Goal: Task Accomplishment & Management: Use online tool/utility

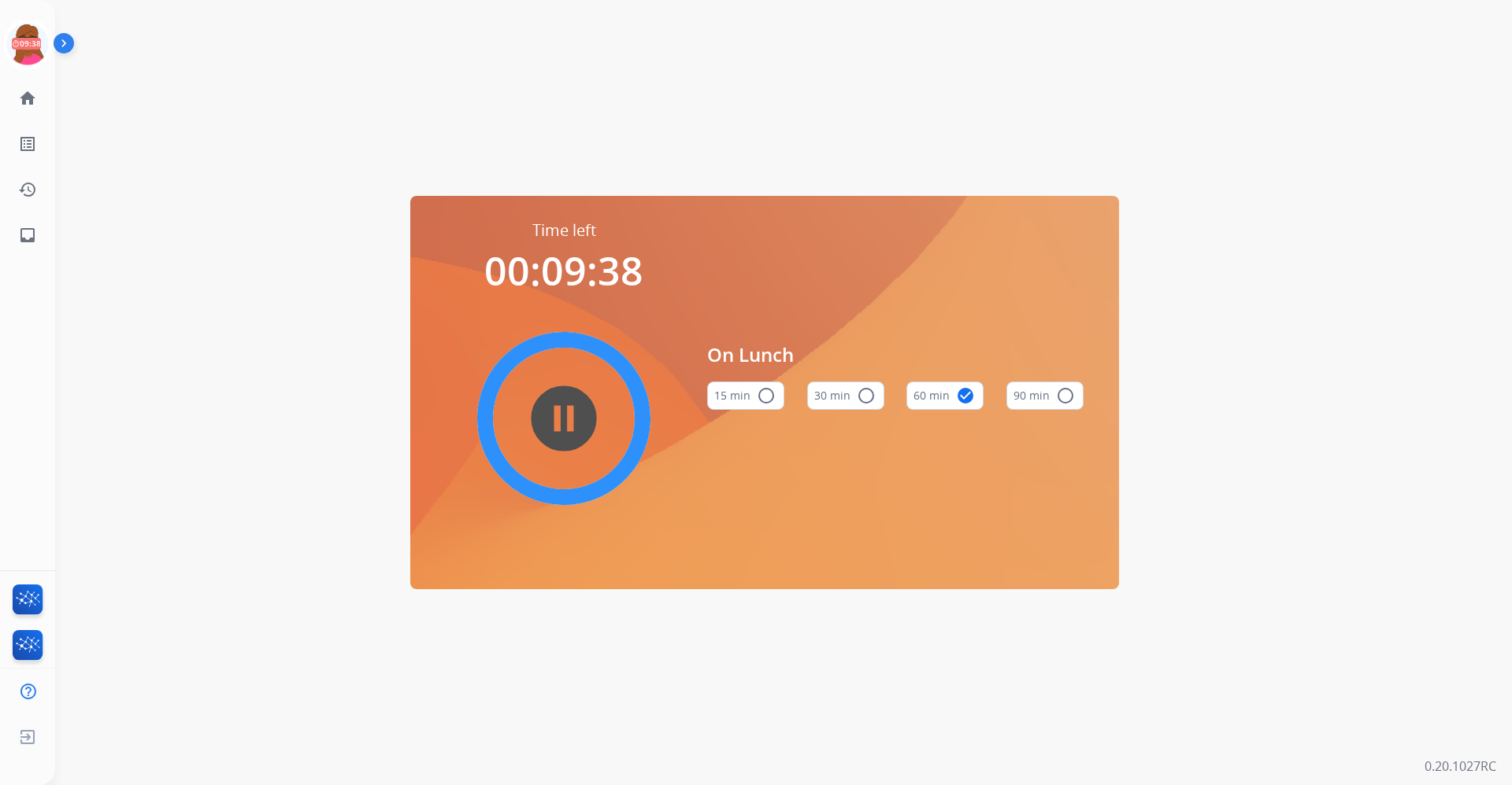
click at [567, 415] on mat-icon "pause_circle_filled" at bounding box center [564, 418] width 19 height 19
click at [38, 37] on img at bounding box center [27, 43] width 44 height 44
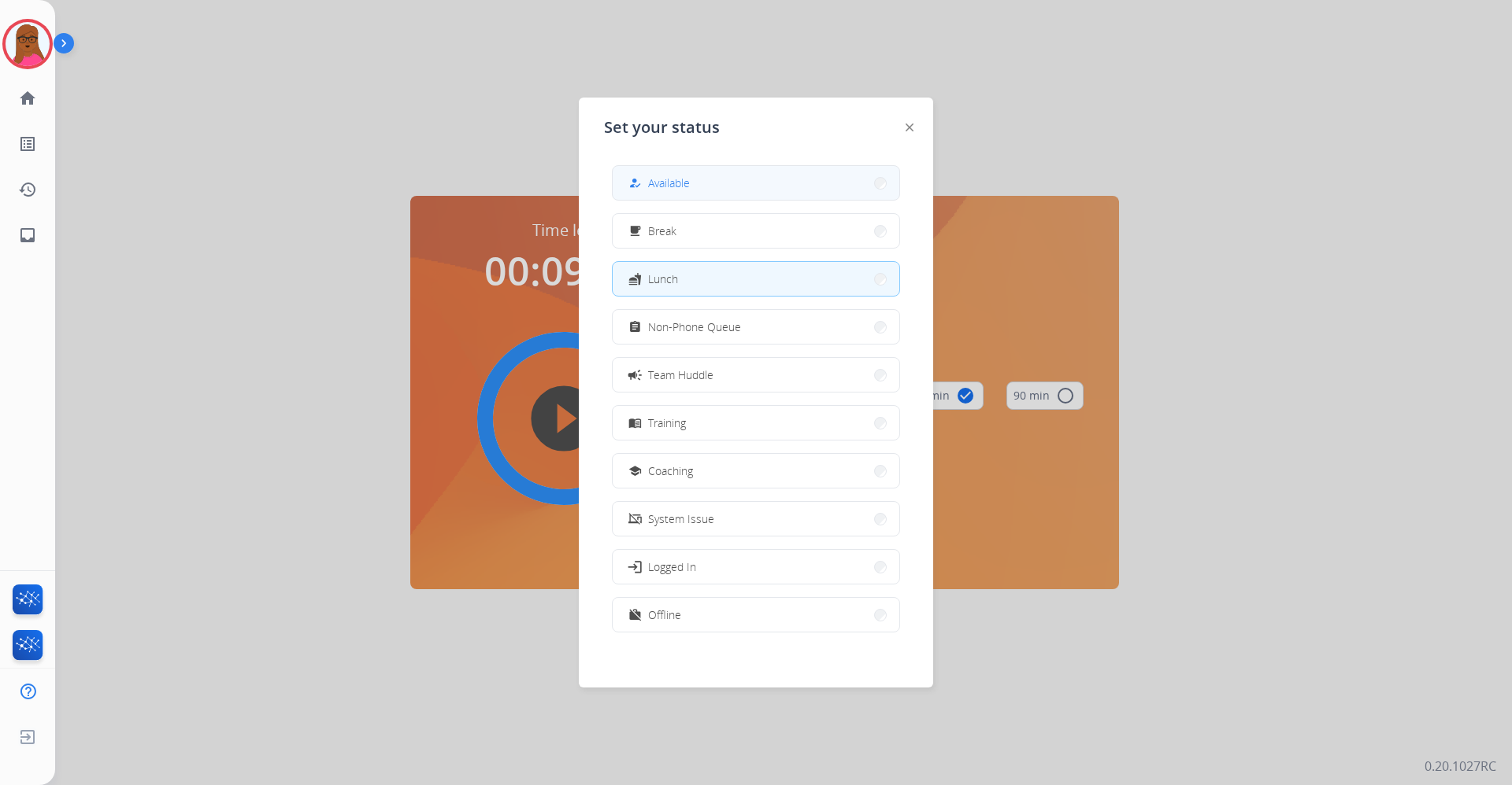
click at [705, 187] on button "how_to_reg Available" at bounding box center [755, 182] width 286 height 34
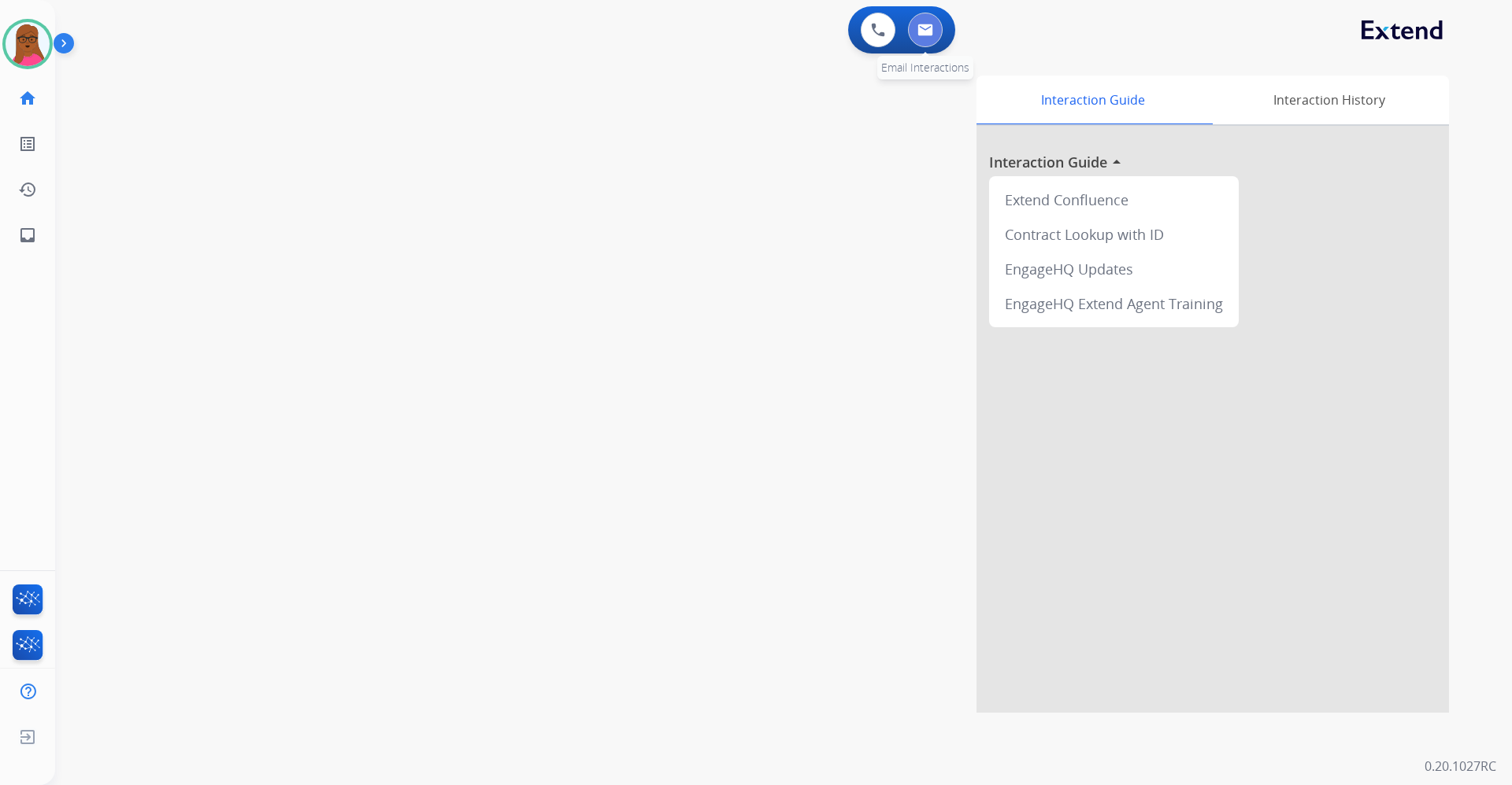
click at [919, 23] on img at bounding box center [925, 29] width 16 height 13
select select "**********"
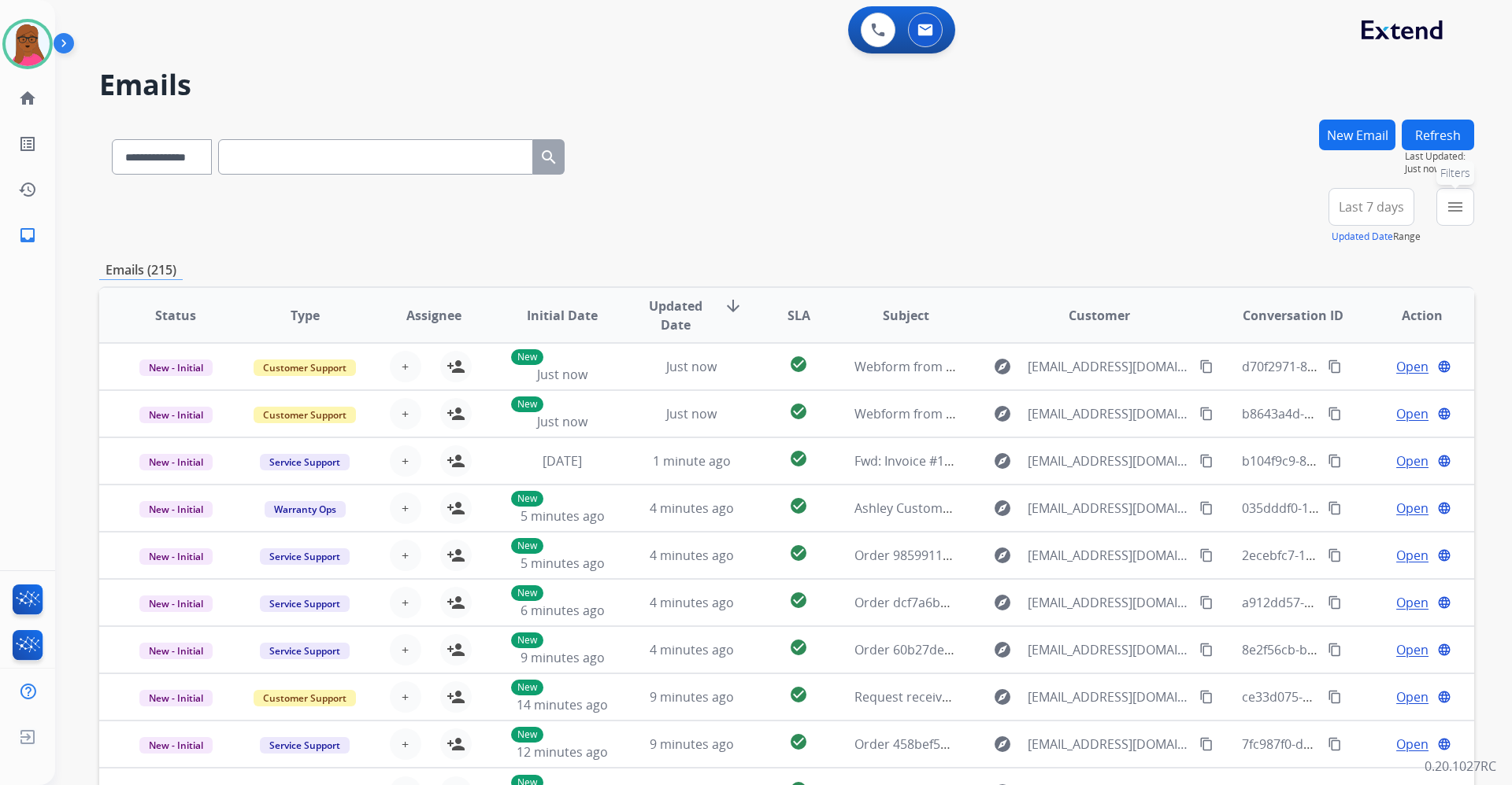
click at [1464, 214] on mat-icon "menu" at bounding box center [1455, 207] width 19 height 19
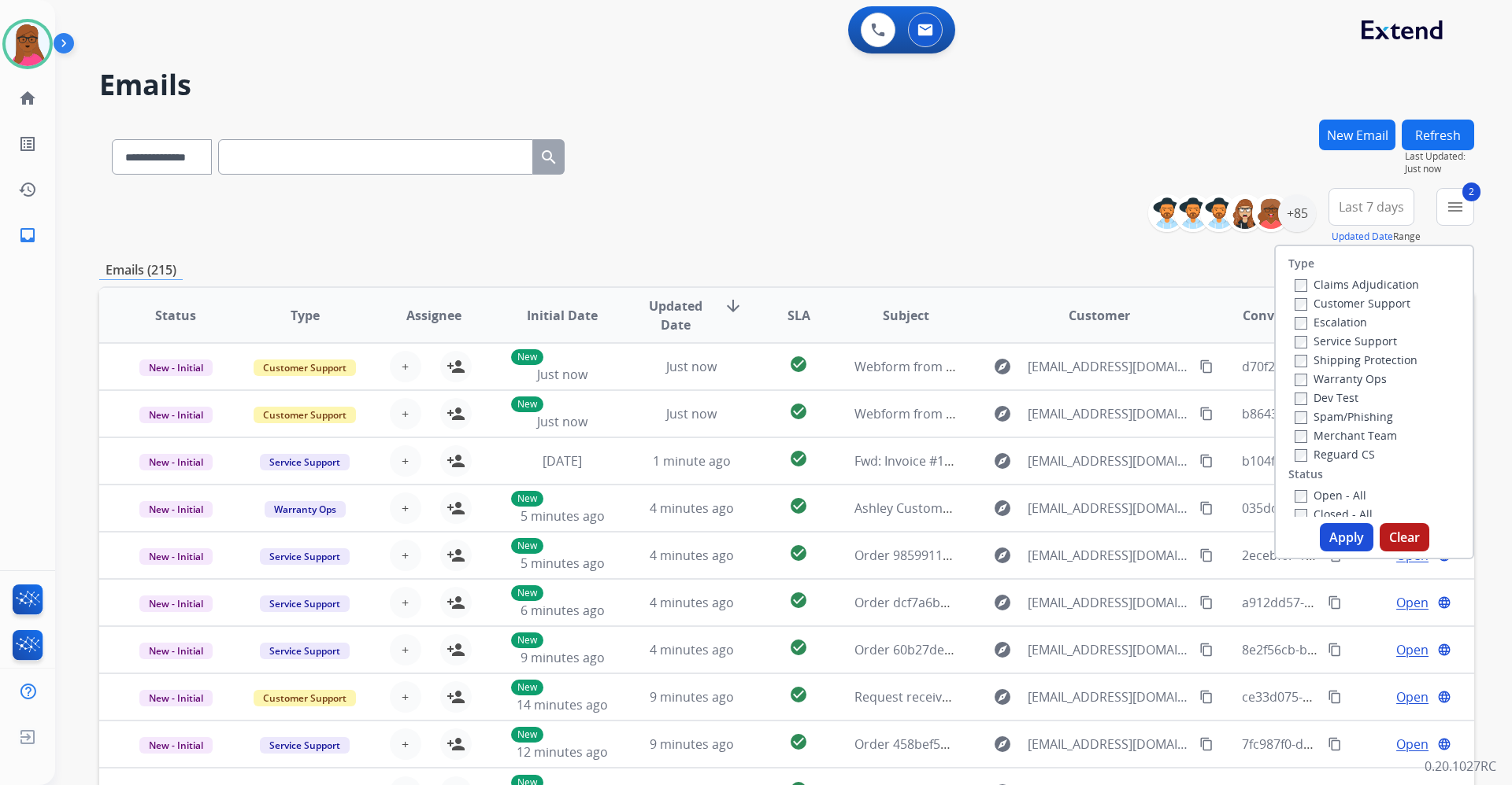
click at [1355, 534] on button "Apply" at bounding box center [1347, 537] width 54 height 29
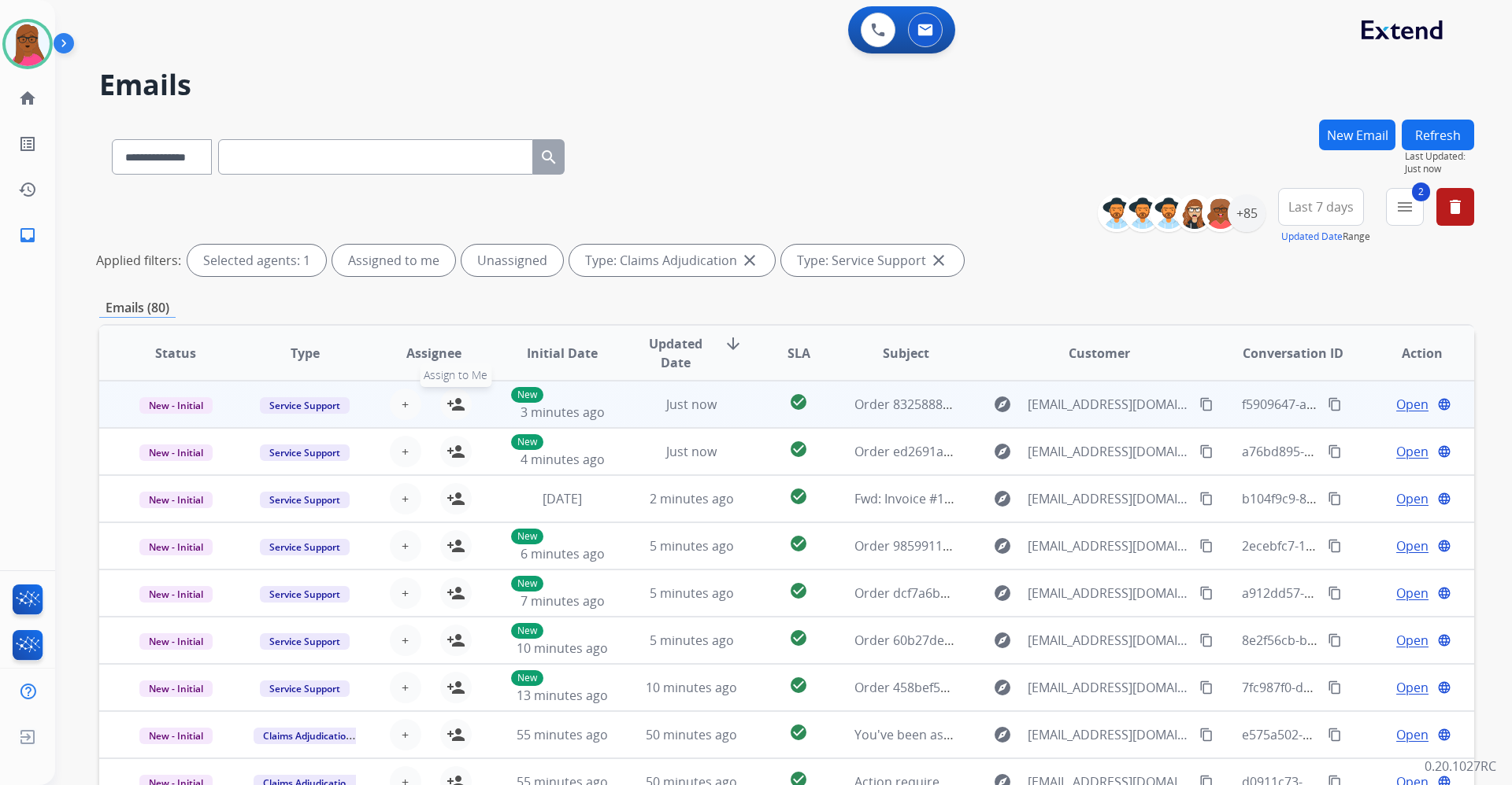
click at [452, 398] on mat-icon "person_add" at bounding box center [456, 405] width 19 height 19
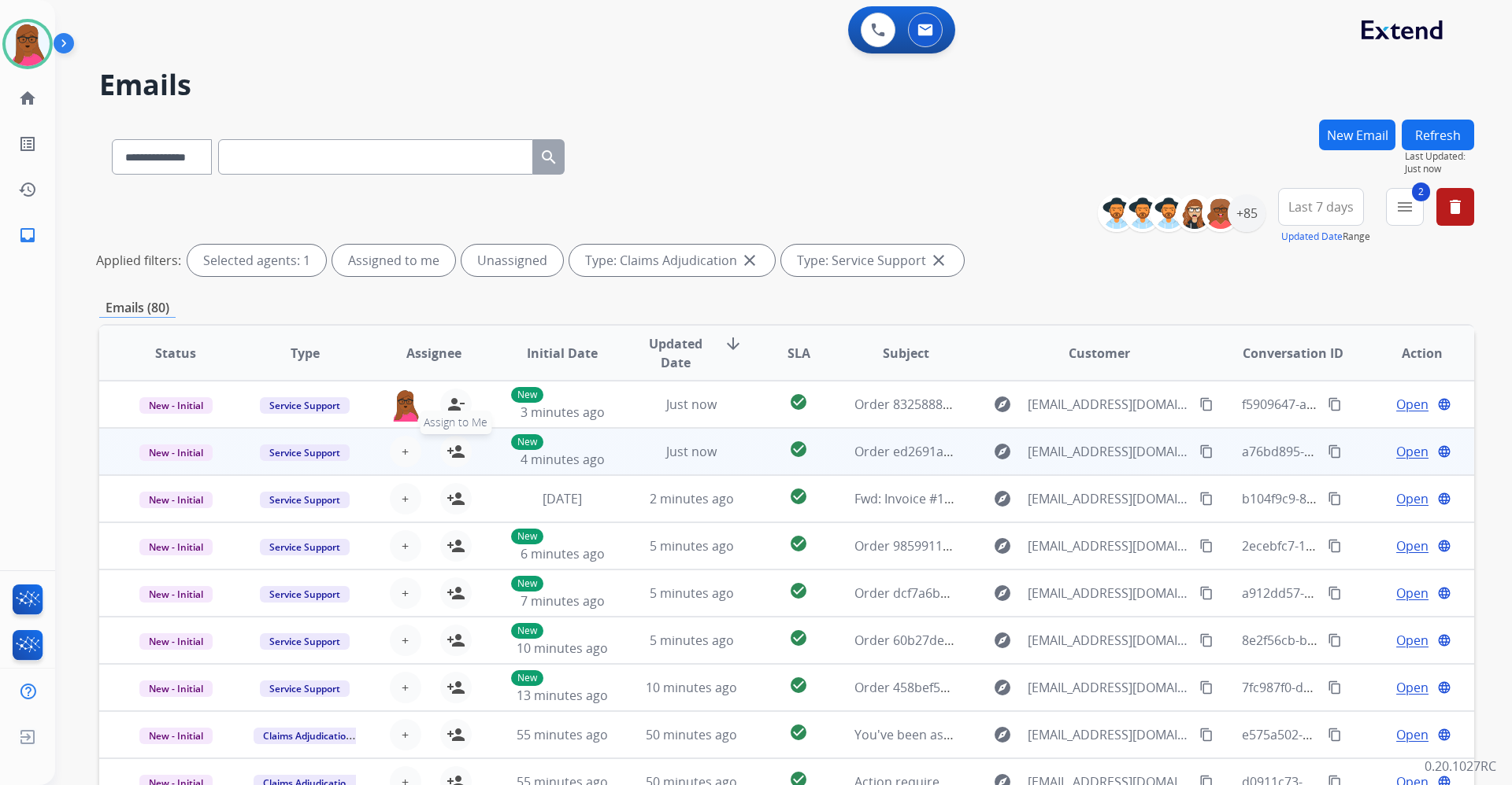
click at [449, 445] on mat-icon "person_add" at bounding box center [456, 452] width 19 height 19
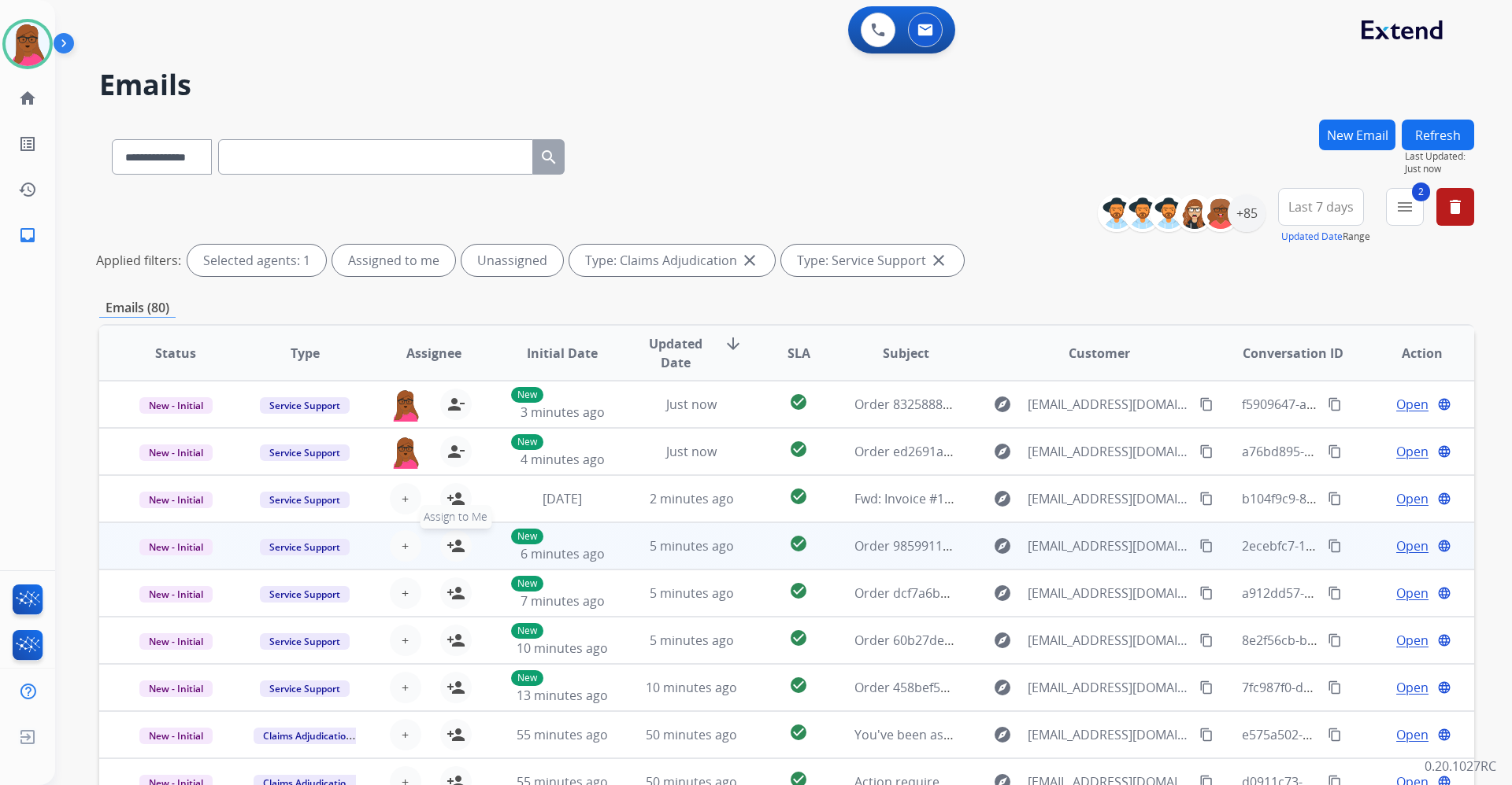
click at [452, 546] on mat-icon "person_add" at bounding box center [456, 546] width 19 height 19
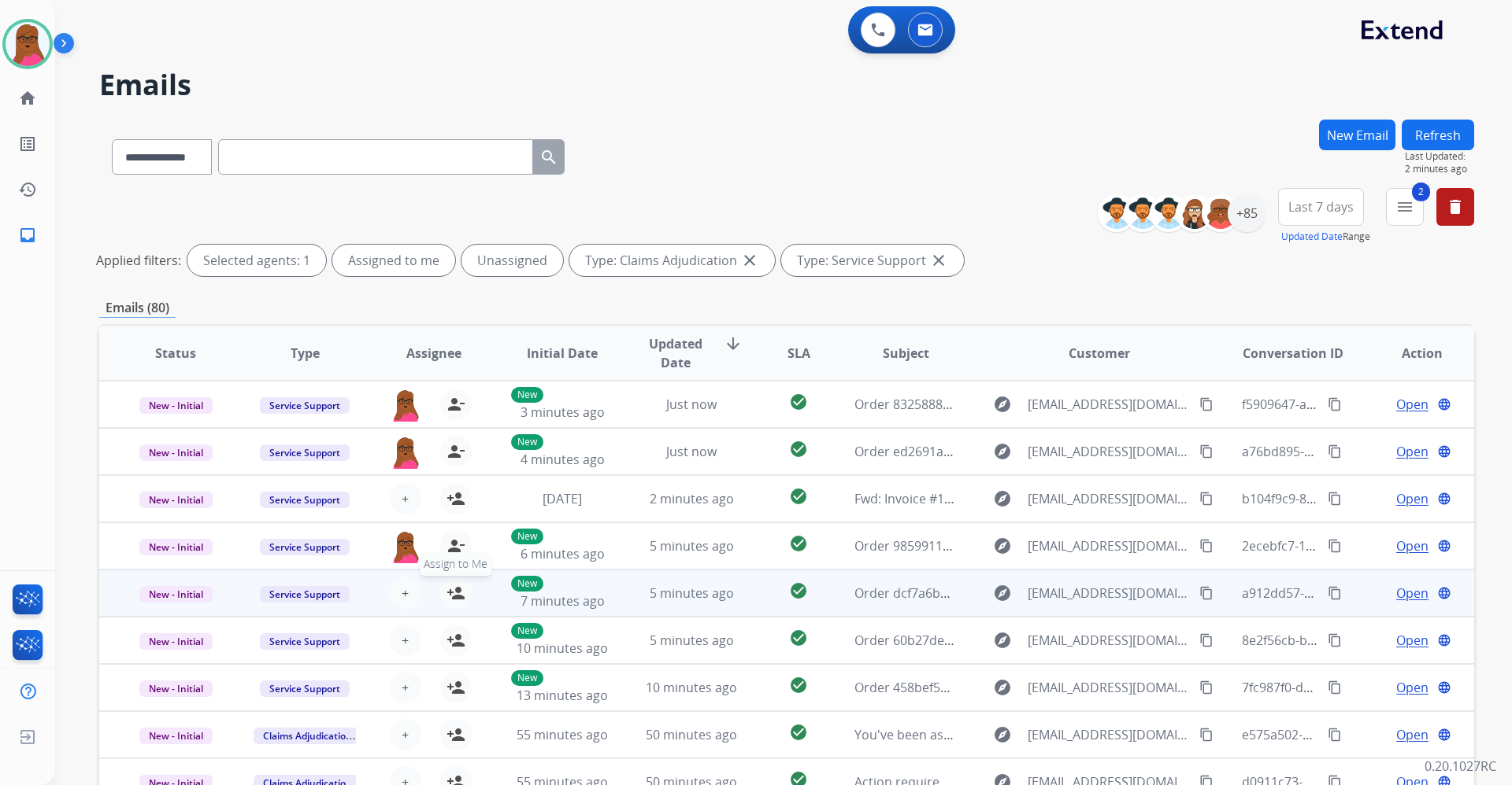
click at [452, 603] on button "person_add Assign to Me" at bounding box center [456, 593] width 31 height 31
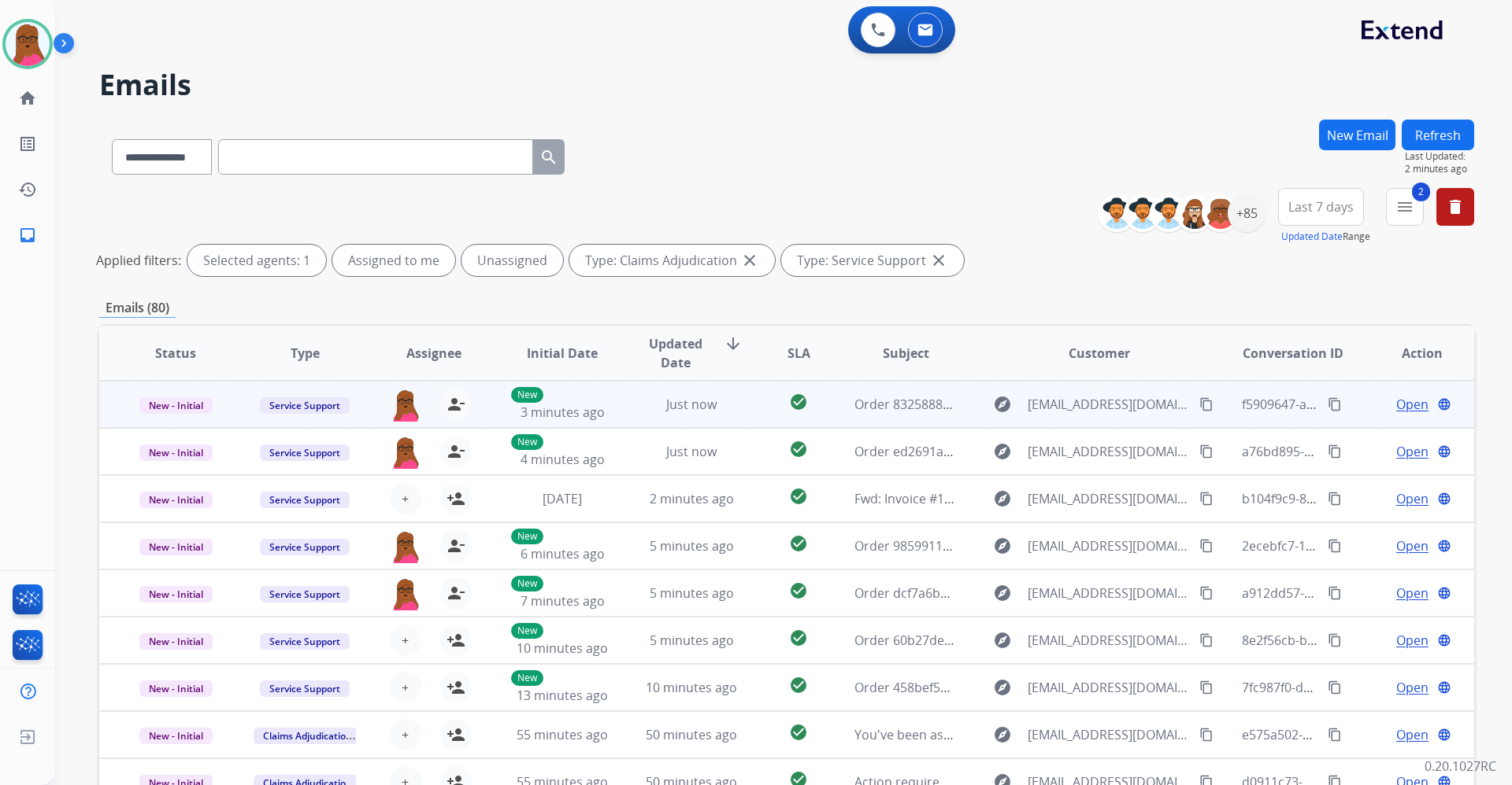
click at [1396, 413] on span "Open" at bounding box center [1412, 405] width 32 height 19
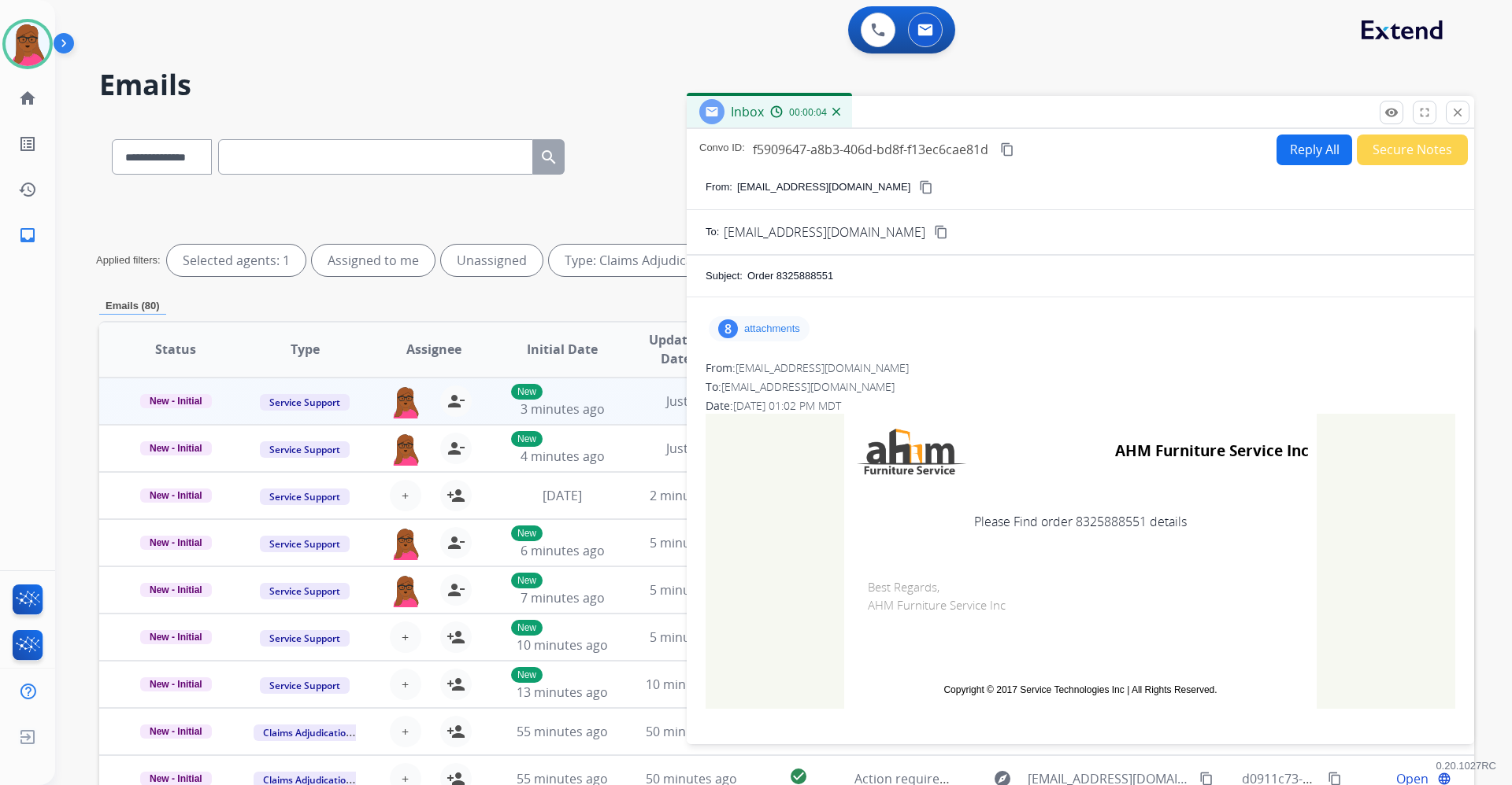
click at [766, 328] on p "attachments" at bounding box center [772, 329] width 56 height 13
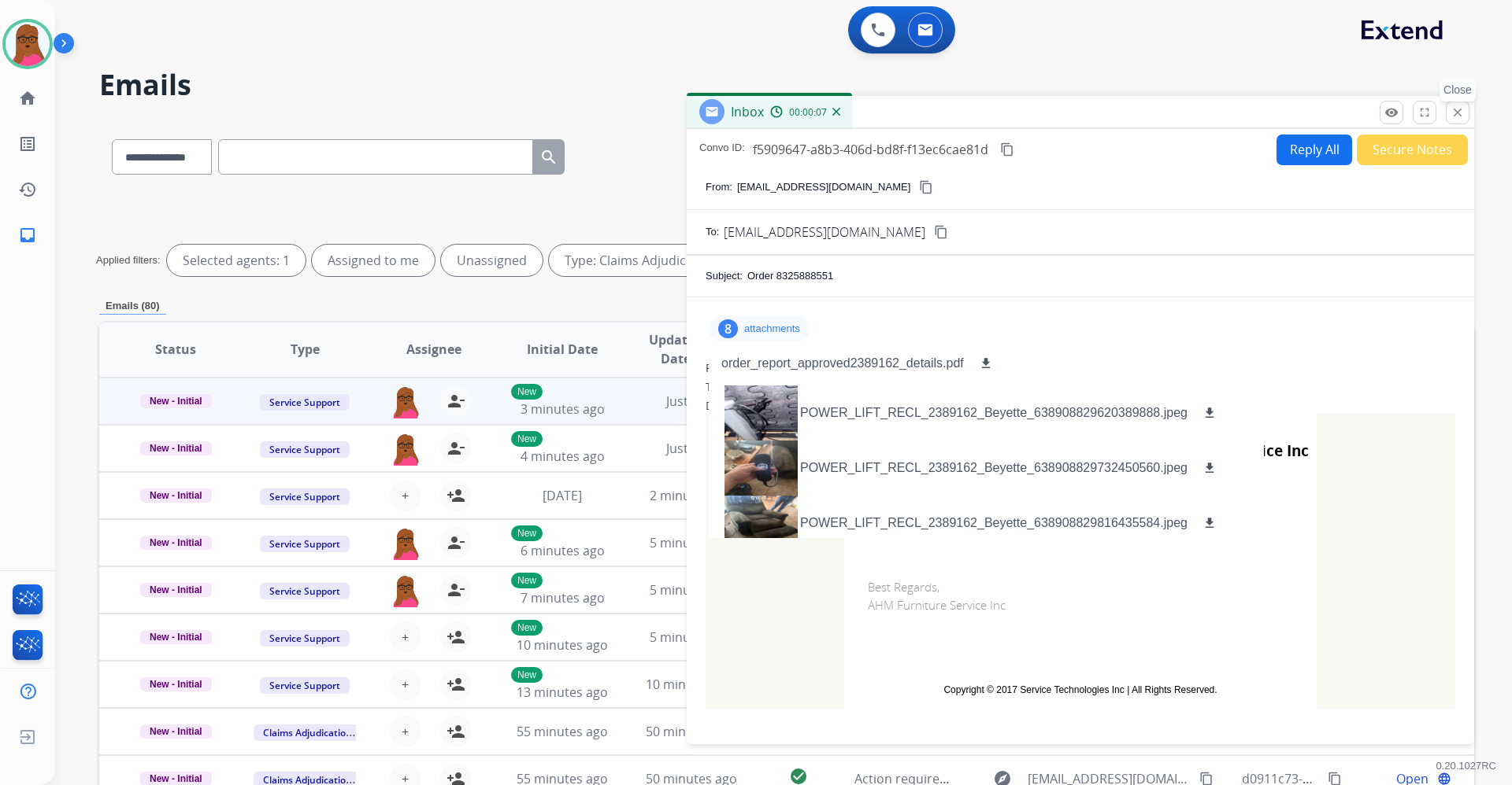
click at [1452, 114] on mat-icon "close" at bounding box center [1458, 112] width 14 height 14
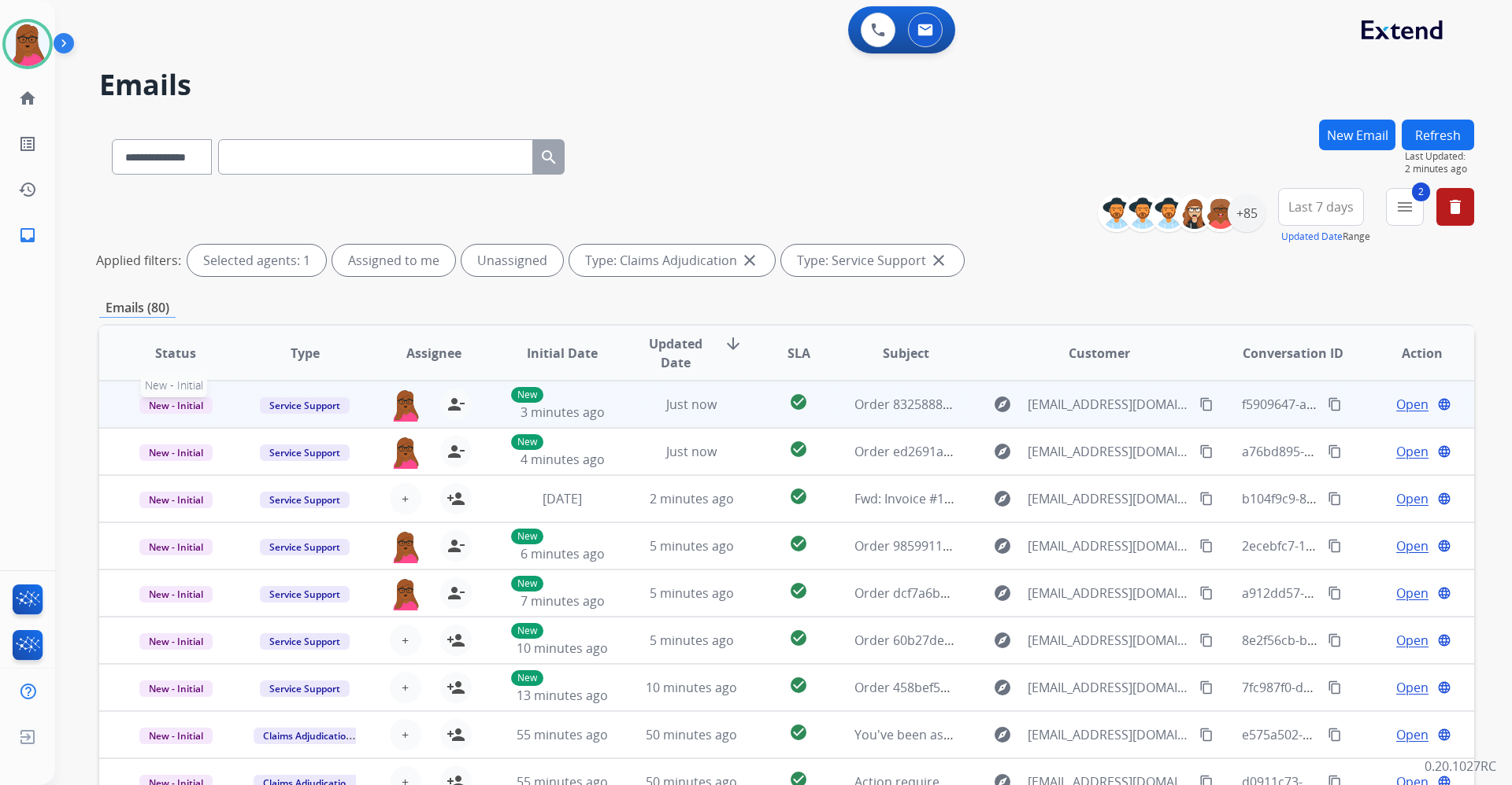
click at [178, 405] on span "New - Initial" at bounding box center [176, 405] width 74 height 16
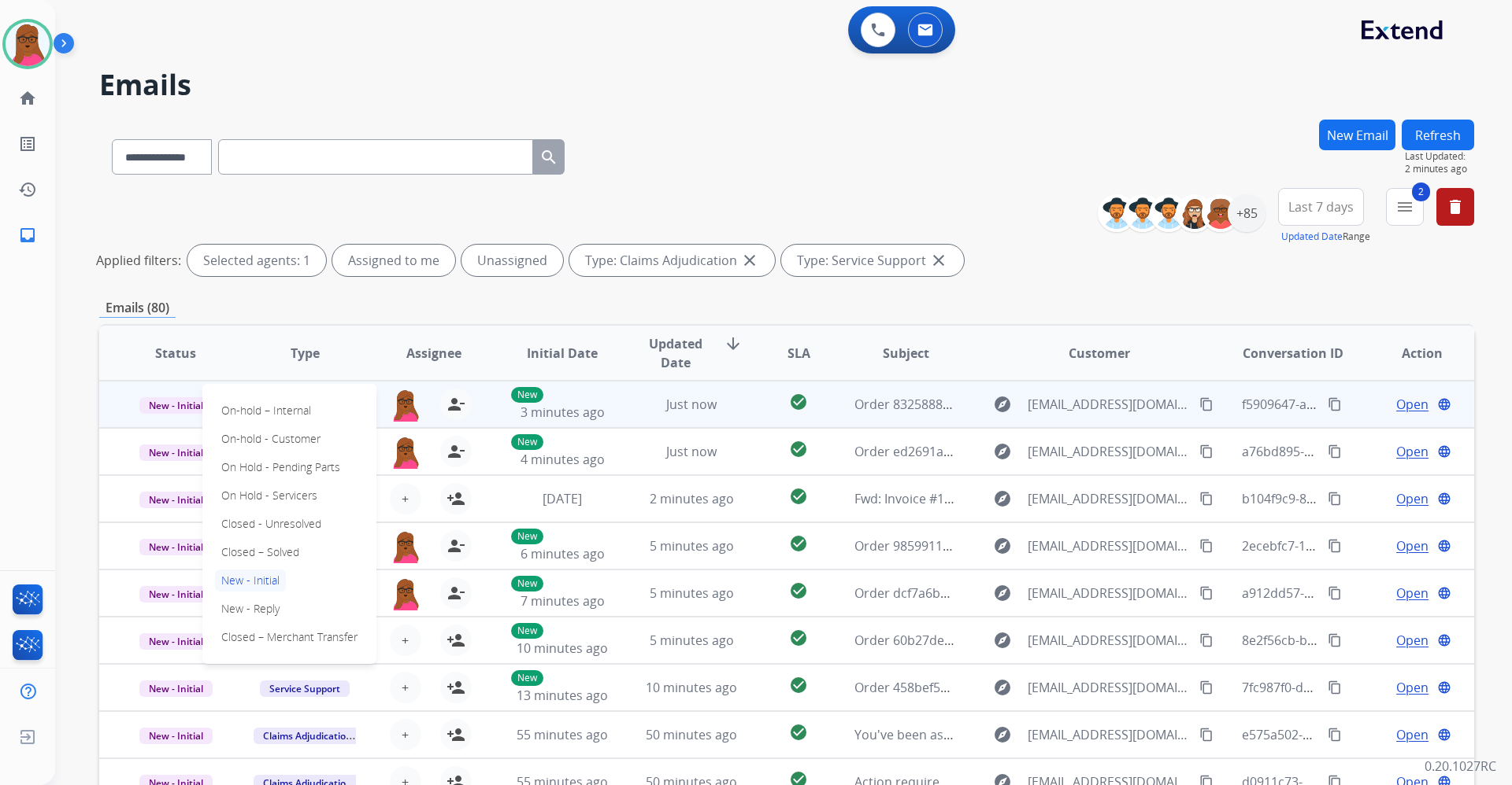
click at [309, 551] on div "On-hold – Internal On-hold - Customer On Hold - Pending Parts On Hold - Service…" at bounding box center [289, 524] width 174 height 280
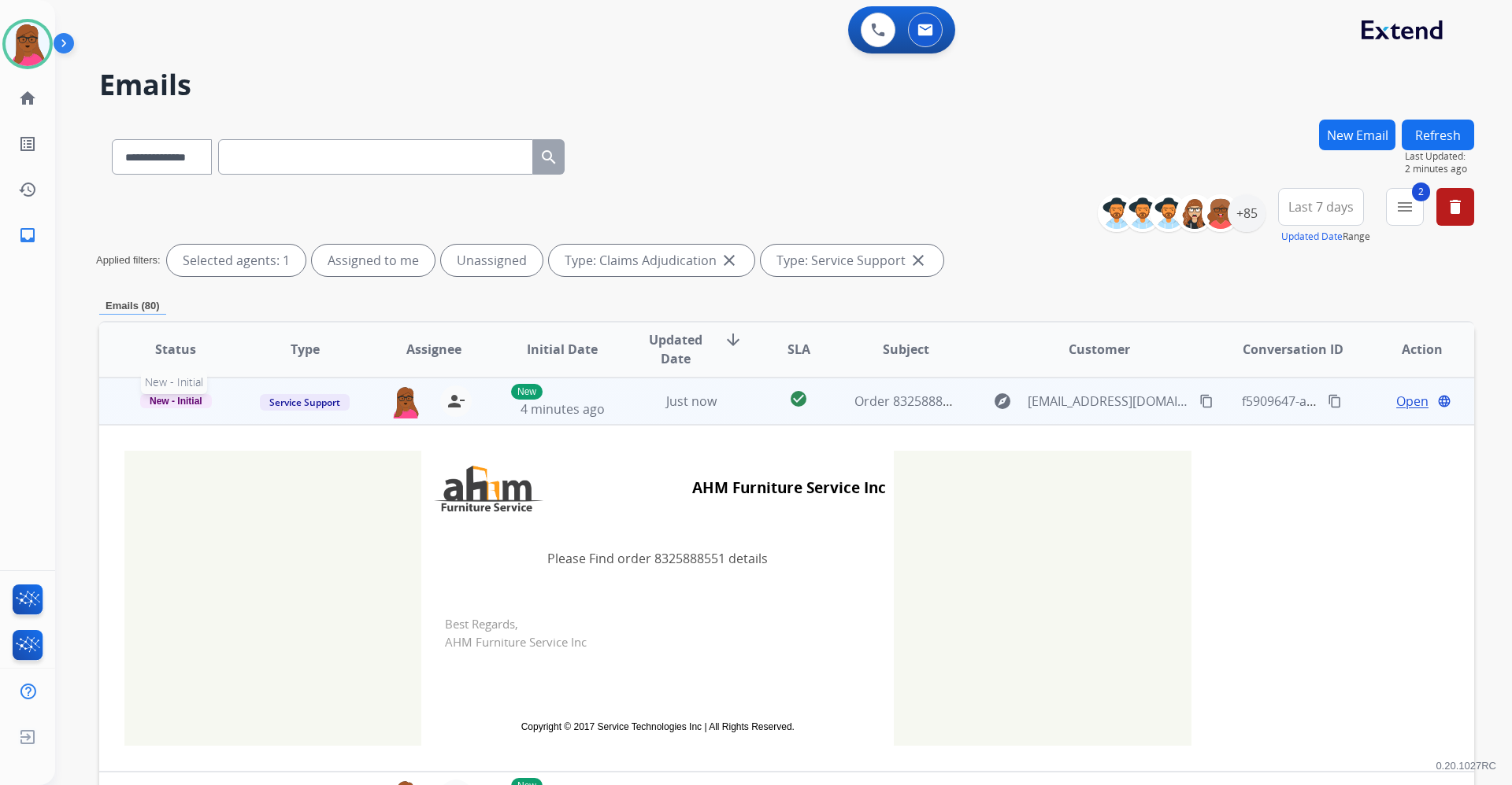
click at [171, 399] on span "New - Initial" at bounding box center [176, 401] width 72 height 14
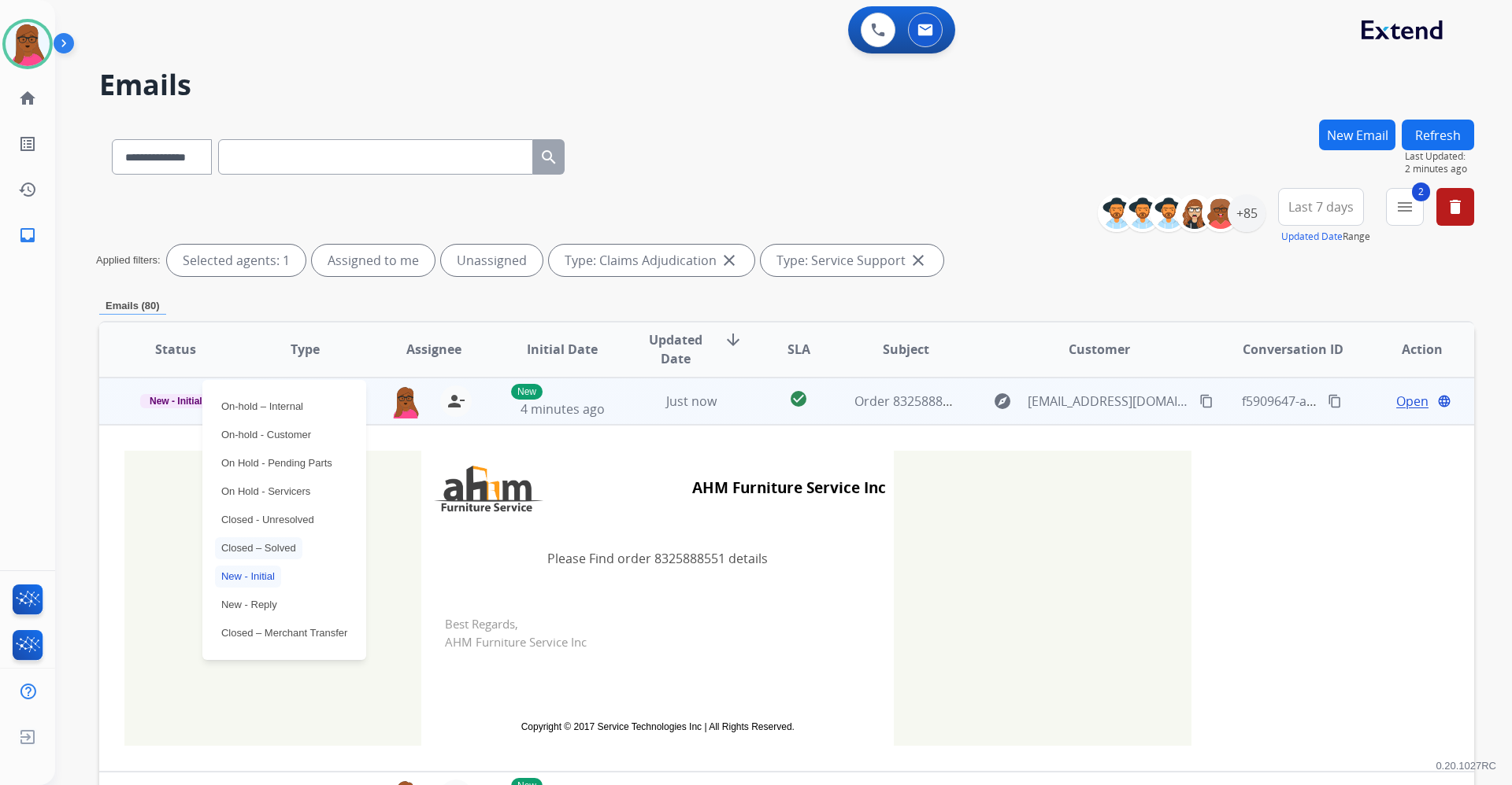
click at [286, 544] on p "Closed – Solved" at bounding box center [258, 548] width 87 height 22
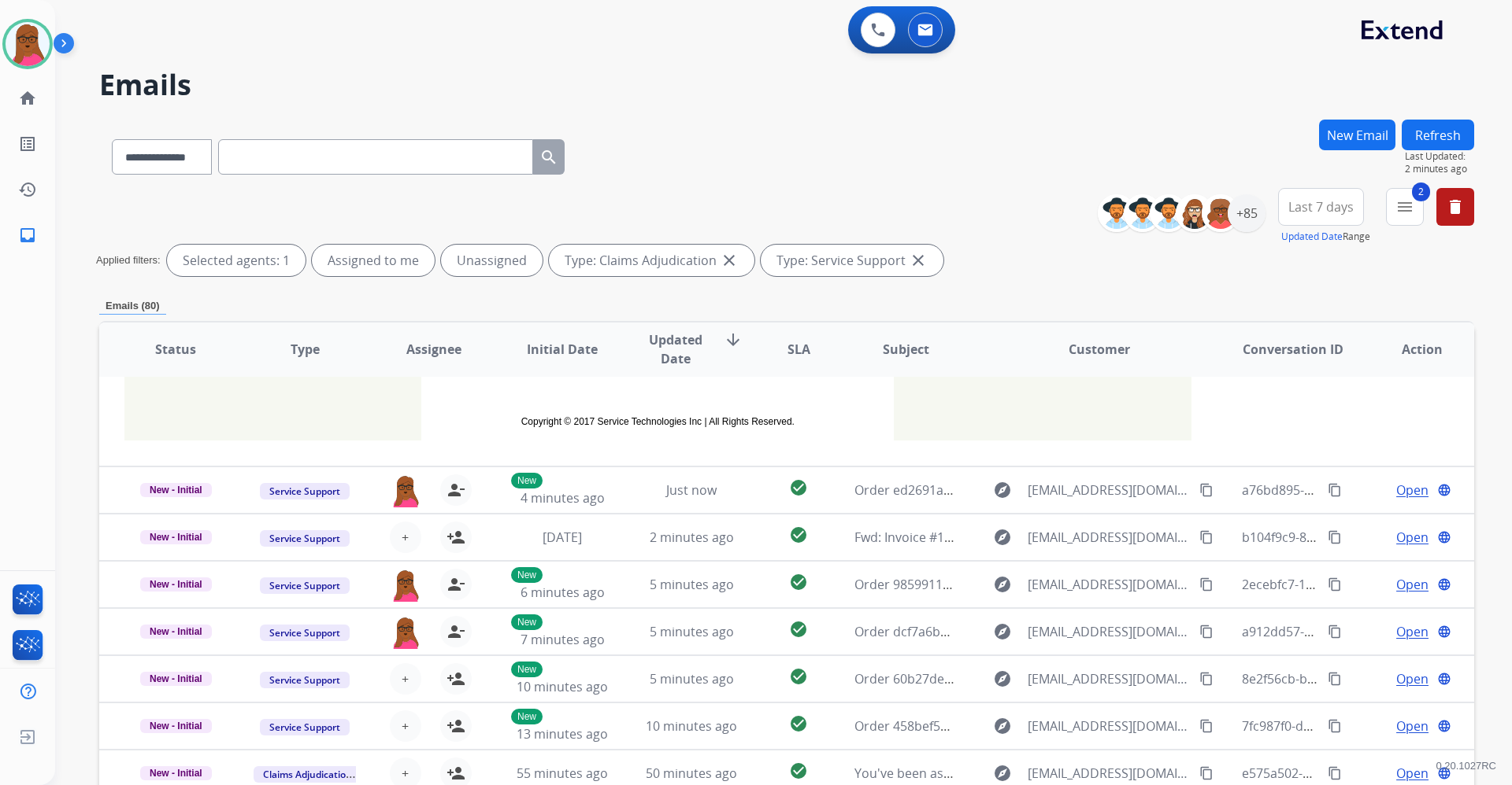
scroll to position [303, 0]
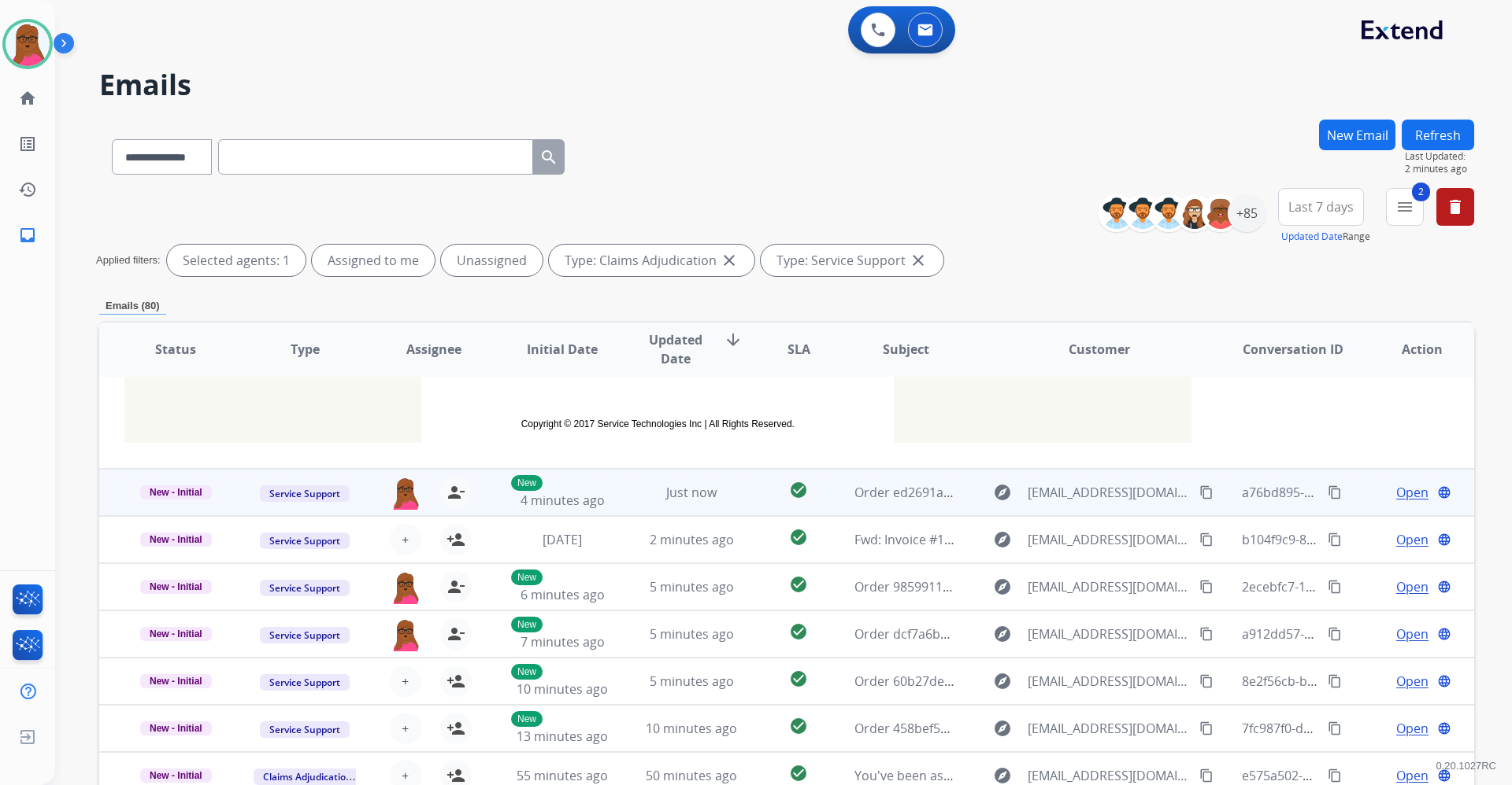
click at [1406, 497] on span "Open" at bounding box center [1412, 493] width 32 height 19
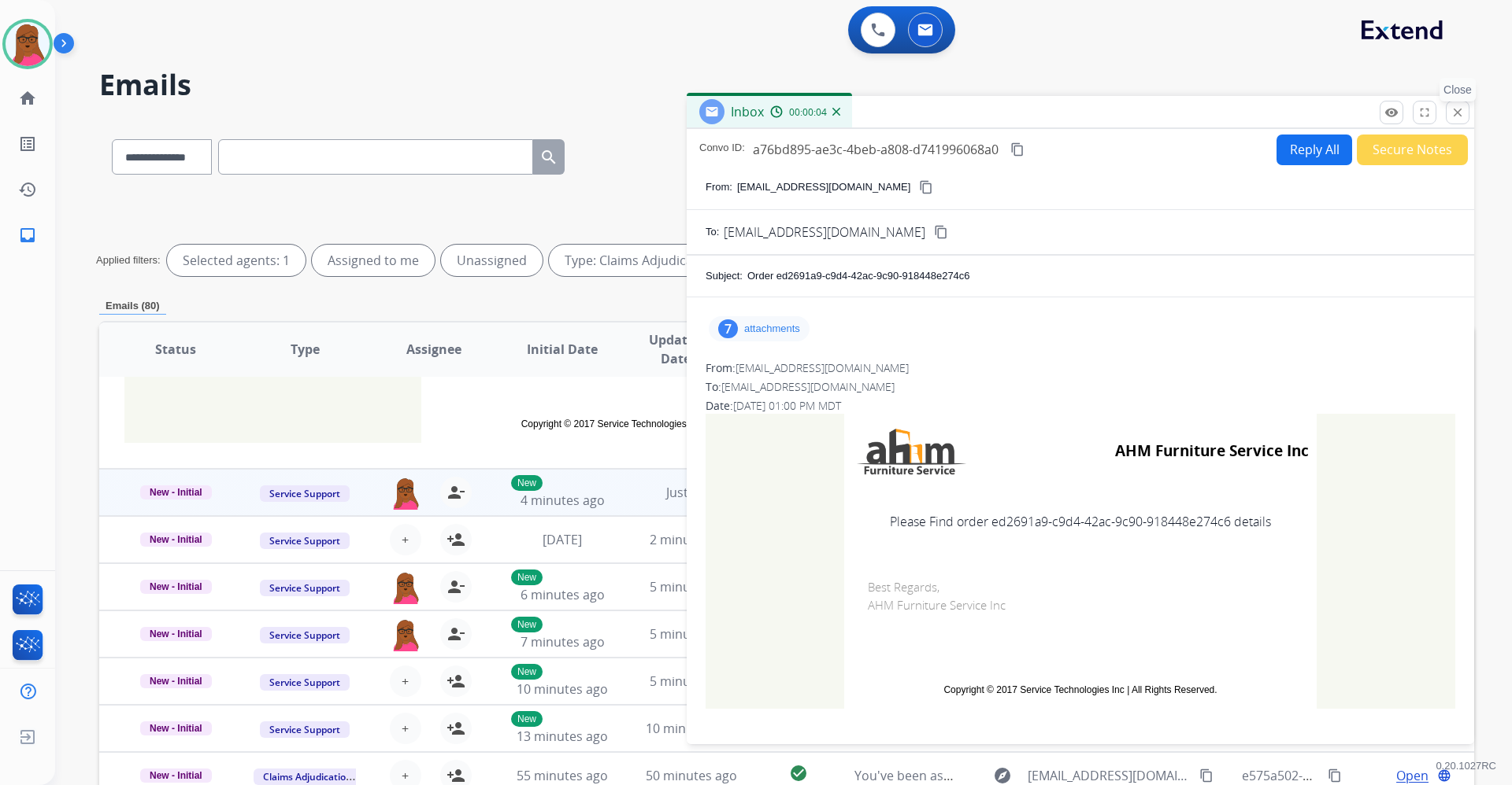
click at [1464, 113] on mat-icon "close" at bounding box center [1458, 112] width 14 height 14
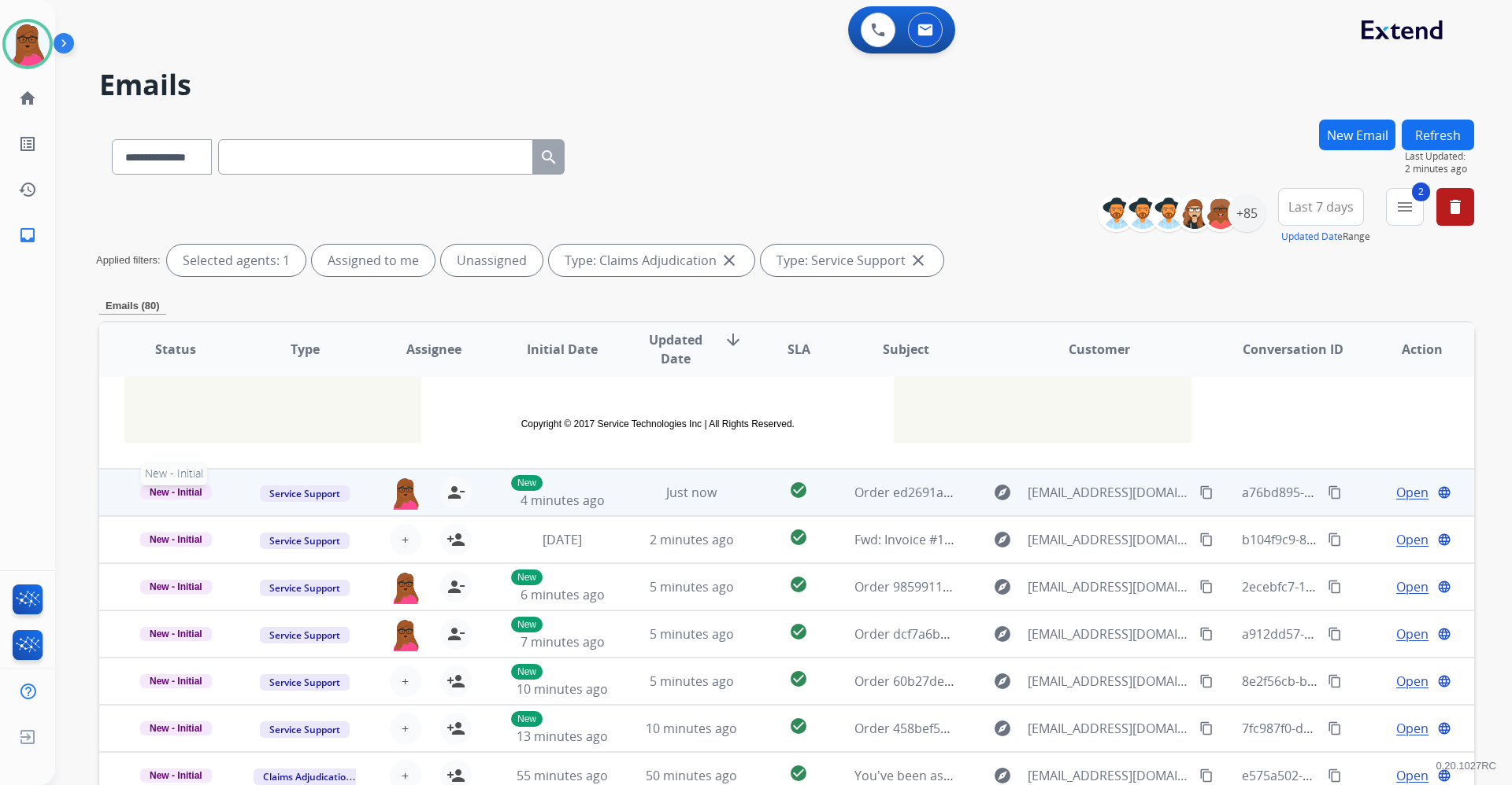
click at [176, 497] on span "New - Initial" at bounding box center [176, 493] width 72 height 14
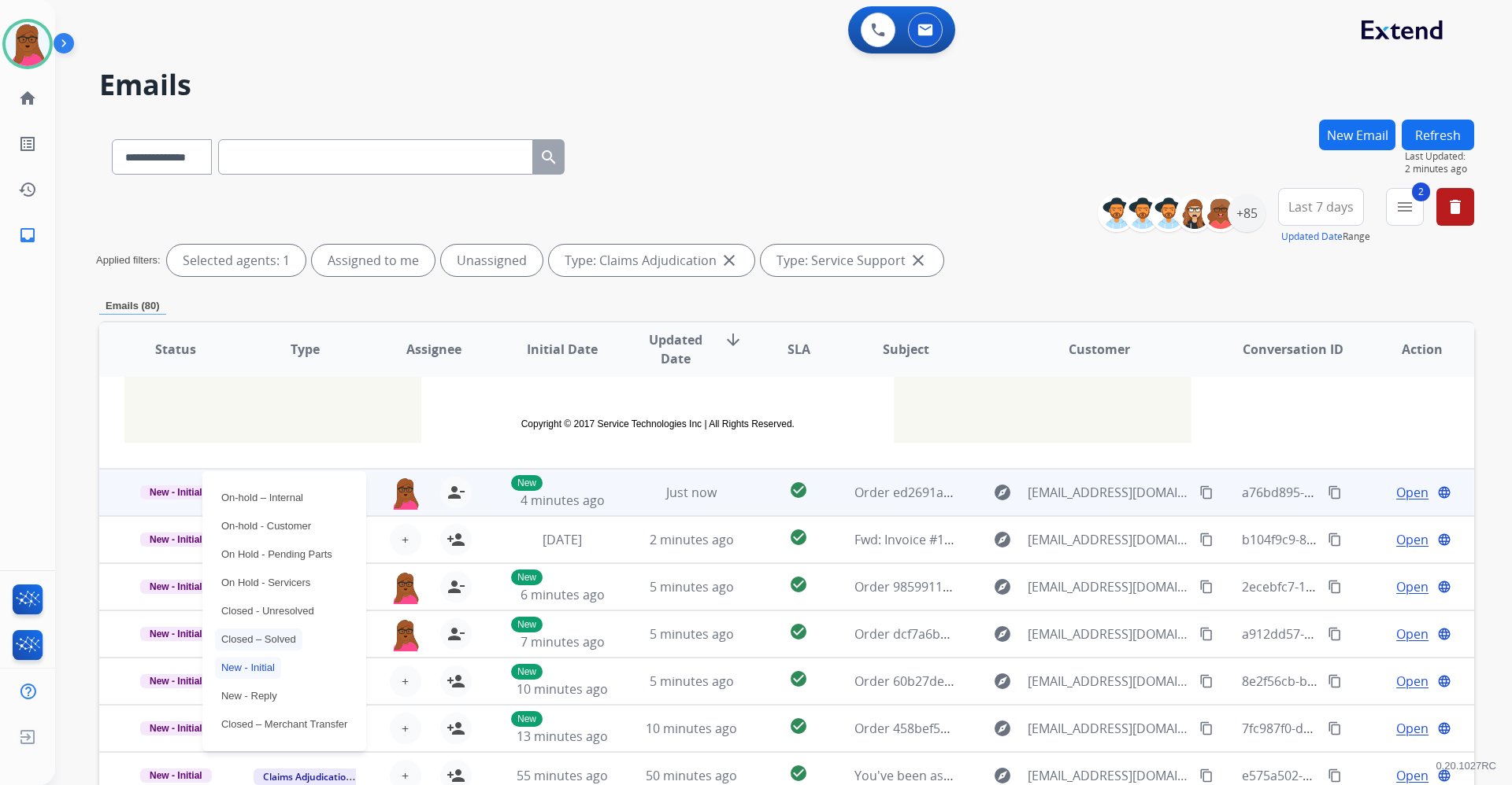
click at [291, 640] on p "Closed – Solved" at bounding box center [258, 639] width 87 height 22
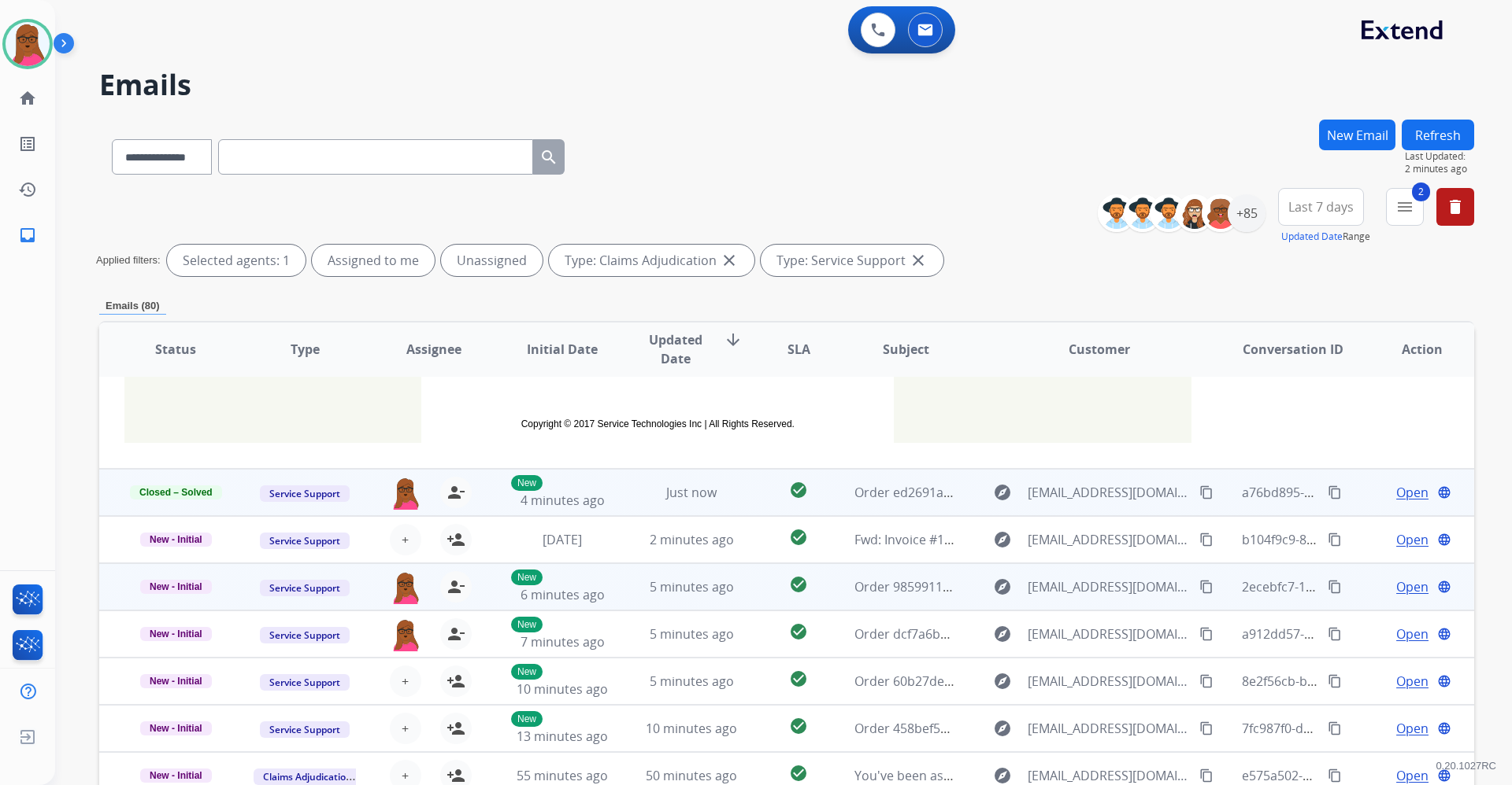
click at [1402, 589] on span "Open" at bounding box center [1412, 587] width 32 height 19
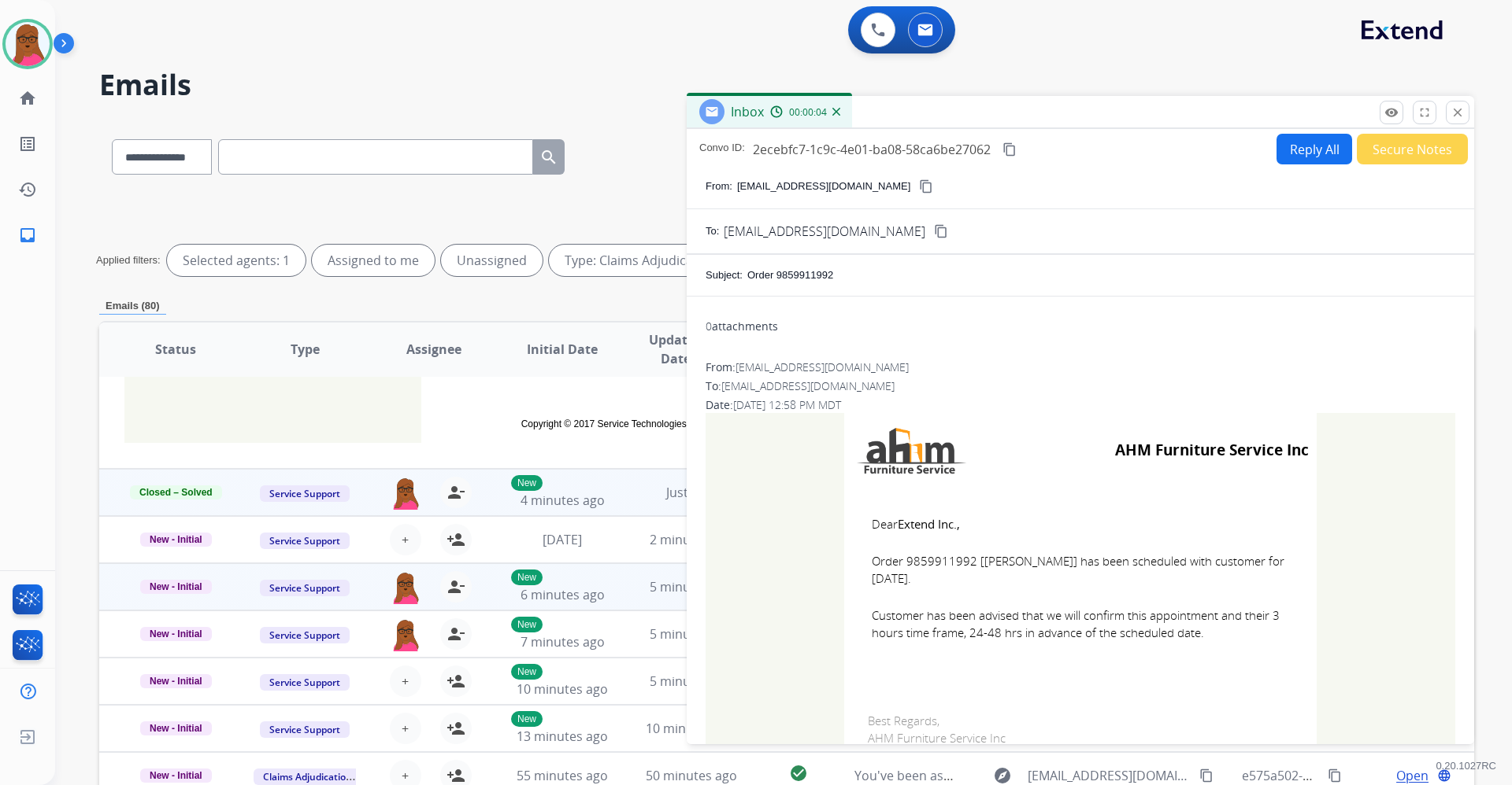
click at [949, 565] on span "Order 9859911992 [[PERSON_NAME]] has been scheduled with customer for [DATE]." at bounding box center [1080, 570] width 417 height 35
copy span "9859911992"
drag, startPoint x: 1208, startPoint y: 638, endPoint x: 862, endPoint y: 523, distance: 364.6
click at [862, 523] on td "Dear Extend Inc., Order 9859911992 [[PERSON_NAME]] has been scheduled with cust…" at bounding box center [1080, 588] width 472 height 201
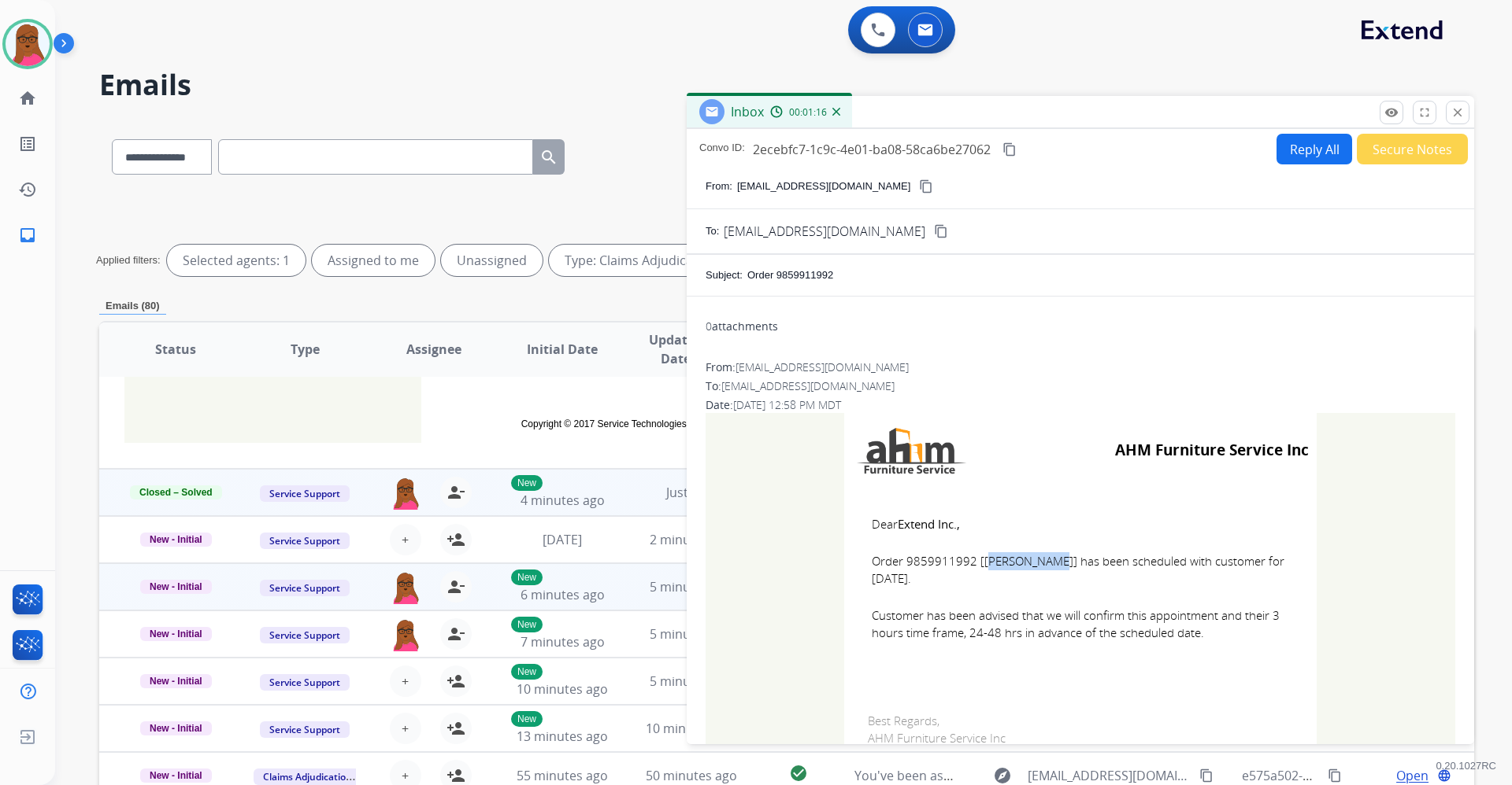
copy td "Dear Extend Inc., Order 9859911992 [[PERSON_NAME]] has been scheduled with cust…"
click at [1460, 118] on mat-icon "close" at bounding box center [1458, 112] width 14 height 14
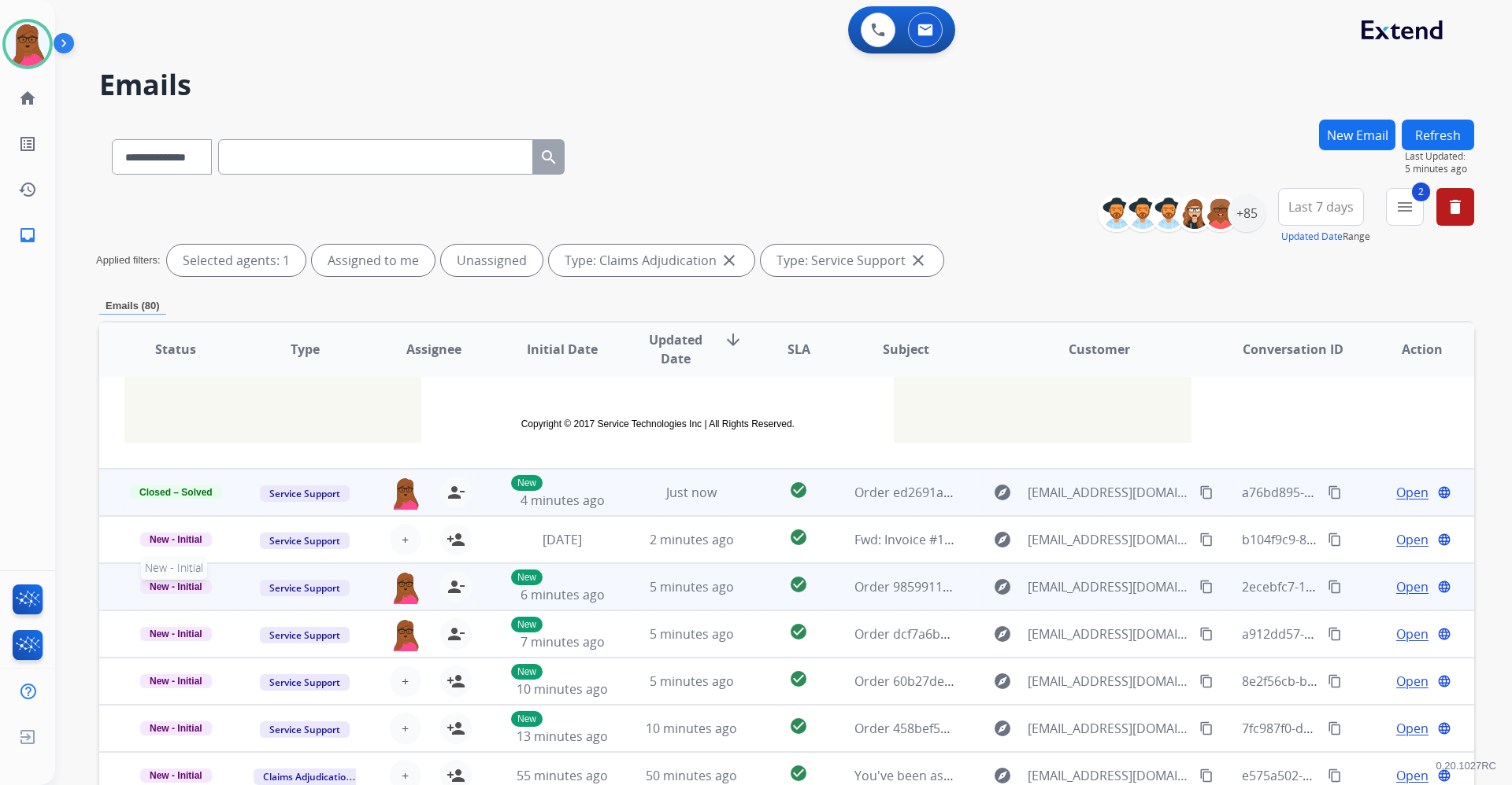
click at [176, 593] on span "New - Initial" at bounding box center [176, 587] width 72 height 14
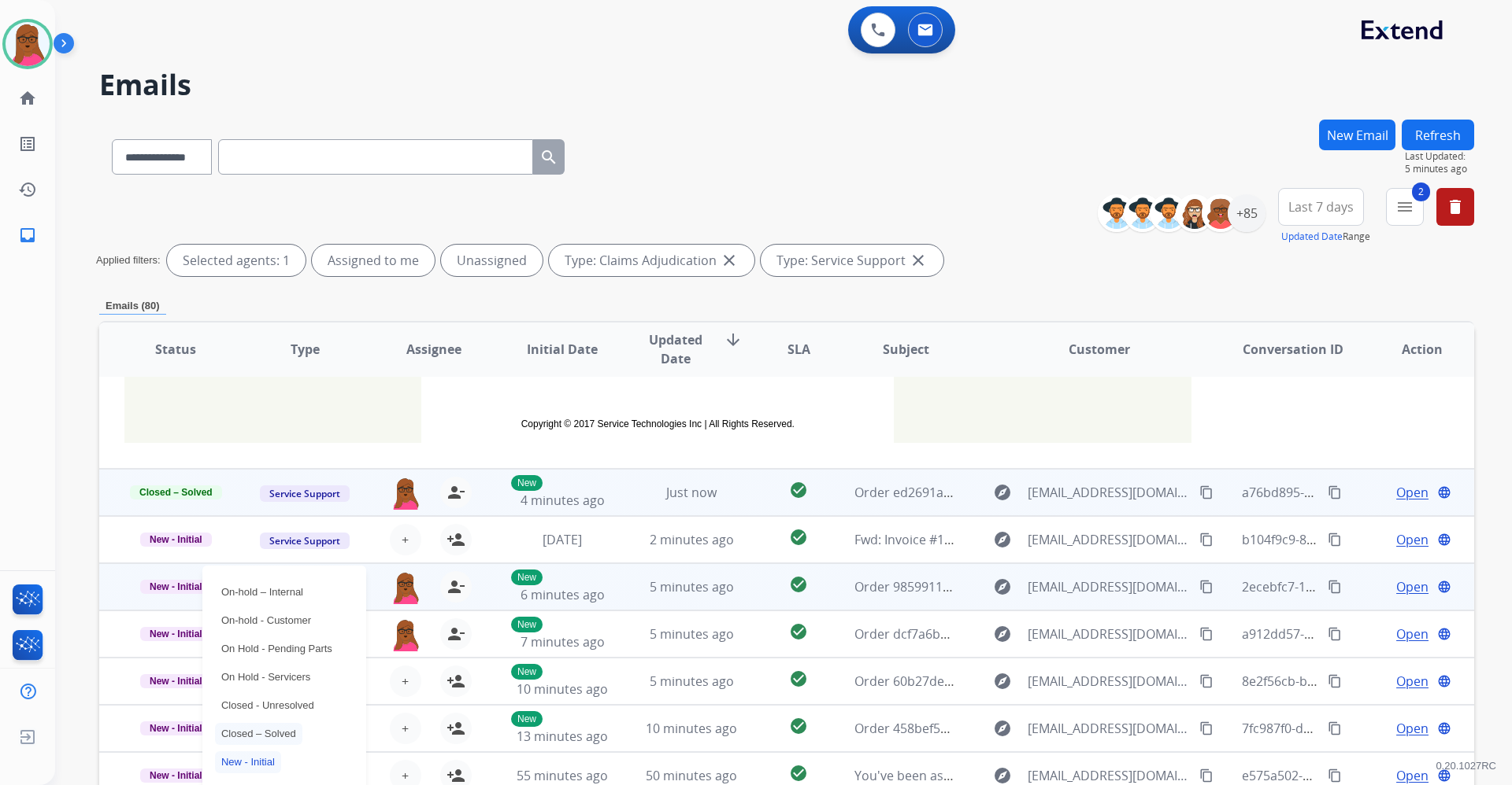
click at [268, 735] on p "Closed – Solved" at bounding box center [258, 734] width 87 height 22
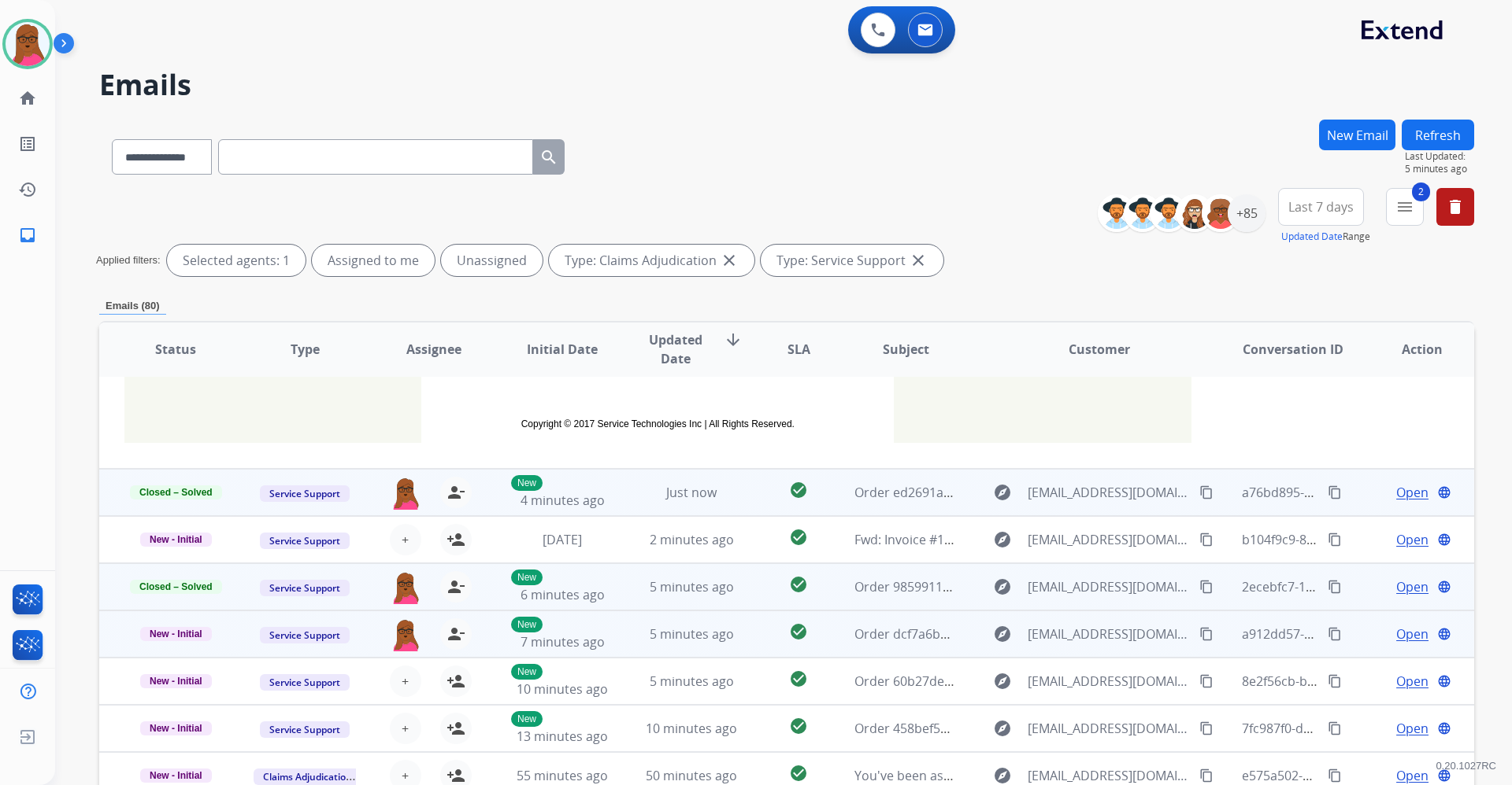
click at [1406, 636] on span "Open" at bounding box center [1412, 635] width 32 height 19
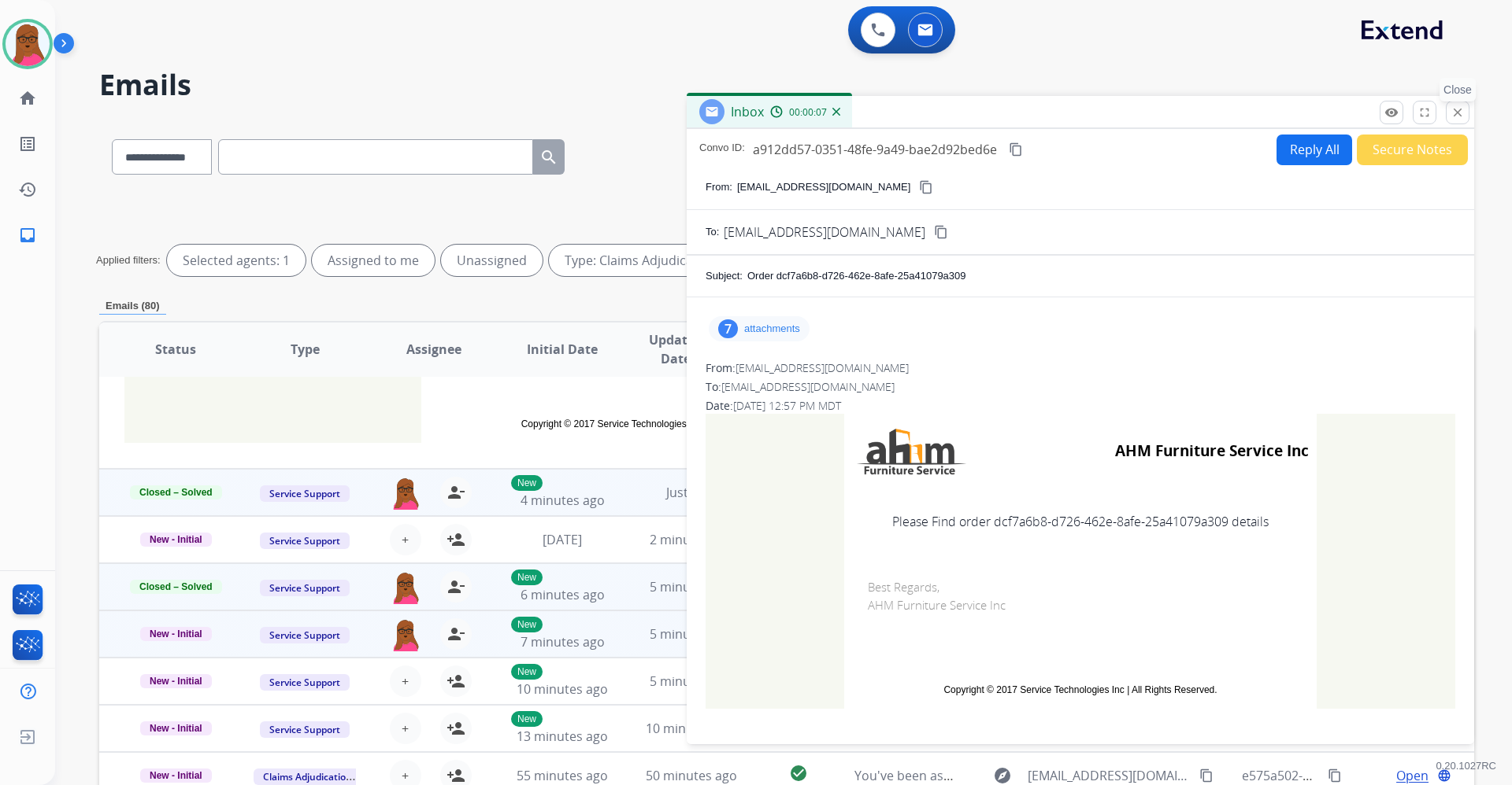
click at [1458, 123] on button "close Close" at bounding box center [1457, 112] width 23 height 23
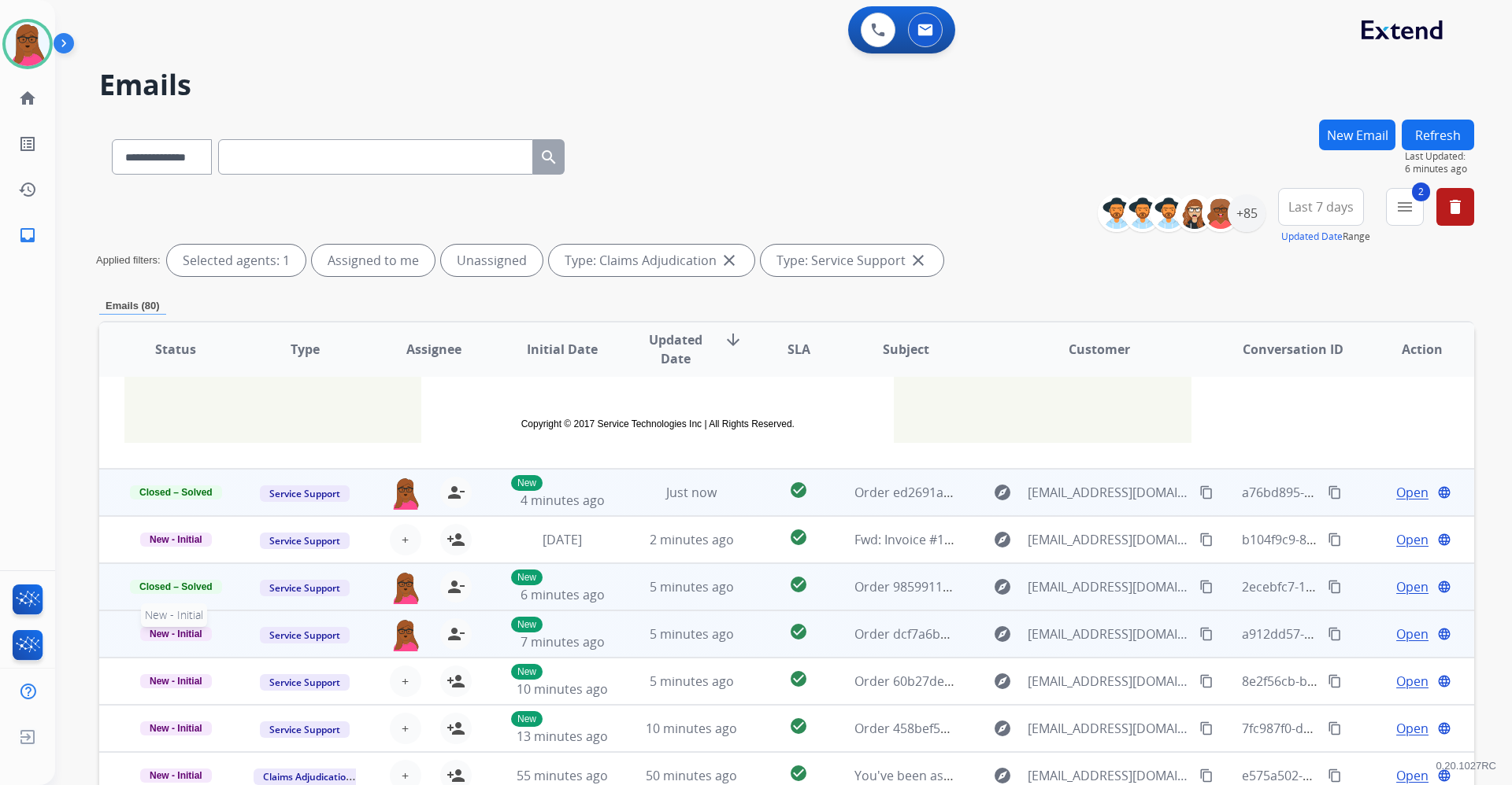
click at [172, 627] on p "New - Initial" at bounding box center [176, 635] width 103 height 16
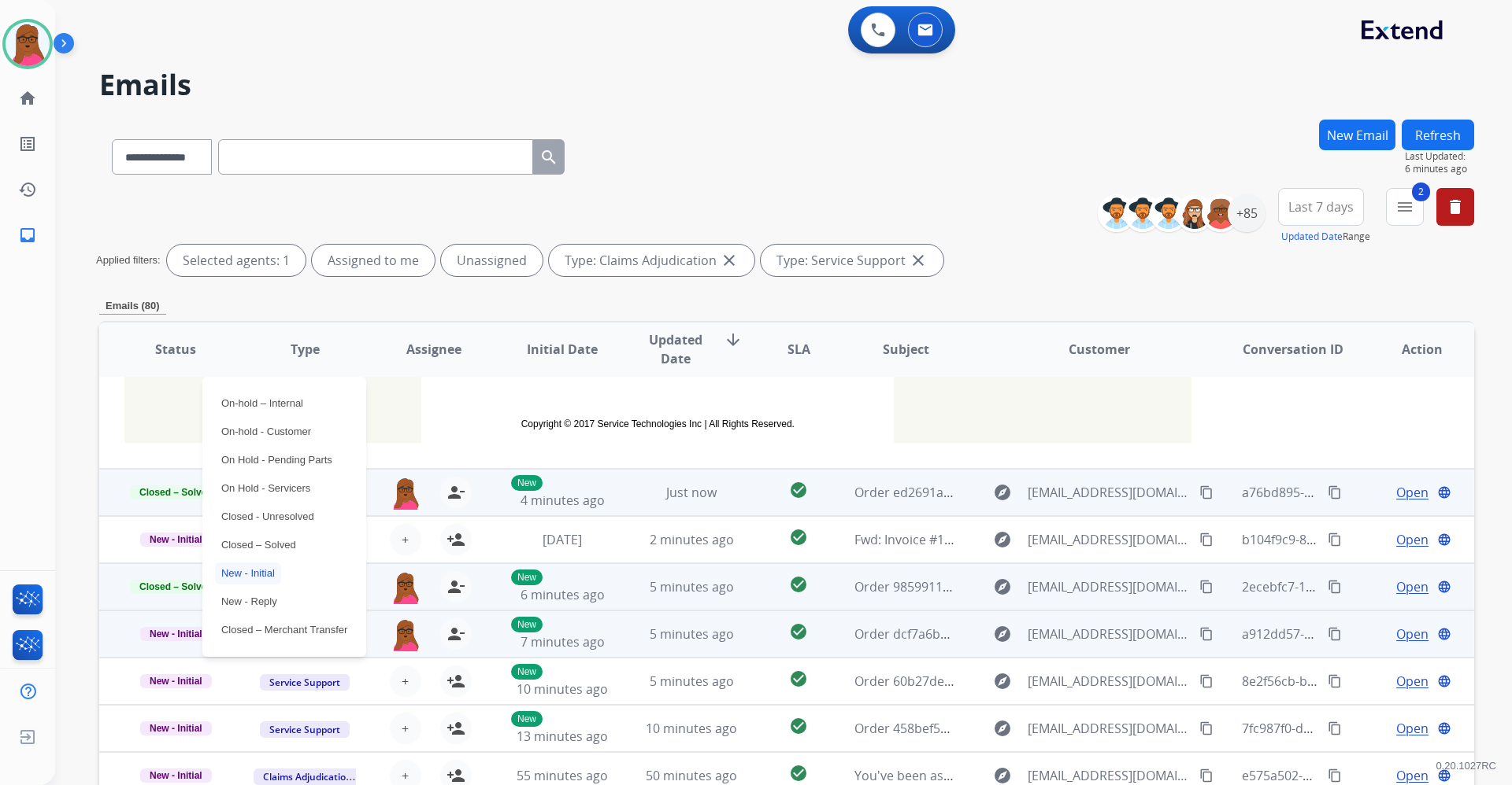
click at [273, 532] on div "On-hold – Internal On-hold - Customer On Hold - Pending Parts On Hold - Service…" at bounding box center [284, 517] width 163 height 280
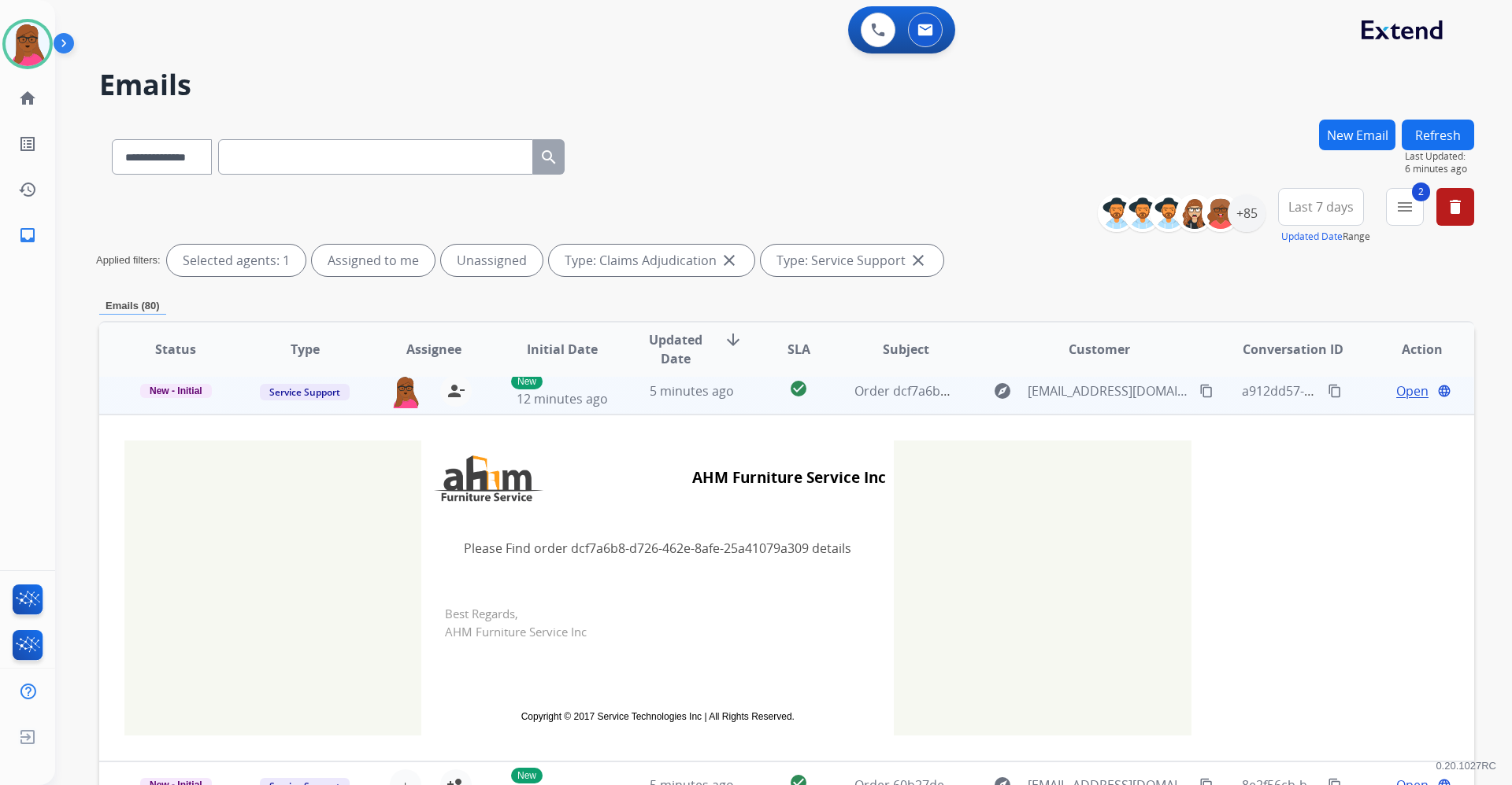
scroll to position [188, 0]
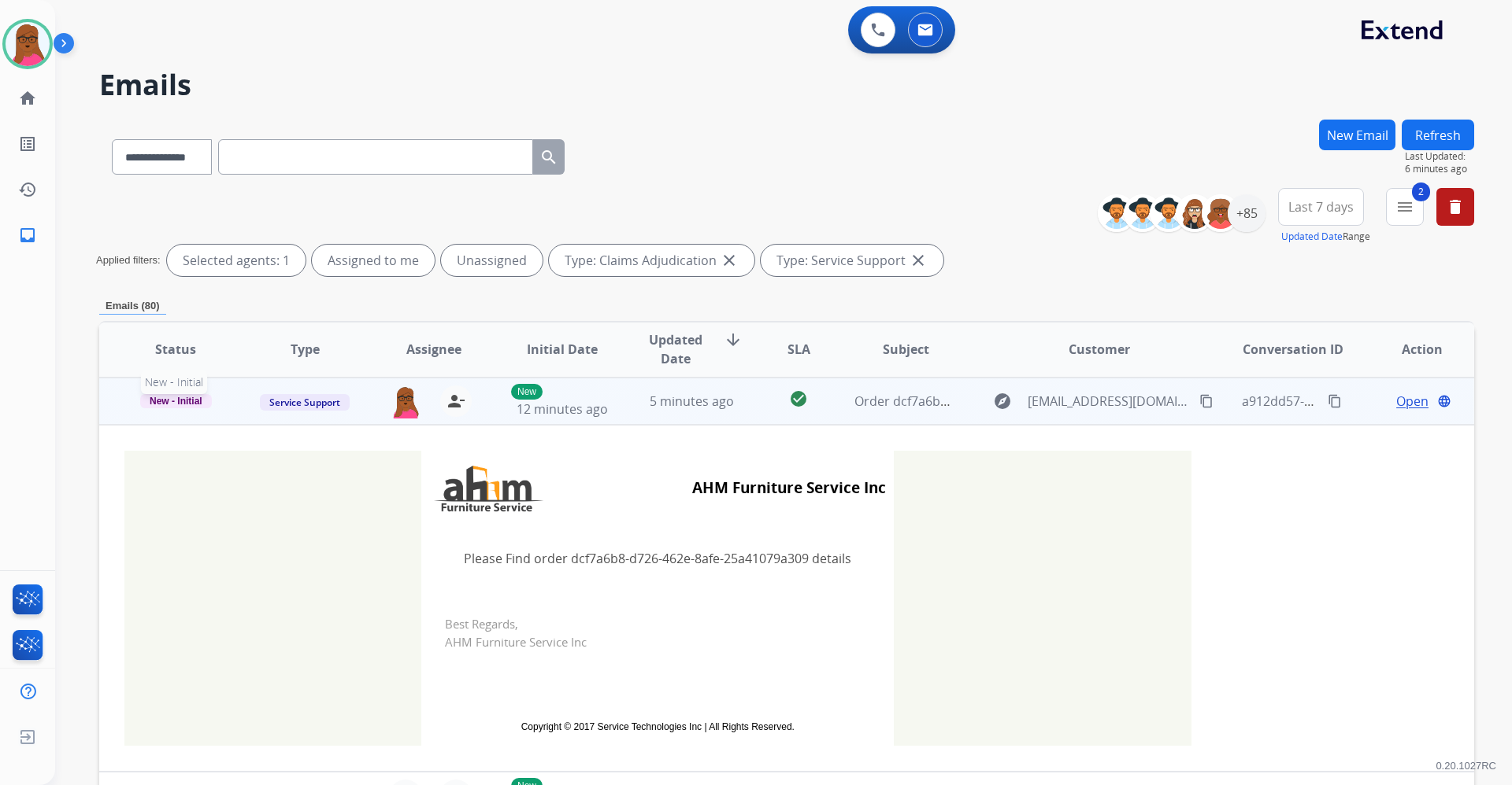
click at [171, 396] on span "New - Initial" at bounding box center [176, 401] width 72 height 14
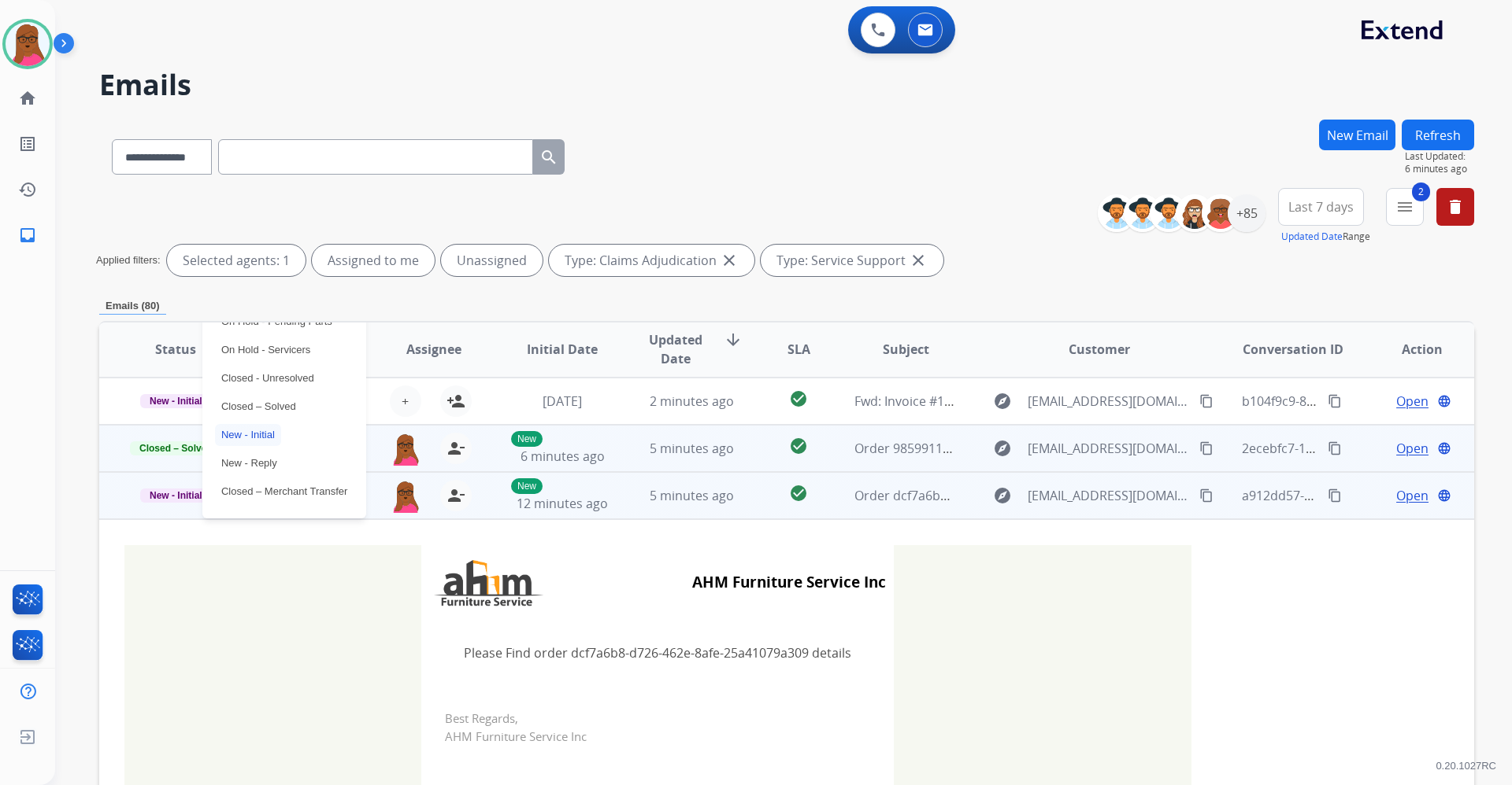
scroll to position [48, 0]
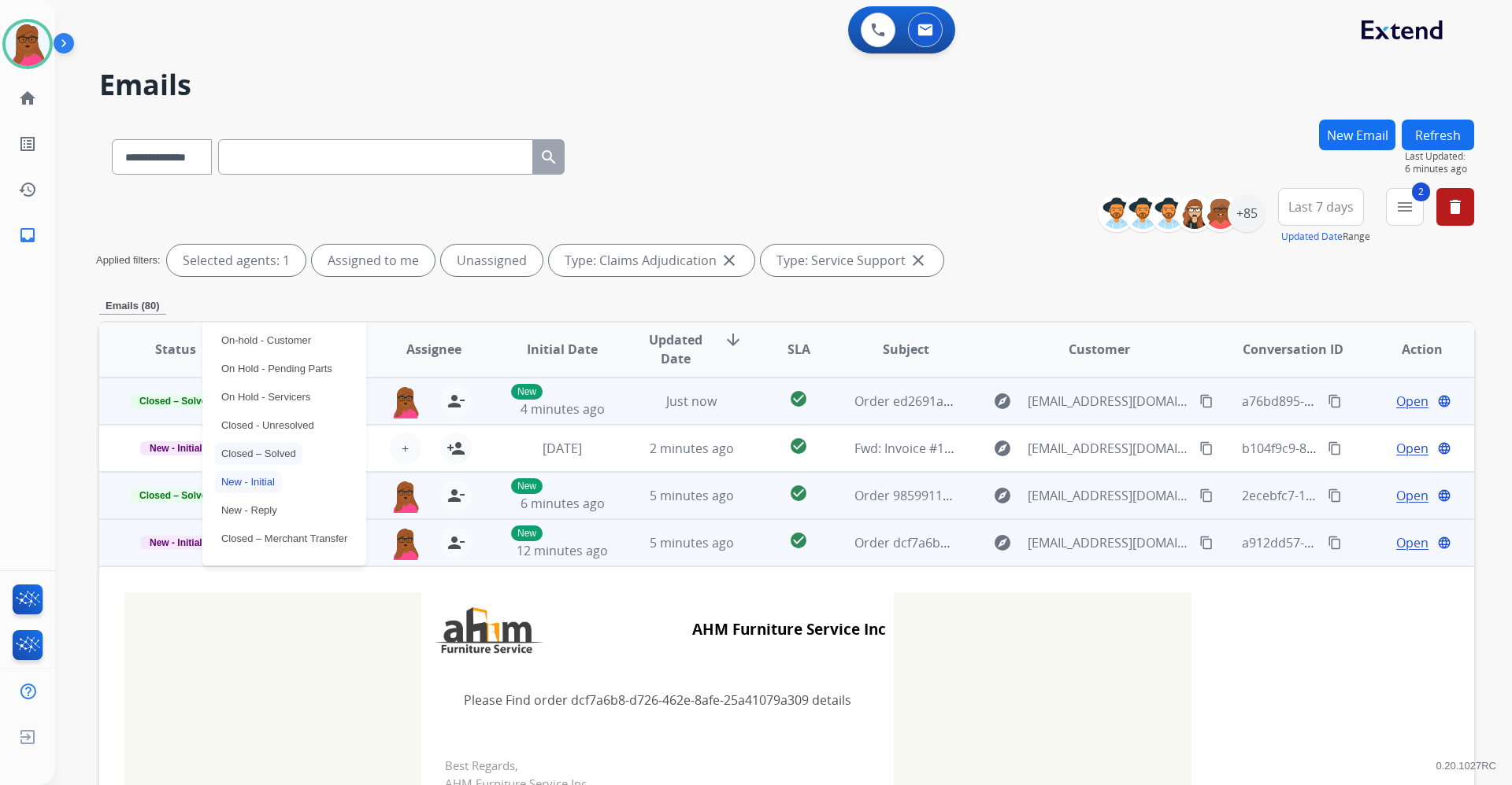
click at [291, 453] on p "Closed – Solved" at bounding box center [258, 453] width 87 height 22
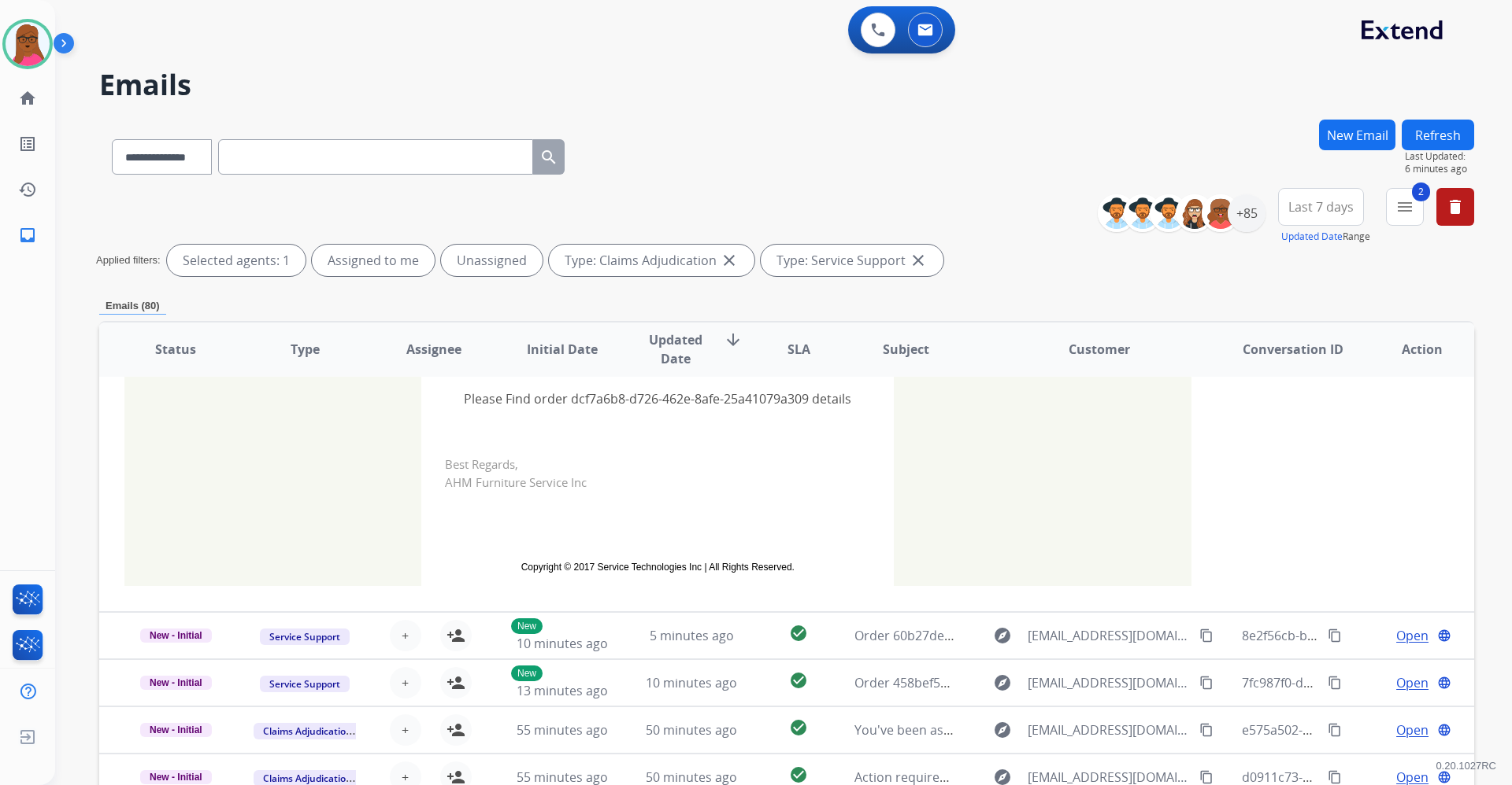
scroll to position [0, 0]
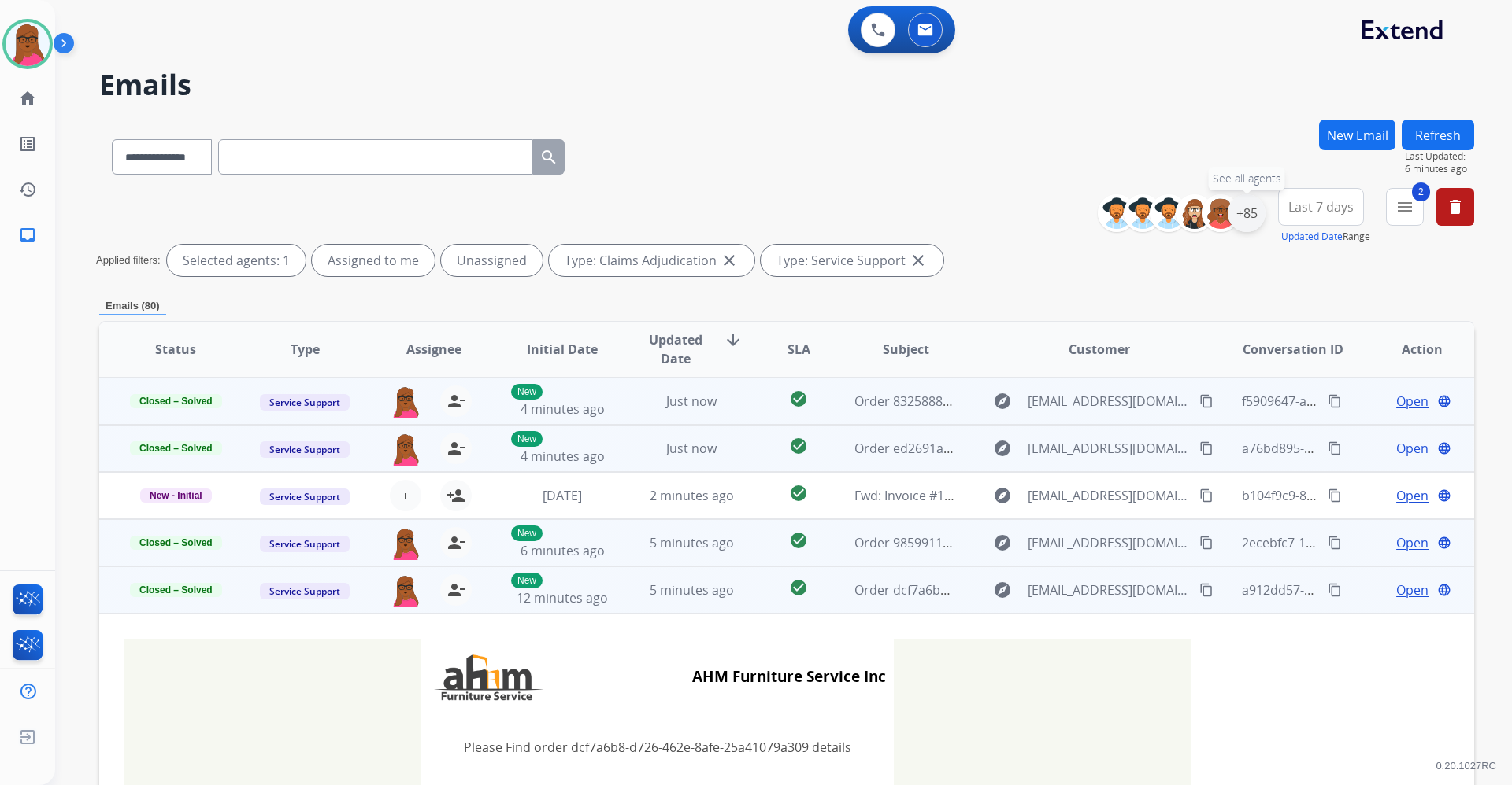
click at [1241, 214] on div "+85" at bounding box center [1246, 214] width 38 height 38
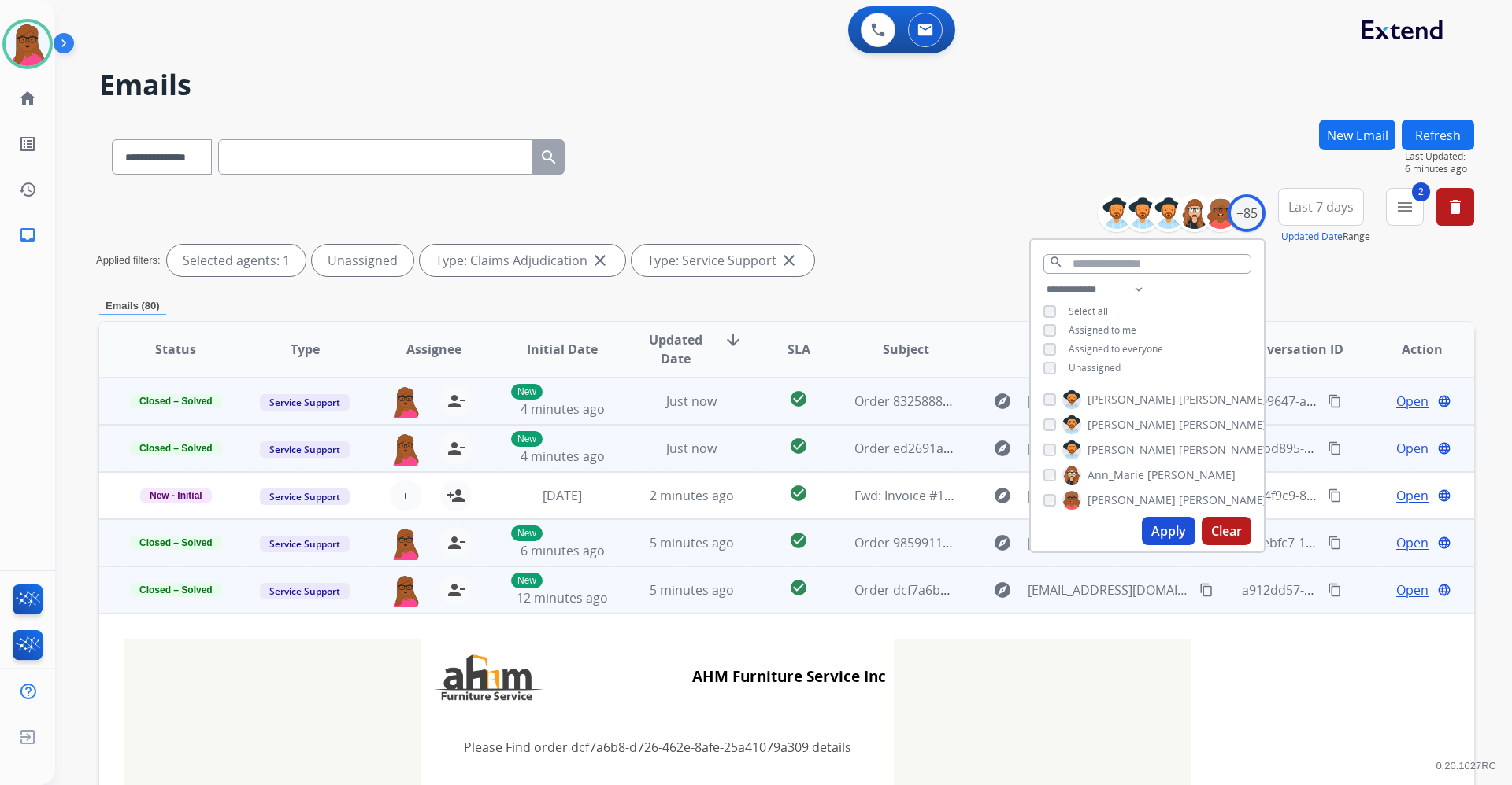
click at [1180, 527] on button "Apply" at bounding box center [1169, 531] width 54 height 29
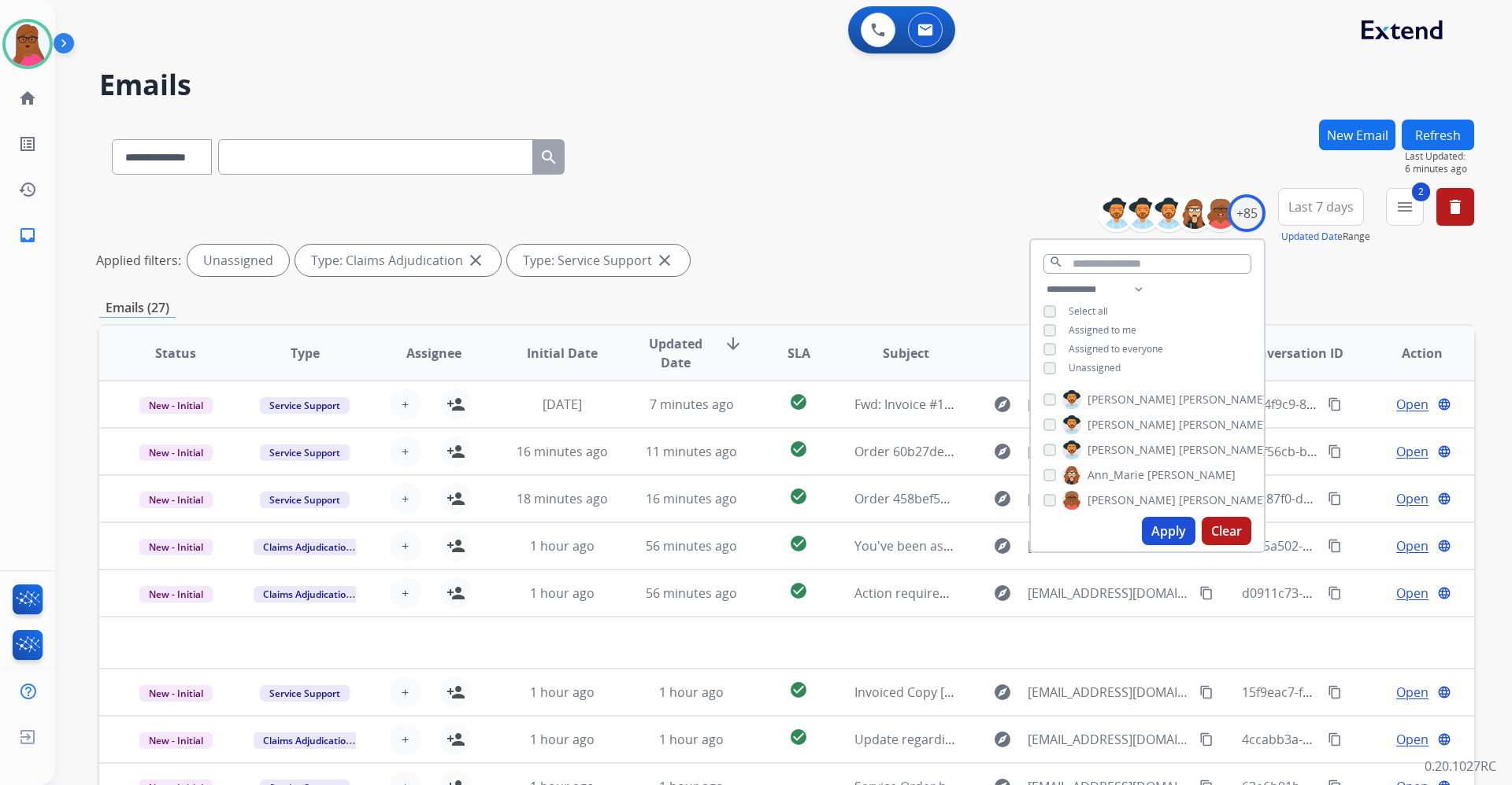
click at [1159, 527] on button "Apply" at bounding box center [1169, 531] width 54 height 29
click at [762, 144] on div "**********" at bounding box center [786, 153] width 1374 height 68
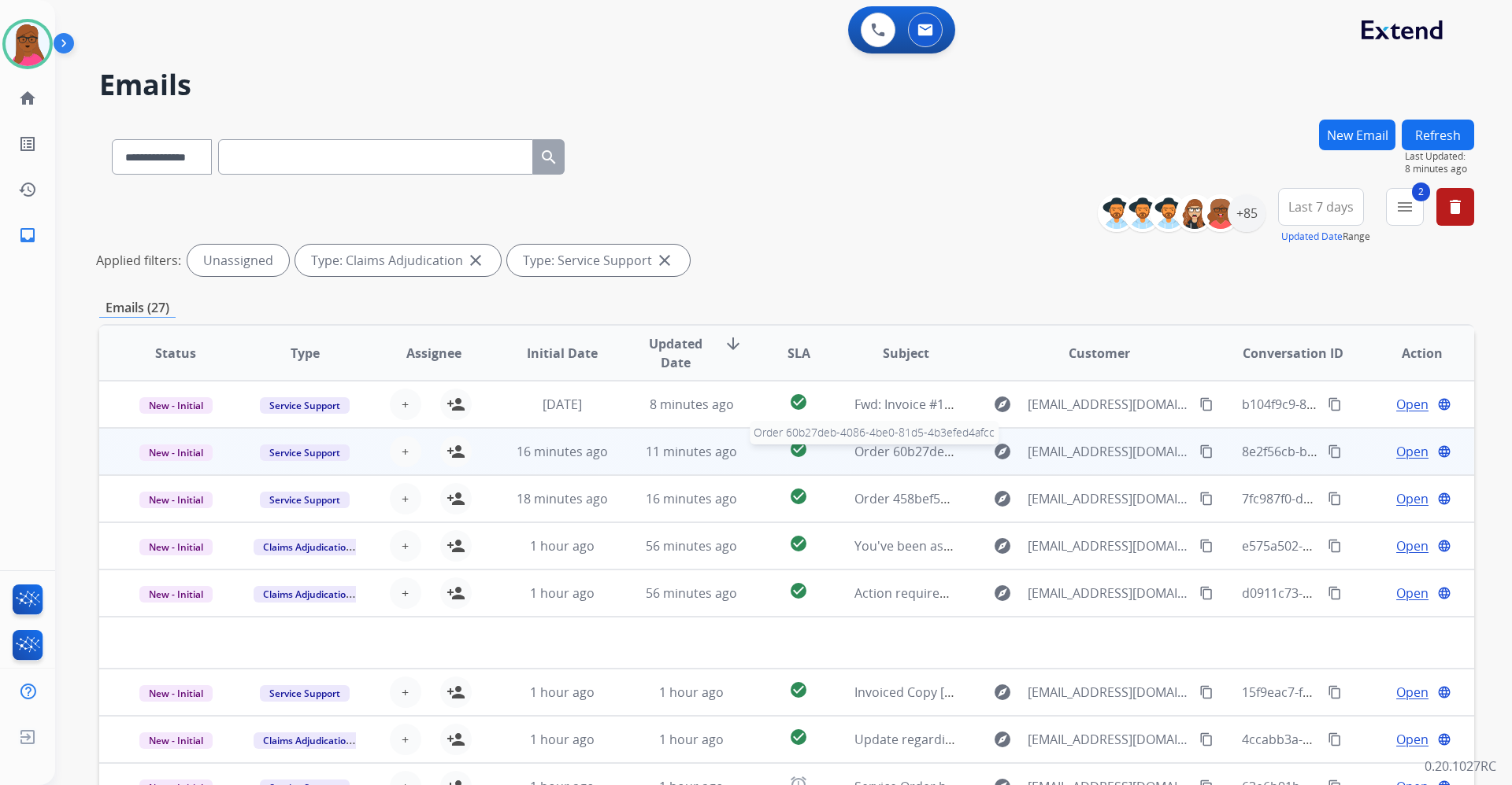
click at [922, 454] on span "Order 60b27deb-4086-4be0-81d5-4b3efed4afcc" at bounding box center [994, 451] width 279 height 17
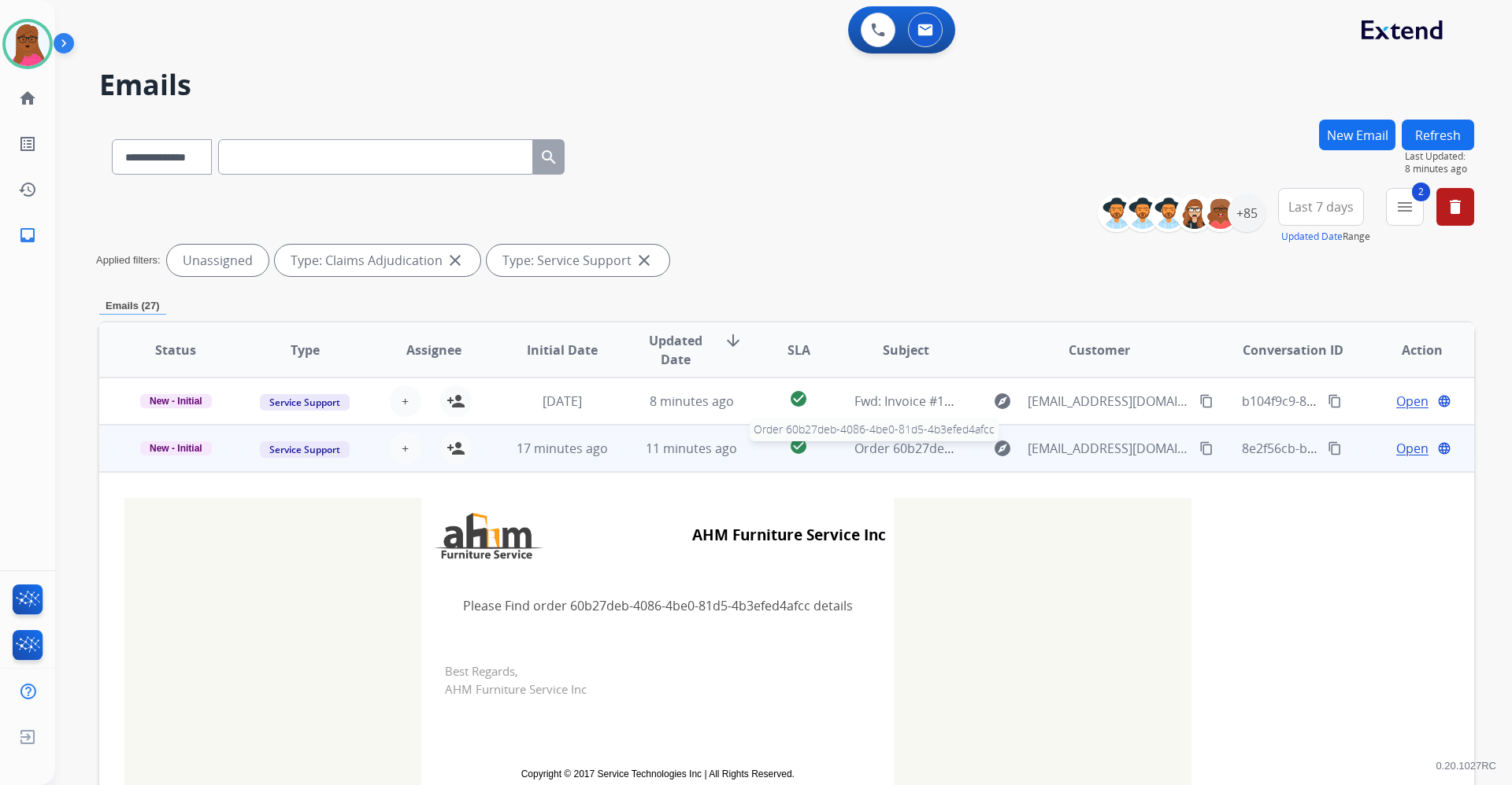
scroll to position [48, 0]
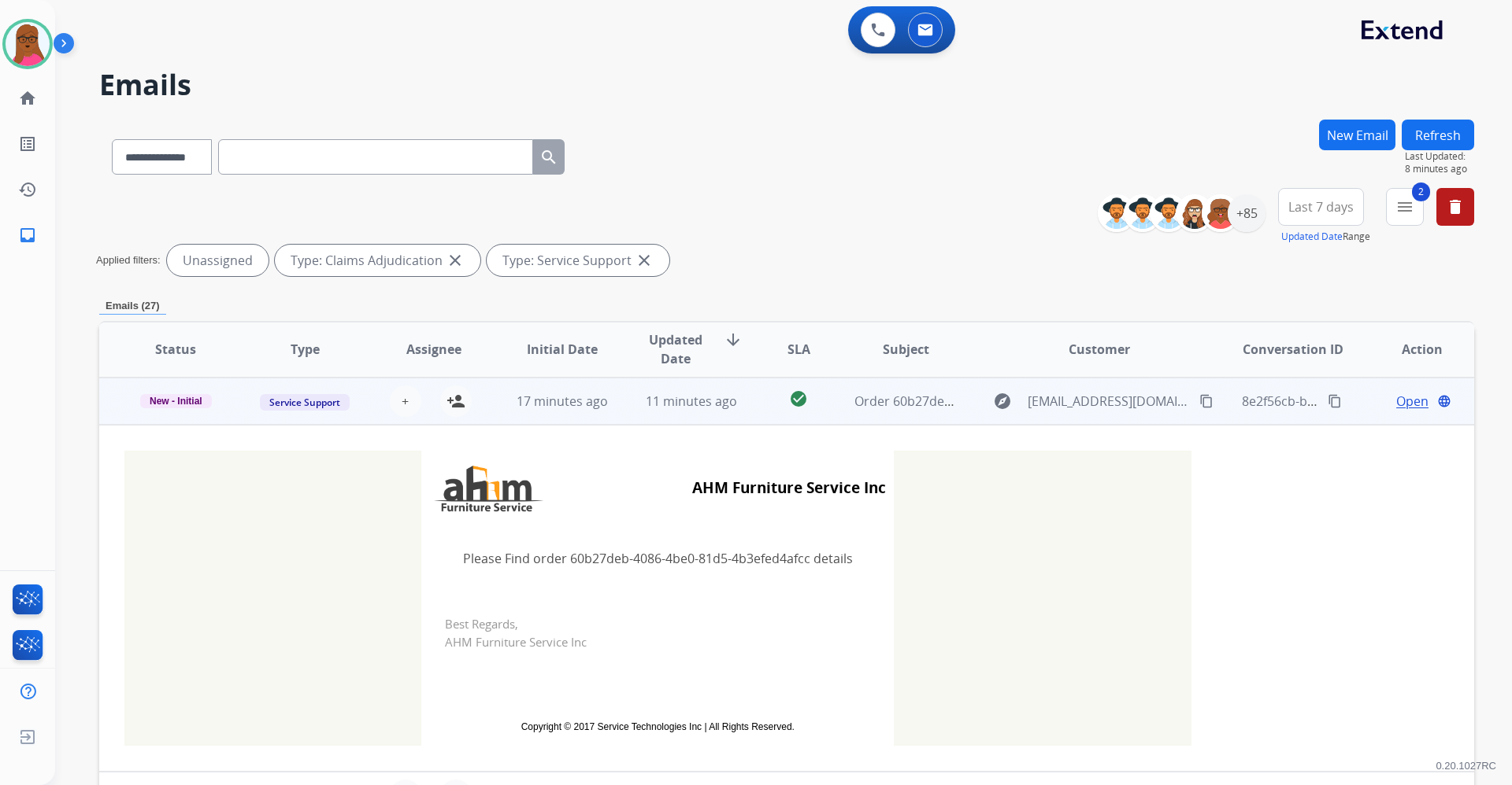
click at [1396, 407] on span "Open" at bounding box center [1412, 401] width 32 height 19
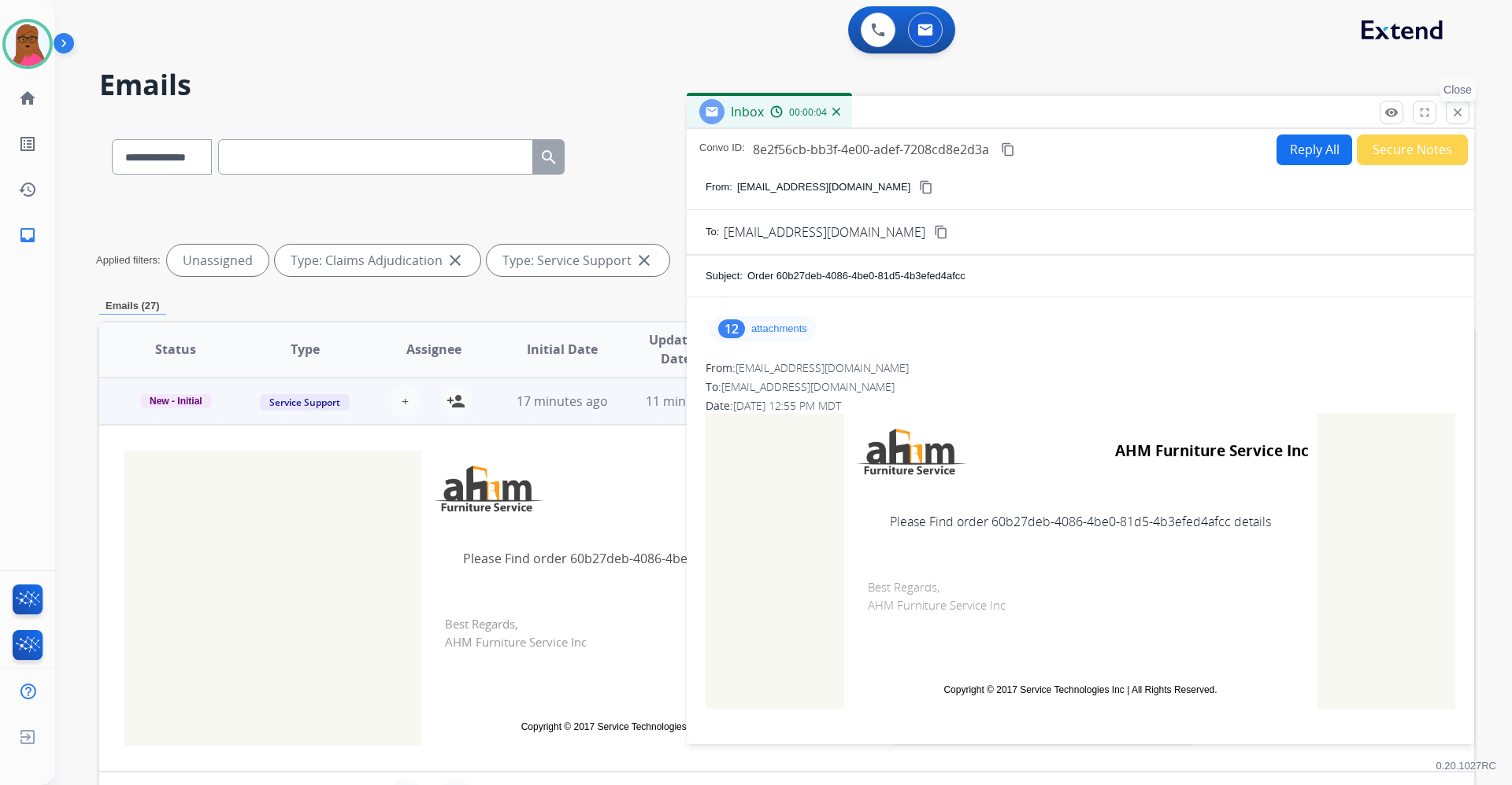
click at [1460, 108] on mat-icon "close" at bounding box center [1458, 112] width 14 height 14
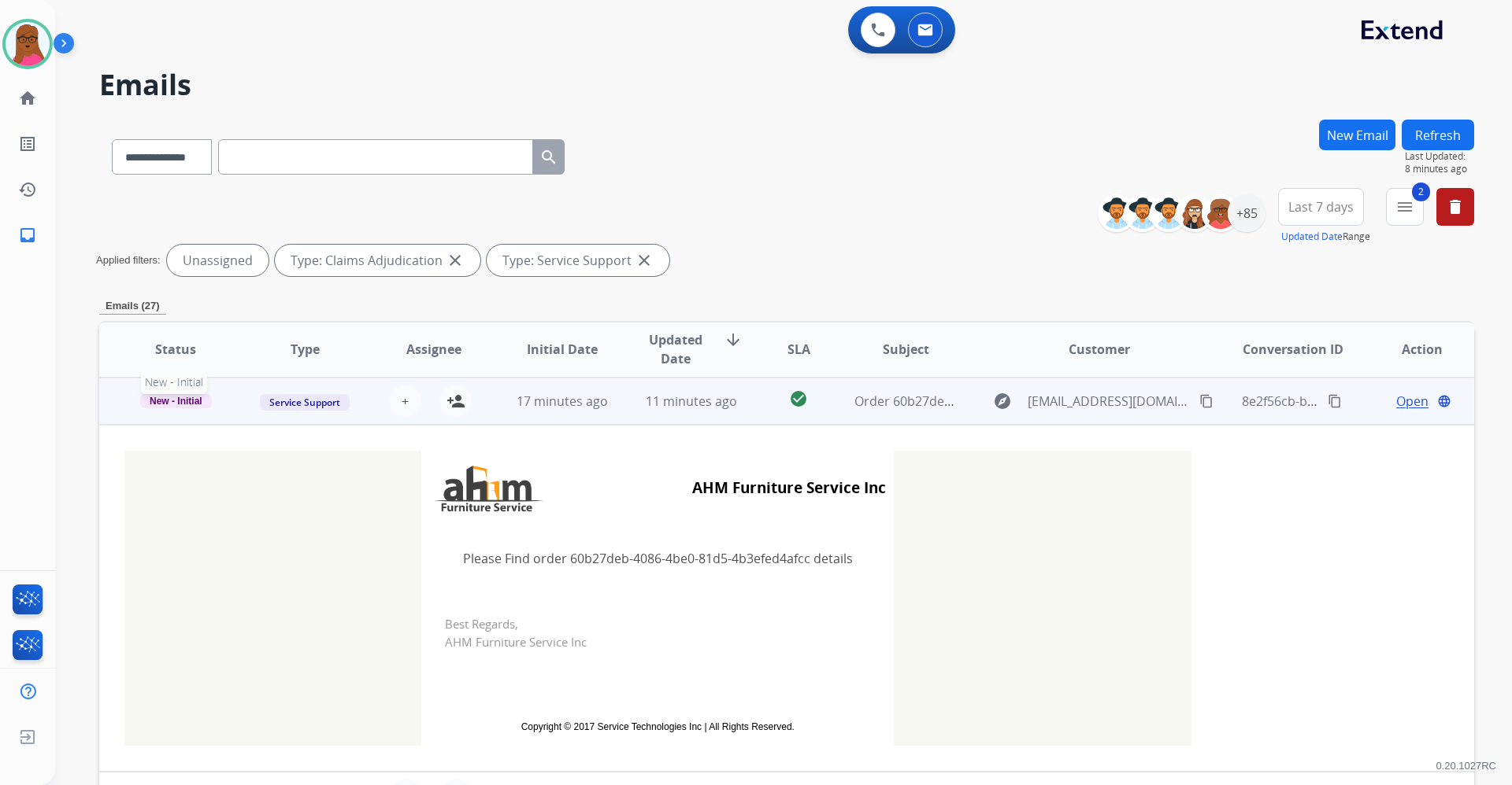
click at [156, 399] on span "New - Initial" at bounding box center [176, 401] width 72 height 14
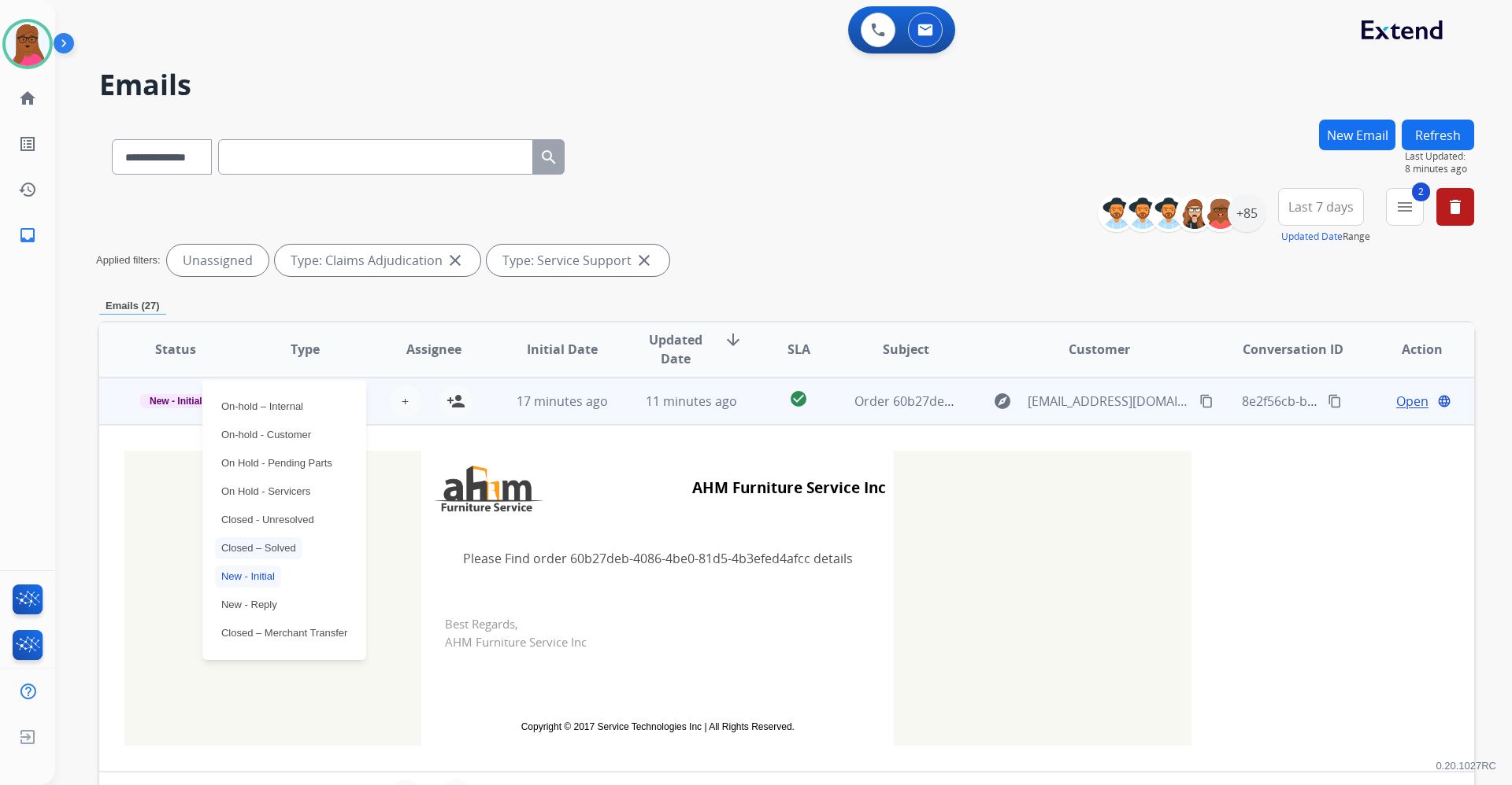
click at [279, 557] on p "Closed – Solved" at bounding box center [258, 548] width 87 height 22
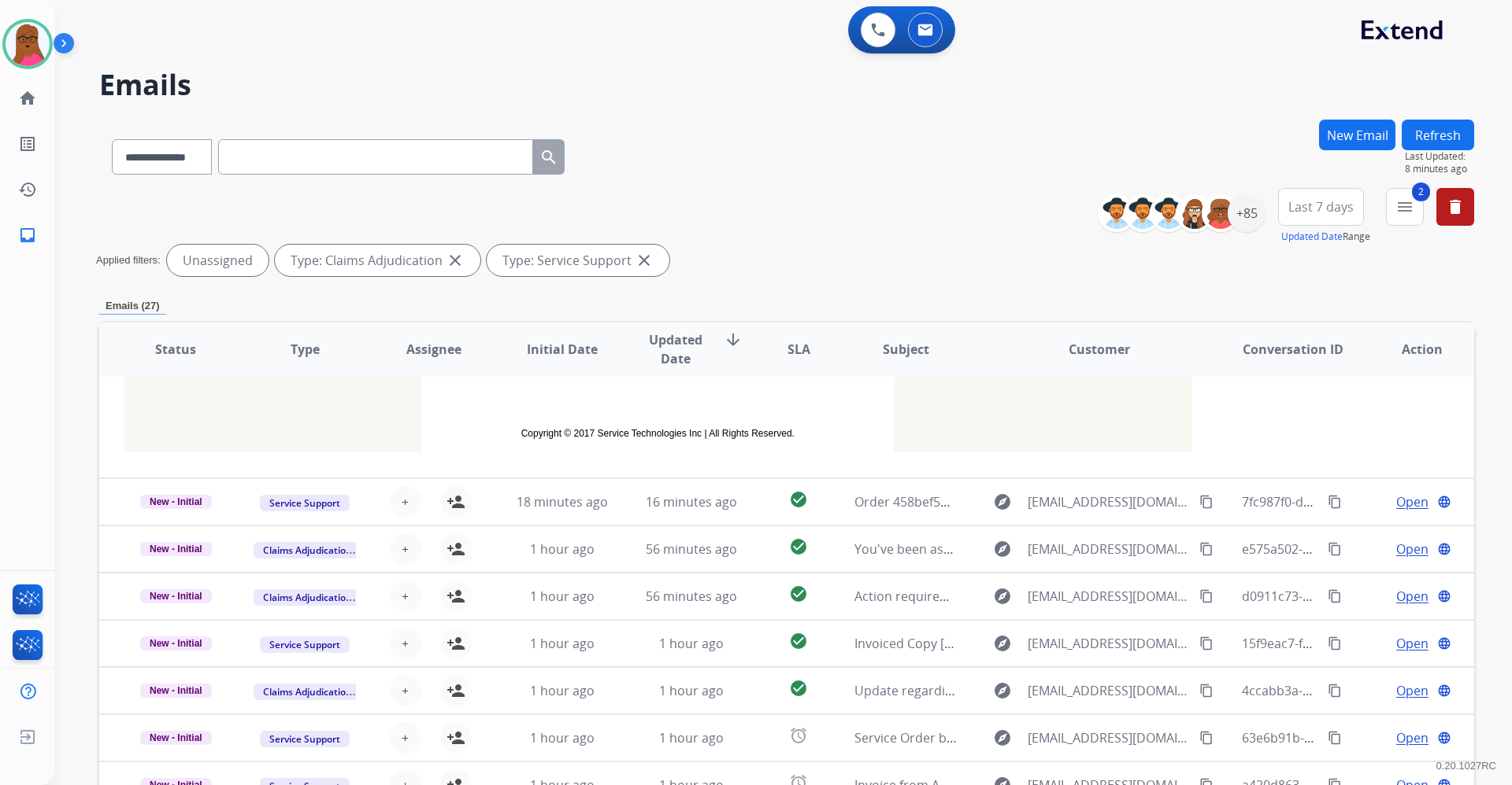
scroll to position [348, 0]
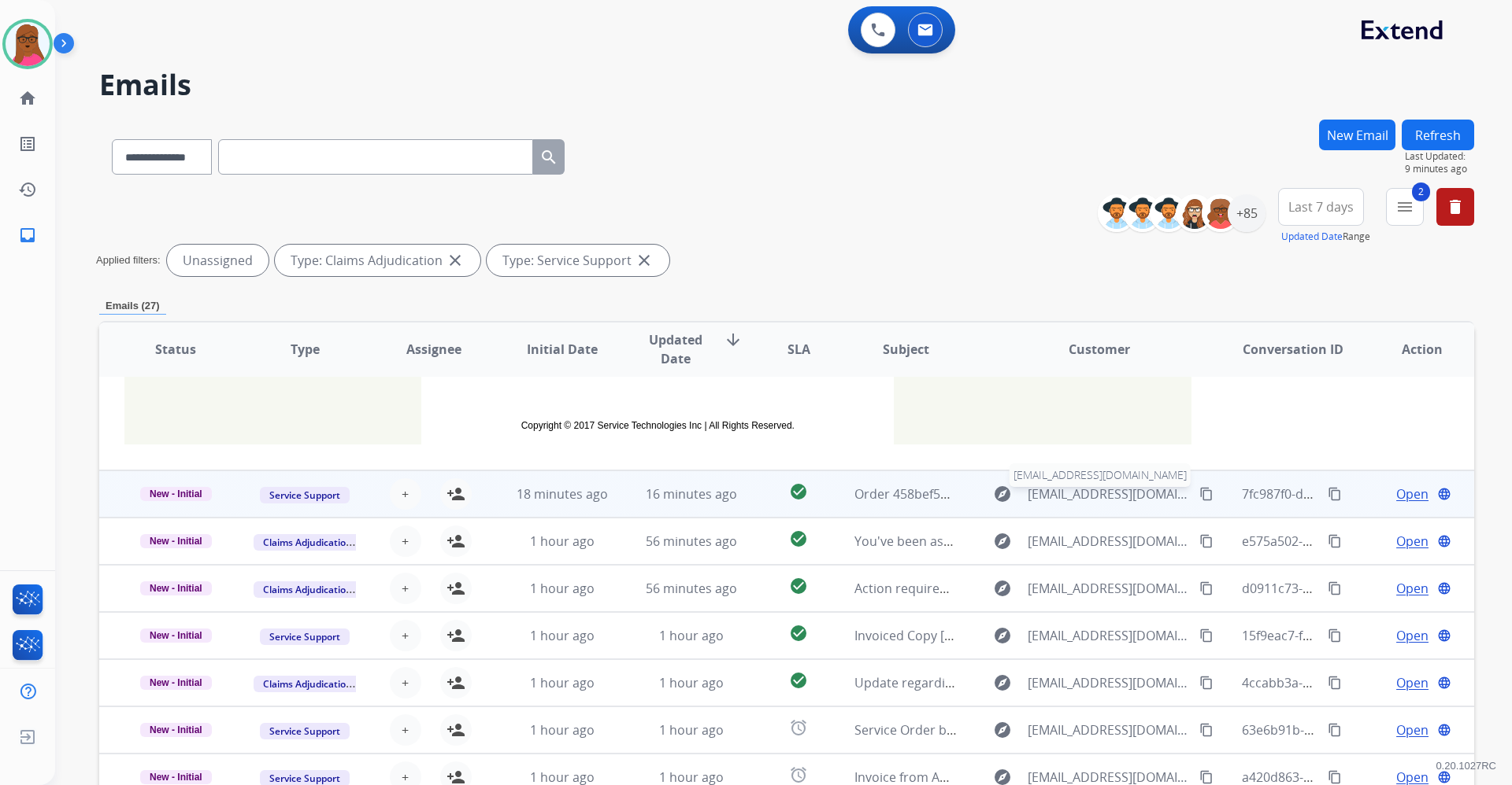
click at [1121, 491] on span "[EMAIL_ADDRESS][DOMAIN_NAME]" at bounding box center [1109, 495] width 163 height 19
type input "**********"
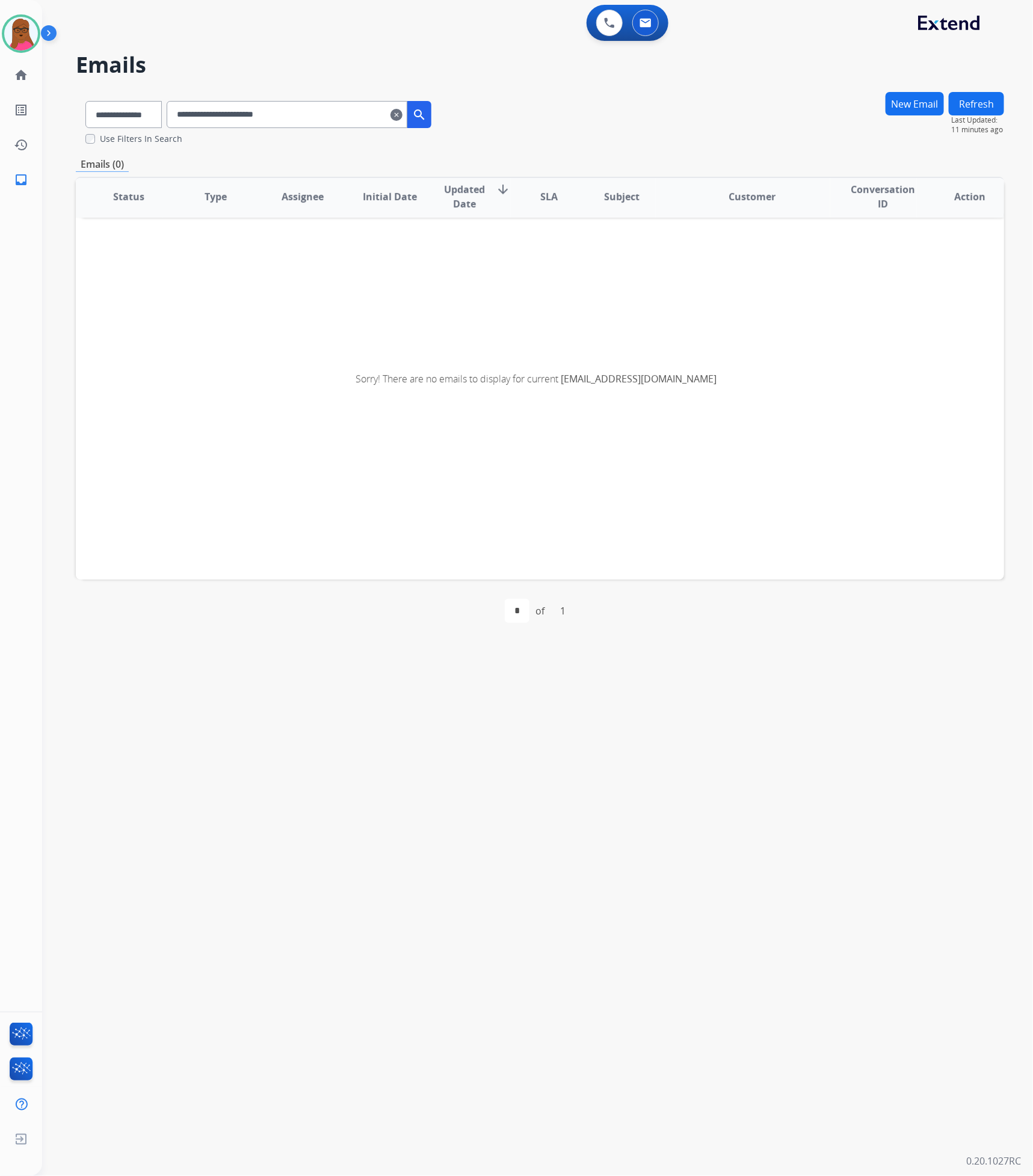
scroll to position [2, 0]
click at [402, 116] on mat-icon "clear" at bounding box center [397, 115] width 12 height 15
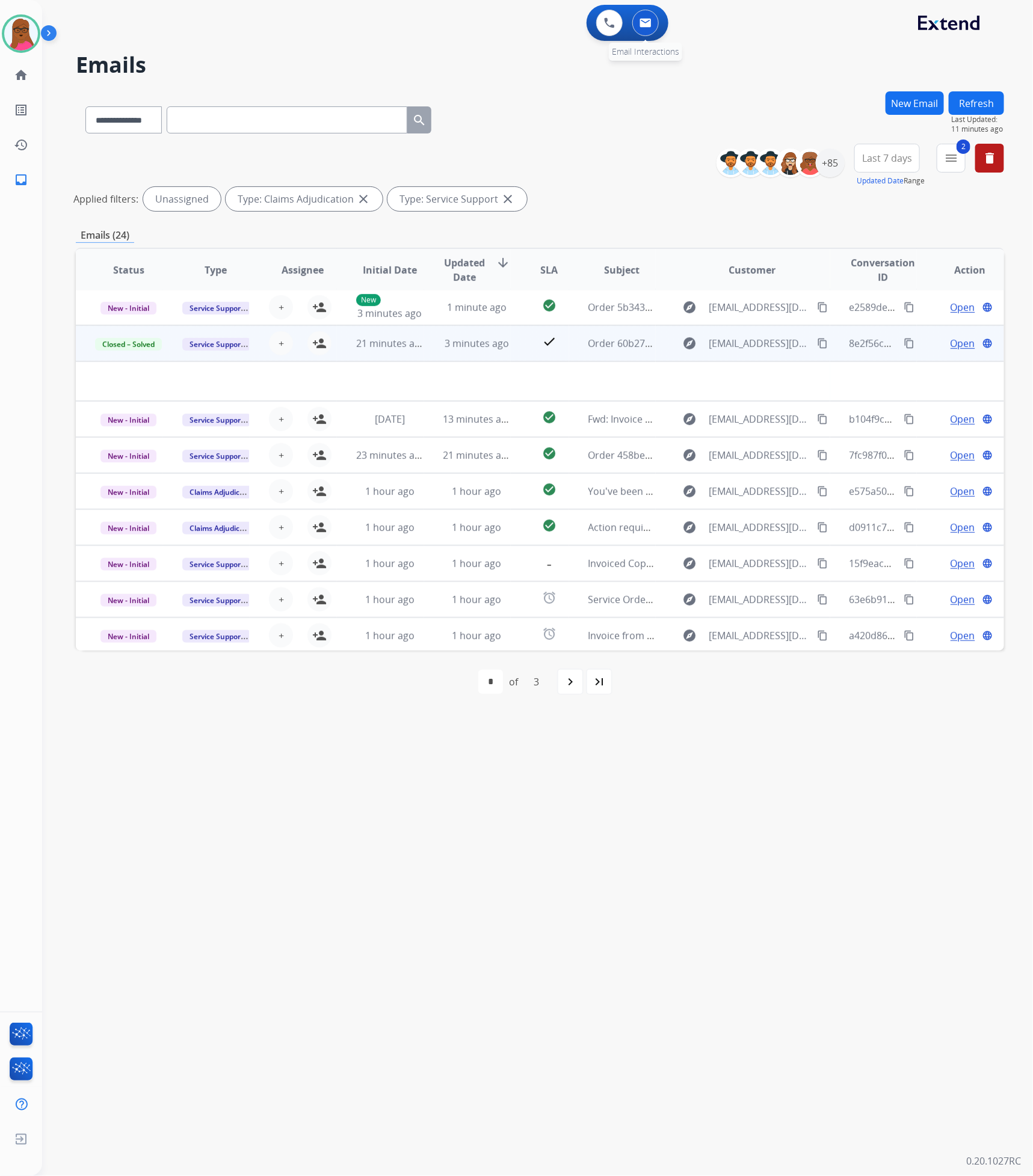
click at [648, 20] on img at bounding box center [646, 22] width 12 height 10
click at [971, 96] on button "Refresh" at bounding box center [976, 102] width 56 height 23
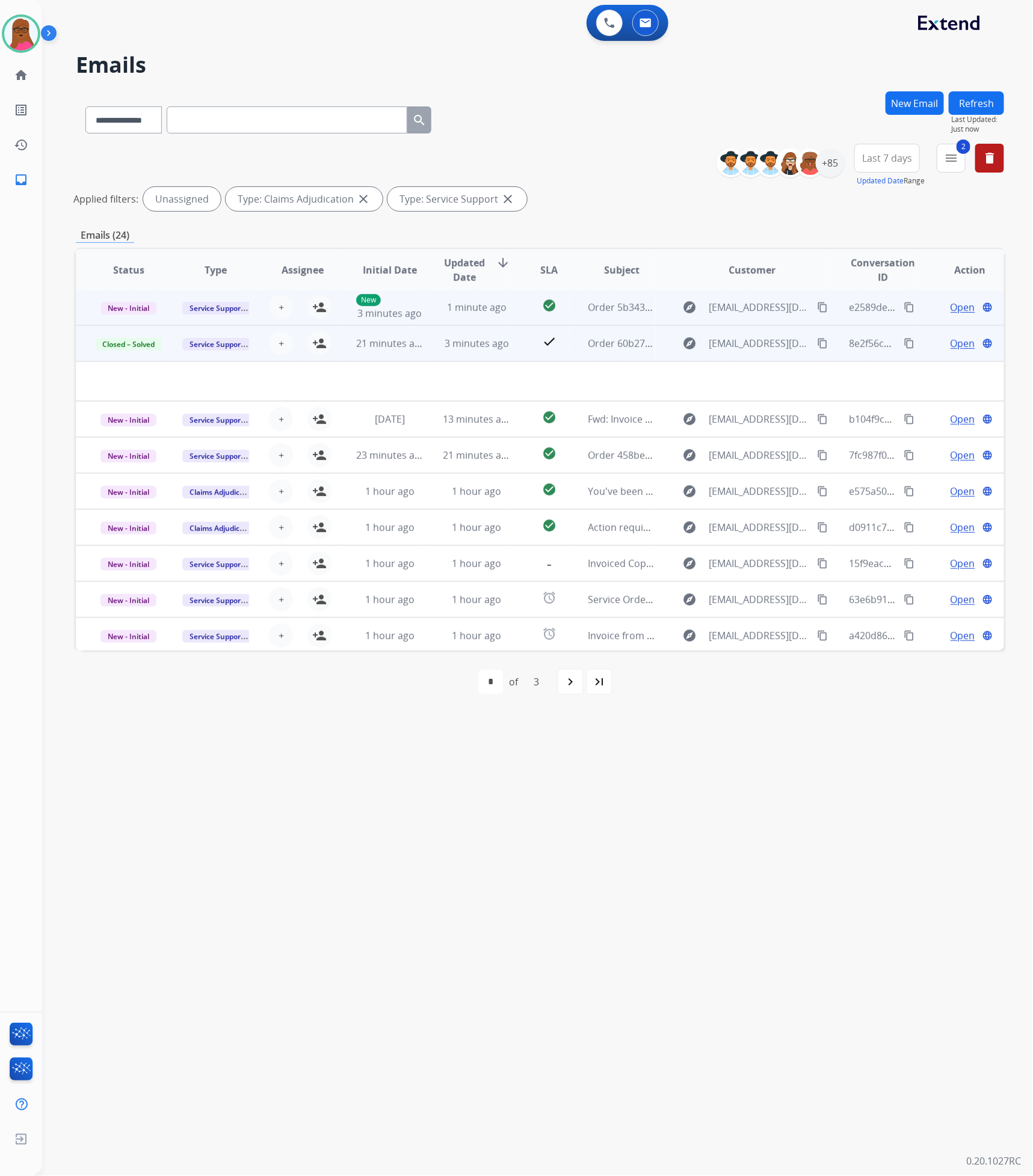
click at [950, 309] on span "Open" at bounding box center [962, 307] width 24 height 15
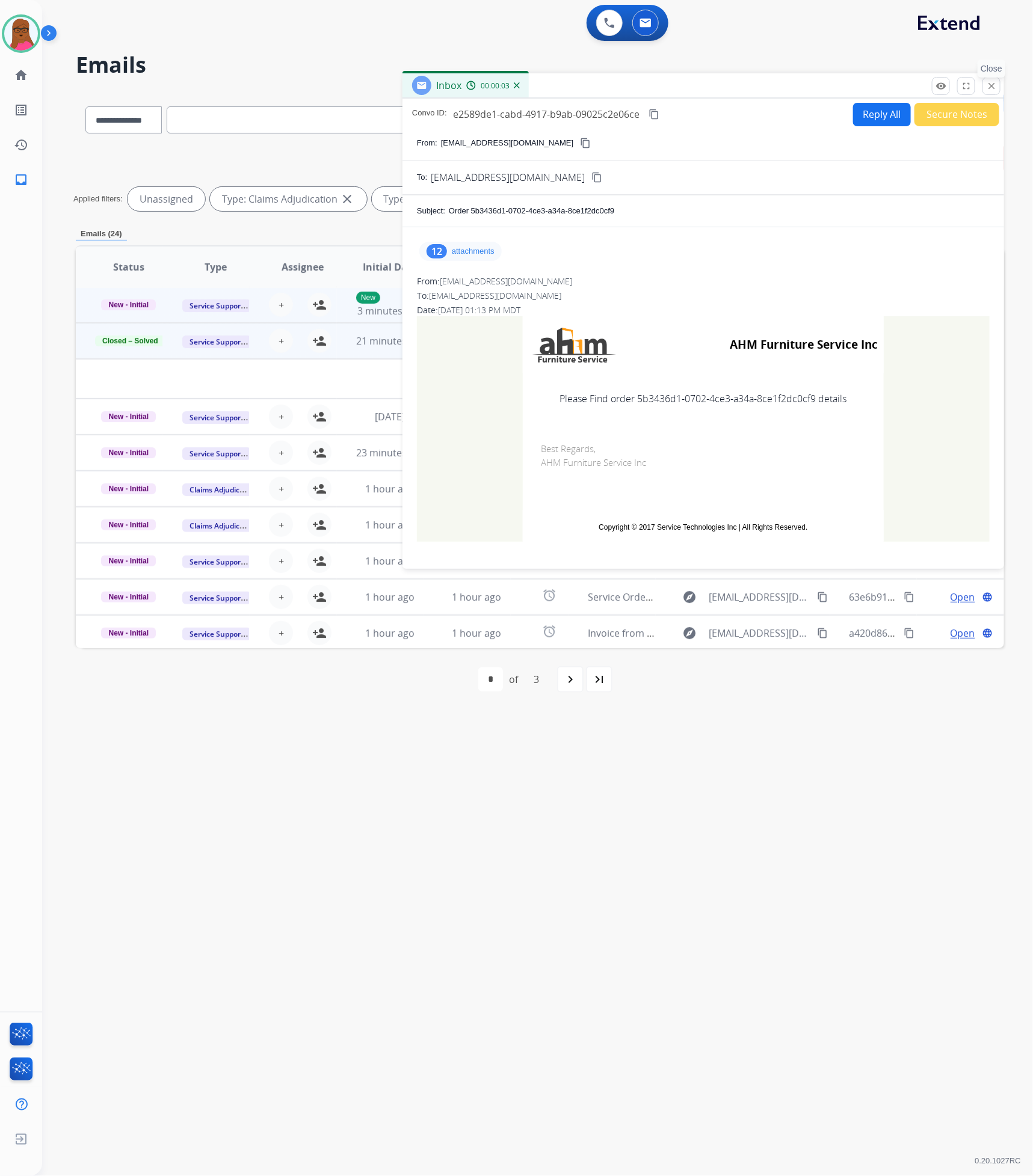
click at [989, 91] on mat-icon "close" at bounding box center [991, 86] width 11 height 11
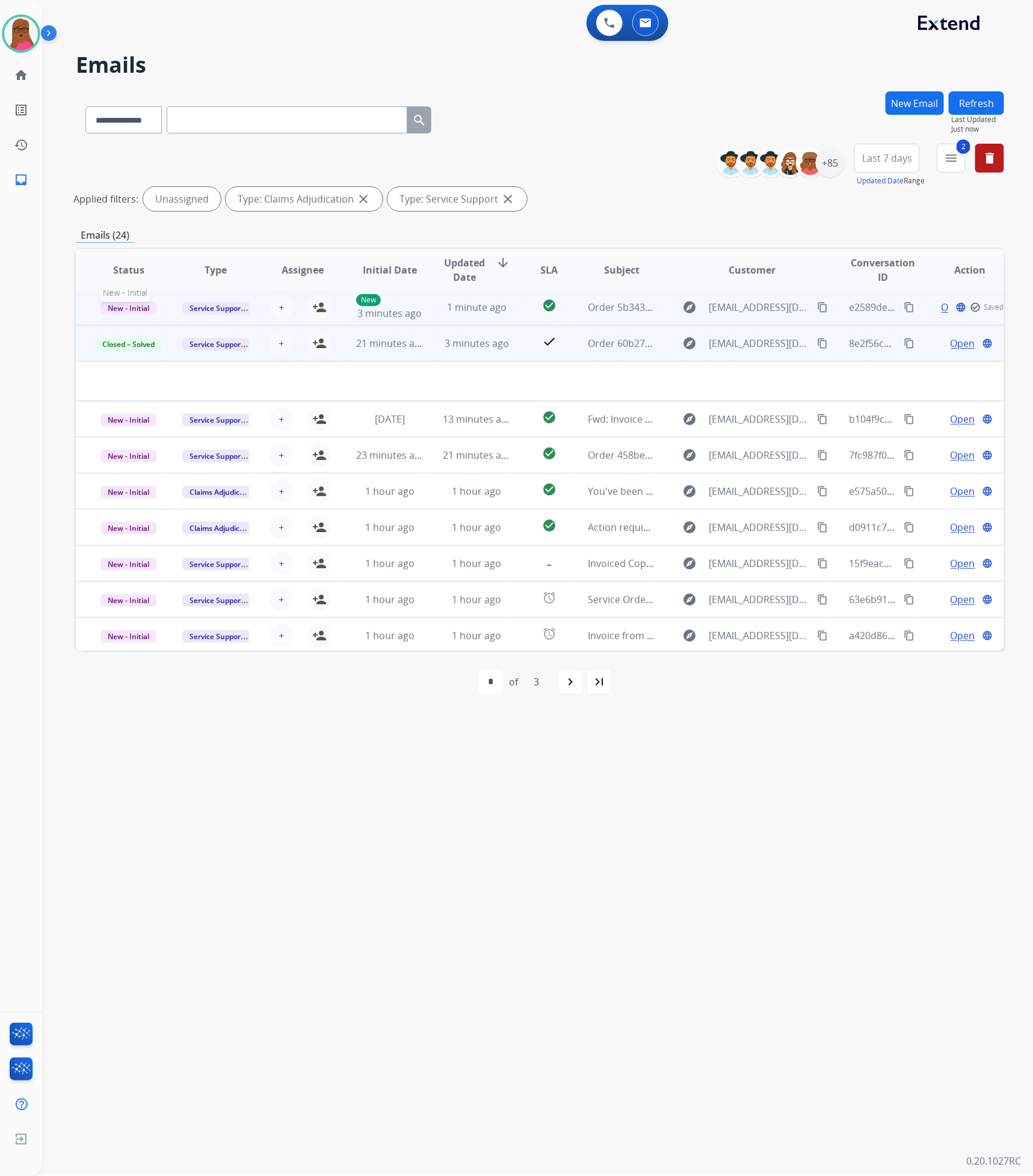
click at [134, 312] on span "New - Initial" at bounding box center [128, 308] width 56 height 13
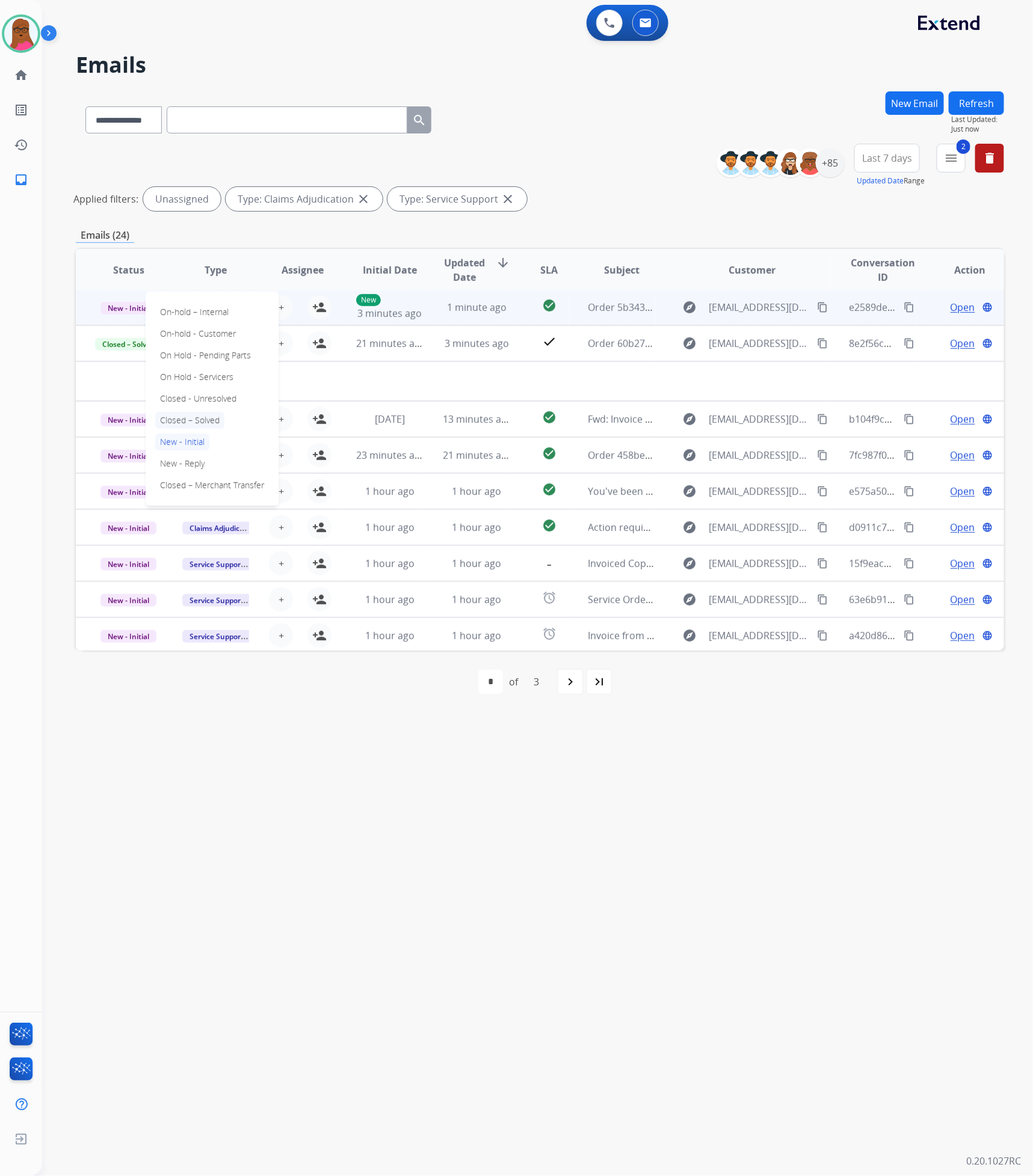
click at [197, 423] on p "Closed – Solved" at bounding box center [190, 420] width 69 height 17
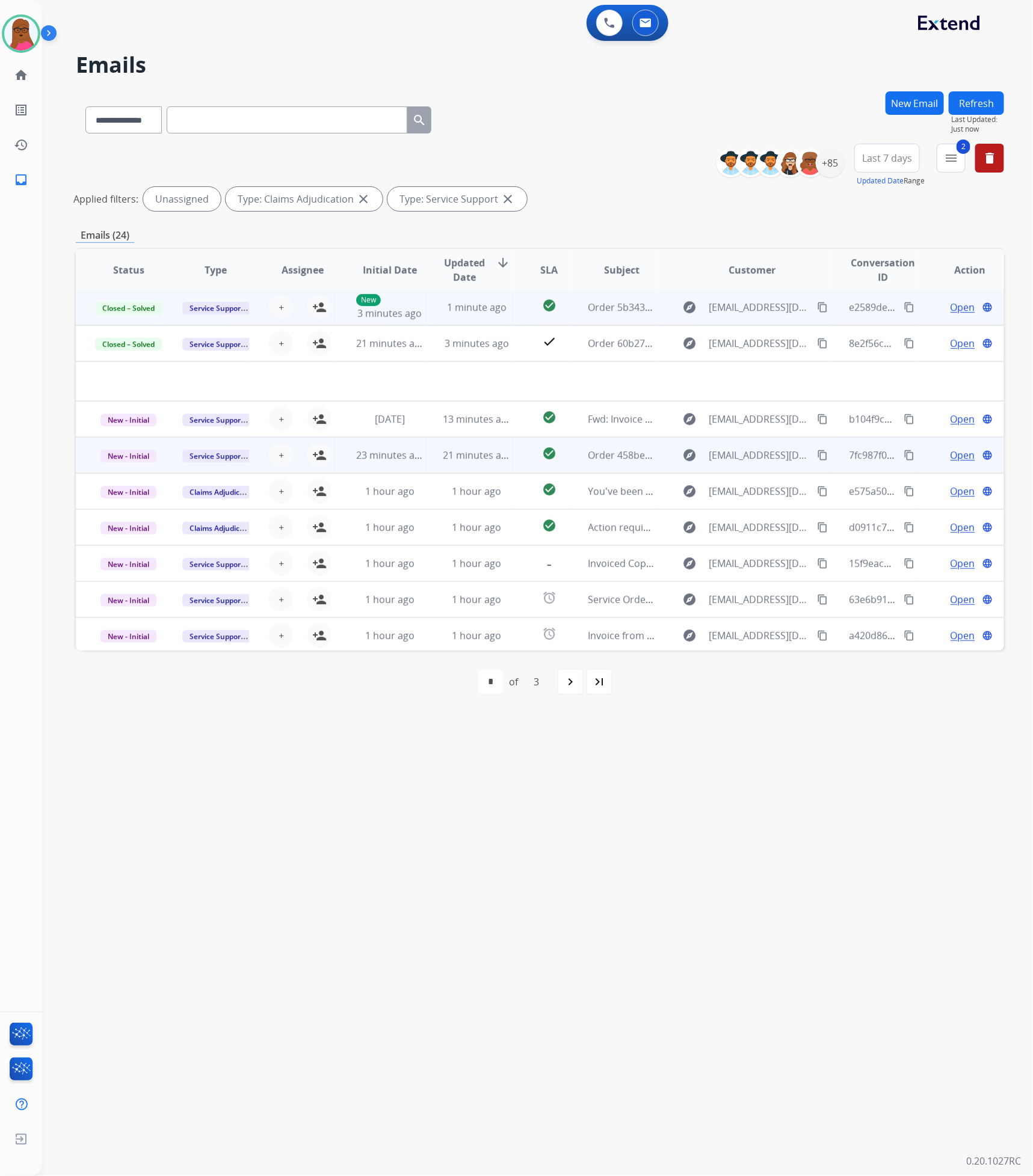
click at [940, 459] on div "Open language" at bounding box center [970, 455] width 67 height 15
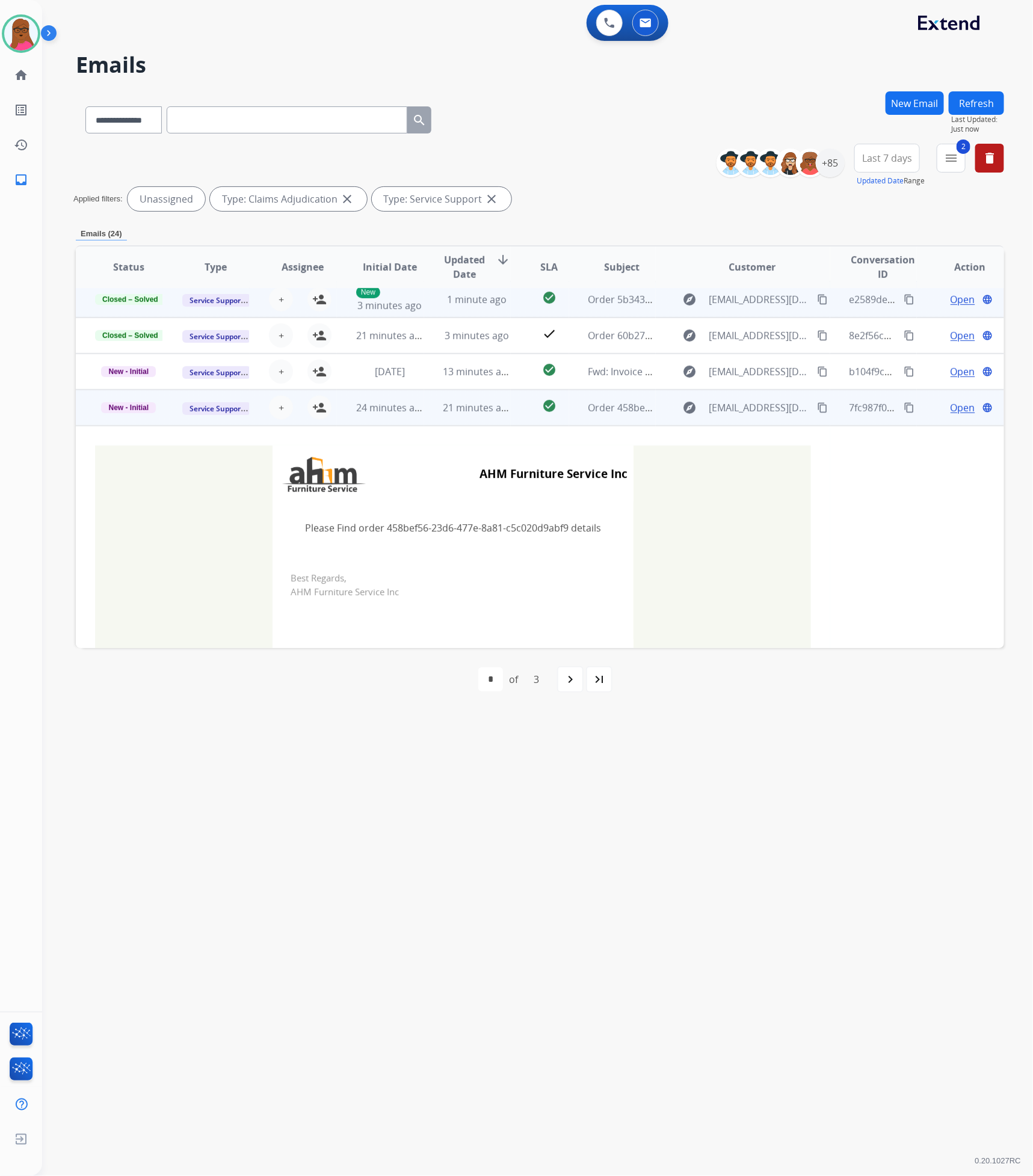
scroll to position [0, 0]
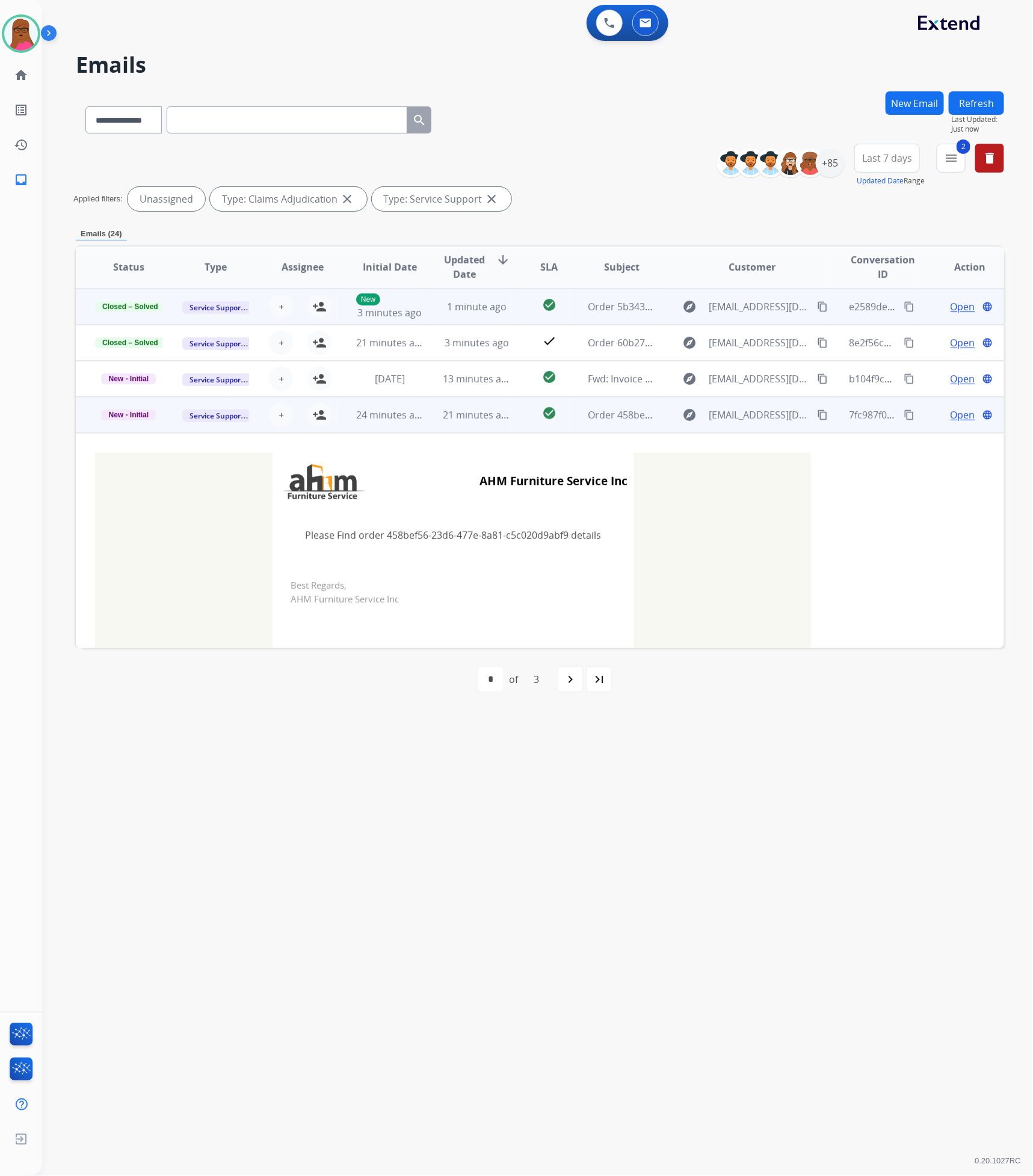
click at [958, 412] on span "Open" at bounding box center [962, 415] width 24 height 15
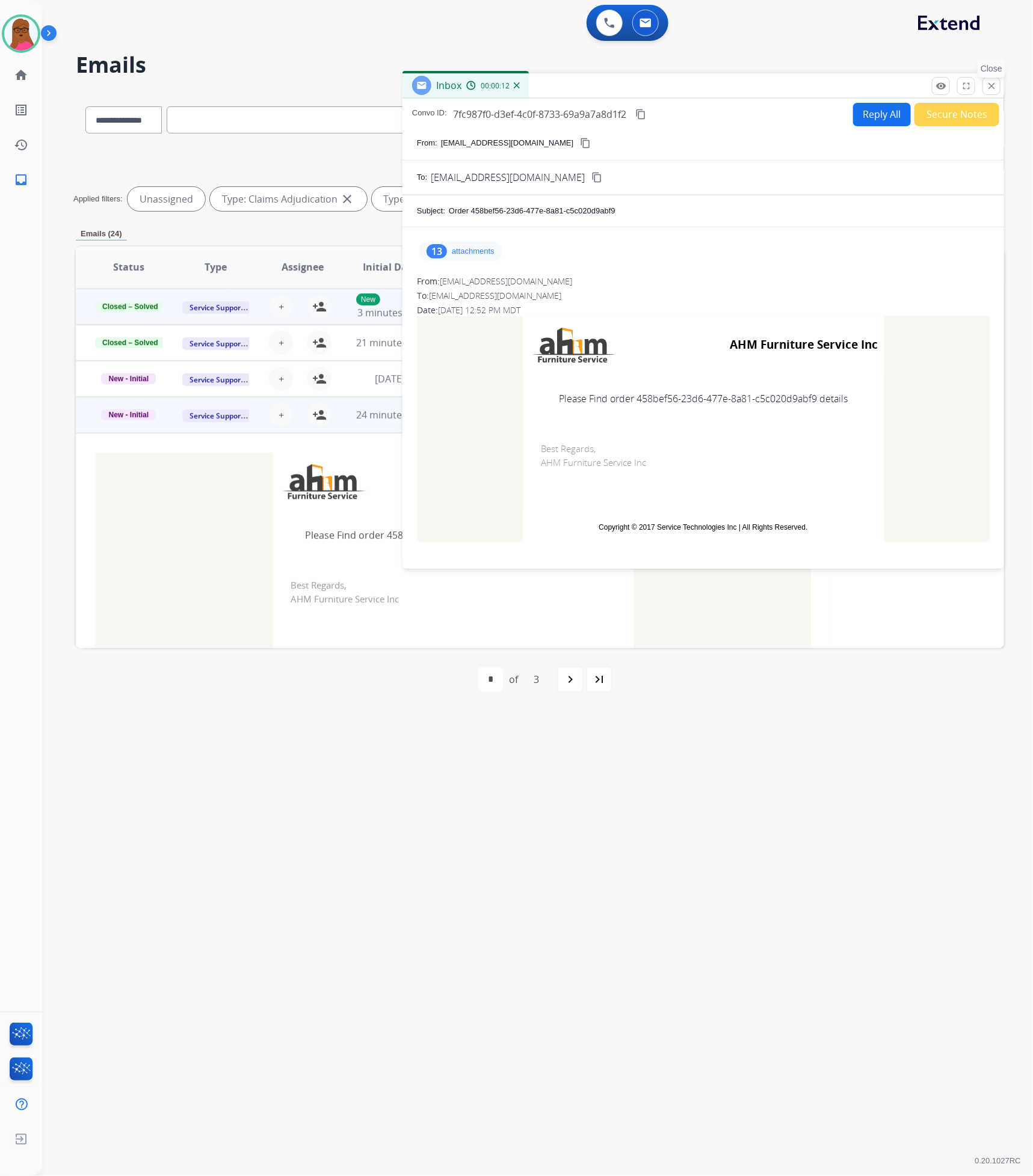
click at [993, 87] on mat-icon "close" at bounding box center [991, 86] width 11 height 11
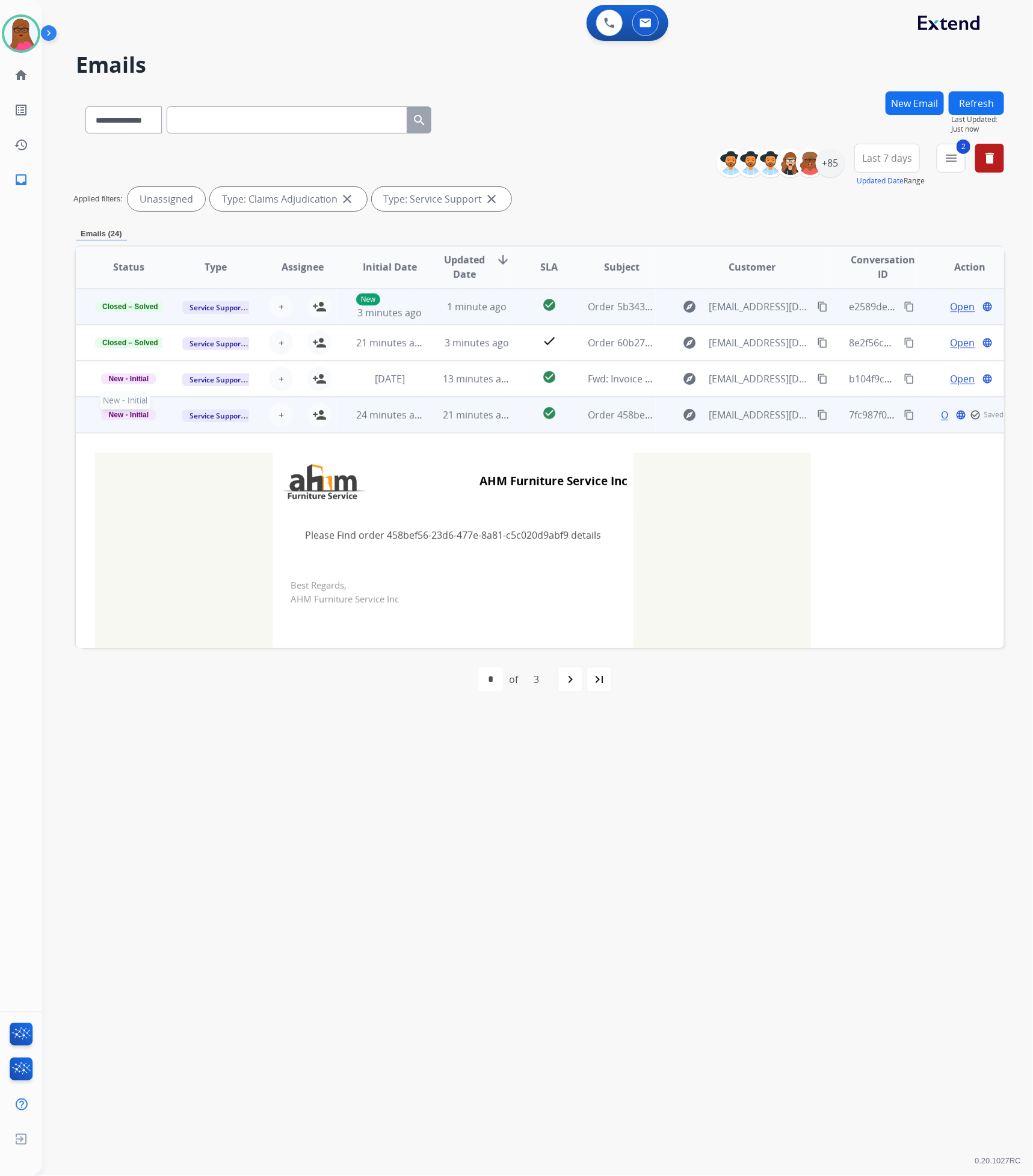
click at [132, 412] on span "New - Initial" at bounding box center [128, 415] width 55 height 11
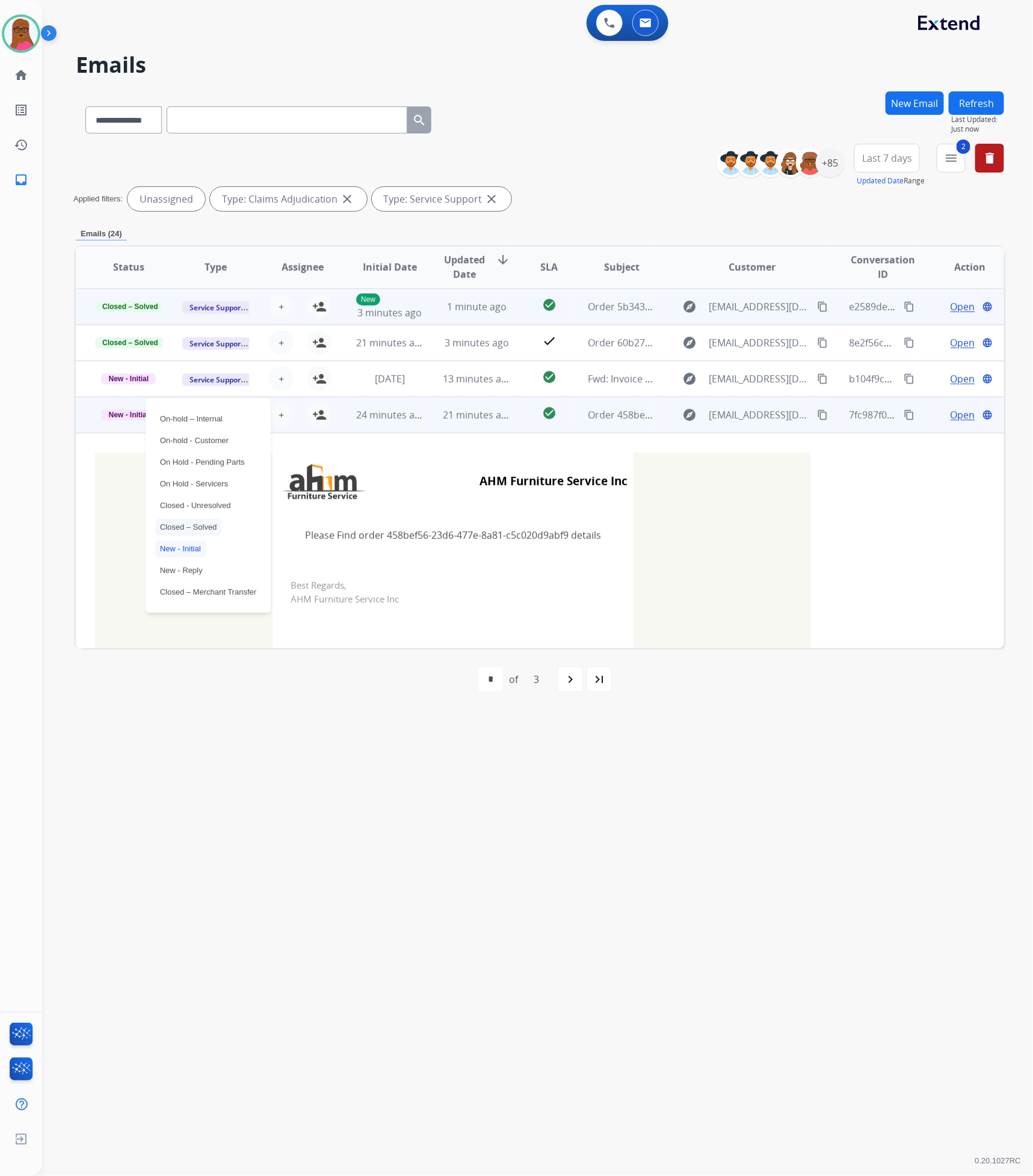
click at [210, 524] on p "Closed – Solved" at bounding box center [188, 527] width 67 height 17
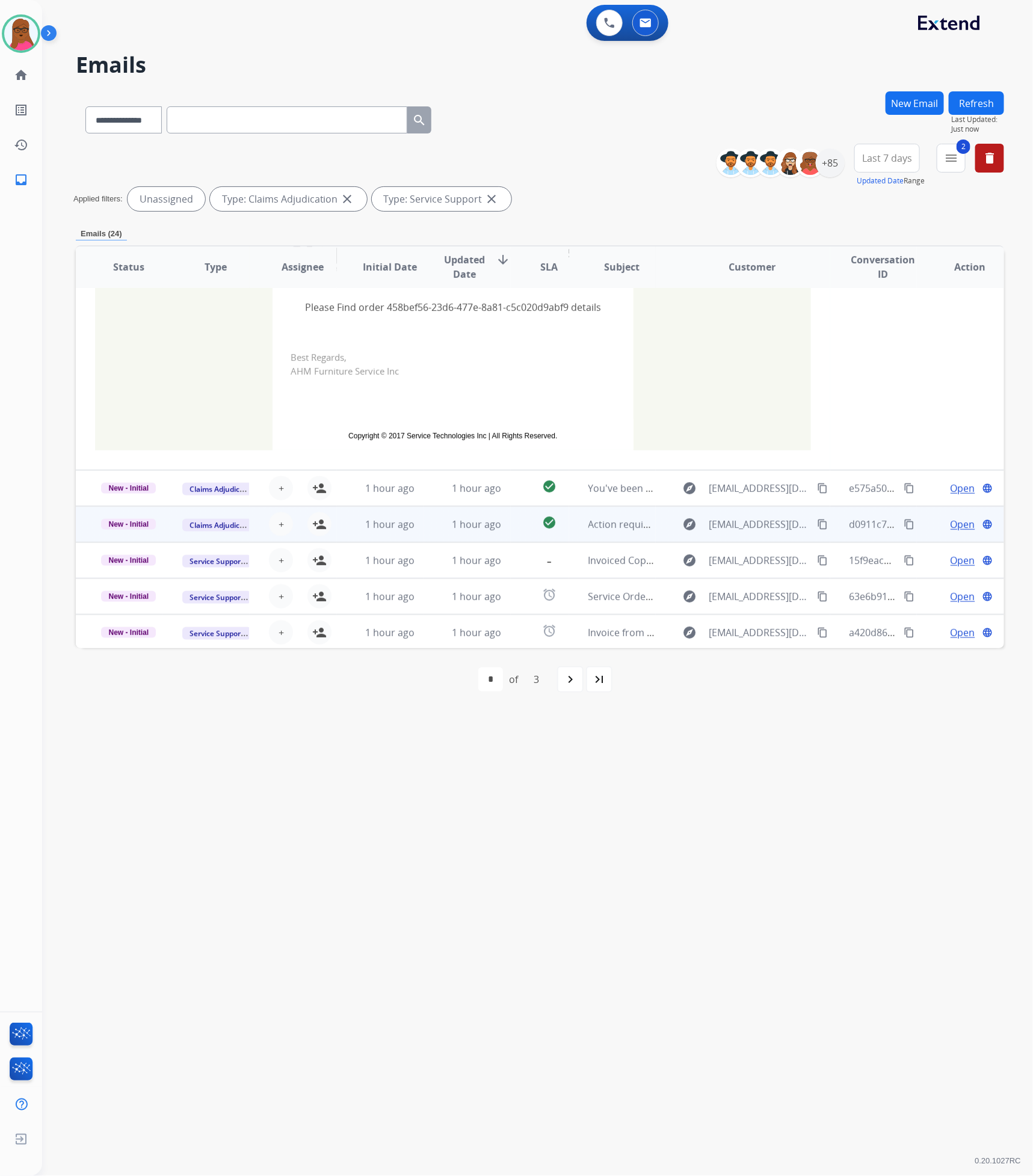
scroll to position [265, 0]
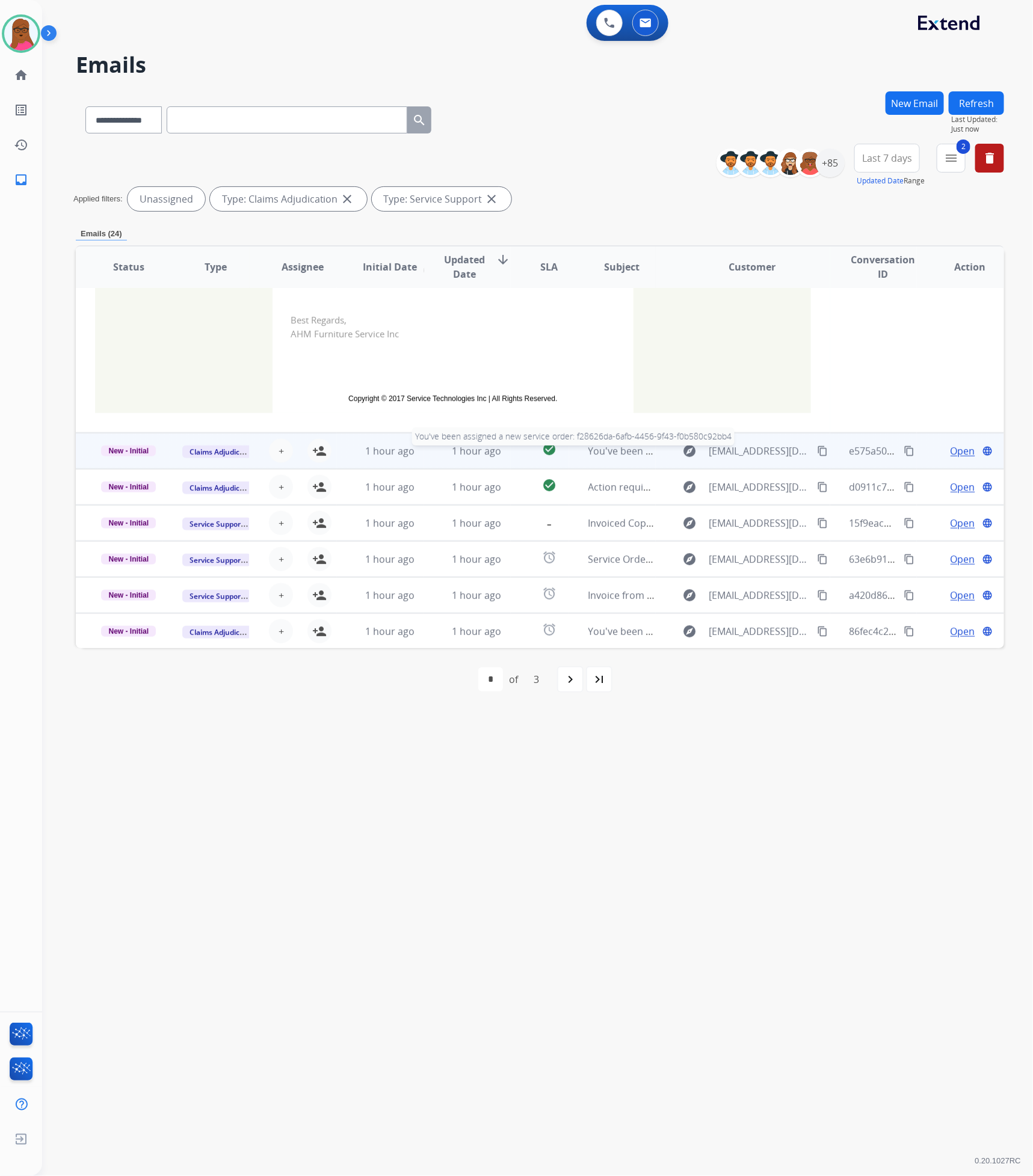
click at [623, 451] on span "You've been assigned a new service order: f28626da-6afb-4456-9f43-f0b580c92bb4" at bounding box center [774, 451] width 372 height 13
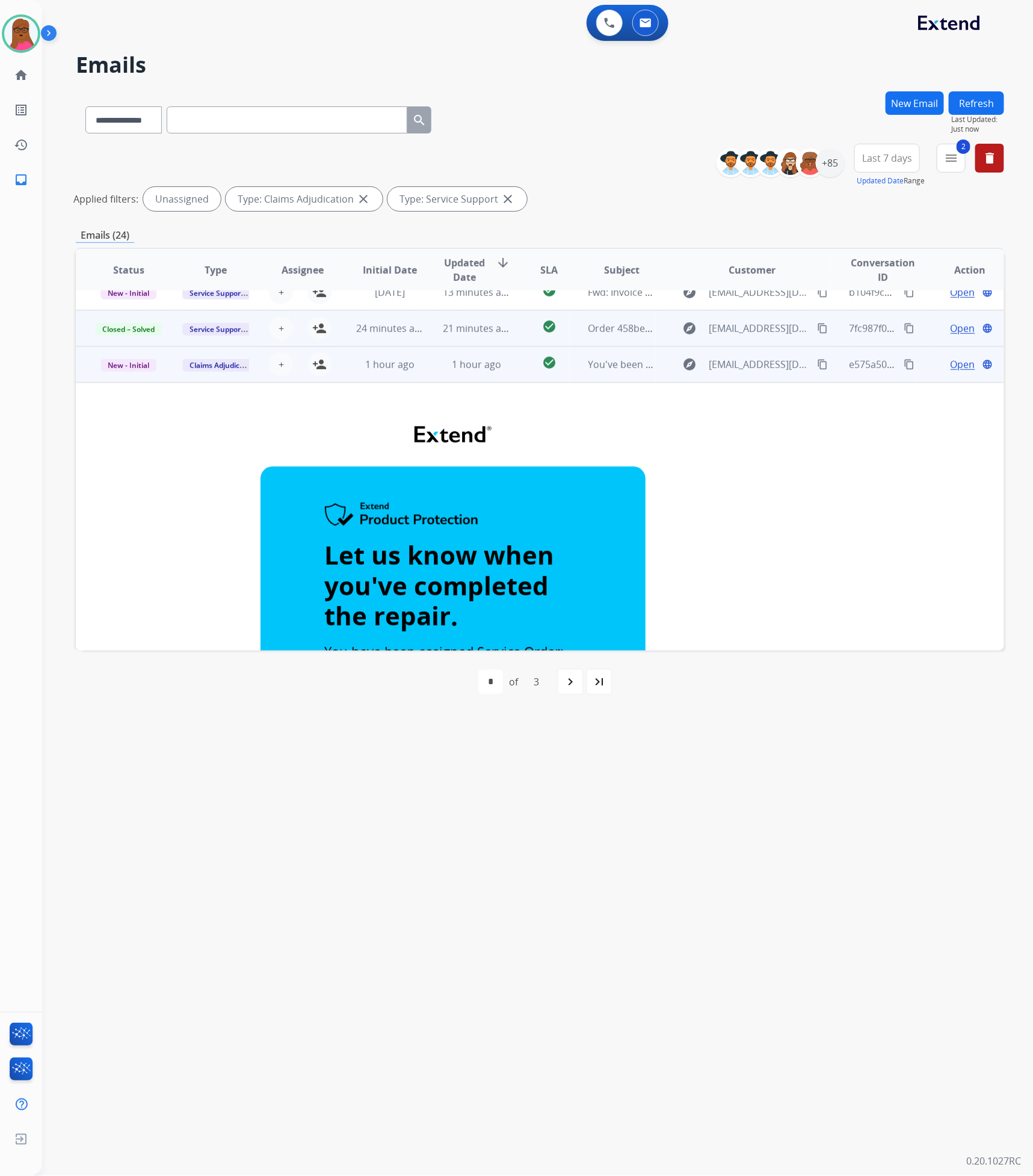
scroll to position [0, 0]
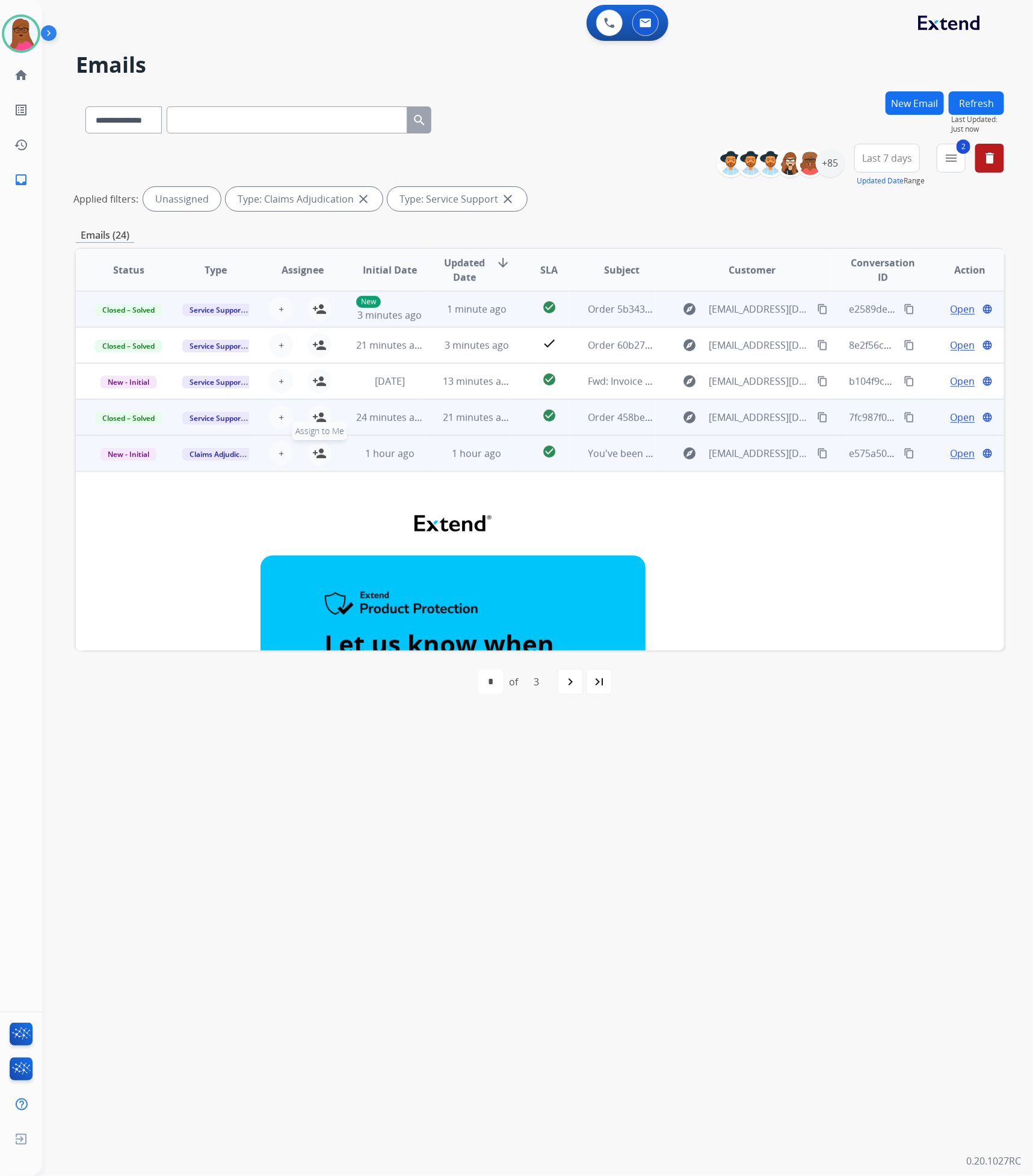
click at [317, 459] on mat-icon "person_add" at bounding box center [319, 453] width 15 height 15
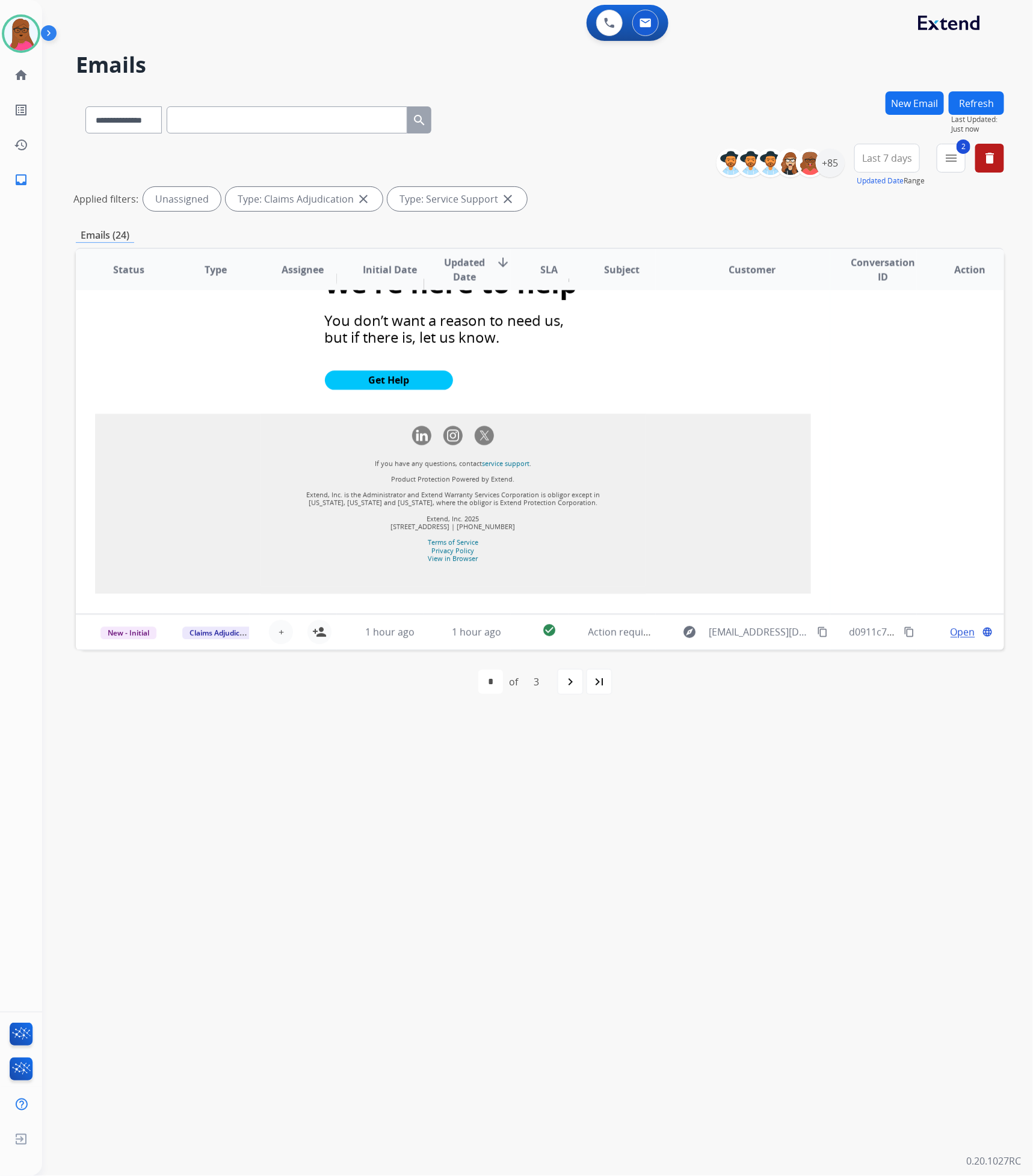
scroll to position [1299, 0]
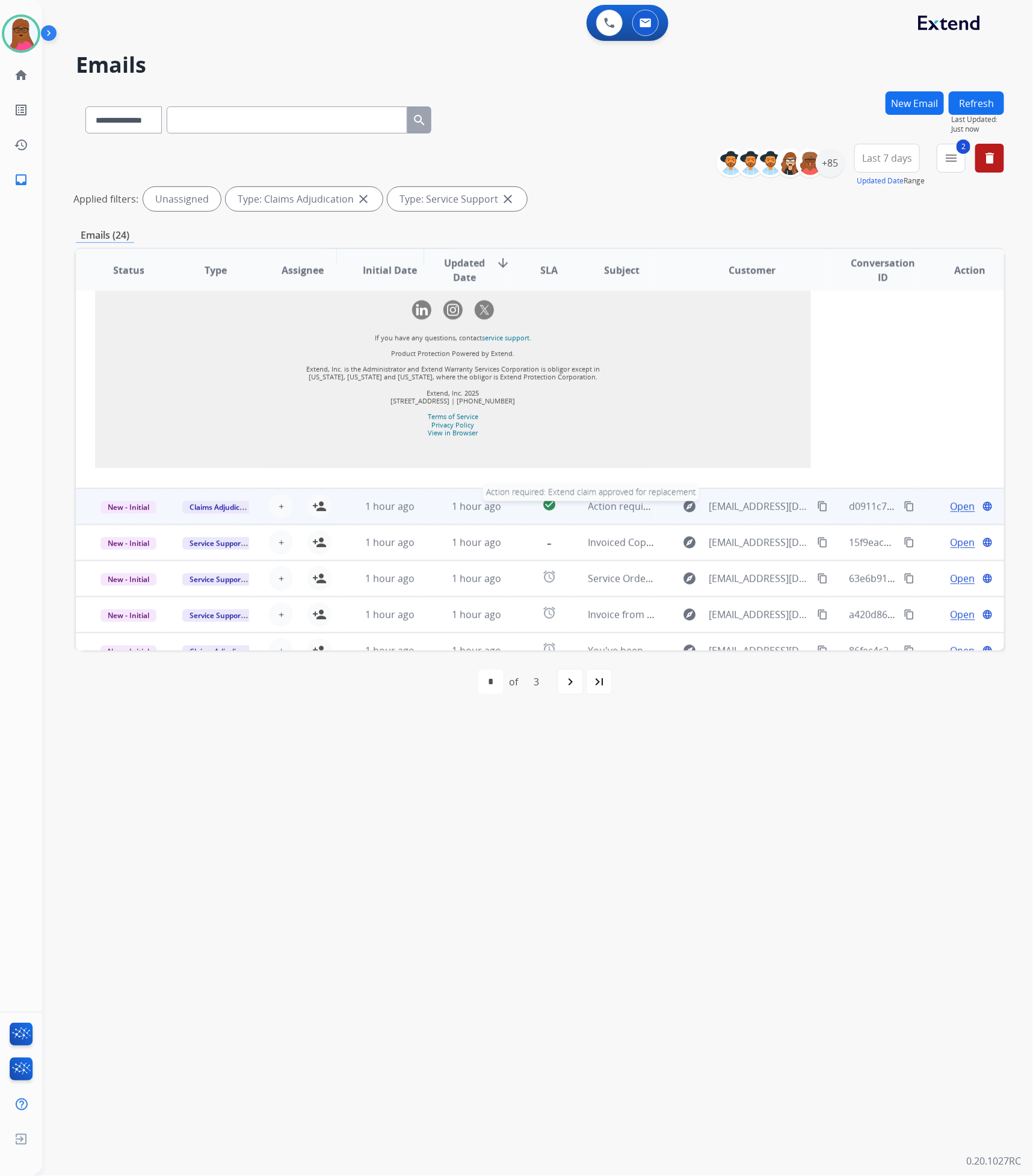
click at [593, 499] on span "Action required: Extend claim approved for replacement" at bounding box center [716, 506] width 256 height 13
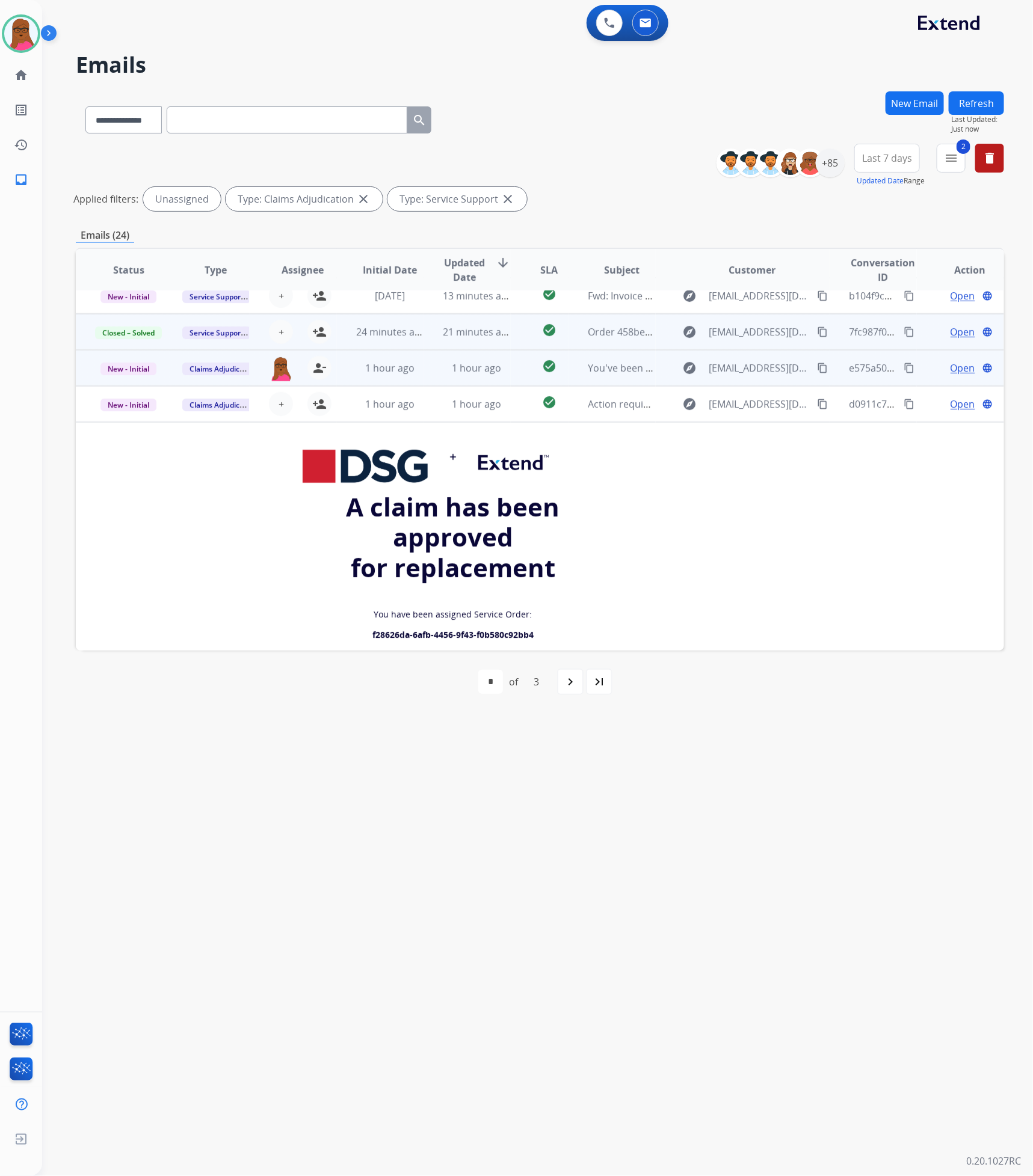
scroll to position [0, 0]
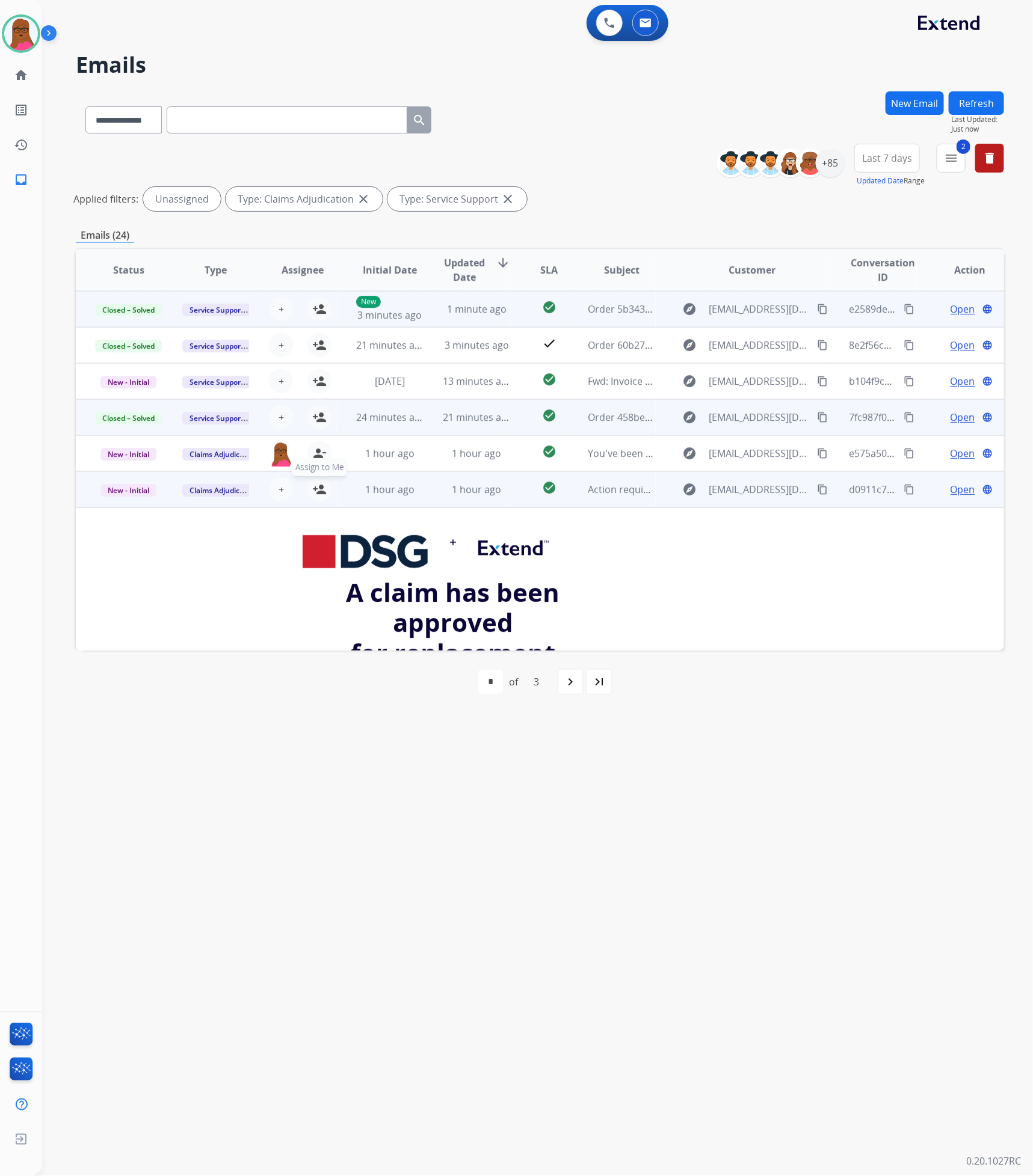
click at [315, 493] on mat-icon "person_add" at bounding box center [319, 490] width 15 height 15
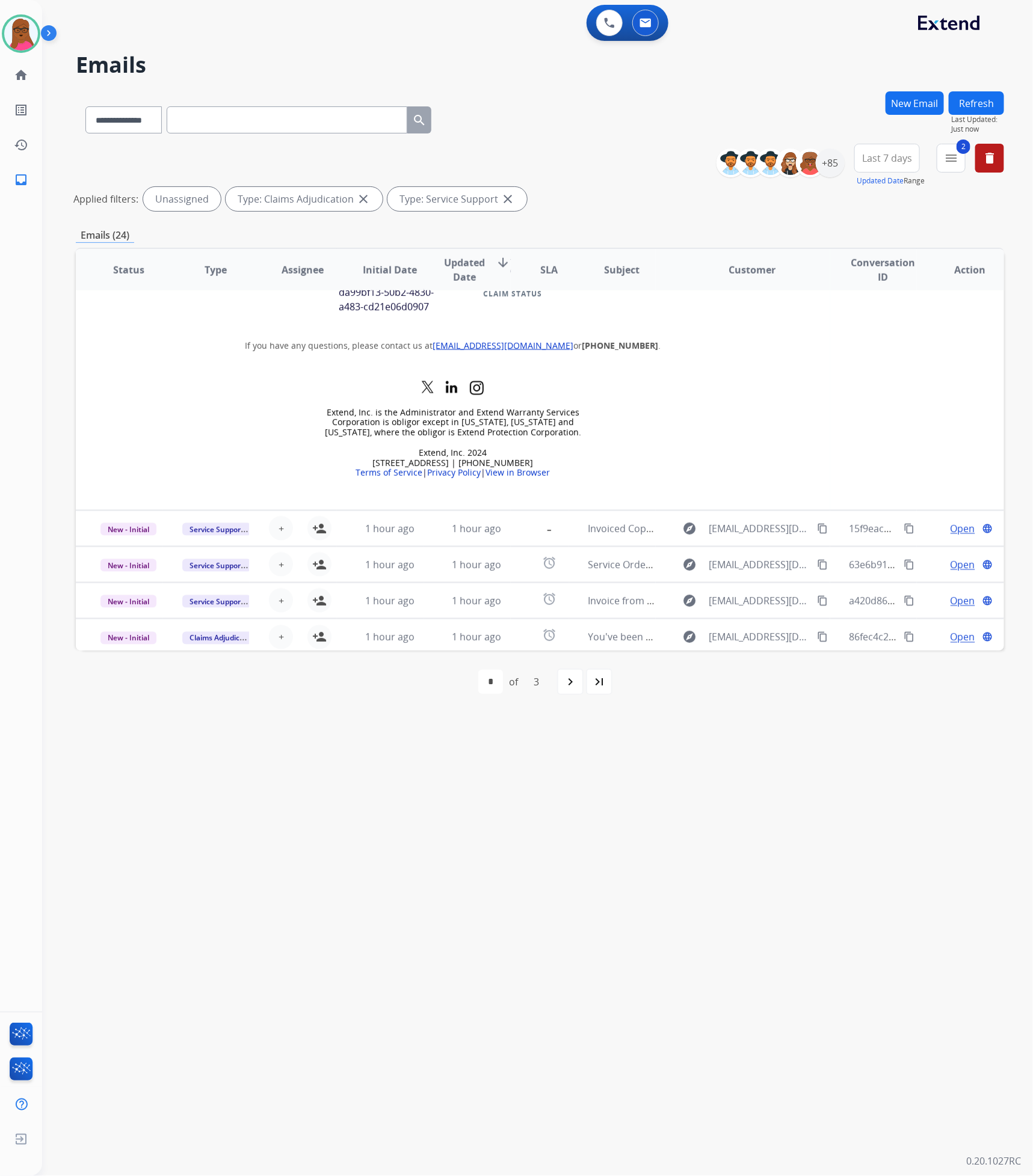
scroll to position [655, 0]
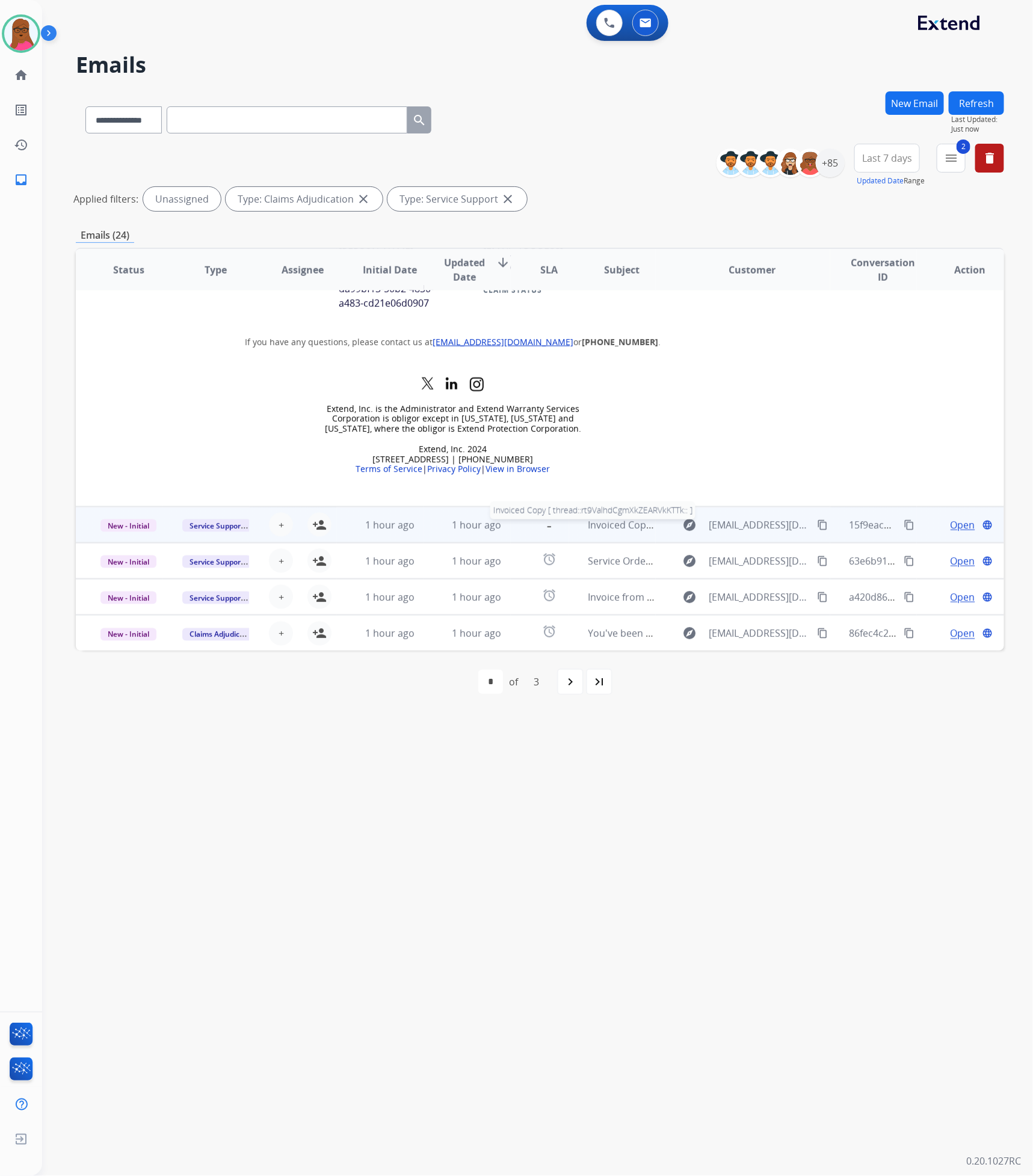
click at [623, 531] on span "Invoiced Copy [ thread::rt9ValhdCgmXkZEARVkKTTk:: ]" at bounding box center [709, 525] width 242 height 13
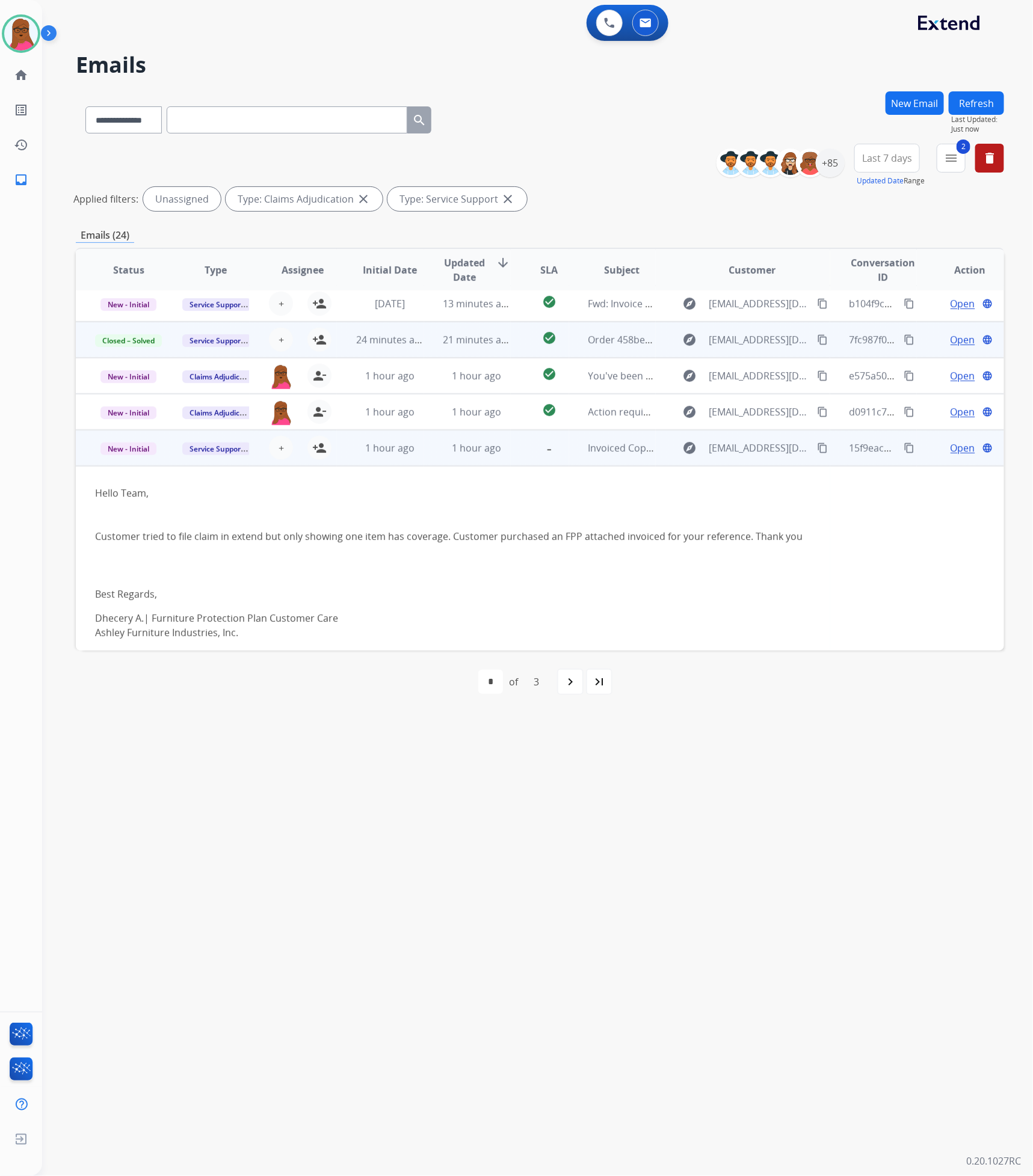
scroll to position [36, 0]
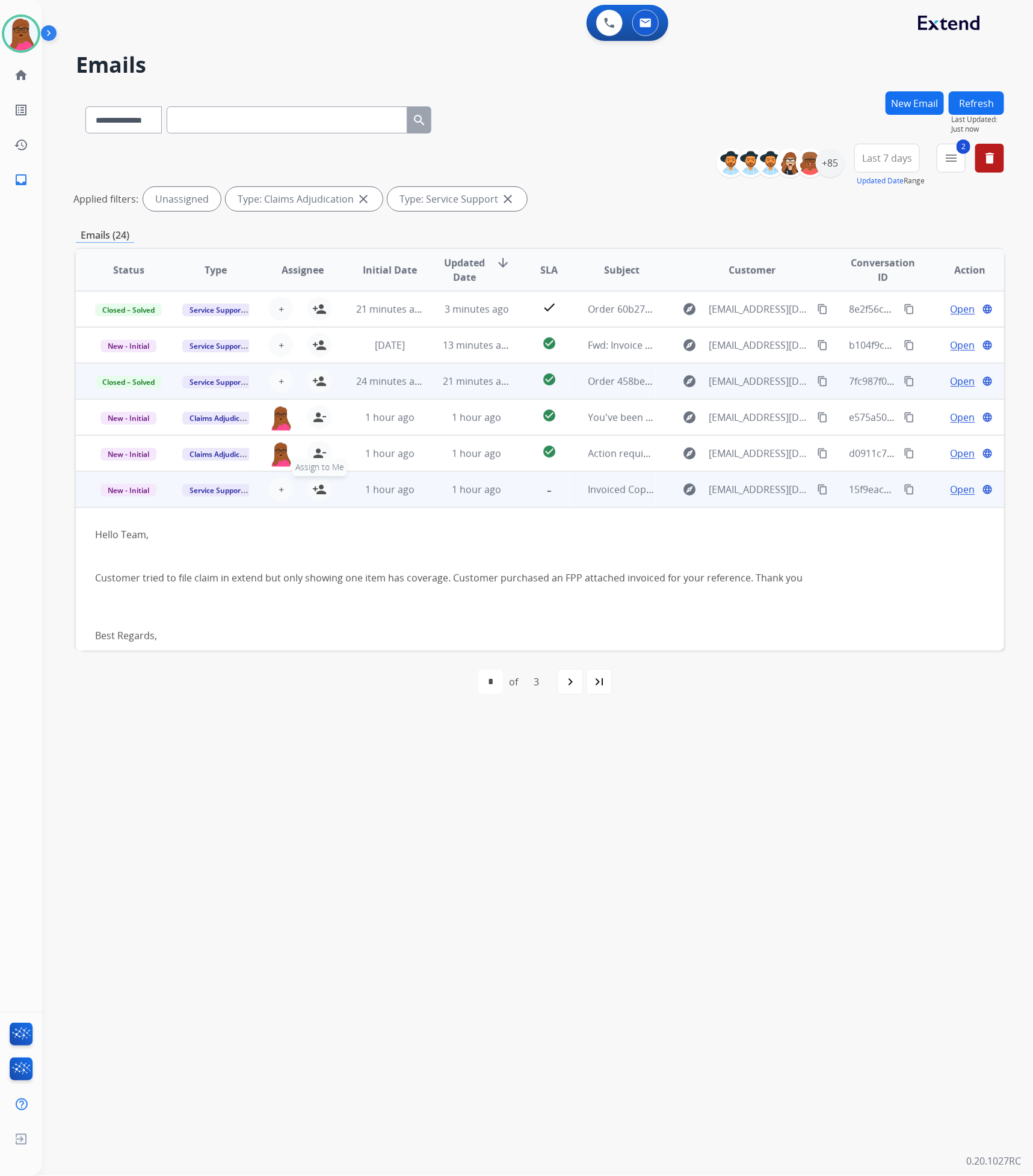
click at [312, 488] on mat-icon "person_add" at bounding box center [319, 490] width 15 height 15
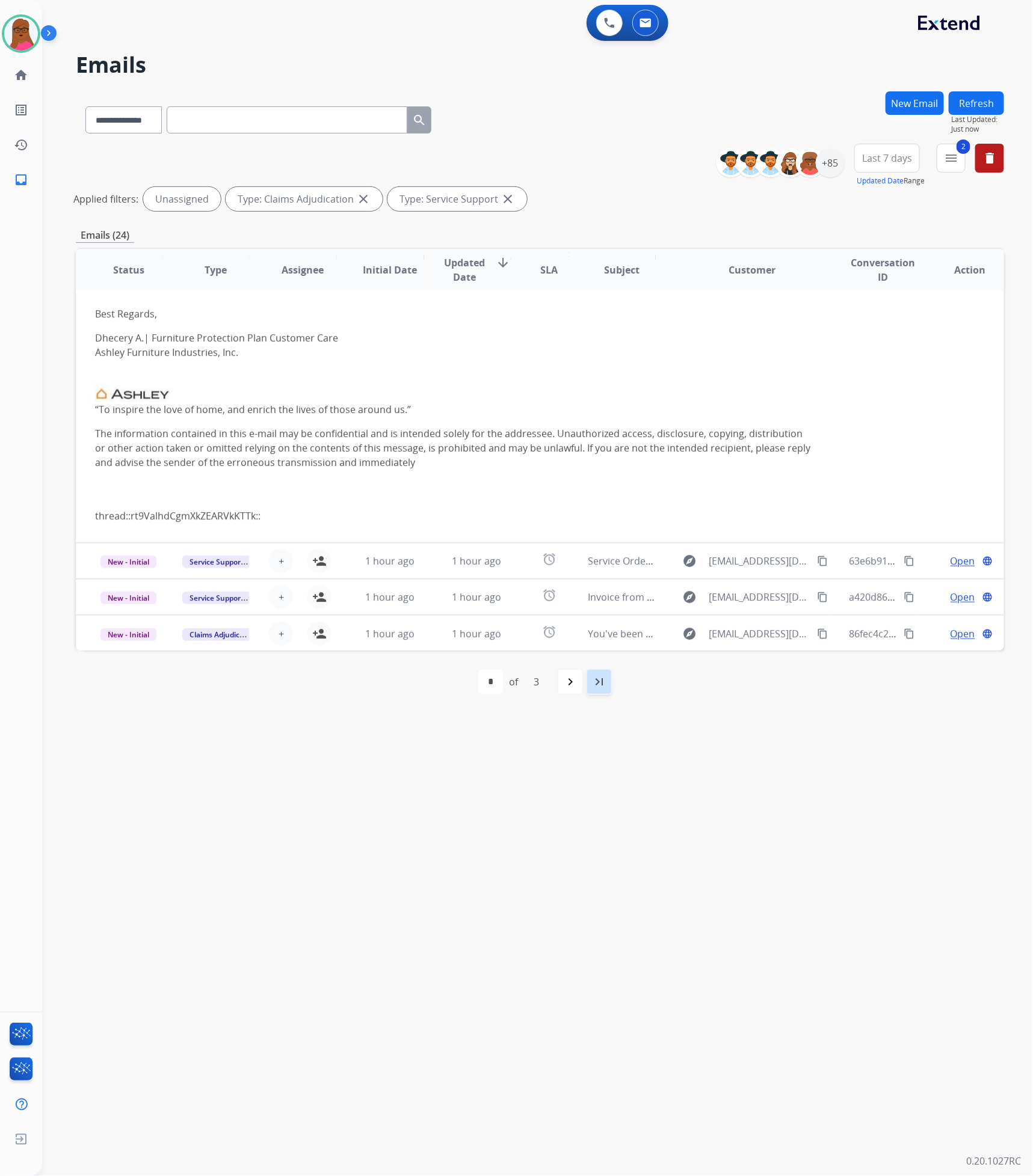
click at [590, 600] on div "last_page" at bounding box center [599, 682] width 26 height 26
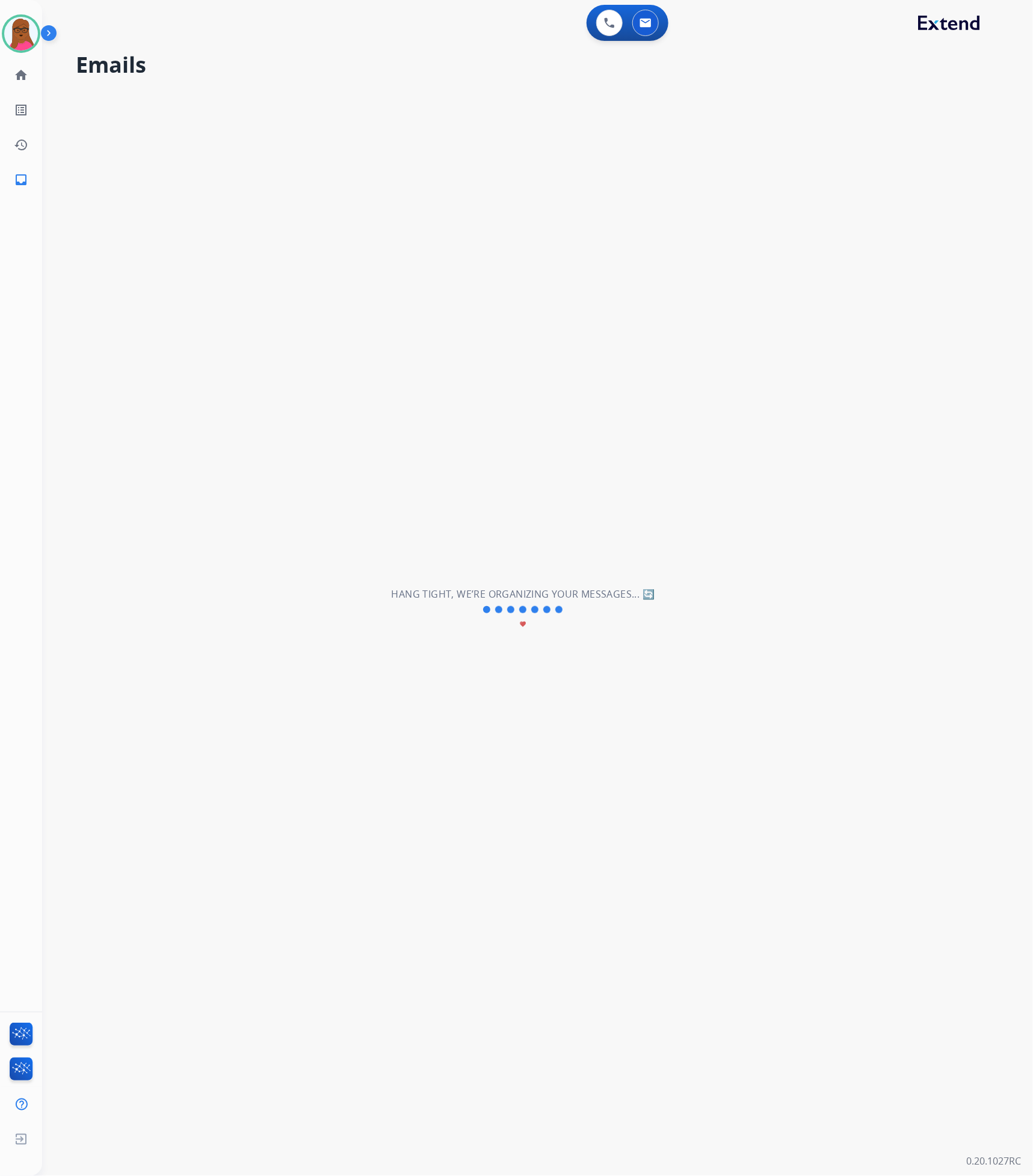
scroll to position [0, 0]
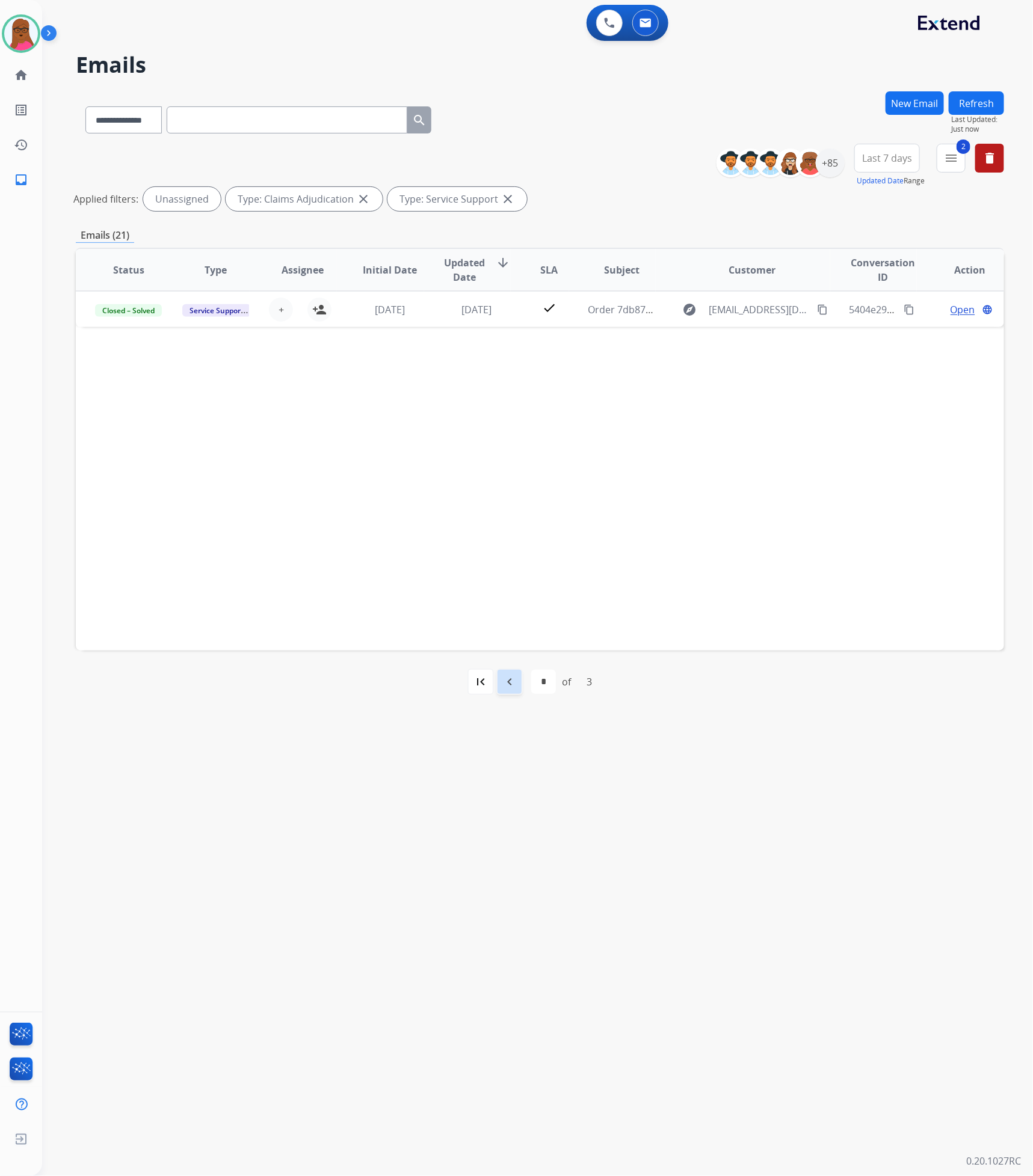
click at [504, 600] on mat-icon "navigate_before" at bounding box center [510, 682] width 15 height 15
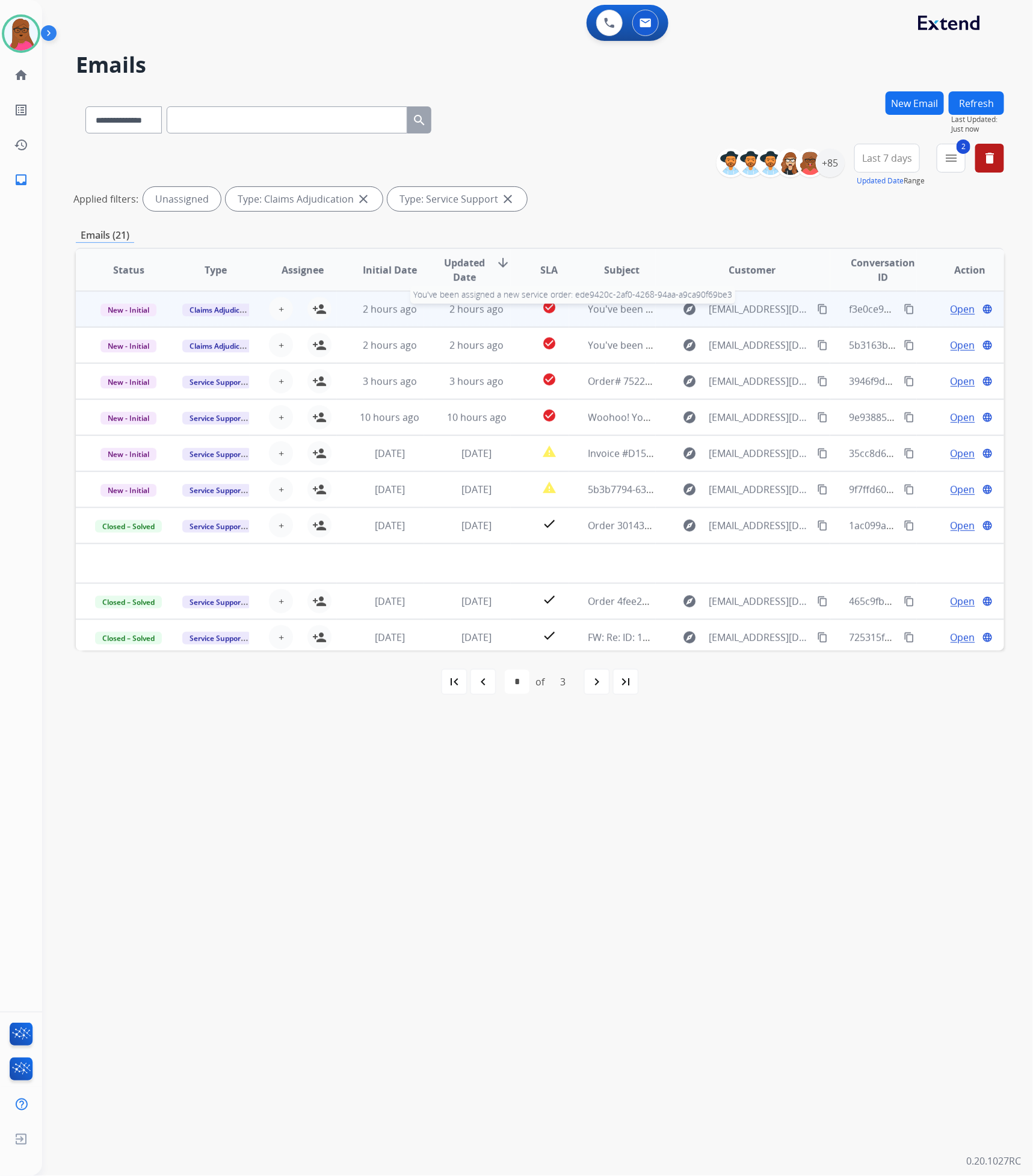
click at [599, 312] on span "You've been assigned a new service order: ede9420c-2af0-4268-94aa-a9ca90f69be3" at bounding box center [775, 309] width 375 height 13
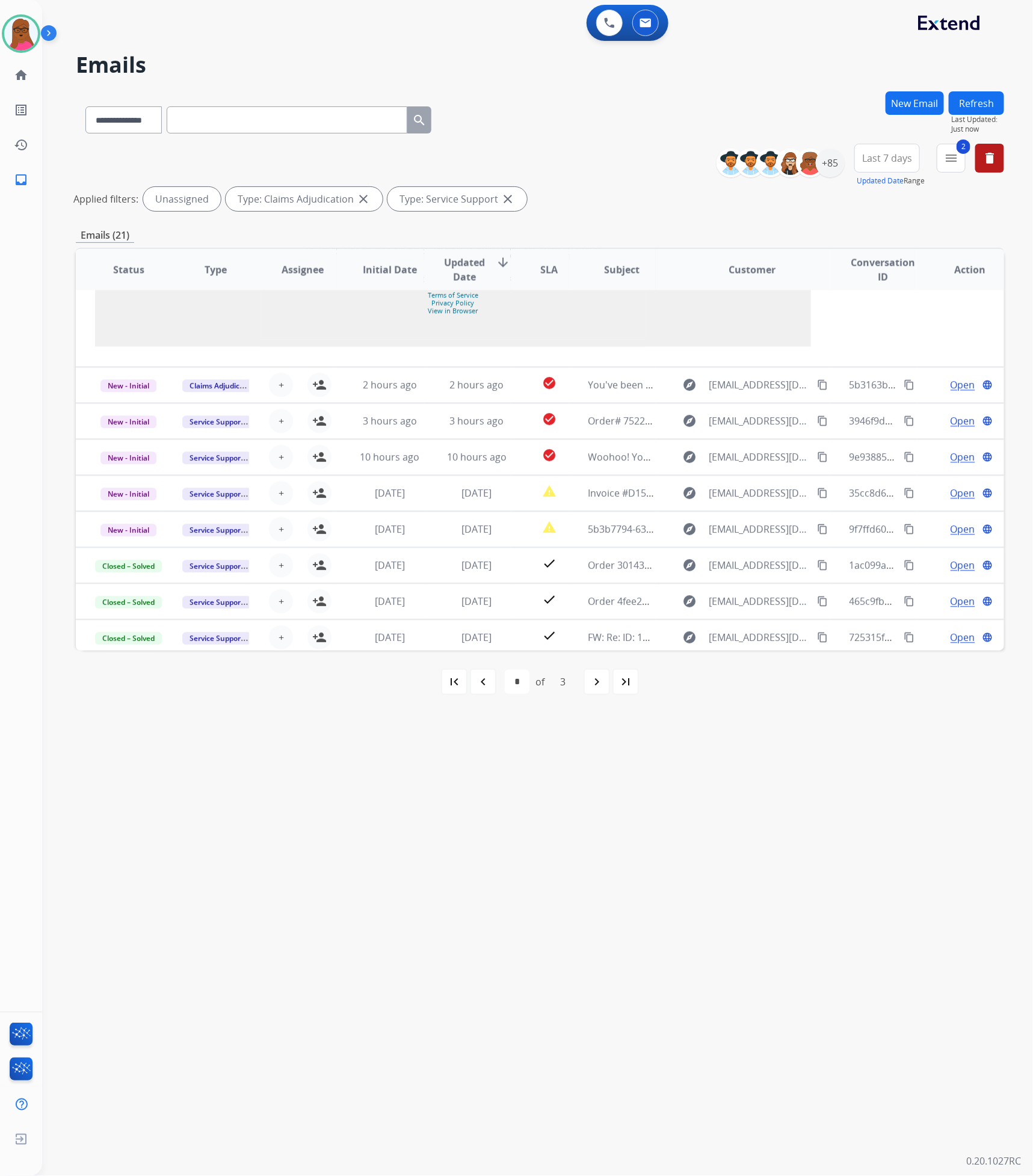
scroll to position [1263, 0]
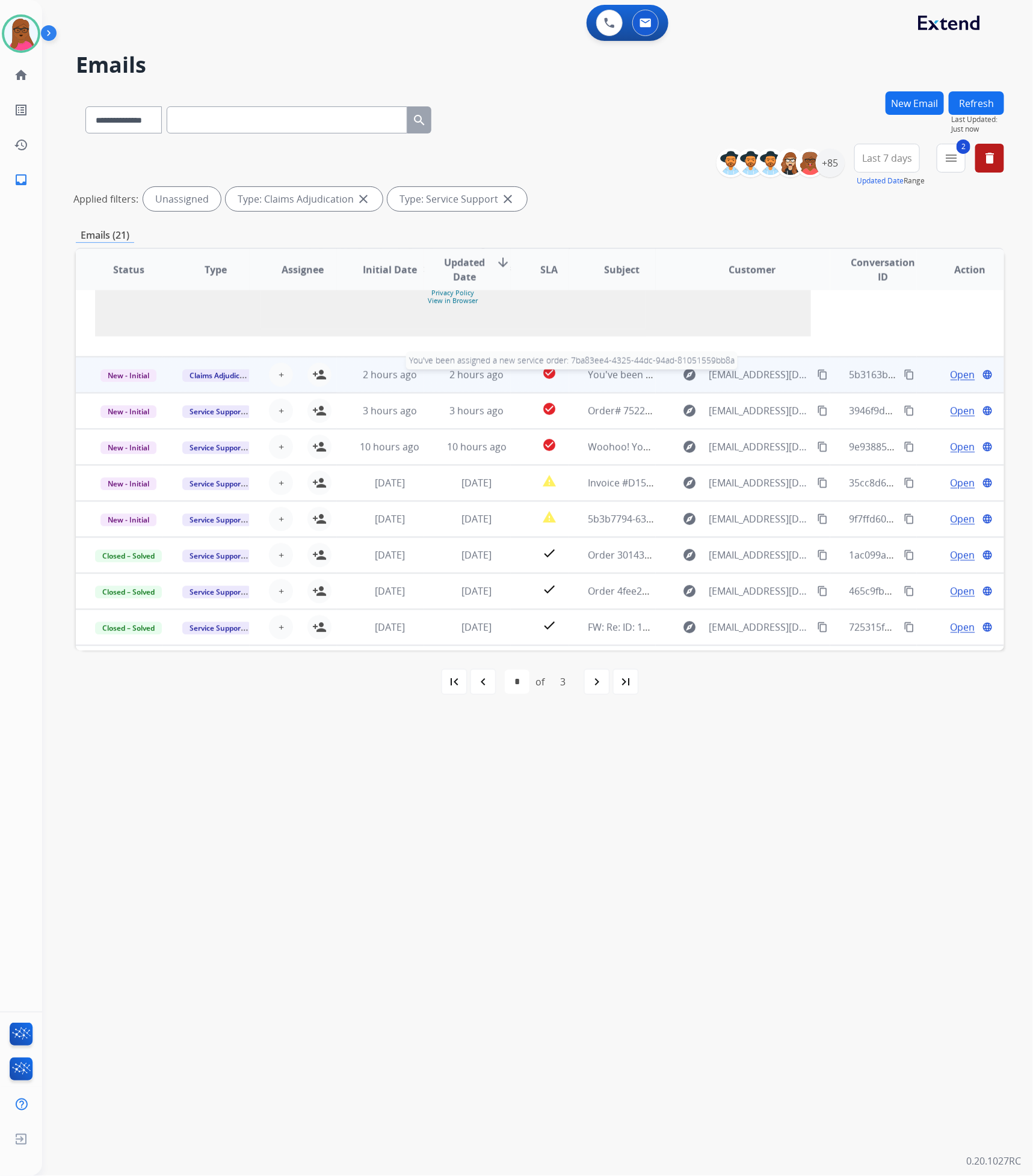
click at [625, 382] on span "You've been assigned a new service order: 7ba83ee4-4325-44dc-94ad-81051559bb8a" at bounding box center [779, 375] width 382 height 13
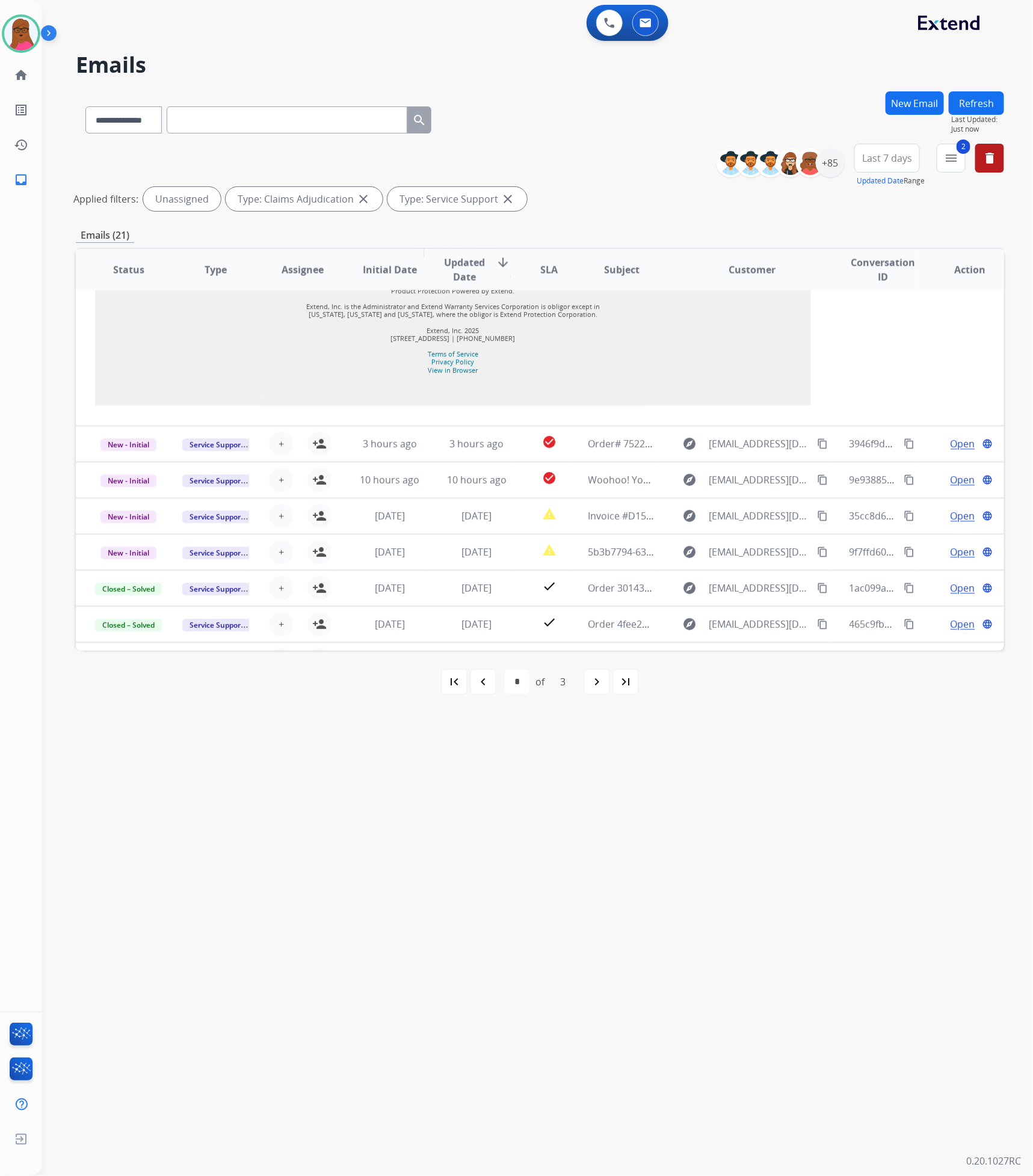
scroll to position [1299, 0]
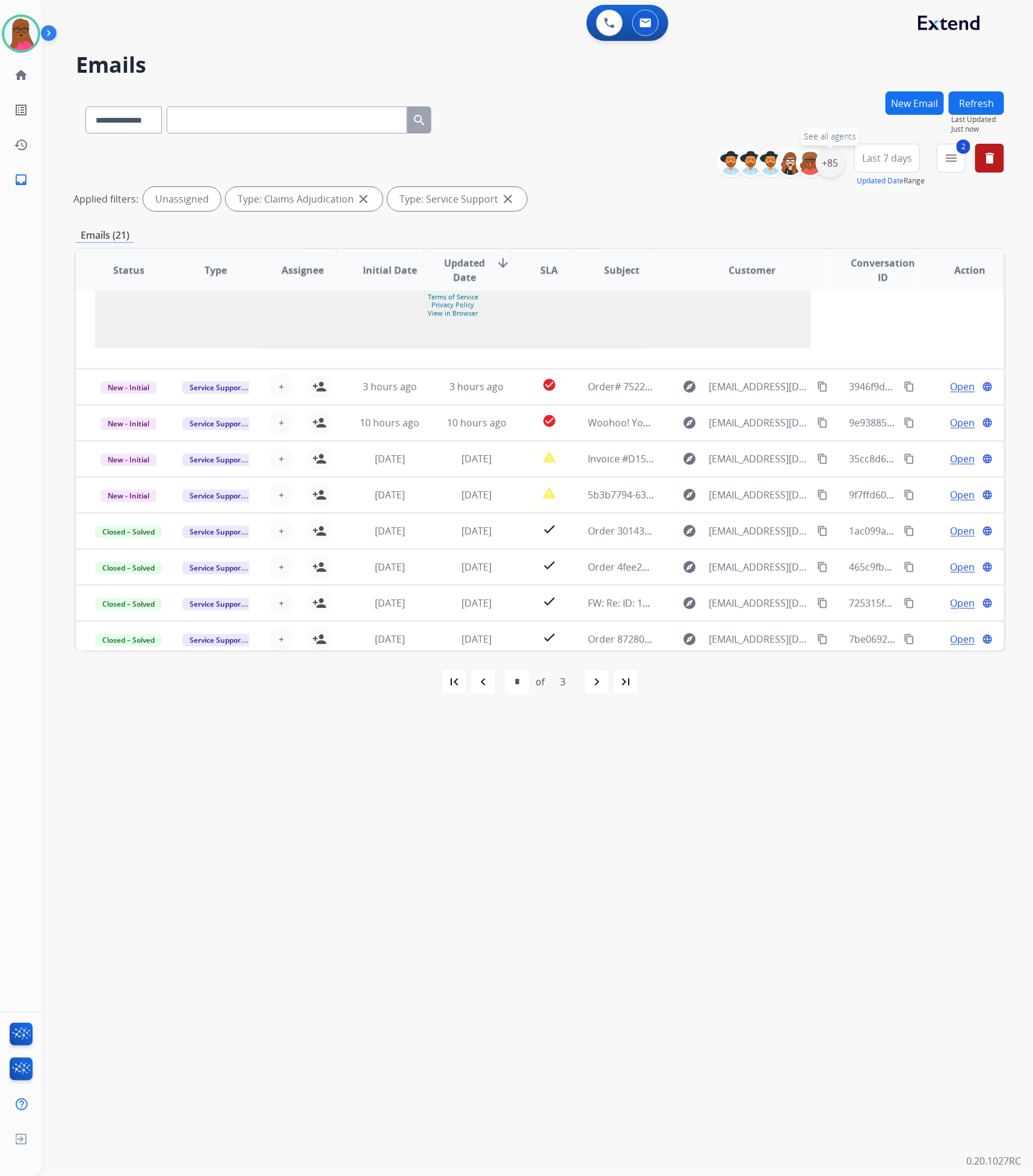
click at [827, 154] on div "+85" at bounding box center [830, 163] width 29 height 29
click at [667, 251] on div "**********" at bounding box center [754, 252] width 178 height 77
click at [764, 400] on button "Apply" at bounding box center [771, 406] width 41 height 22
select select "*"
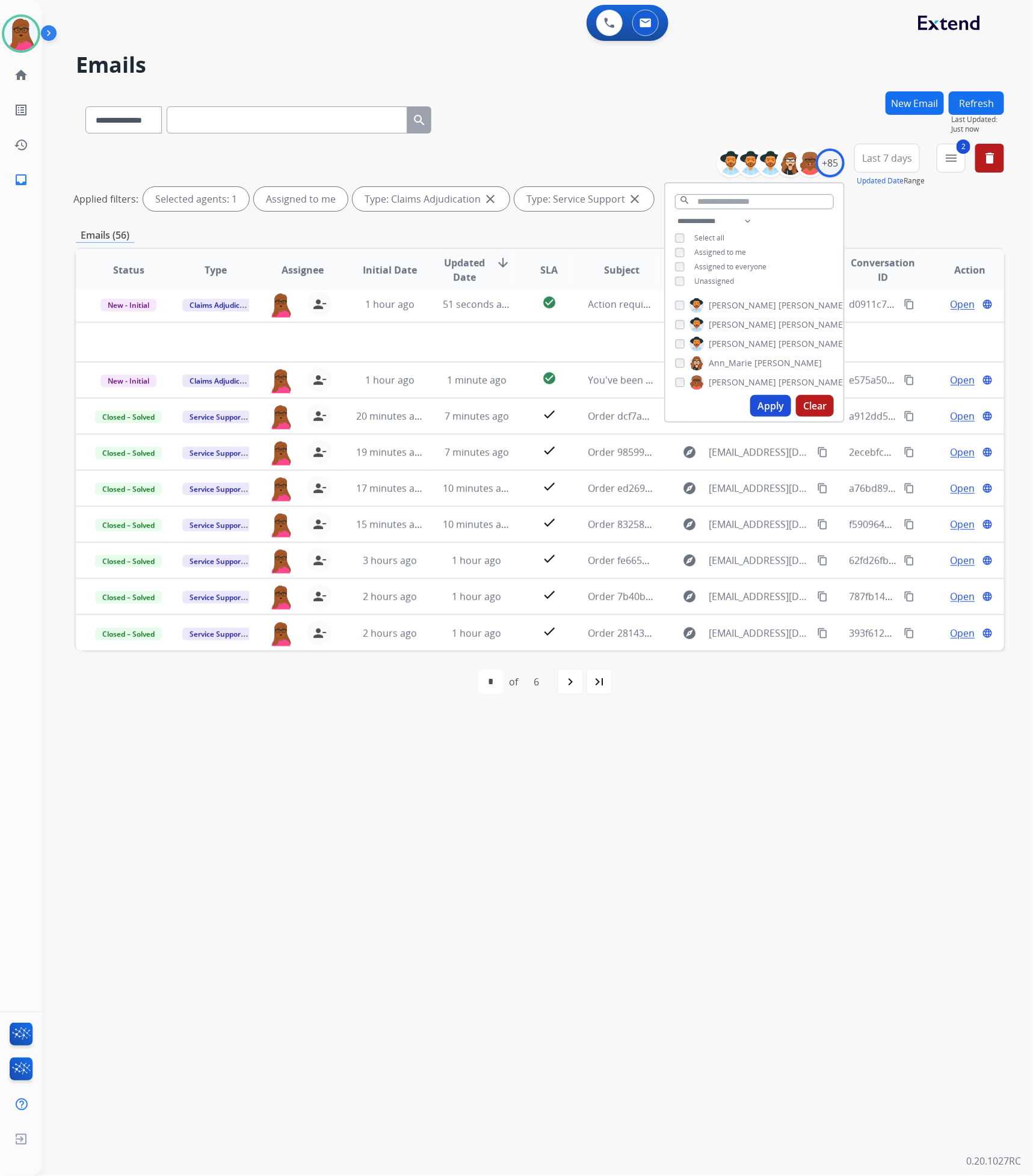
scroll to position [40, 0]
click at [746, 600] on div "**********" at bounding box center [523, 610] width 962 height 1133
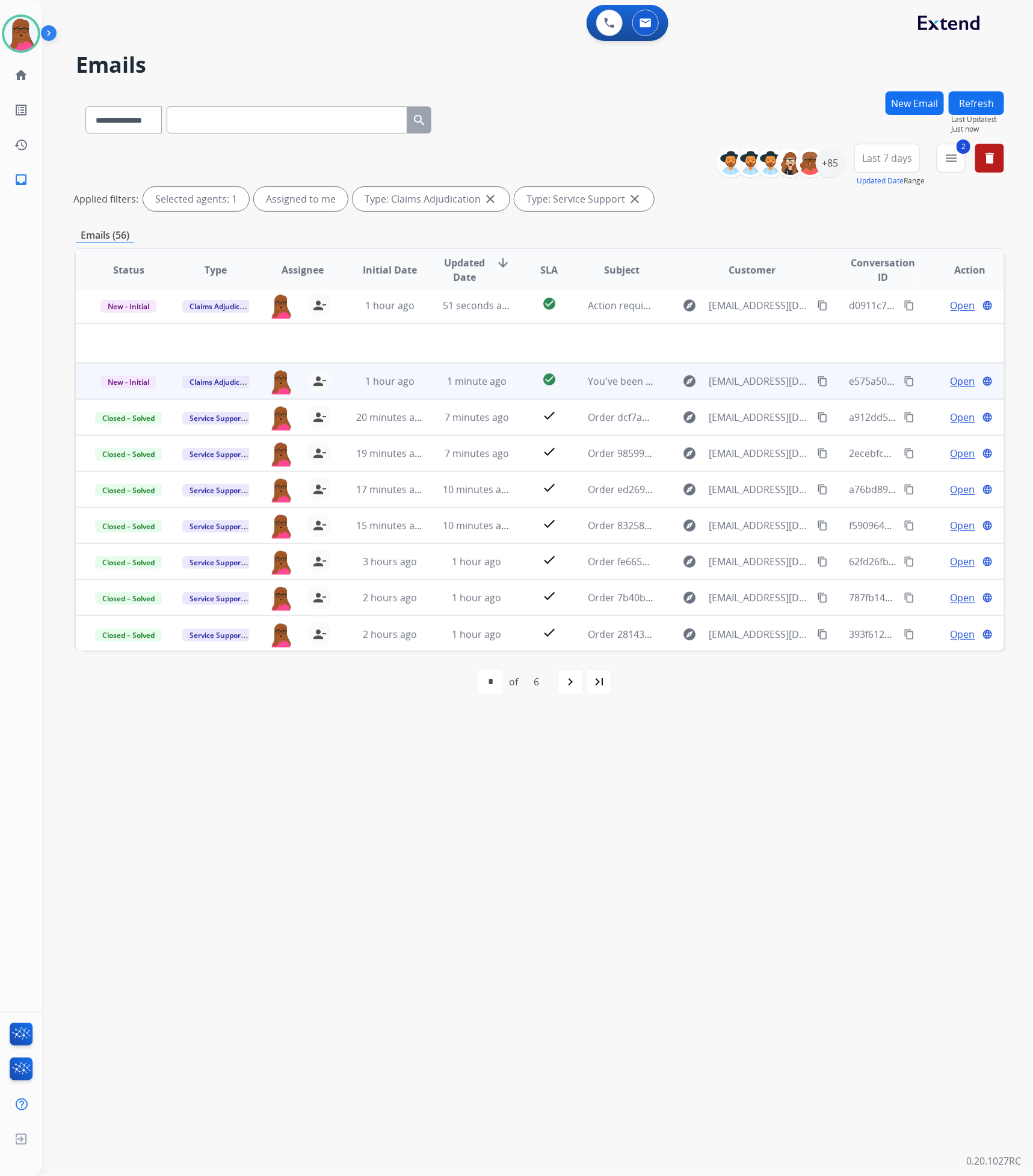
click at [951, 388] on span "Open" at bounding box center [962, 381] width 24 height 15
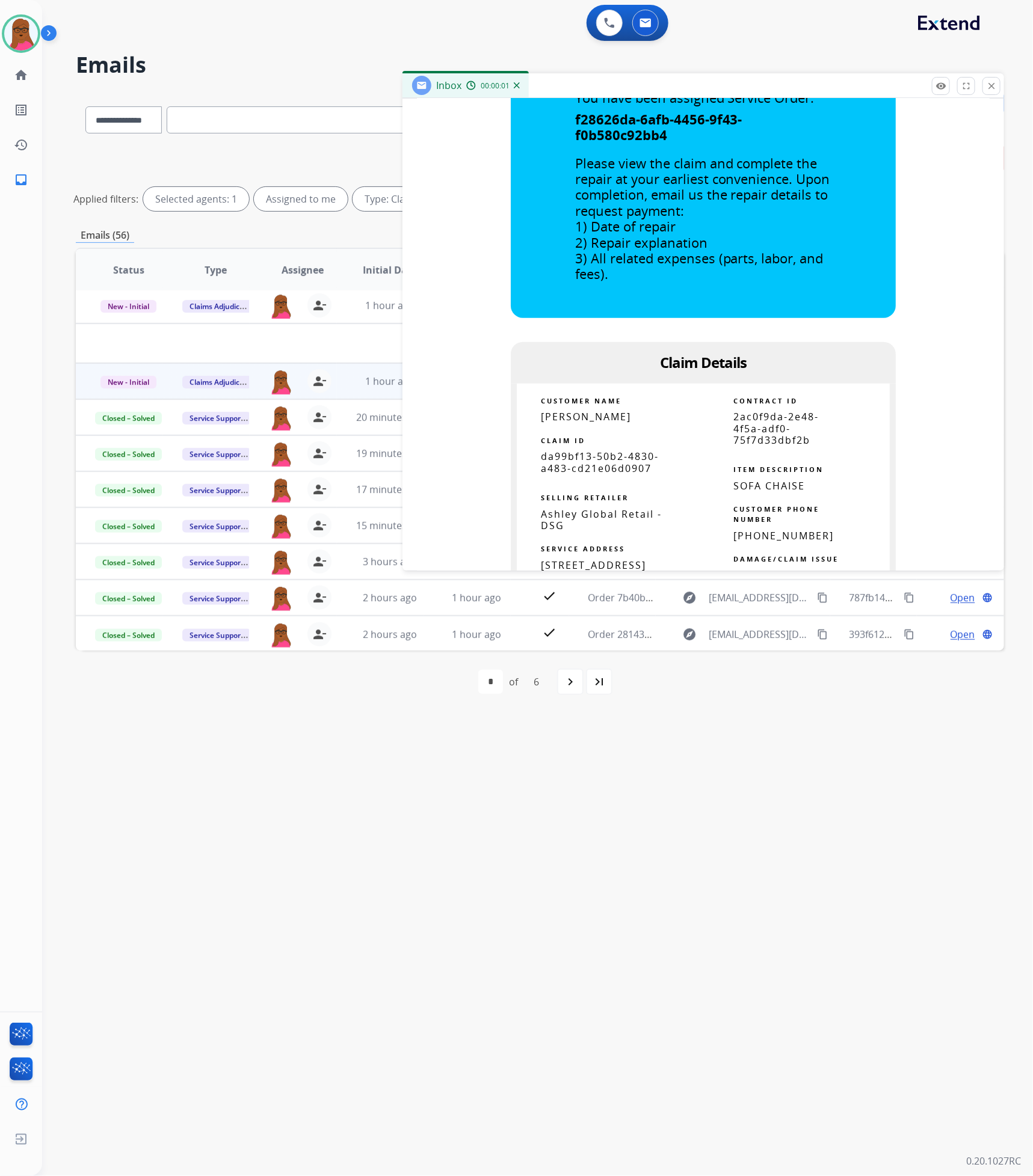
scroll to position [632, 0]
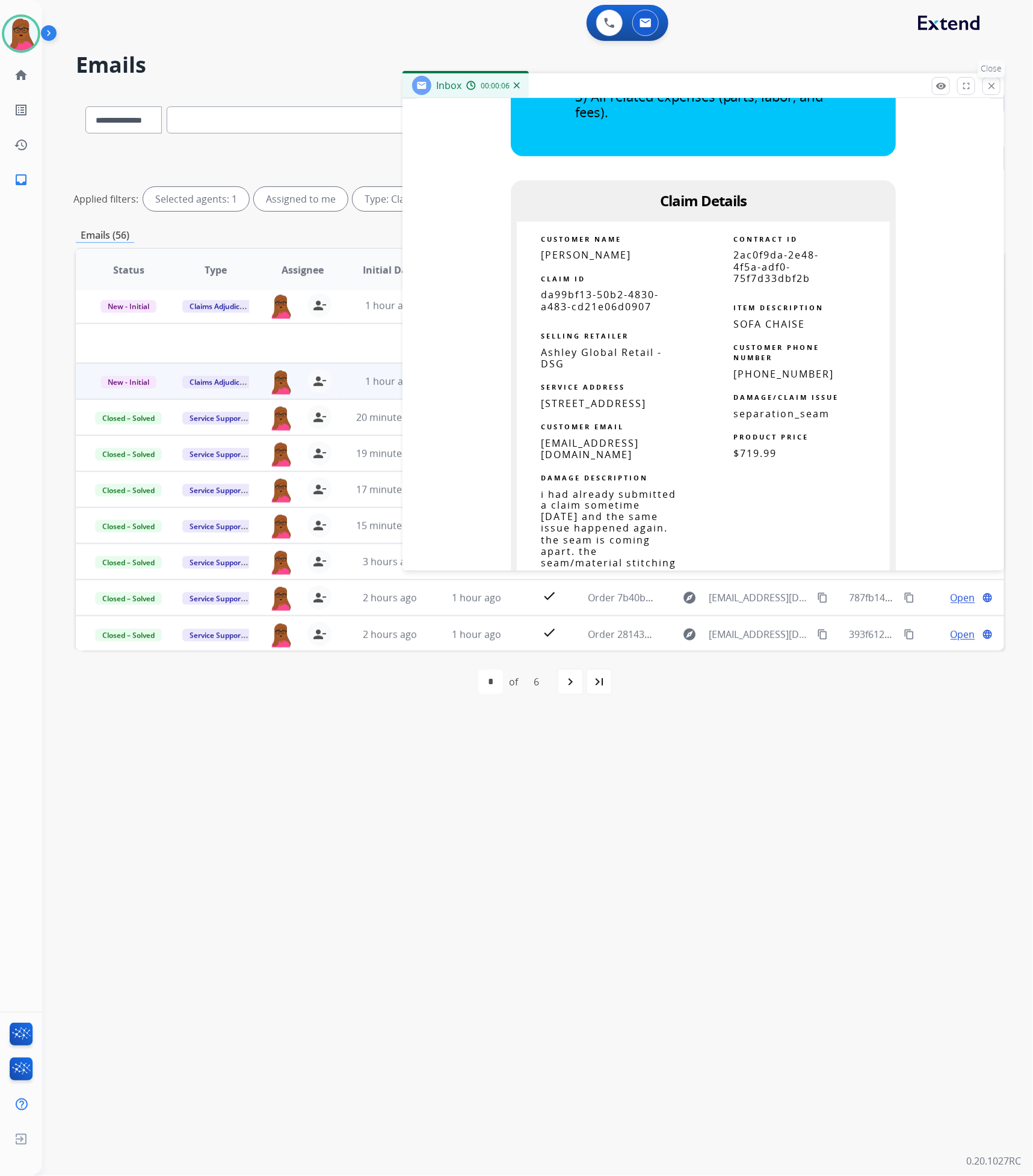
click at [989, 89] on mat-icon "close" at bounding box center [991, 86] width 11 height 11
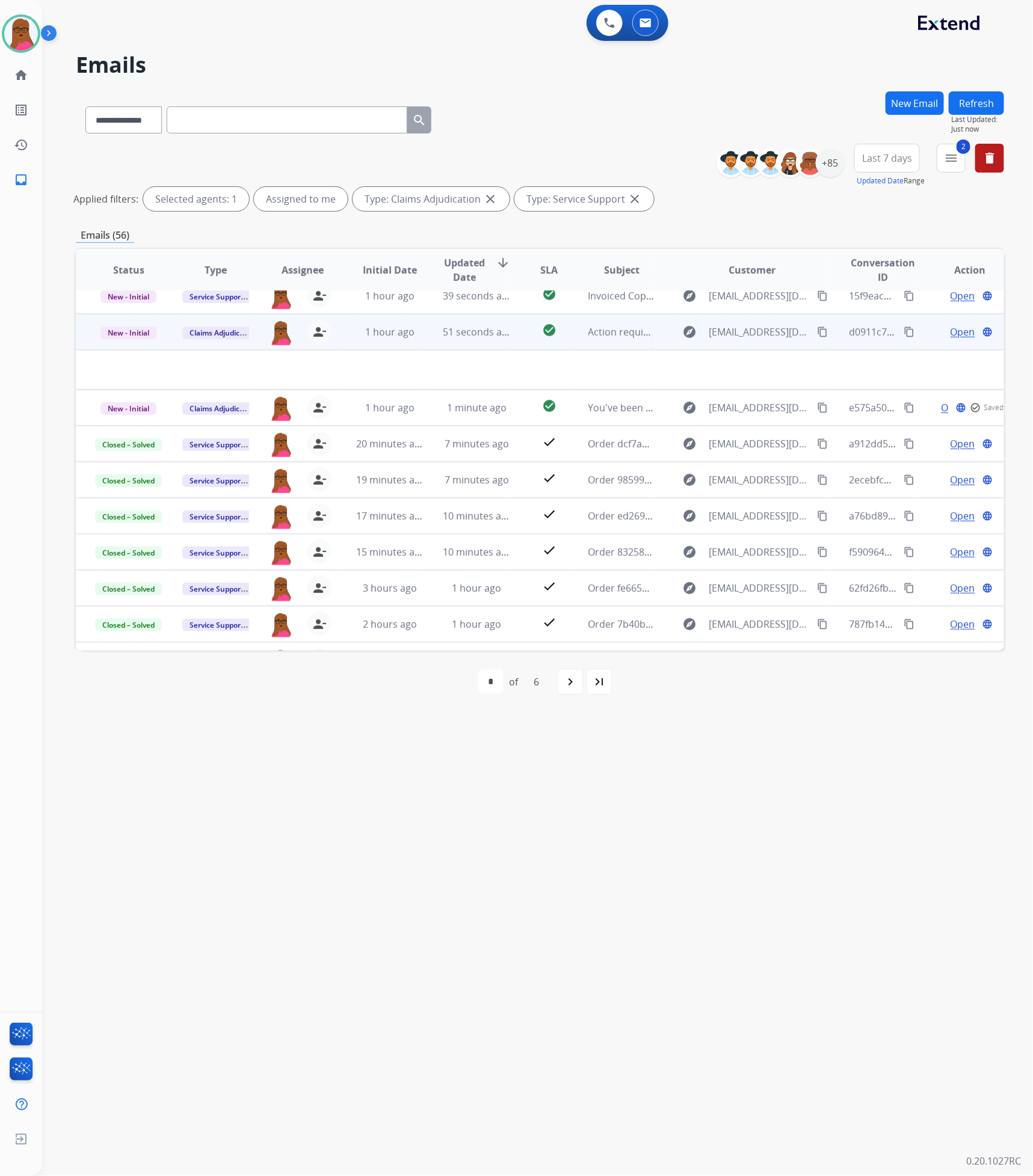
scroll to position [0, 0]
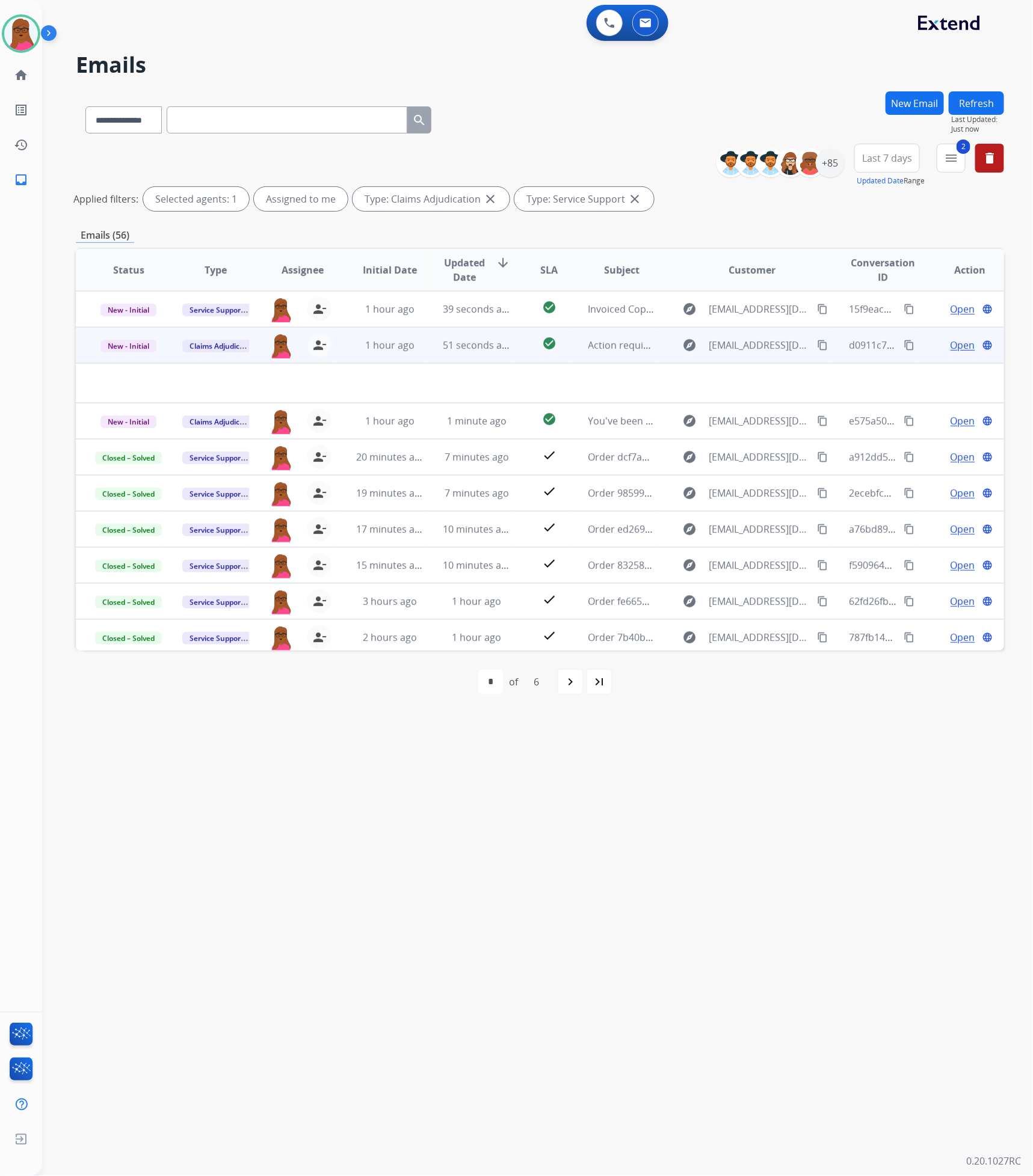
click at [957, 344] on span "Open" at bounding box center [962, 346] width 24 height 15
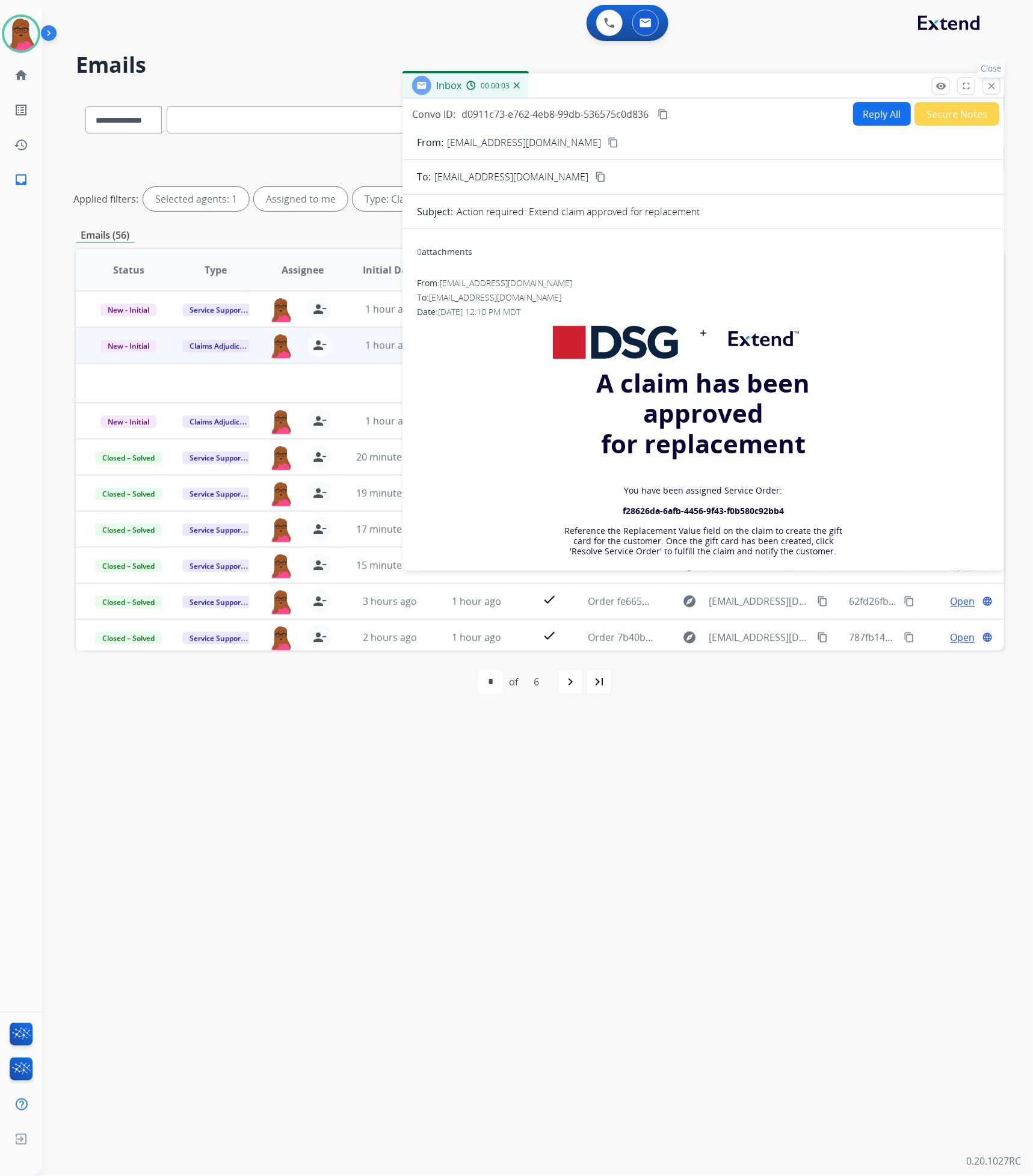
click at [989, 85] on mat-icon "close" at bounding box center [991, 86] width 11 height 11
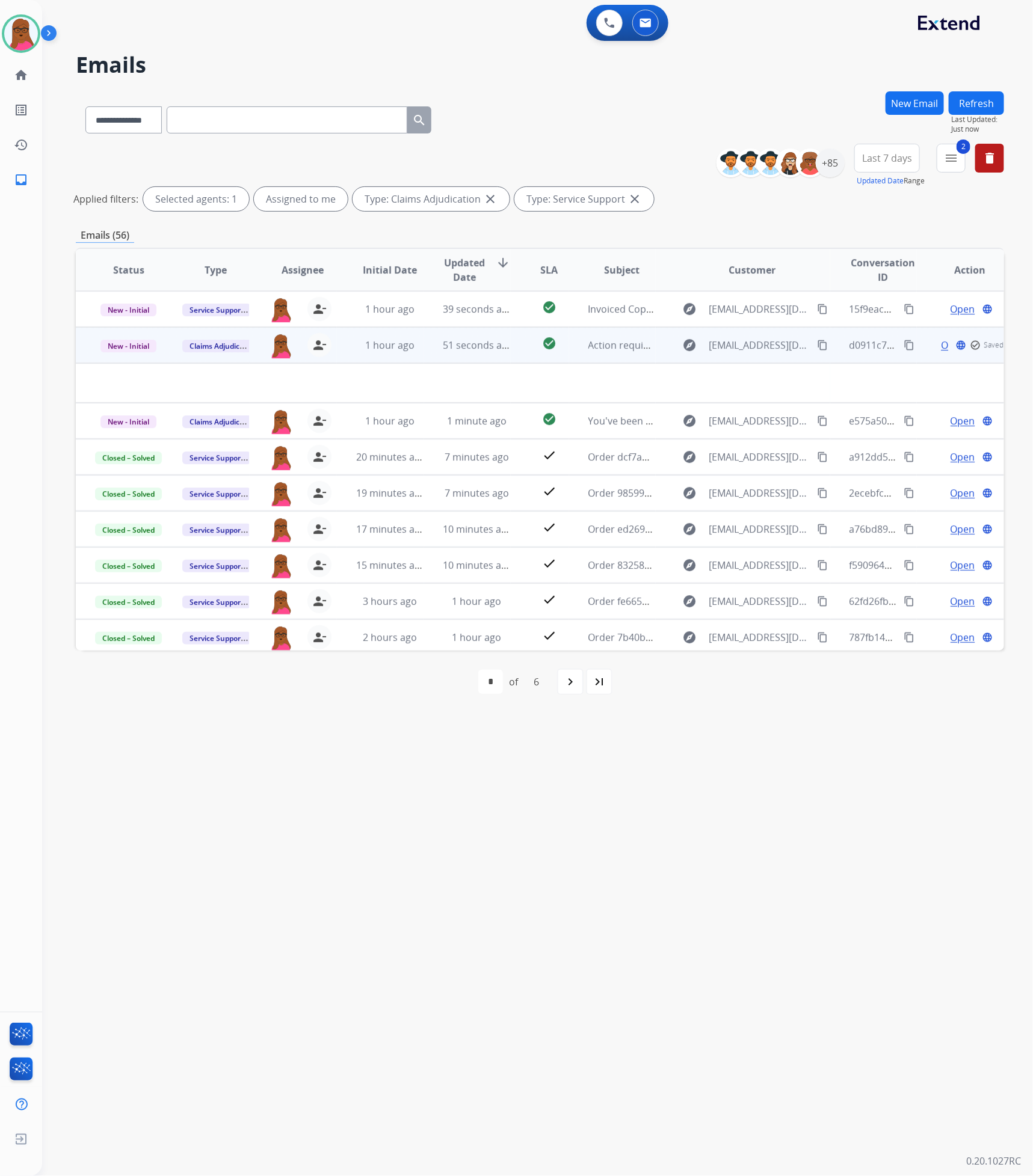
click at [141, 336] on td "New - Initial" at bounding box center [120, 345] width 87 height 36
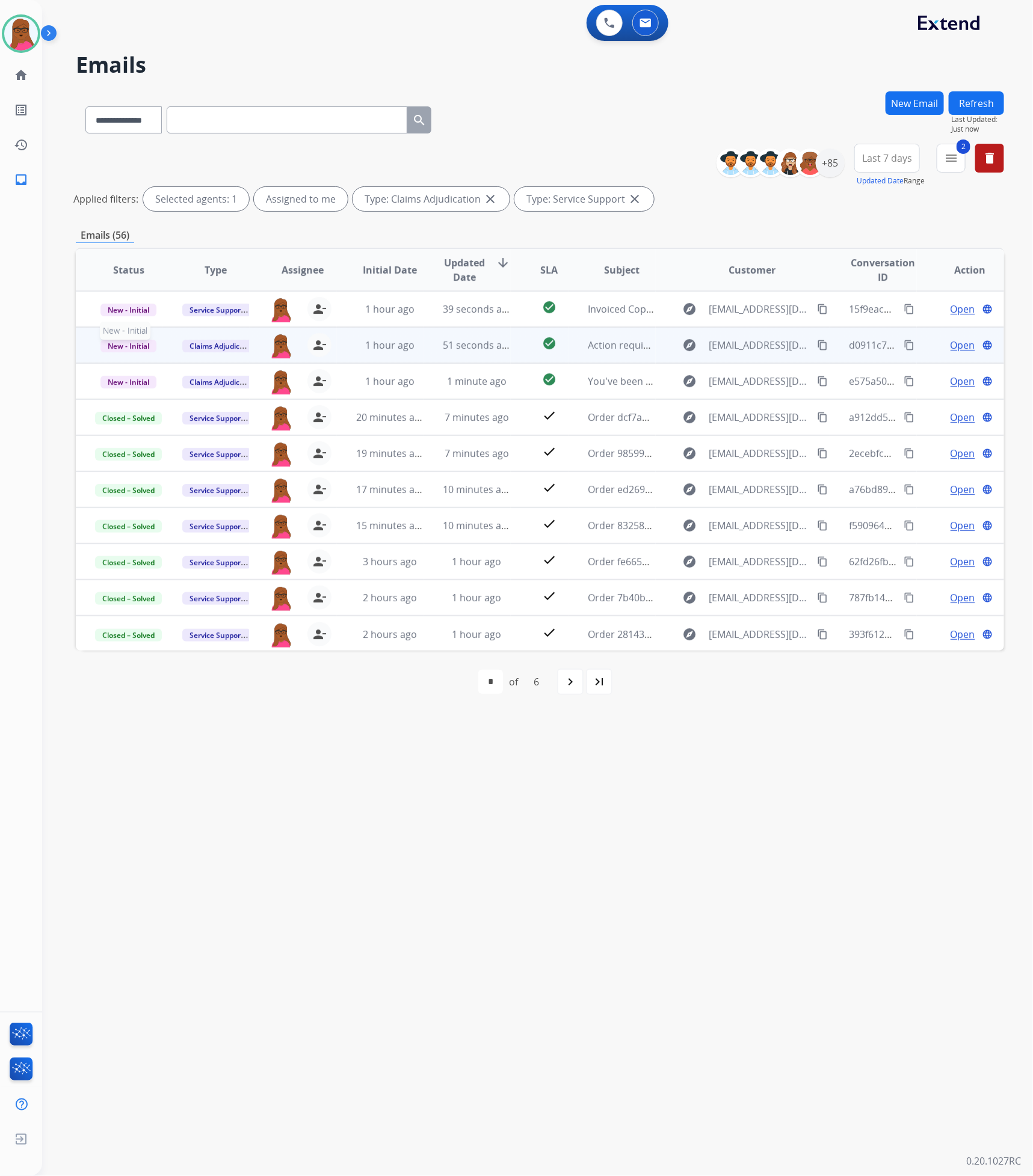
click at [137, 344] on span "New - Initial" at bounding box center [128, 346] width 56 height 13
click at [199, 455] on p "Closed – Solved" at bounding box center [190, 458] width 69 height 17
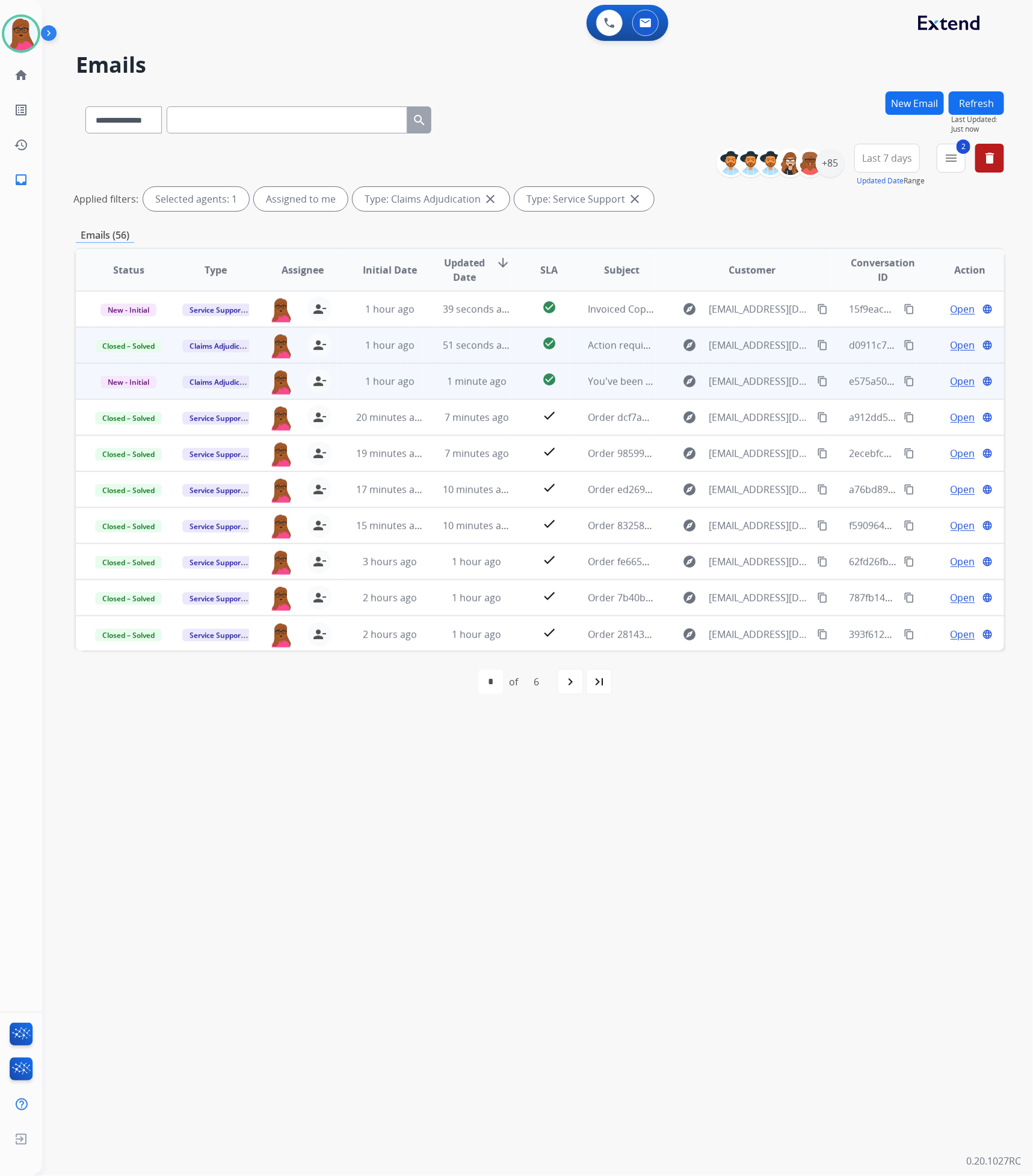
click at [952, 385] on span "Open" at bounding box center [962, 381] width 24 height 15
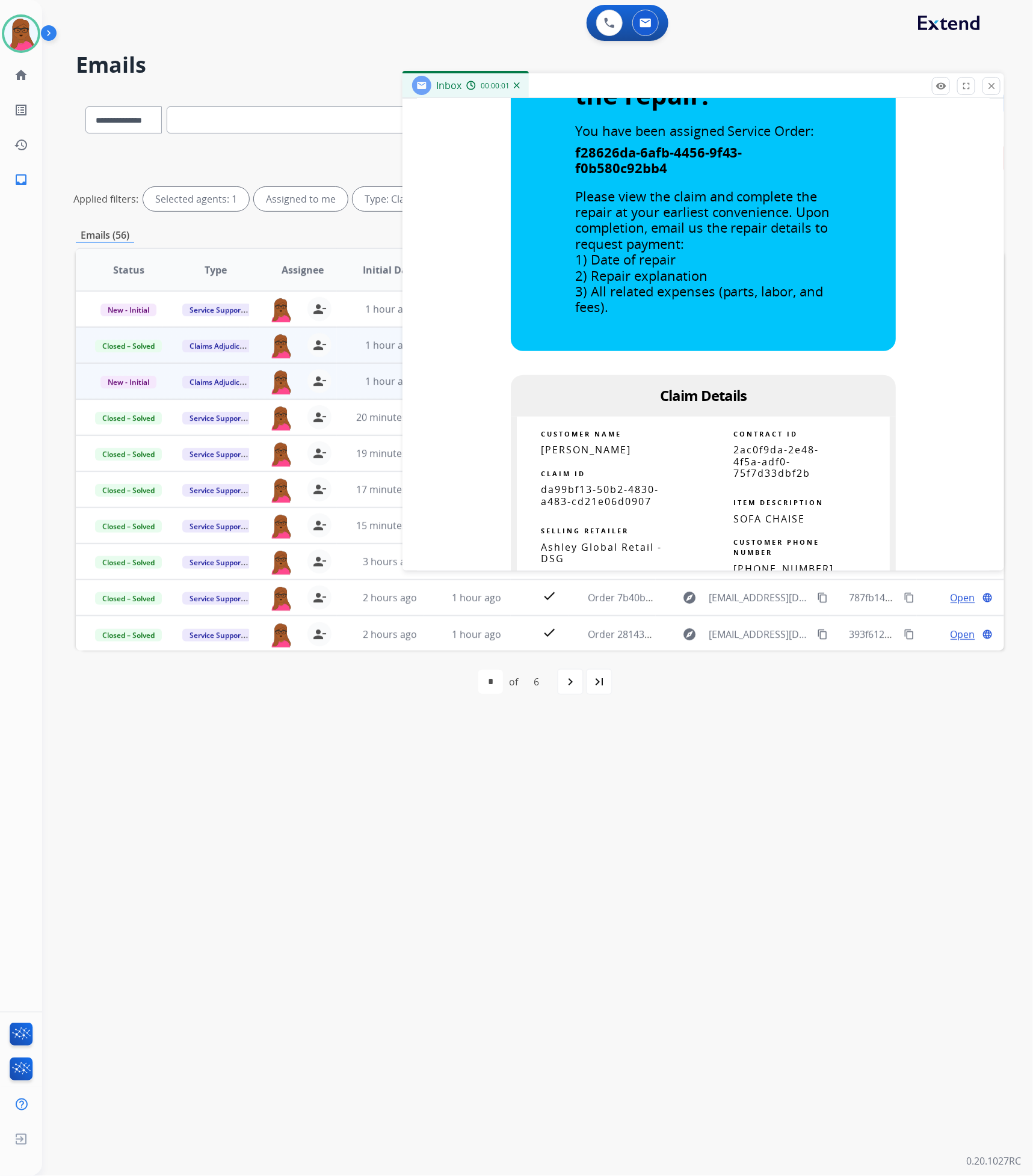
scroll to position [541, 0]
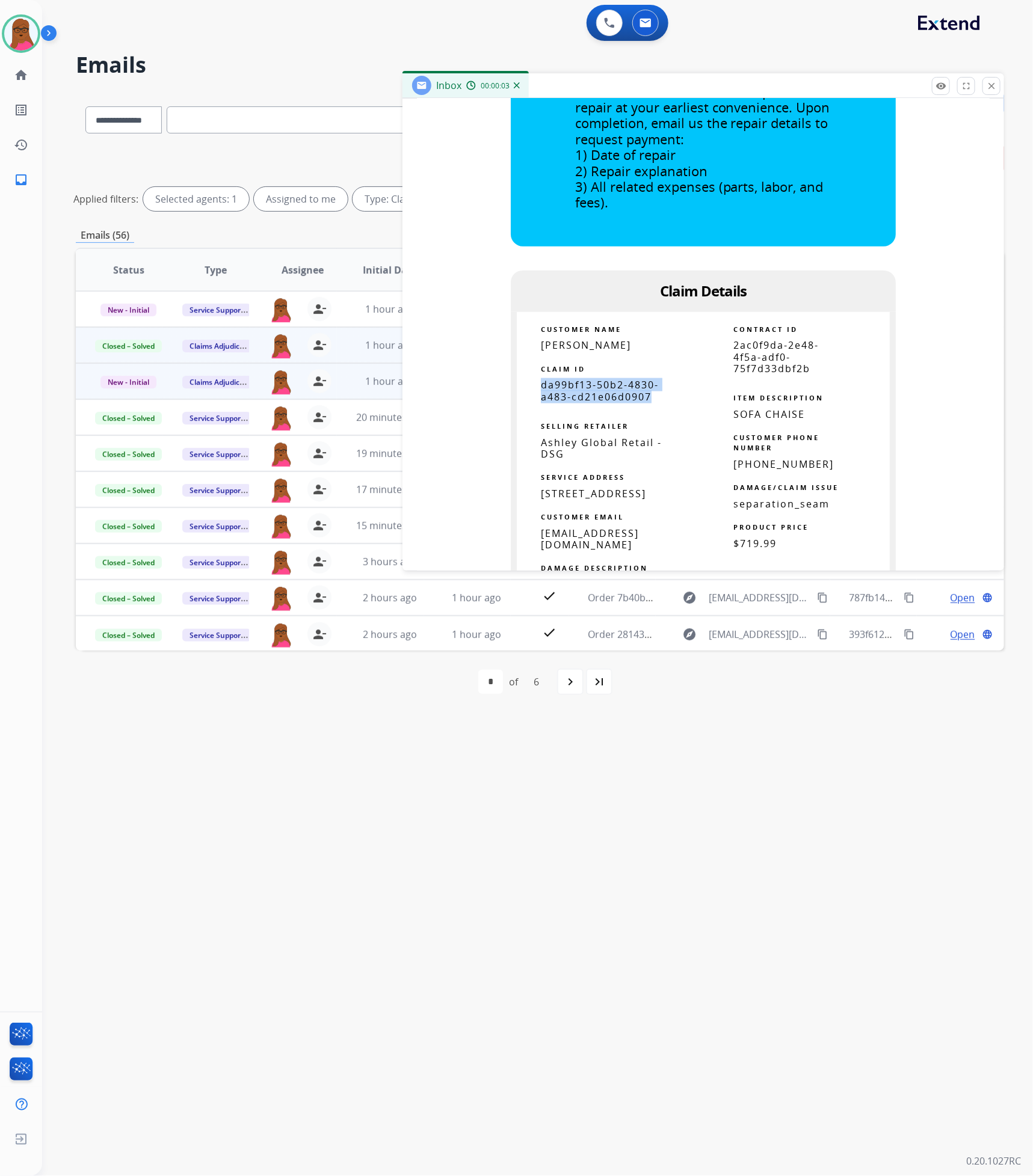
drag, startPoint x: 593, startPoint y: 386, endPoint x: 533, endPoint y: 375, distance: 61.0
click at [533, 379] on td "da99bf13-50b2-4830-a483-cd21e06d0907" at bounding box center [610, 390] width 186 height 23
copy span "da99bf13-50b2-4830-a483-cd21e06d0907"
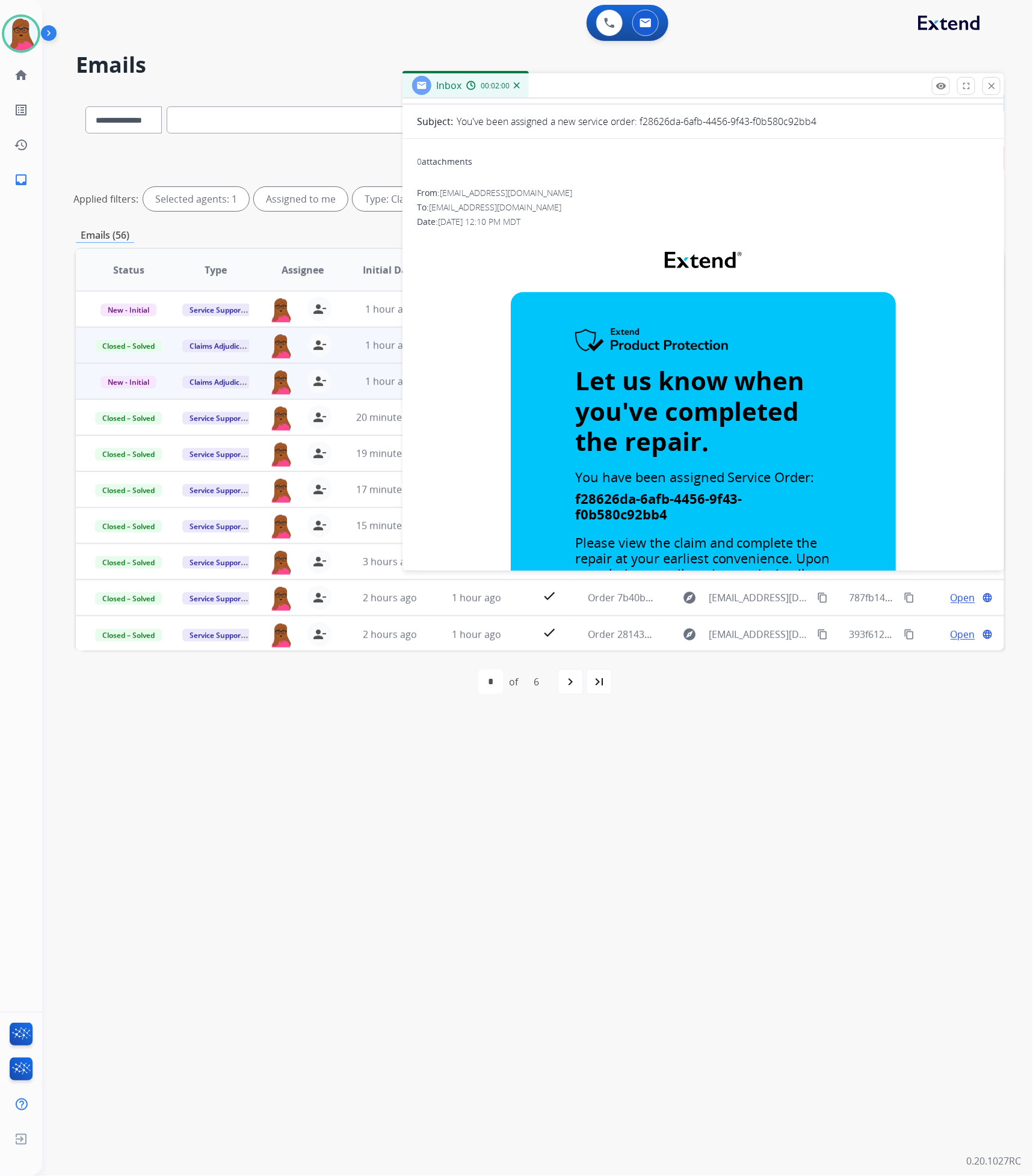
scroll to position [0, 0]
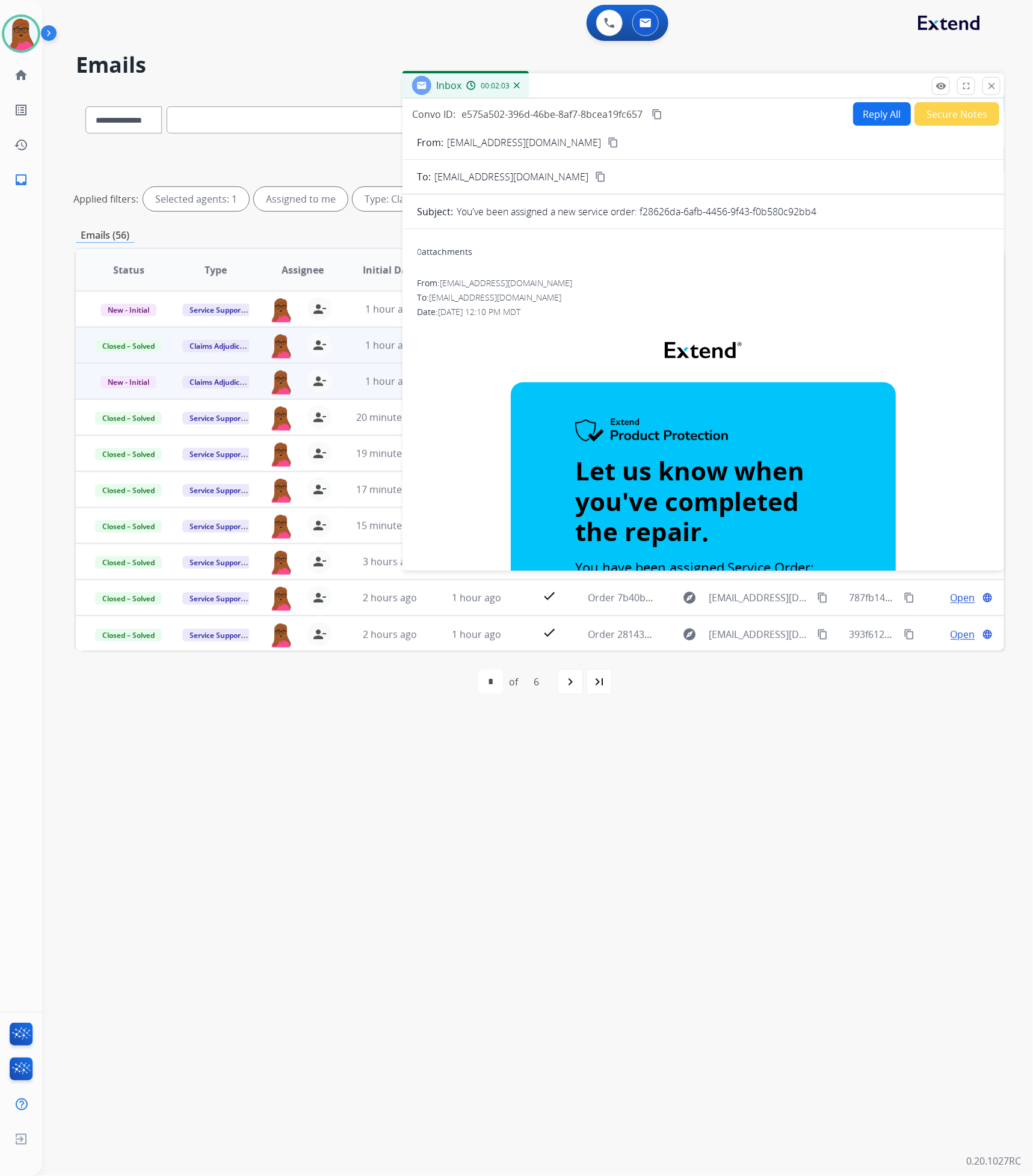
drag, startPoint x: 985, startPoint y: 84, endPoint x: 930, endPoint y: 104, distance: 58.5
click at [985, 84] on button "close Close" at bounding box center [991, 86] width 18 height 18
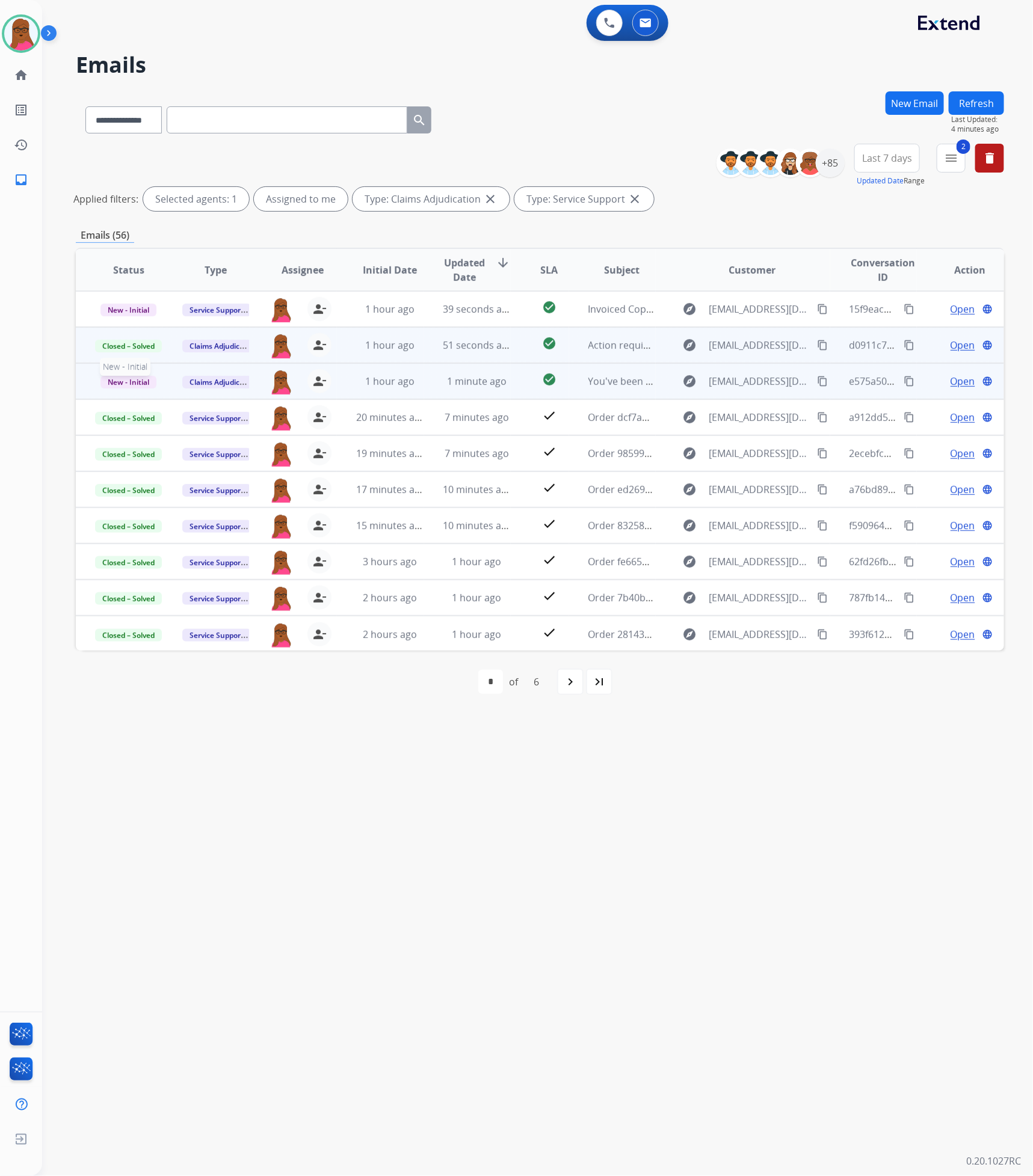
click at [139, 383] on span "New - Initial" at bounding box center [128, 382] width 56 height 13
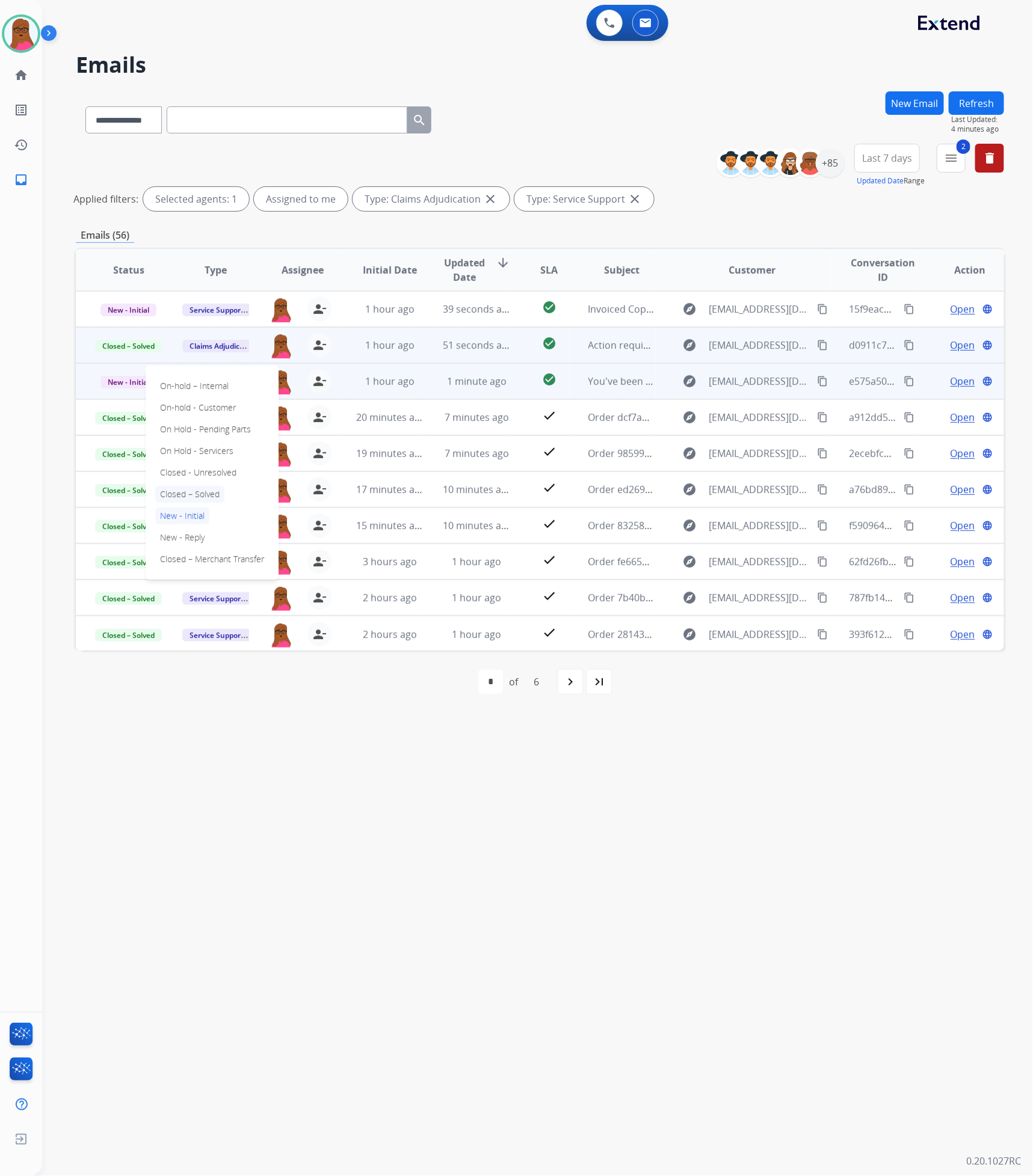
click at [198, 496] on p "Closed – Solved" at bounding box center [190, 494] width 69 height 17
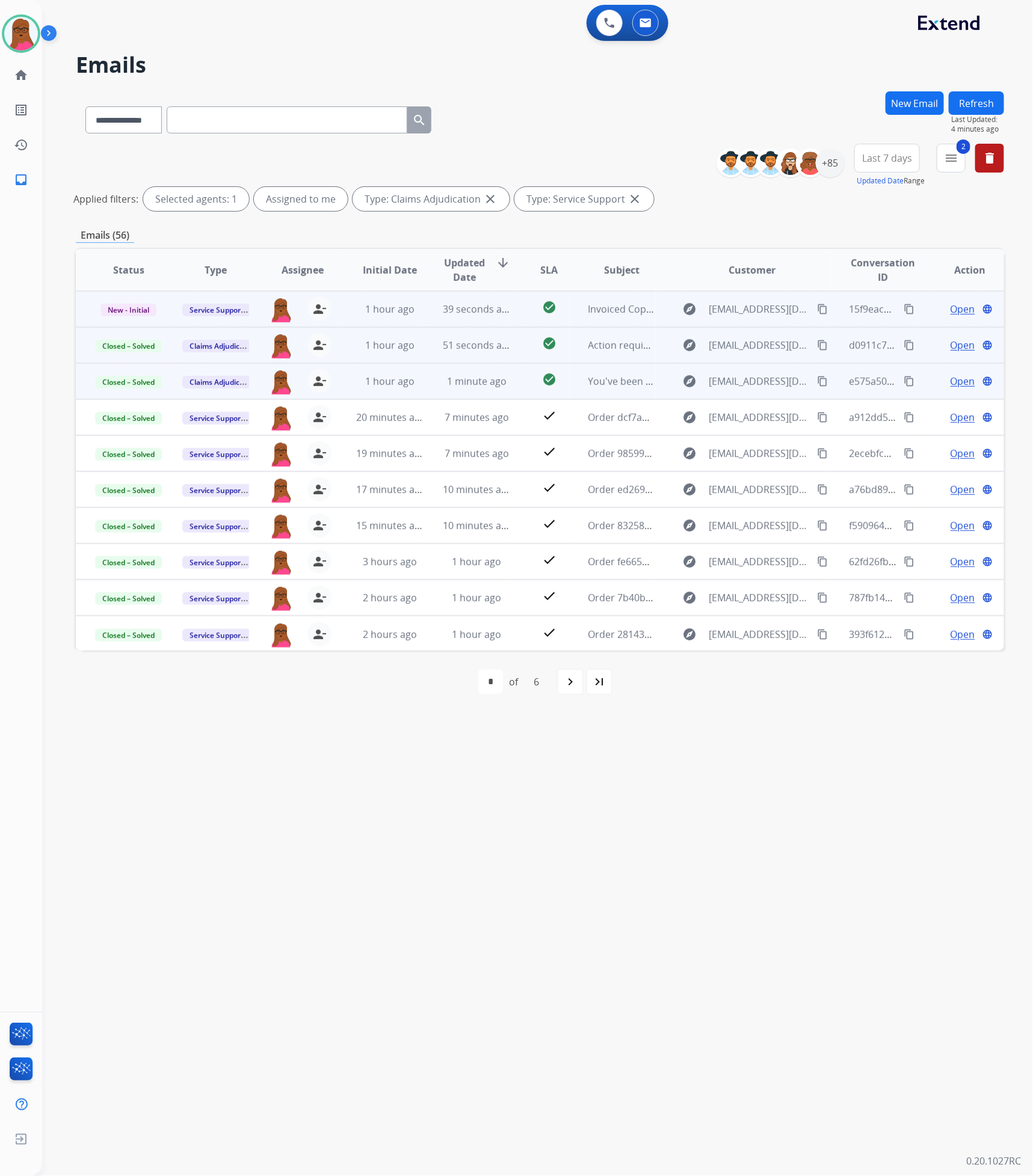
click at [950, 311] on span "Open" at bounding box center [962, 309] width 24 height 15
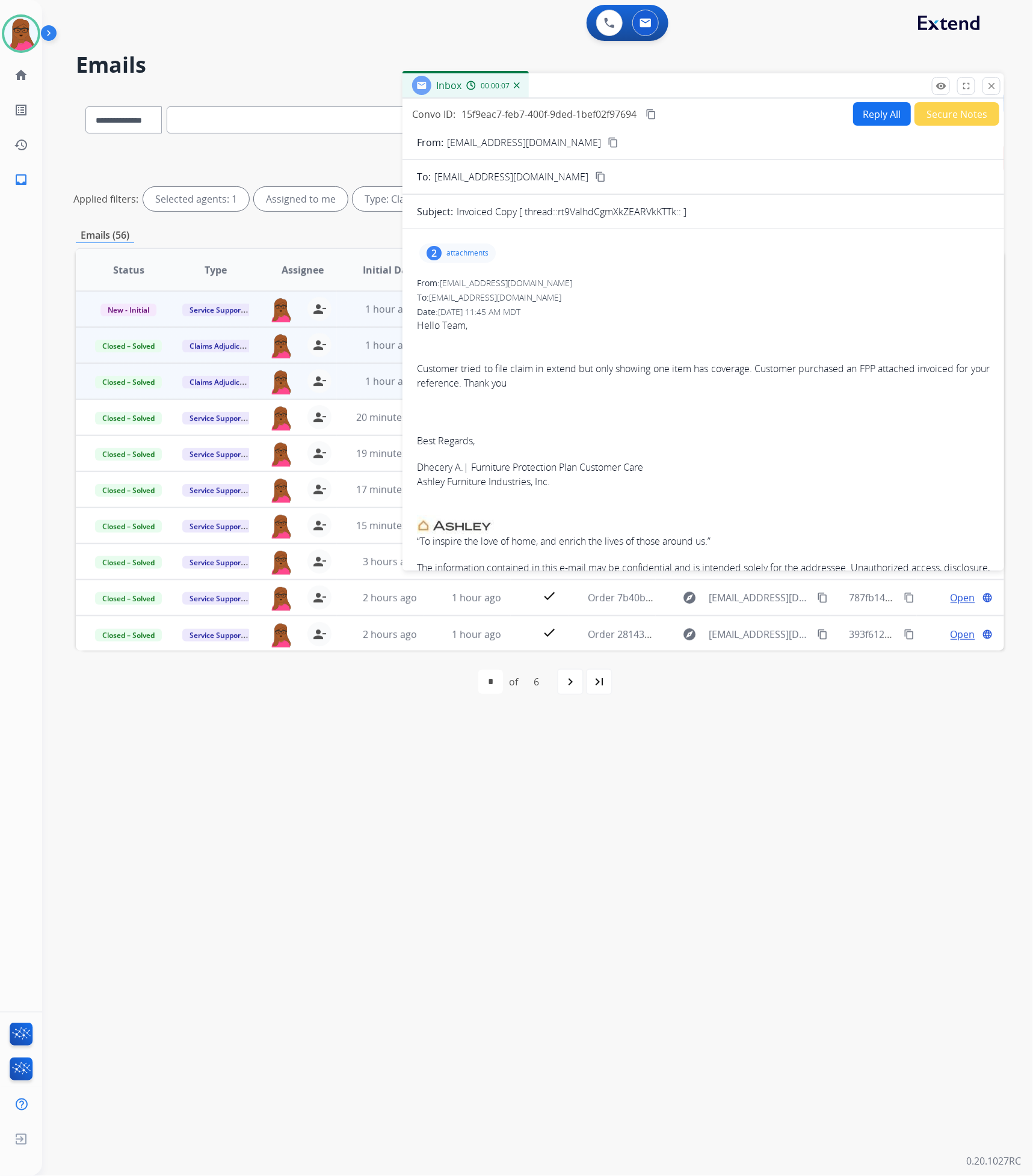
click at [459, 251] on p "attachments" at bounding box center [467, 253] width 42 height 10
click at [656, 284] on mat-icon "download" at bounding box center [652, 283] width 11 height 11
click at [657, 325] on mat-icon "download" at bounding box center [652, 326] width 11 height 11
click at [827, 600] on div "**********" at bounding box center [523, 610] width 962 height 1133
click at [888, 104] on button "Reply All" at bounding box center [882, 114] width 57 height 23
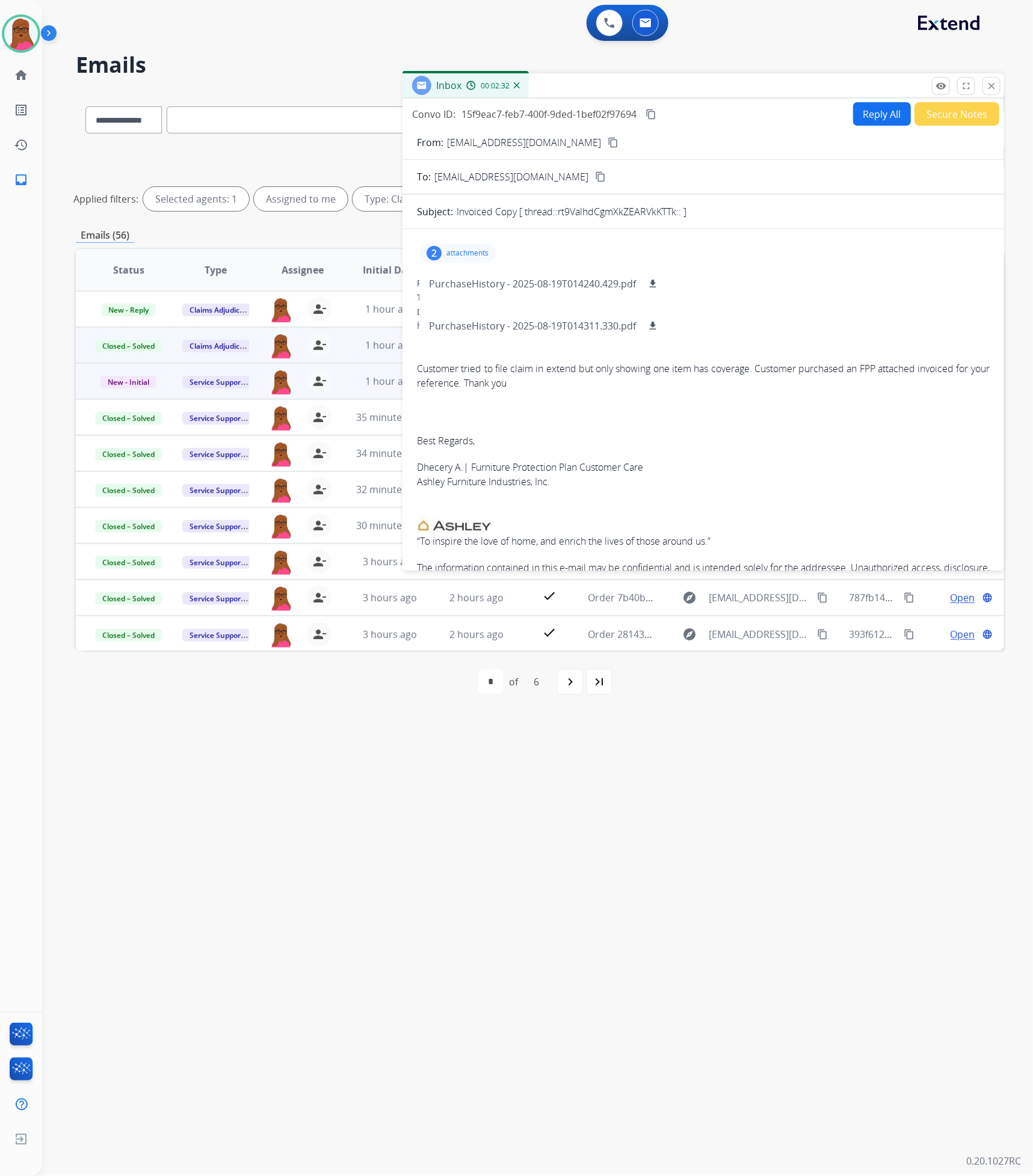
select select "**********"
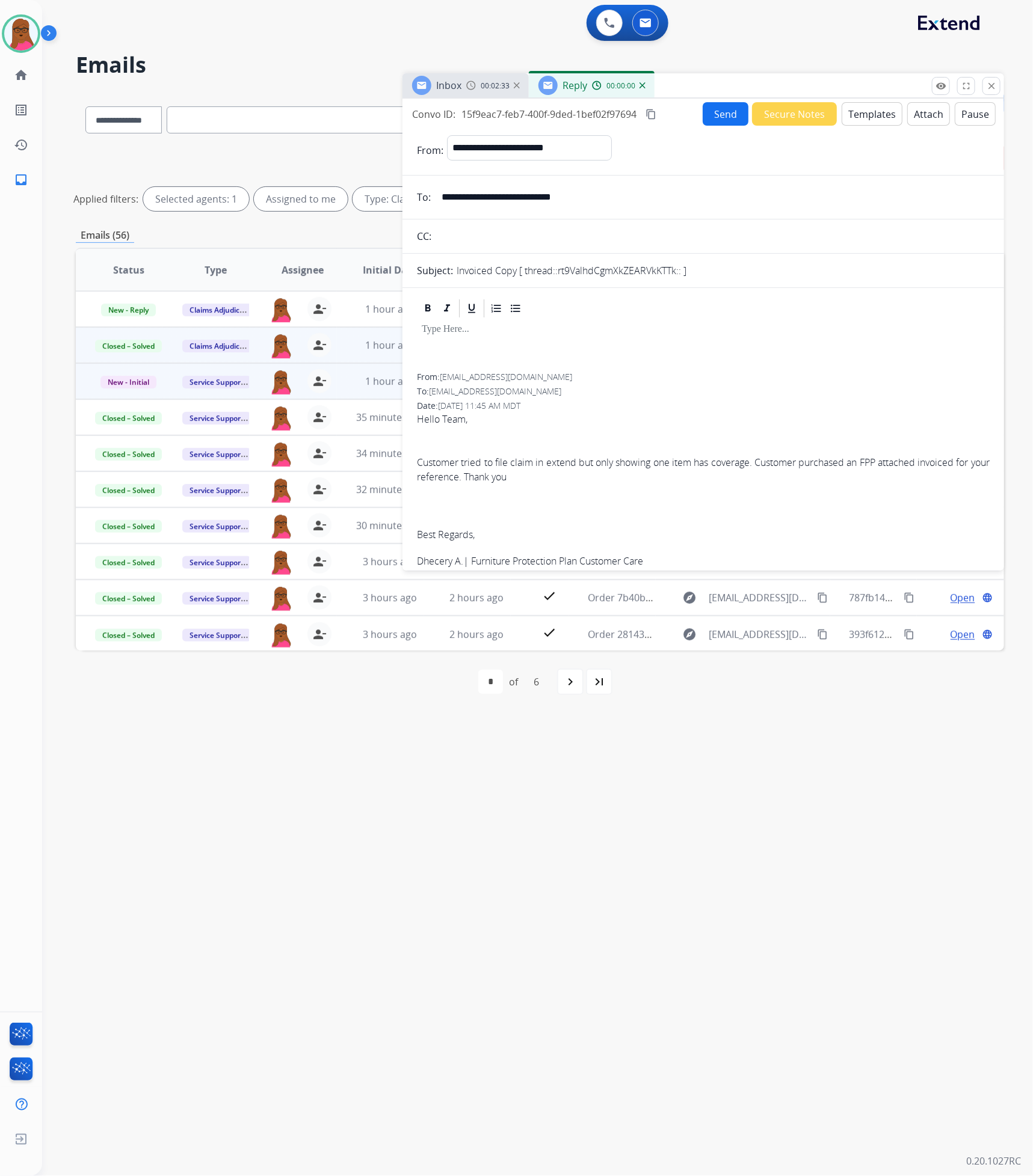
click at [701, 342] on div at bounding box center [703, 346] width 573 height 54
click at [718, 106] on button "Send" at bounding box center [725, 114] width 46 height 23
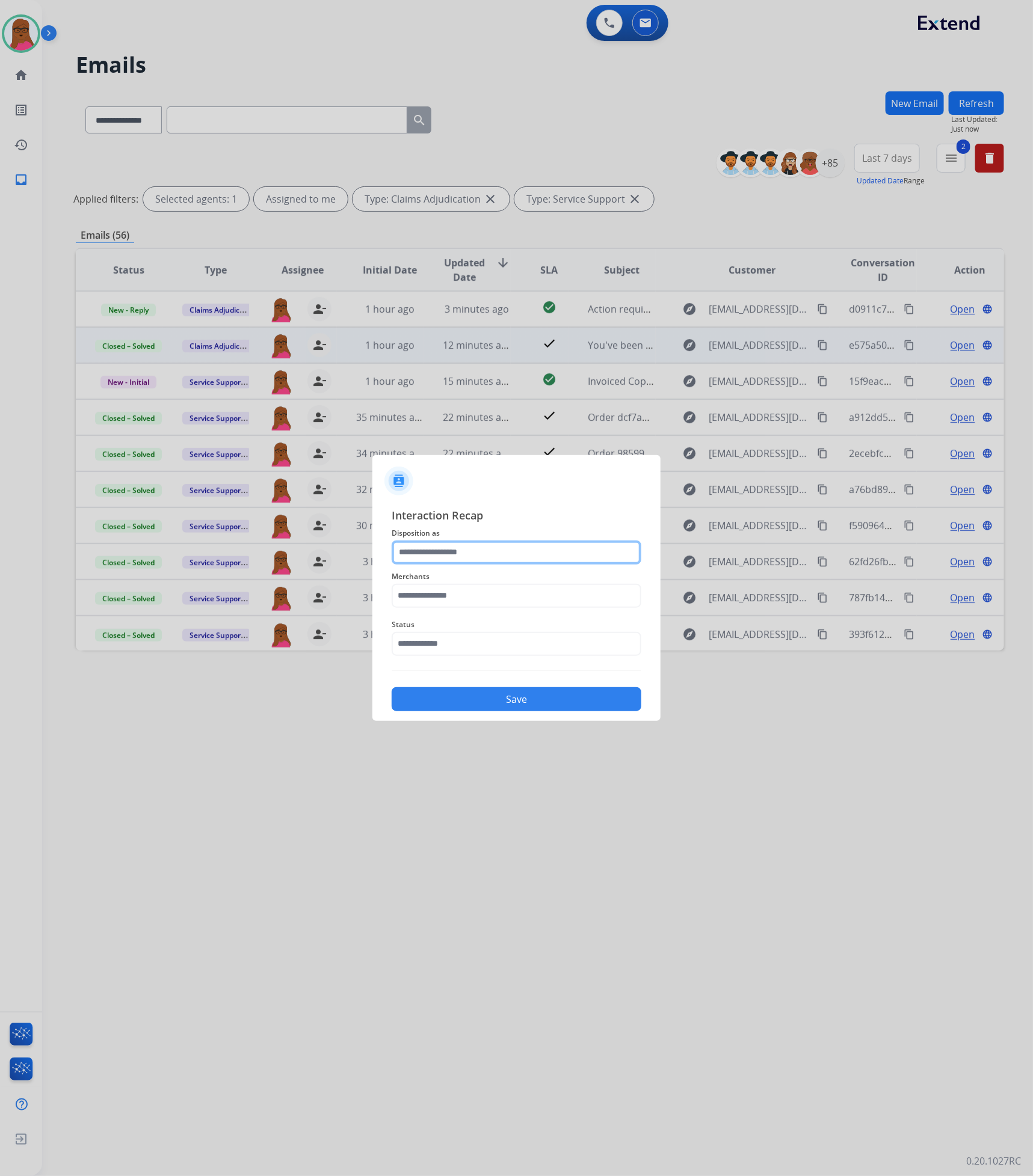
click at [540, 556] on input "text" at bounding box center [517, 552] width 250 height 24
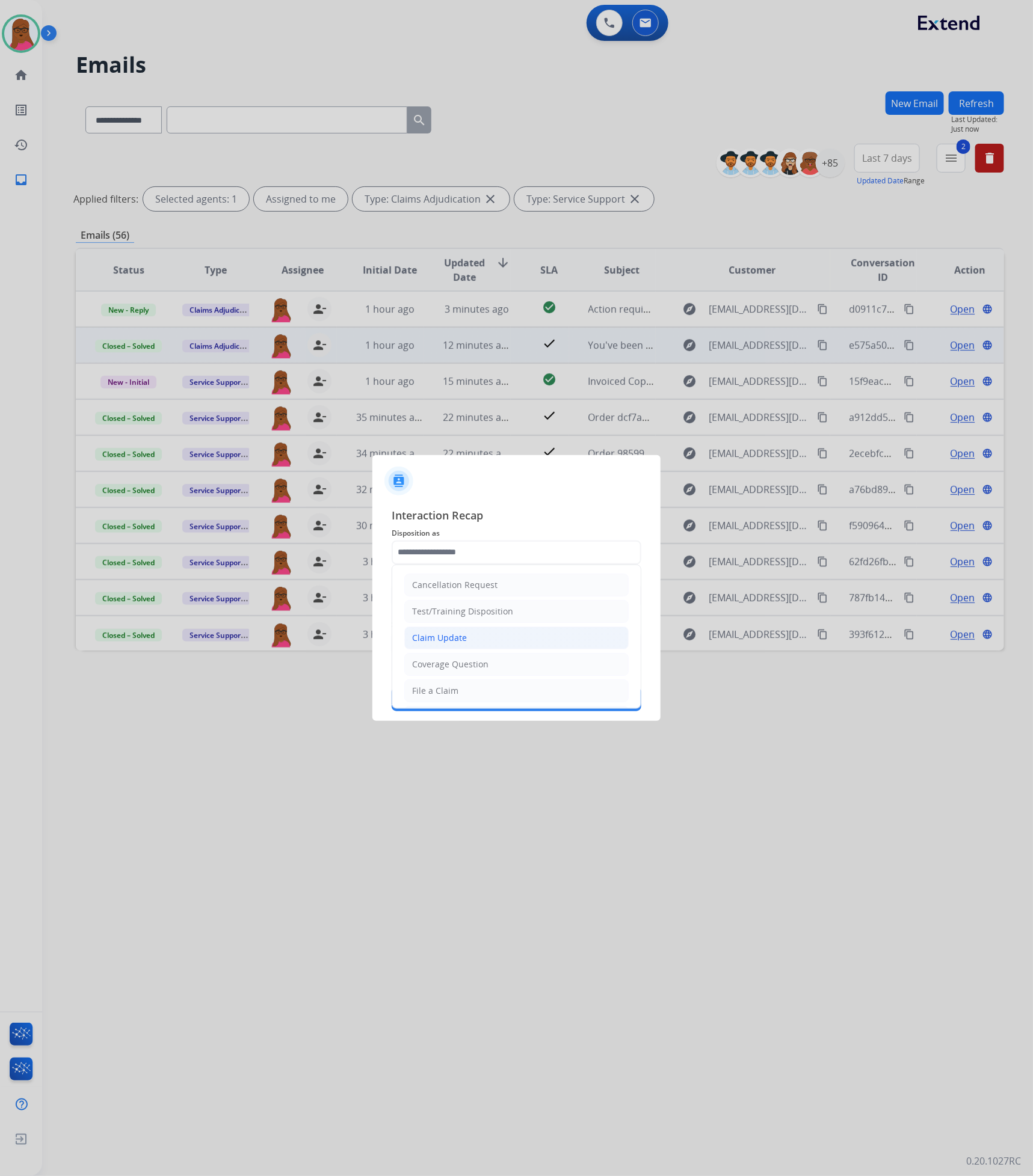
click at [506, 600] on li "Claim Update" at bounding box center [517, 638] width 225 height 23
type input "**********"
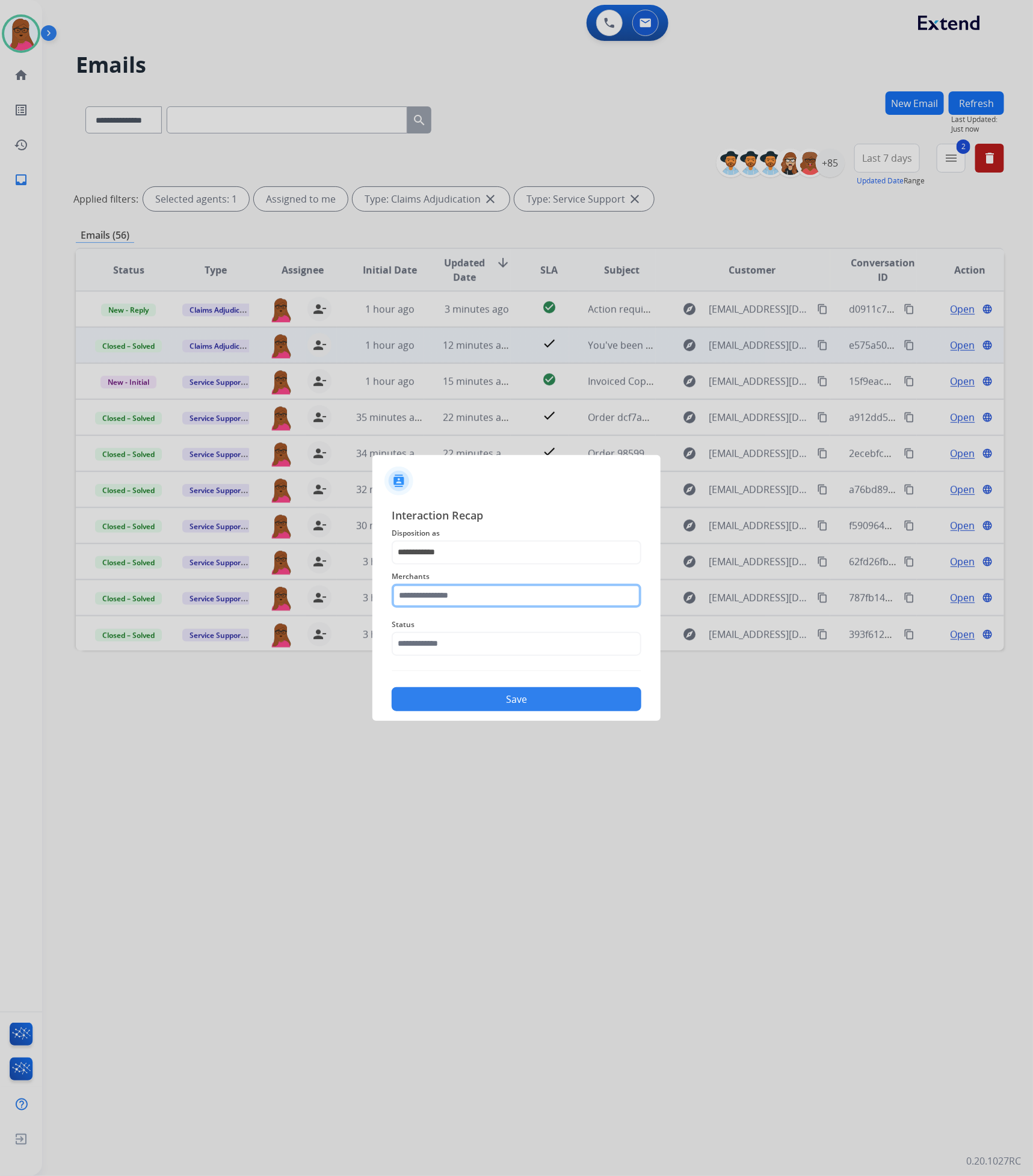
click at [499, 600] on input "text" at bounding box center [517, 596] width 250 height 24
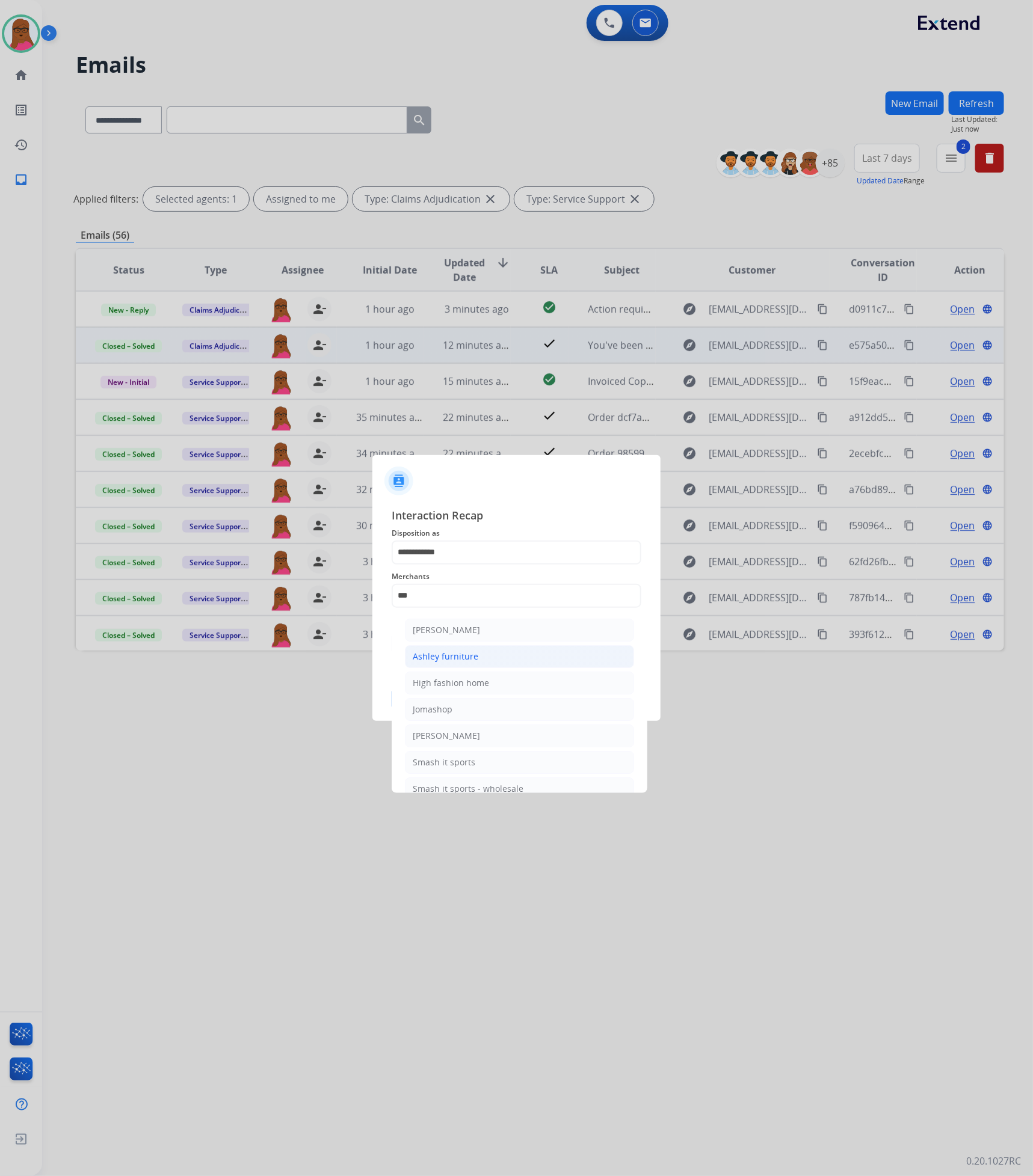
click at [473, 600] on li "Ashley furniture" at bounding box center [519, 657] width 229 height 23
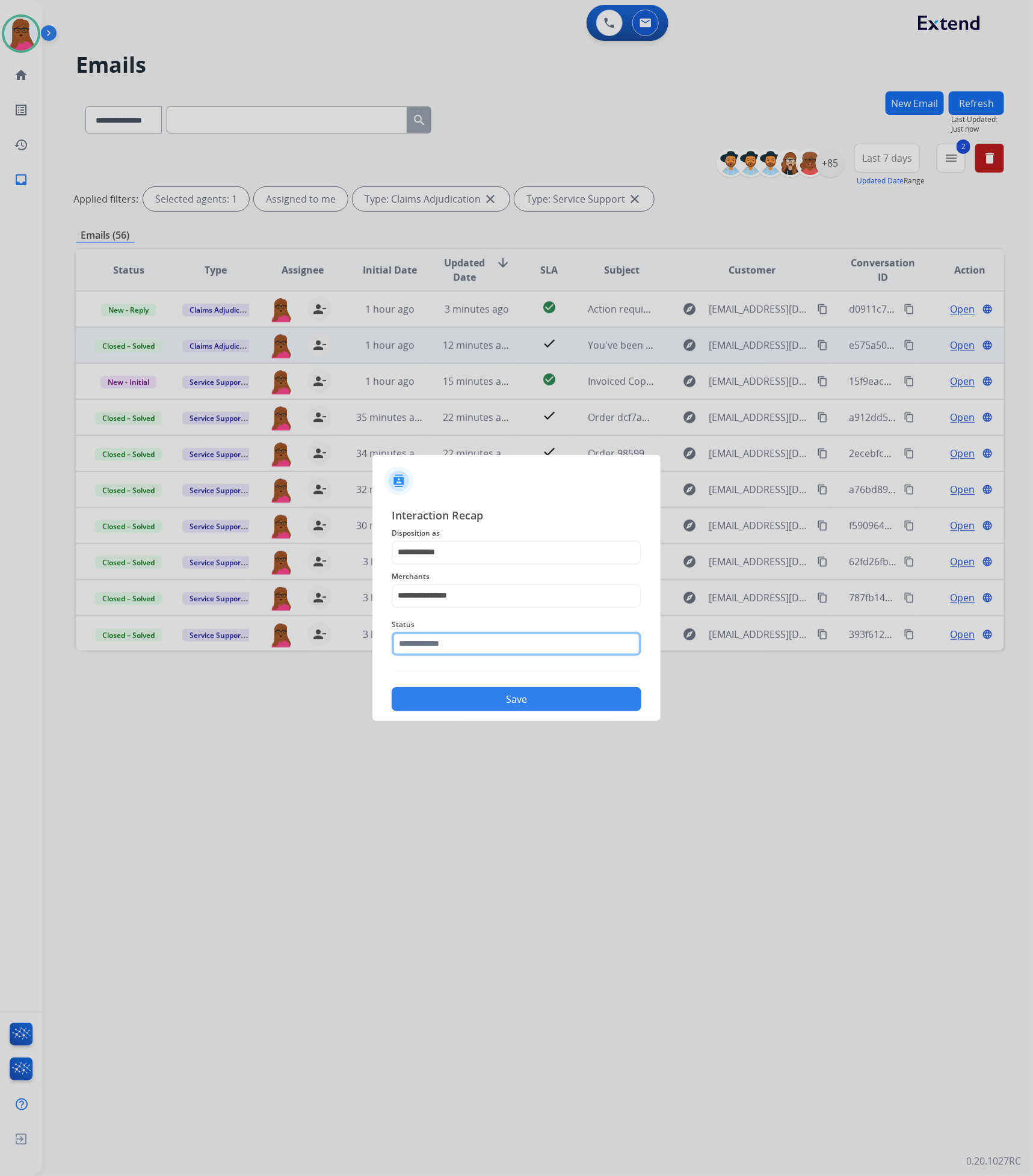
click at [473, 600] on input "text" at bounding box center [517, 644] width 250 height 24
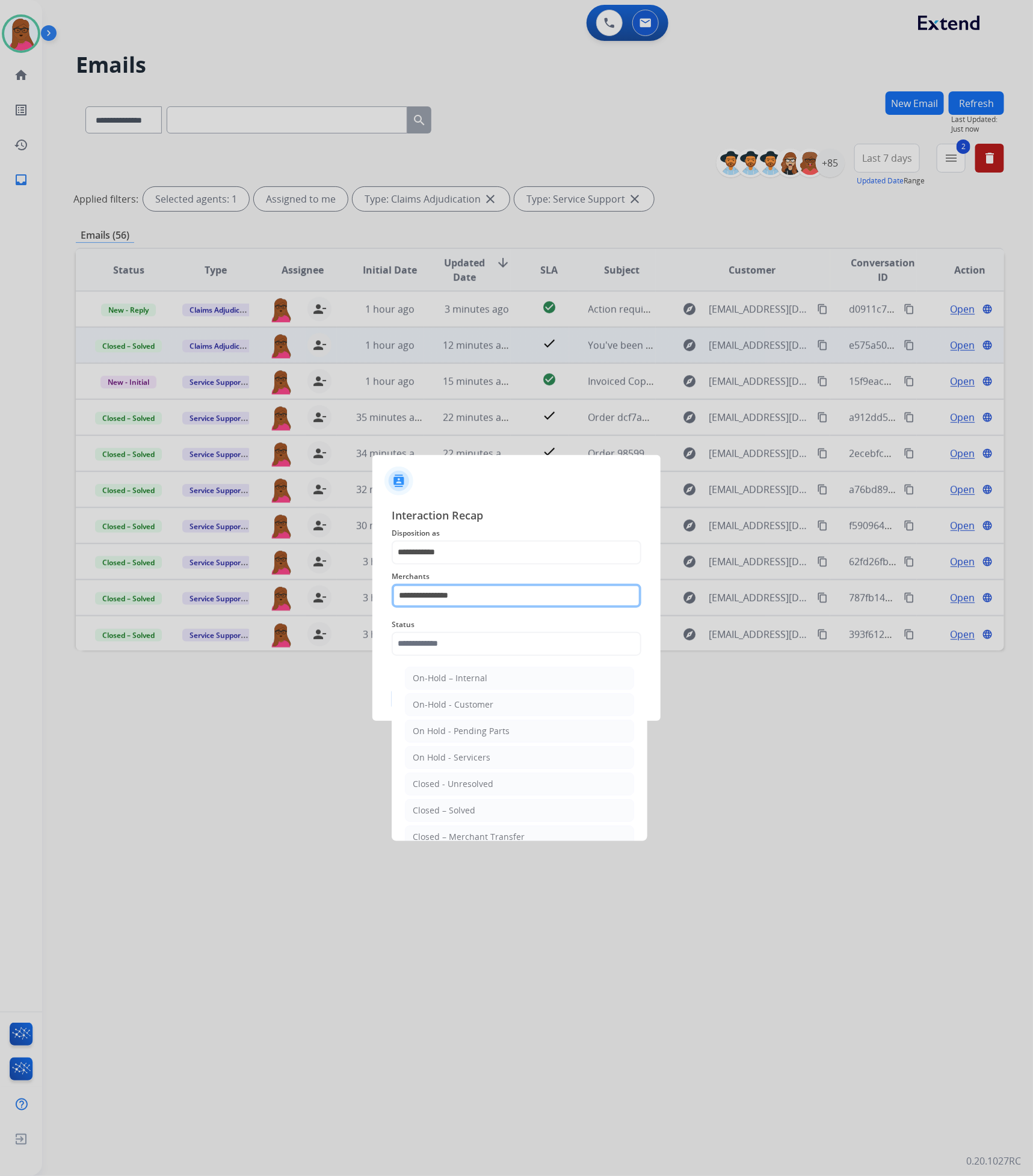
click at [495, 600] on input "**********" at bounding box center [517, 596] width 250 height 24
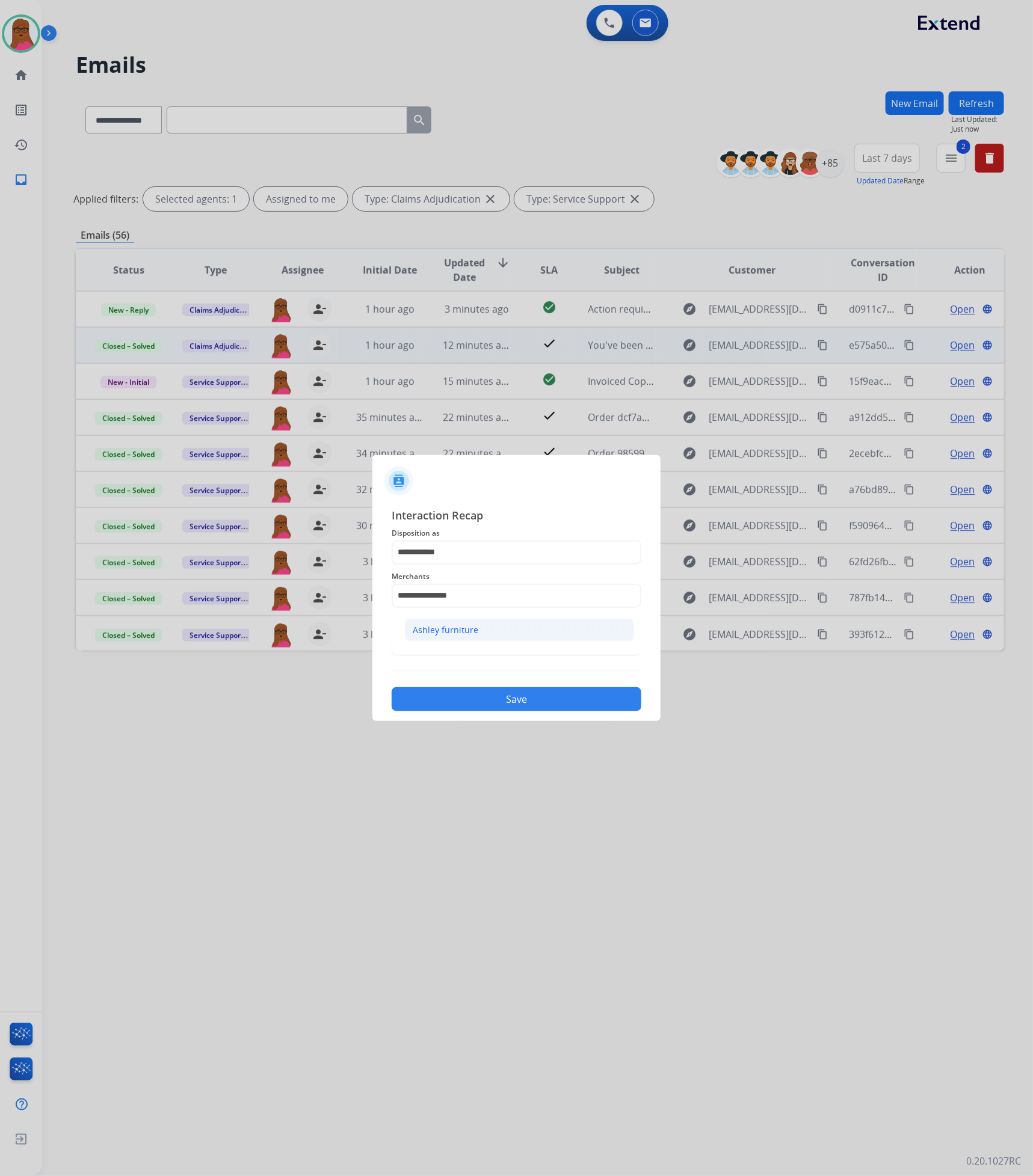
click at [506, 600] on li "Ashley furniture" at bounding box center [519, 630] width 229 height 23
click at [515, 600] on input "**********" at bounding box center [517, 596] width 250 height 24
click at [519, 600] on li "[PERSON_NAME]" at bounding box center [519, 630] width 229 height 23
type input "**********"
click at [496, 600] on input "text" at bounding box center [517, 644] width 250 height 24
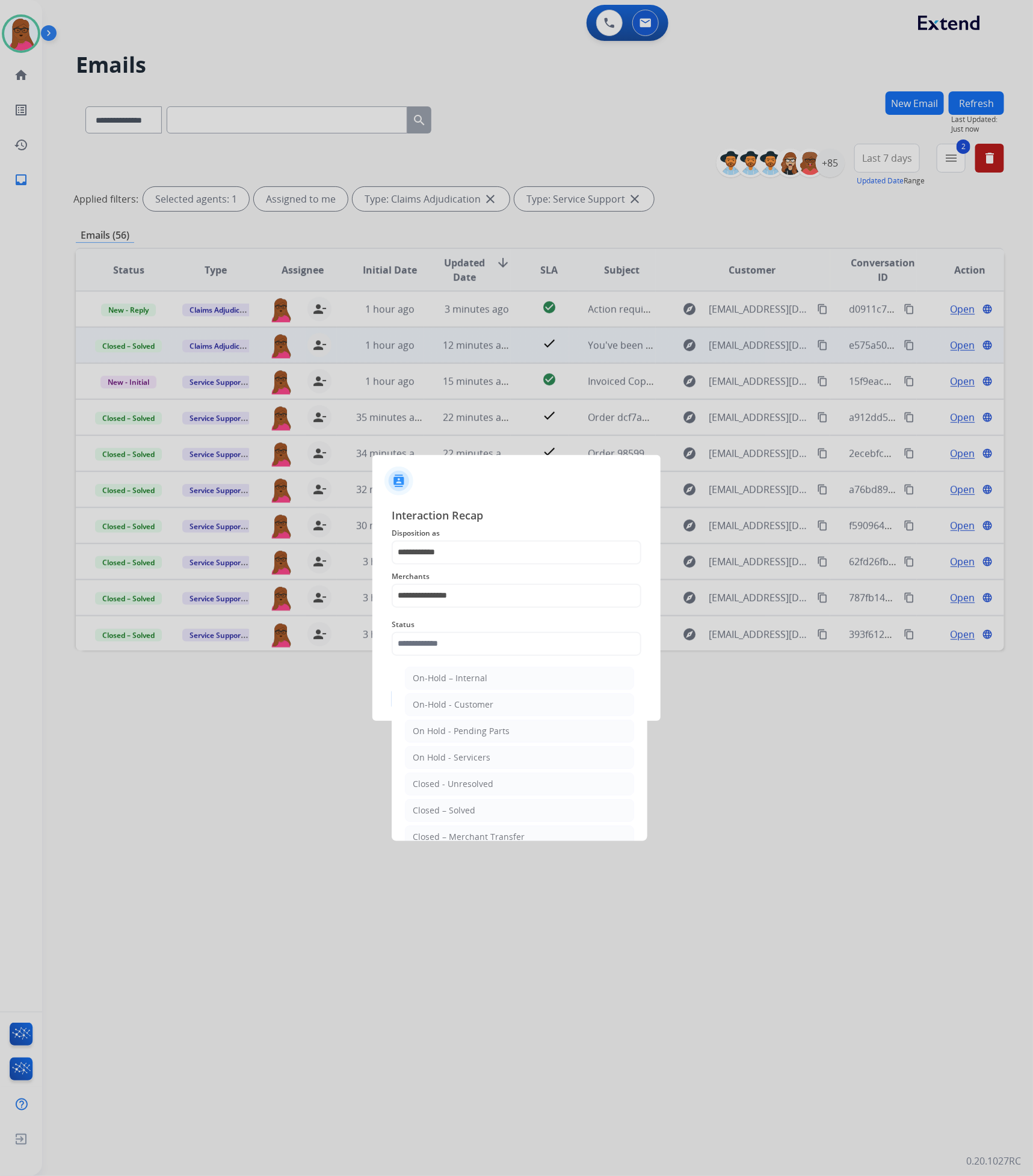
drag, startPoint x: 509, startPoint y: 808, endPoint x: 512, endPoint y: 798, distance: 10.4
click at [508, 600] on li "Closed – Solved" at bounding box center [519, 811] width 229 height 23
type input "**********"
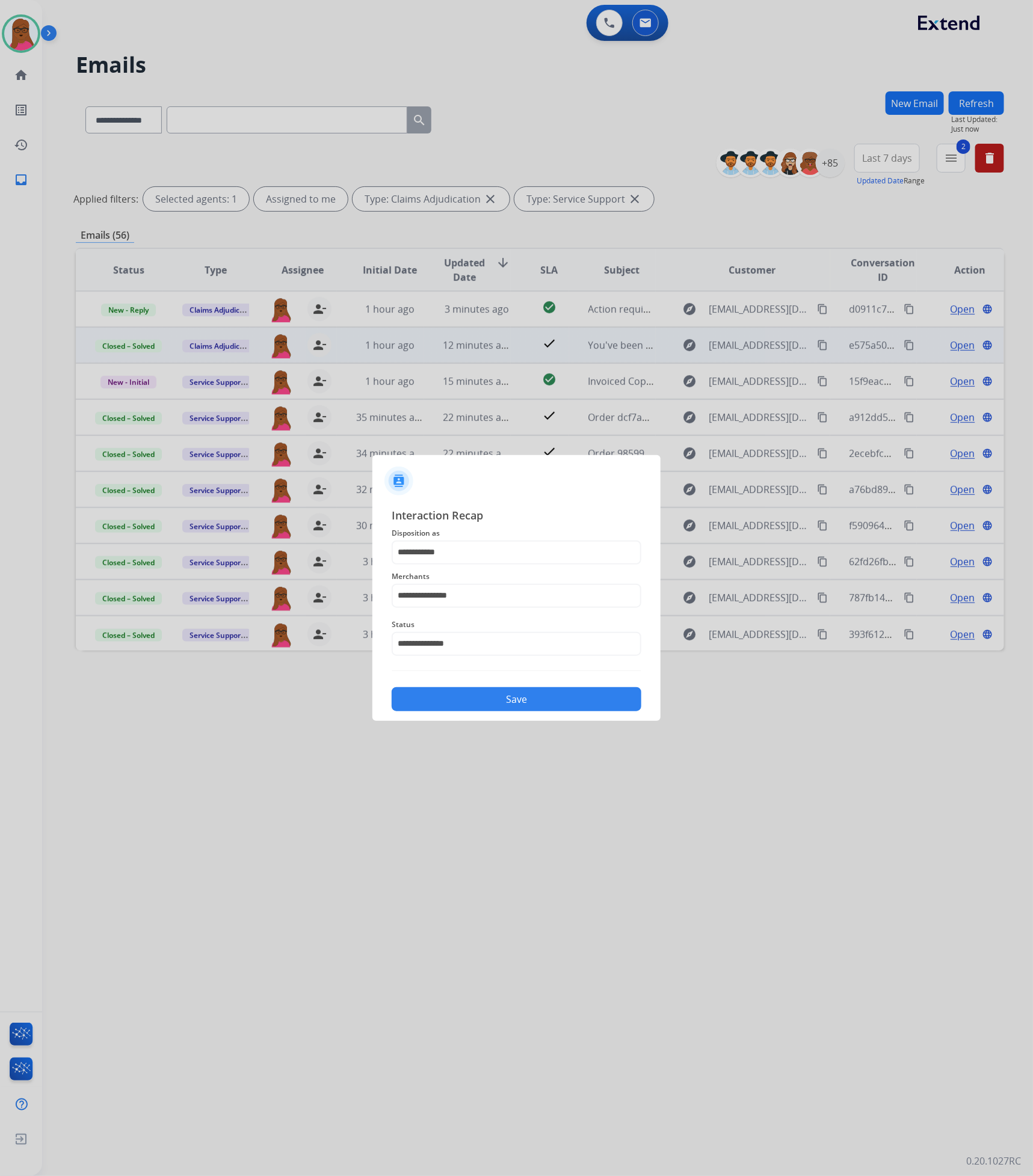
click at [498, 600] on button "Save" at bounding box center [517, 699] width 250 height 24
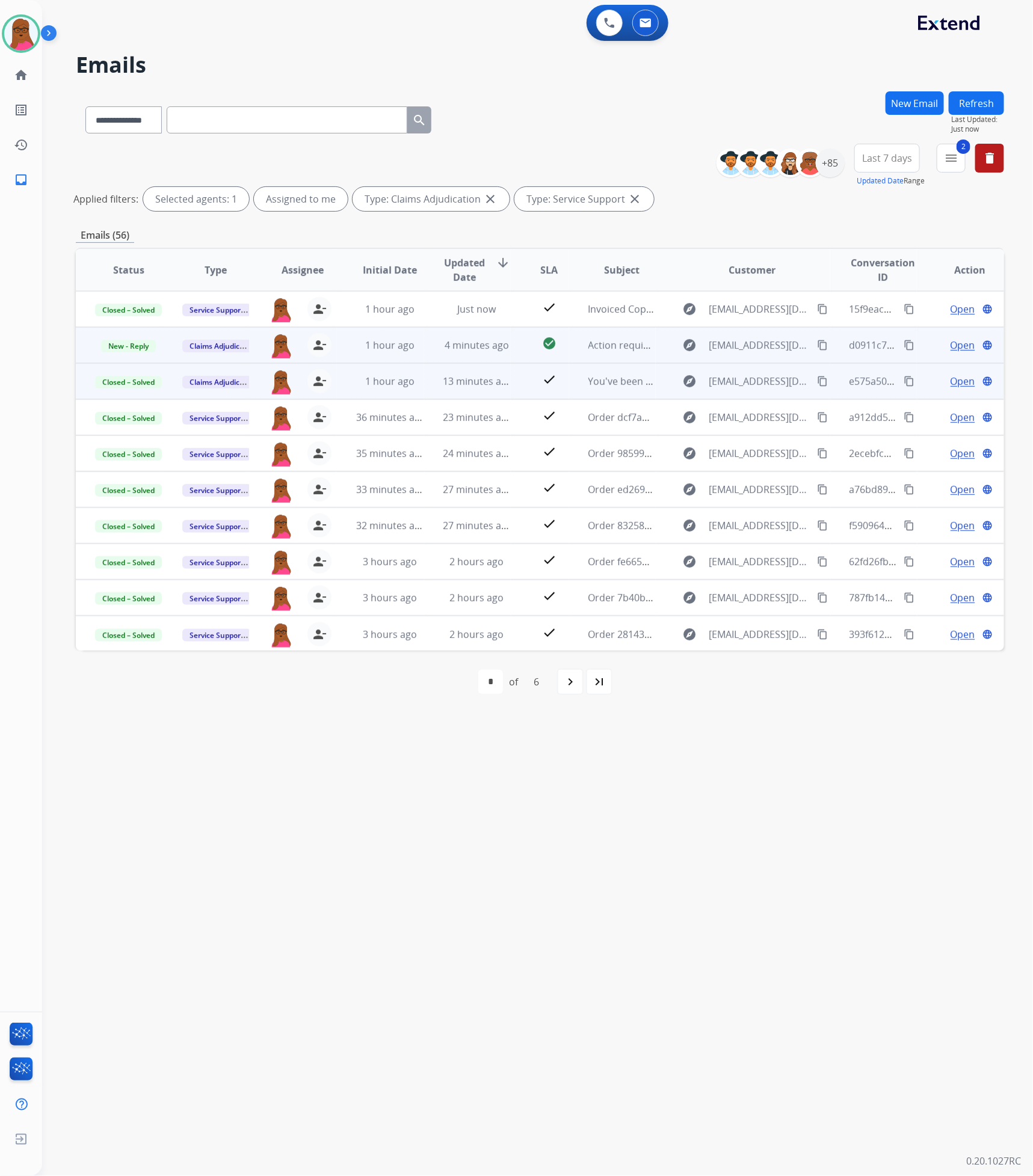
click at [957, 345] on span "Open" at bounding box center [962, 346] width 24 height 15
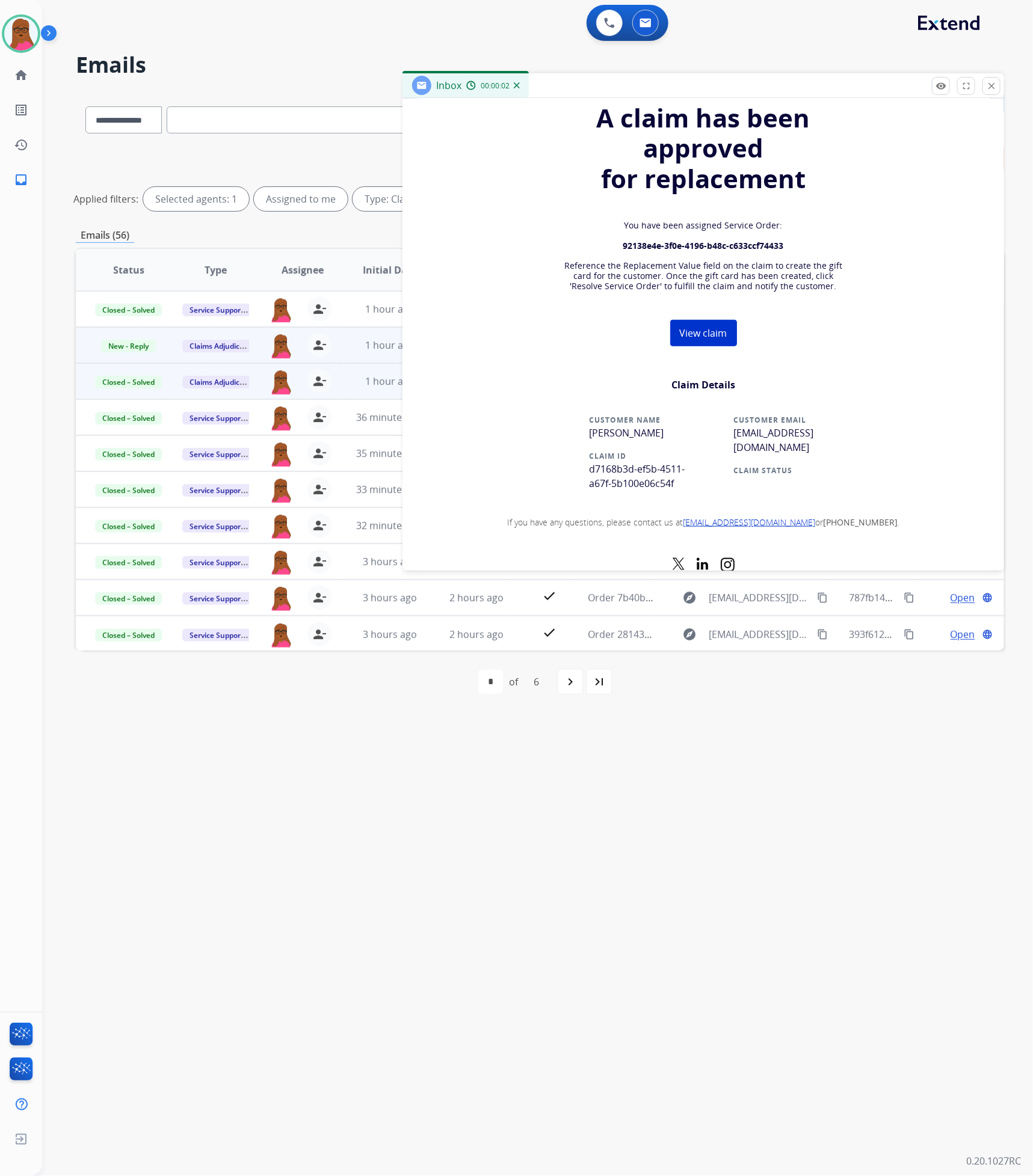
scroll to position [361, 0]
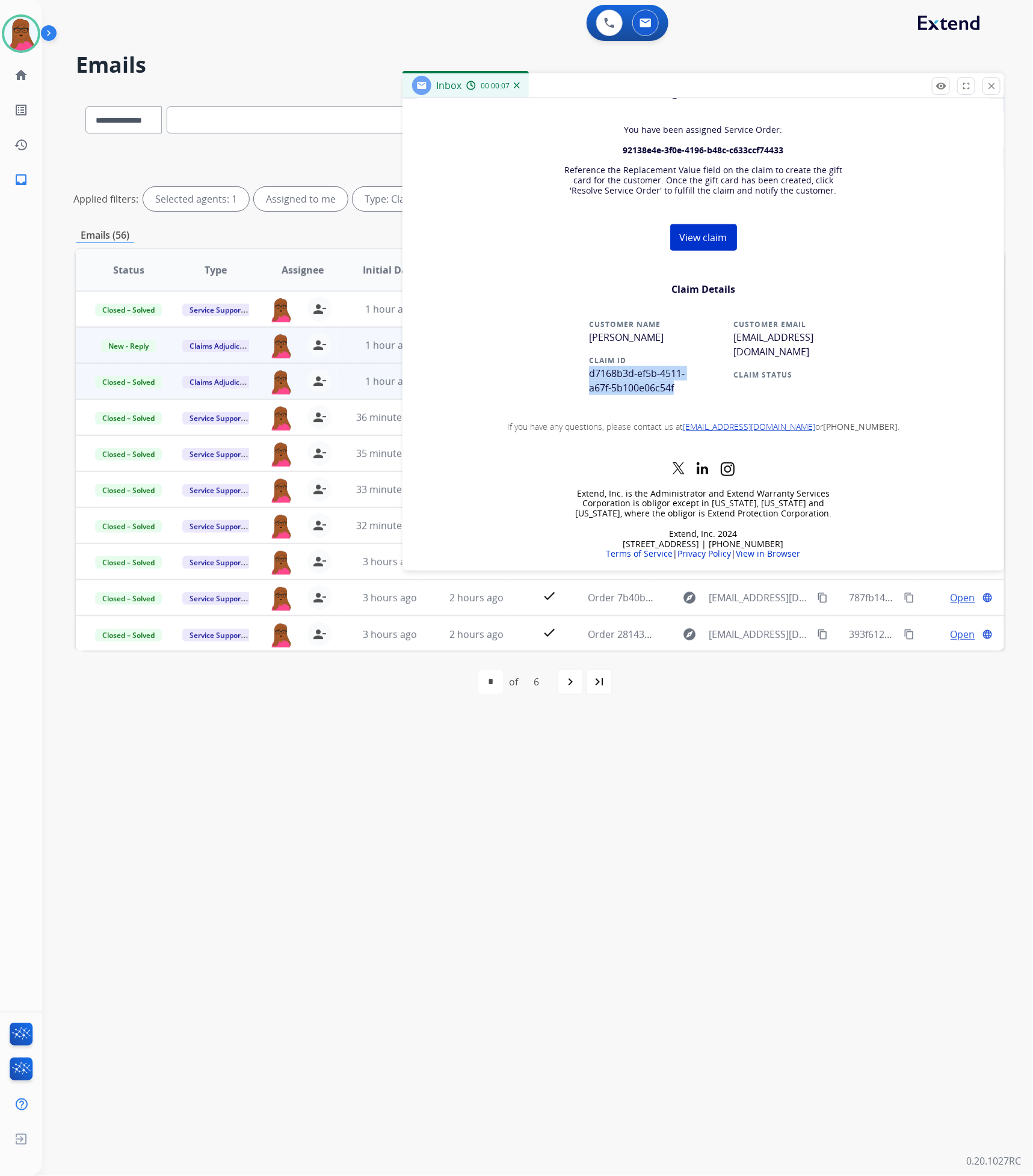
drag, startPoint x: 681, startPoint y: 385, endPoint x: 580, endPoint y: 374, distance: 101.6
click at [580, 374] on td "CUSTOMER NAME [PERSON_NAME] CLAIM ID d7168b3d-ef5b-4511-a67f-5b100e06c54f" at bounding box center [637, 362] width 132 height 103
copy span "d7168b3d-ef5b-4511-a67f-5b100e06c54f"
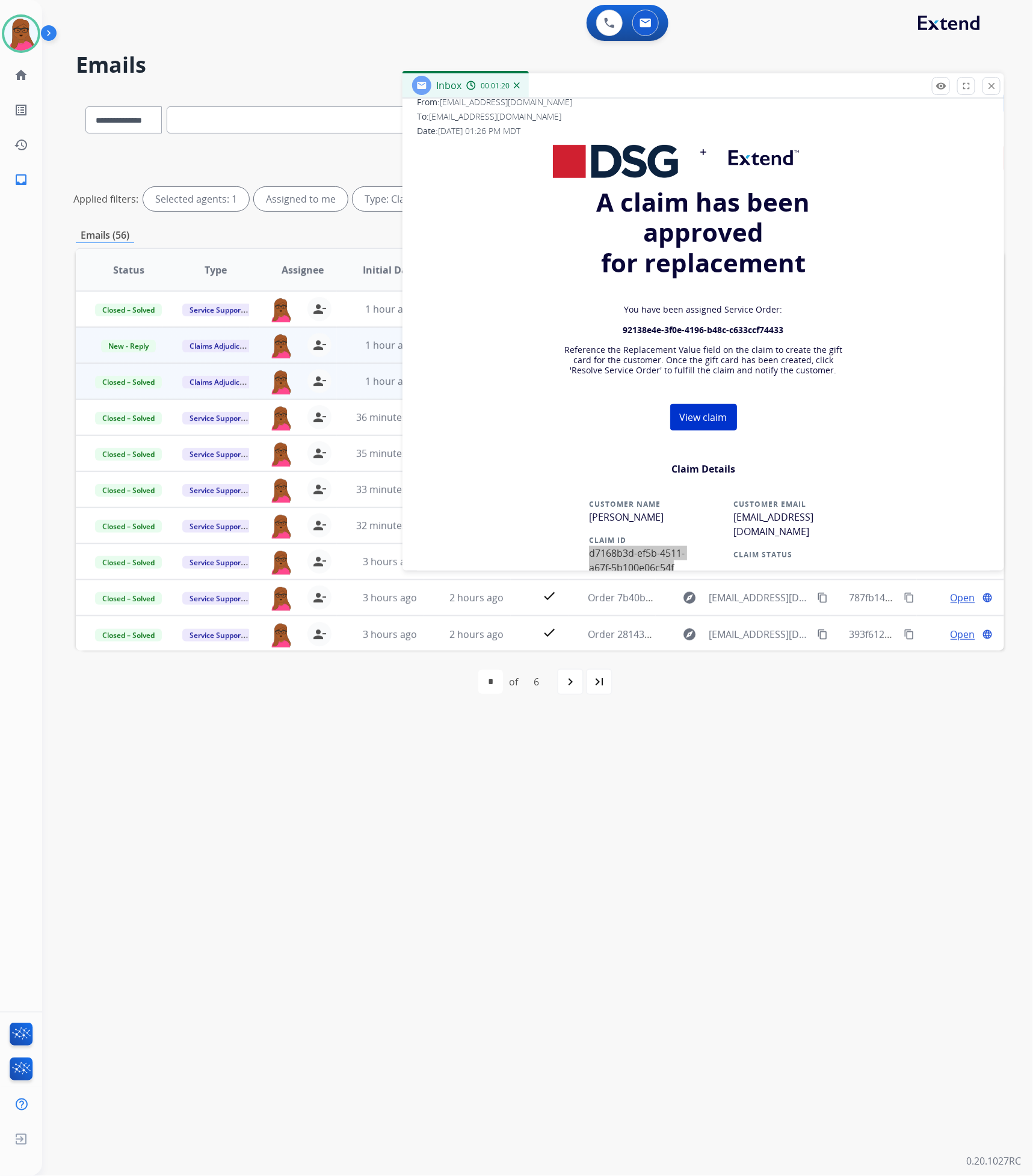
scroll to position [0, 0]
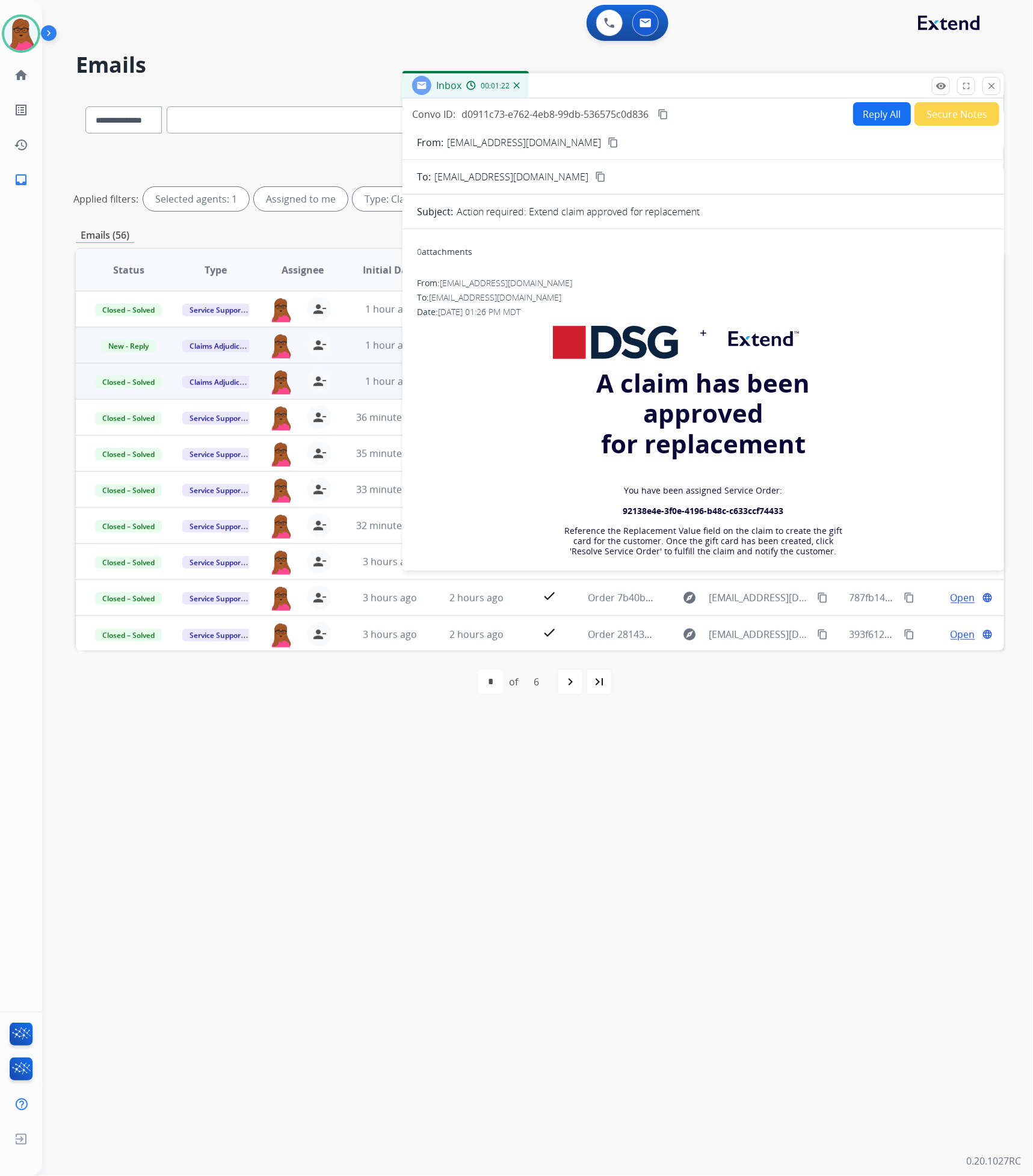
click at [985, 91] on button "close Close" at bounding box center [991, 86] width 18 height 18
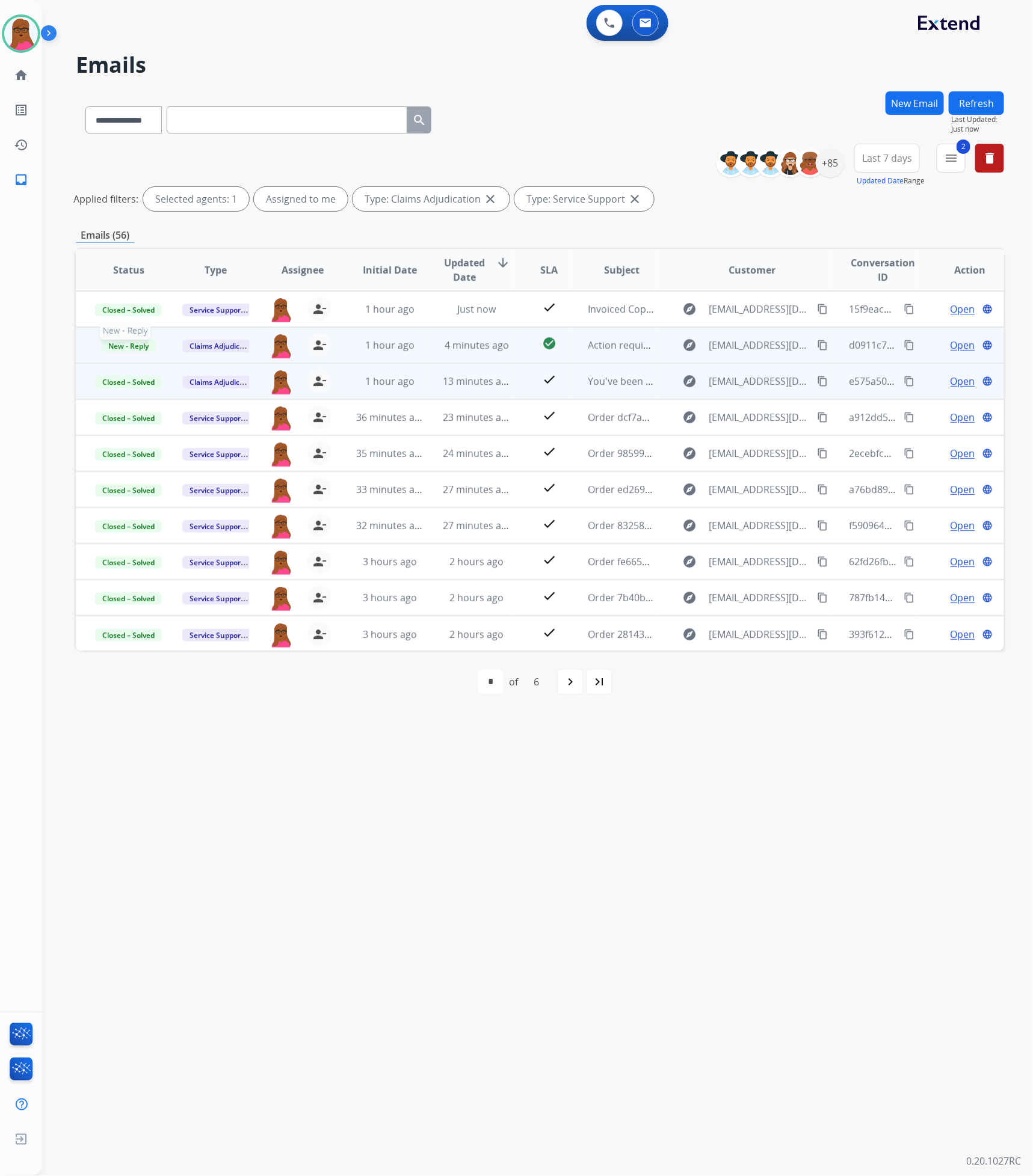
click at [141, 346] on span "New - Reply" at bounding box center [128, 346] width 55 height 13
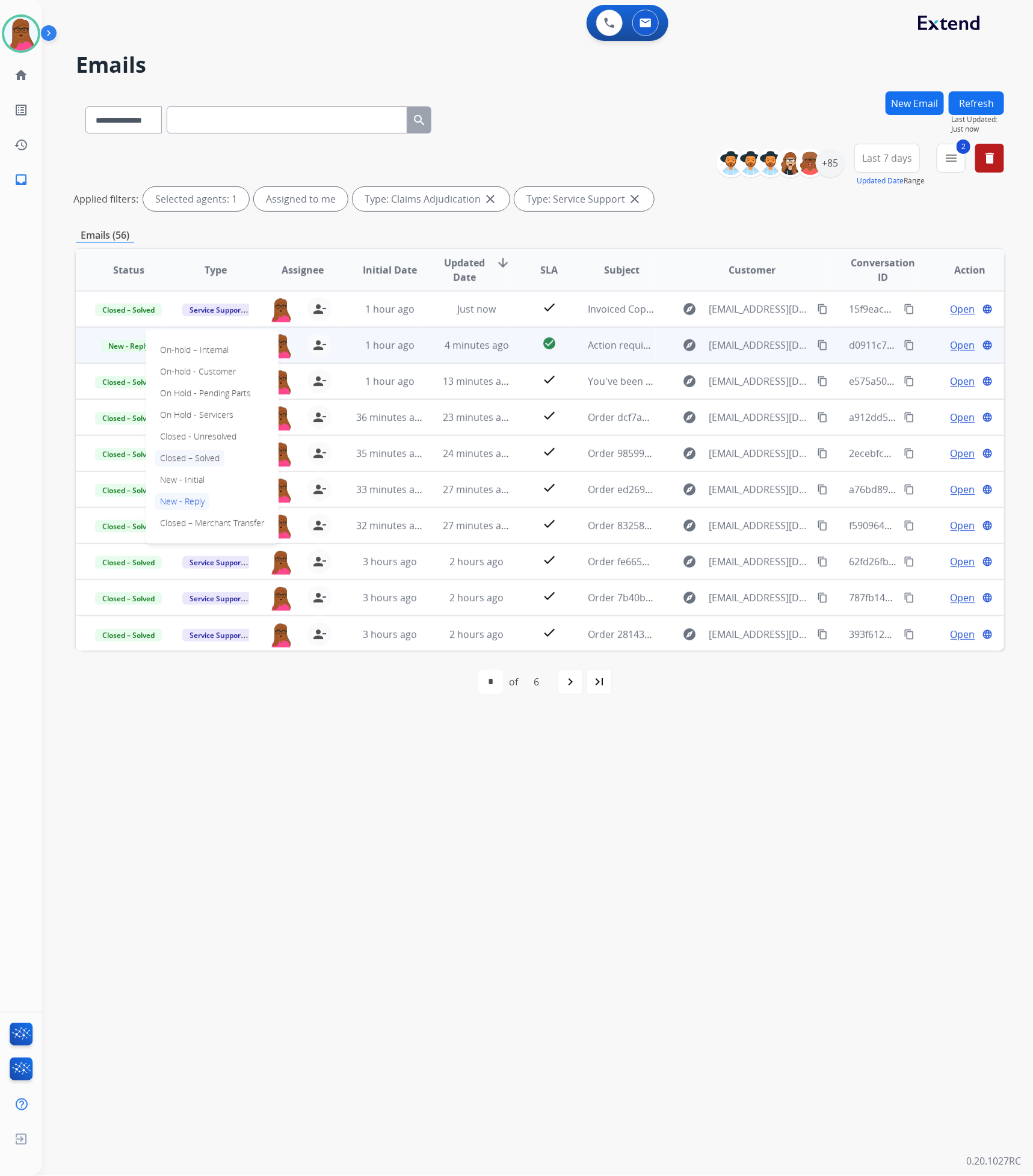
click at [199, 457] on p "Closed – Solved" at bounding box center [190, 458] width 69 height 17
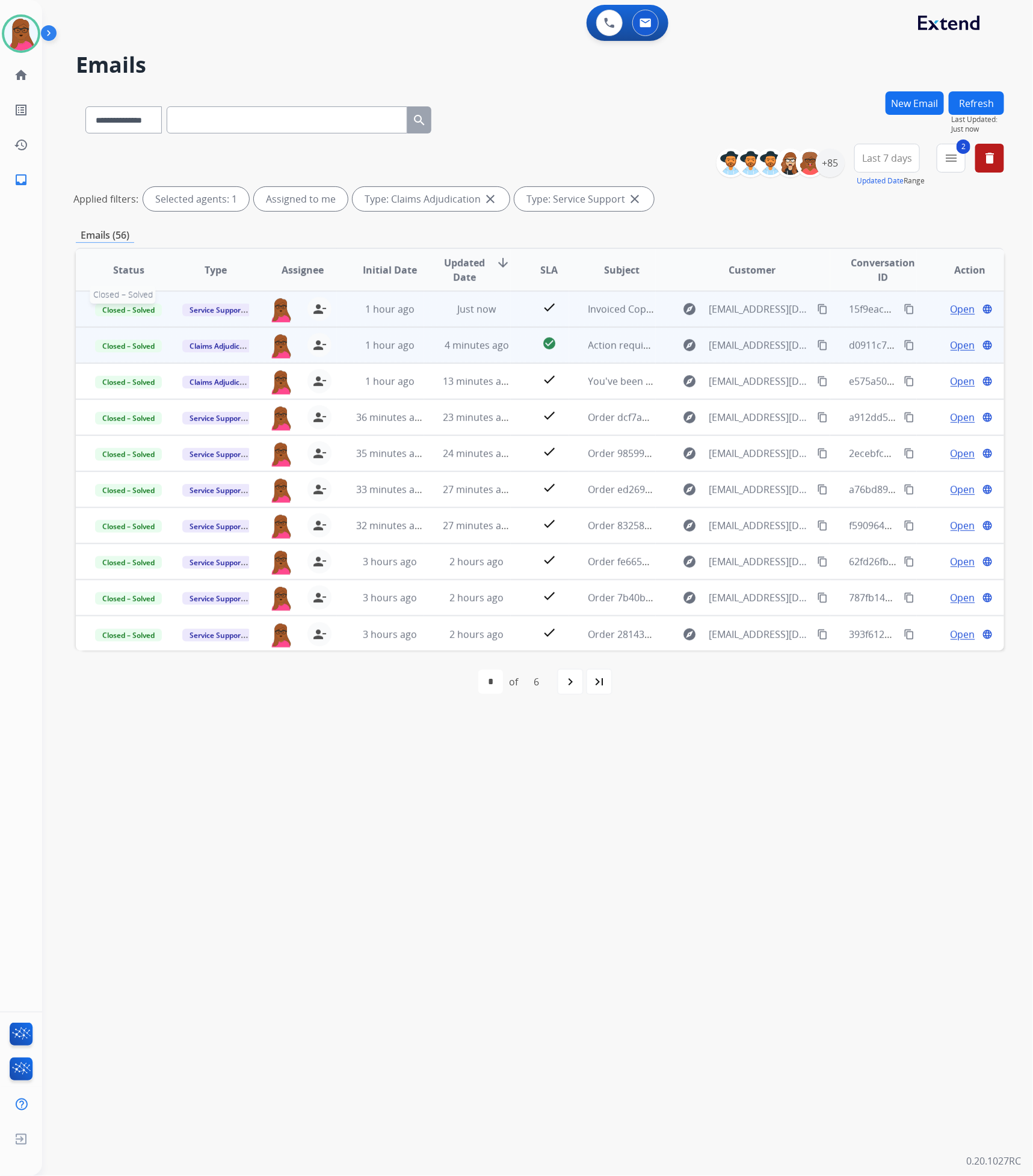
click at [120, 311] on span "Closed – Solved" at bounding box center [128, 310] width 67 height 13
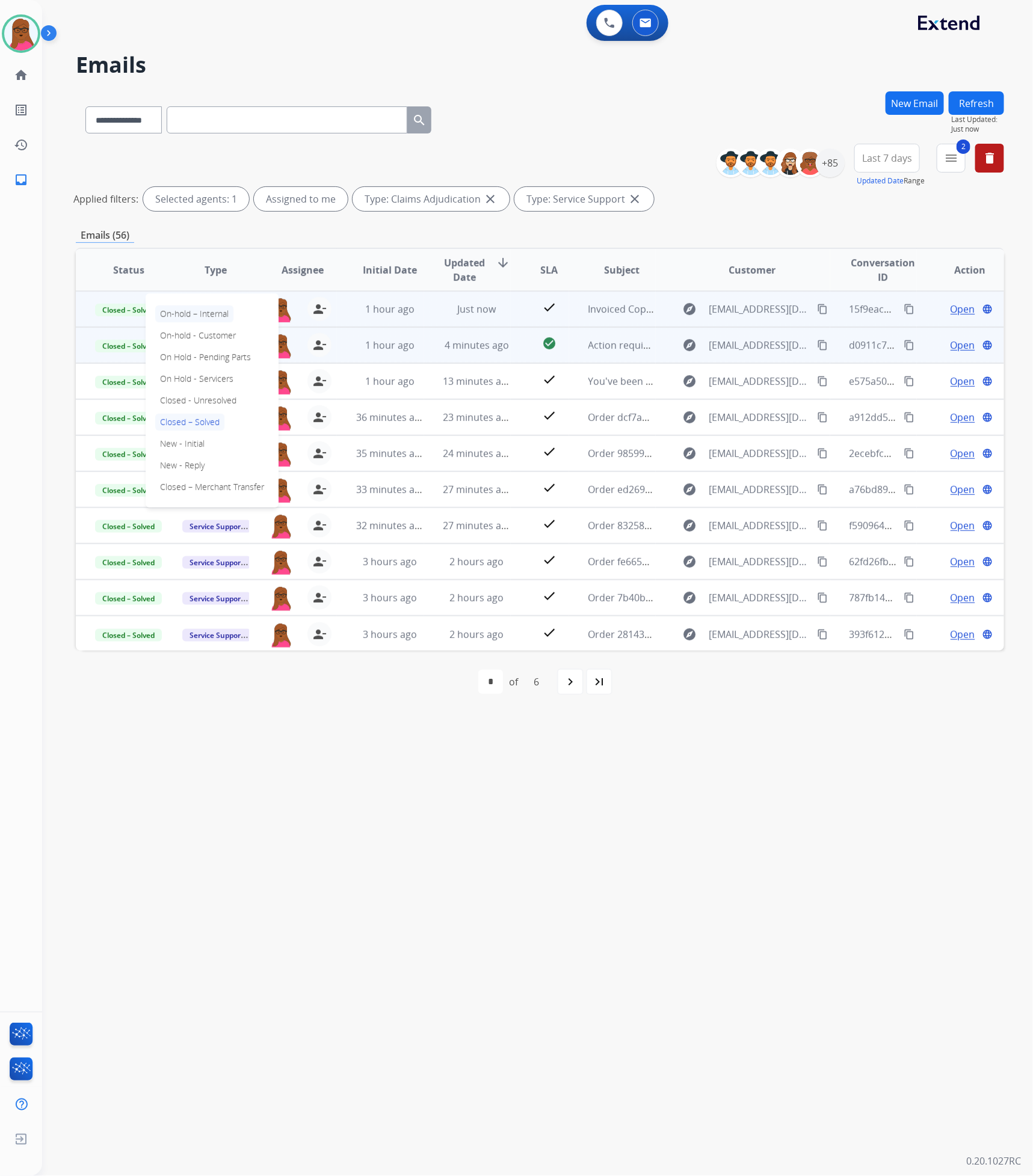
click at [213, 312] on p "On-hold – Internal" at bounding box center [194, 313] width 78 height 17
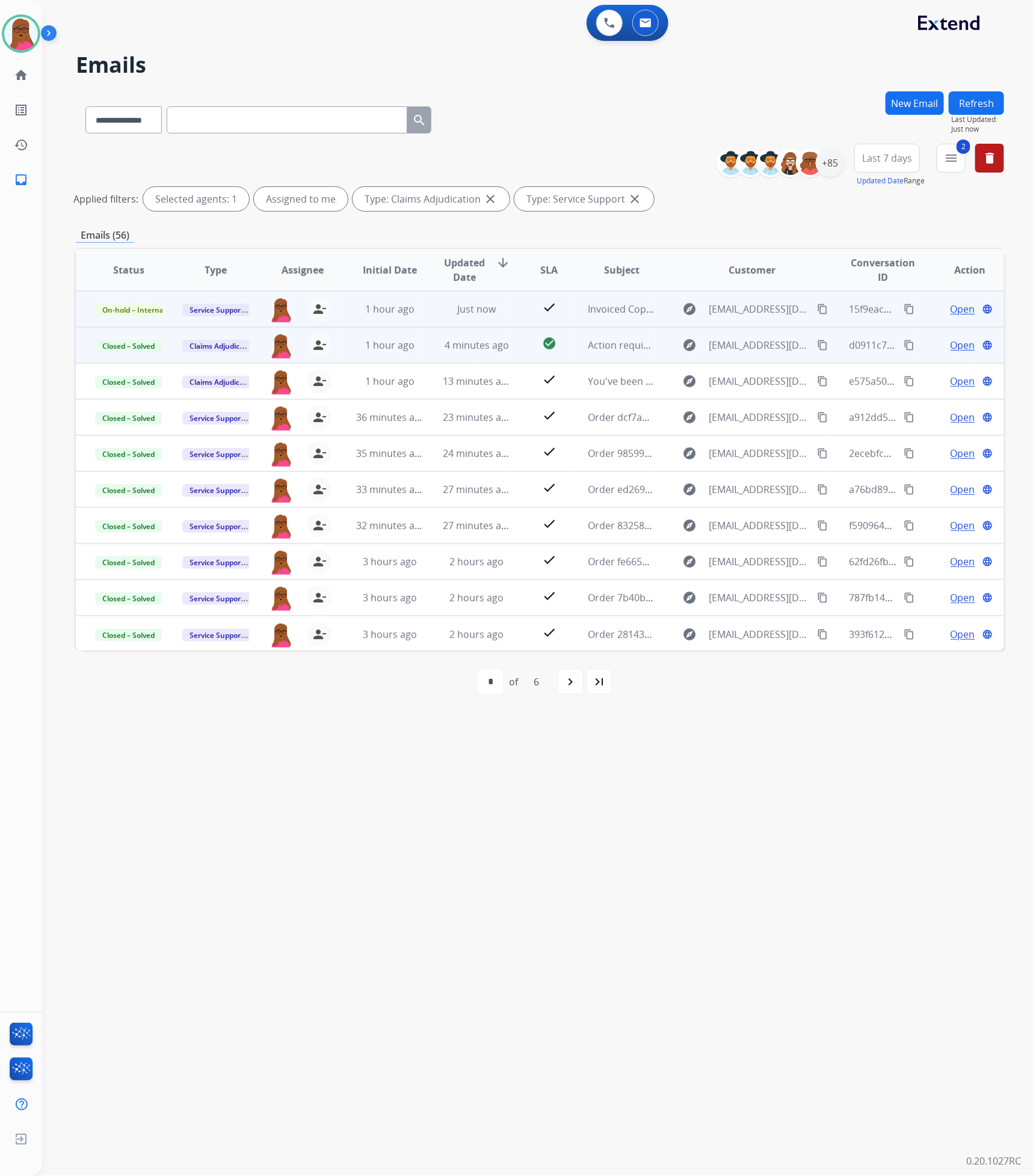
click at [480, 600] on div "**********" at bounding box center [523, 610] width 962 height 1133
click at [560, 600] on div "navigate_next" at bounding box center [570, 682] width 26 height 26
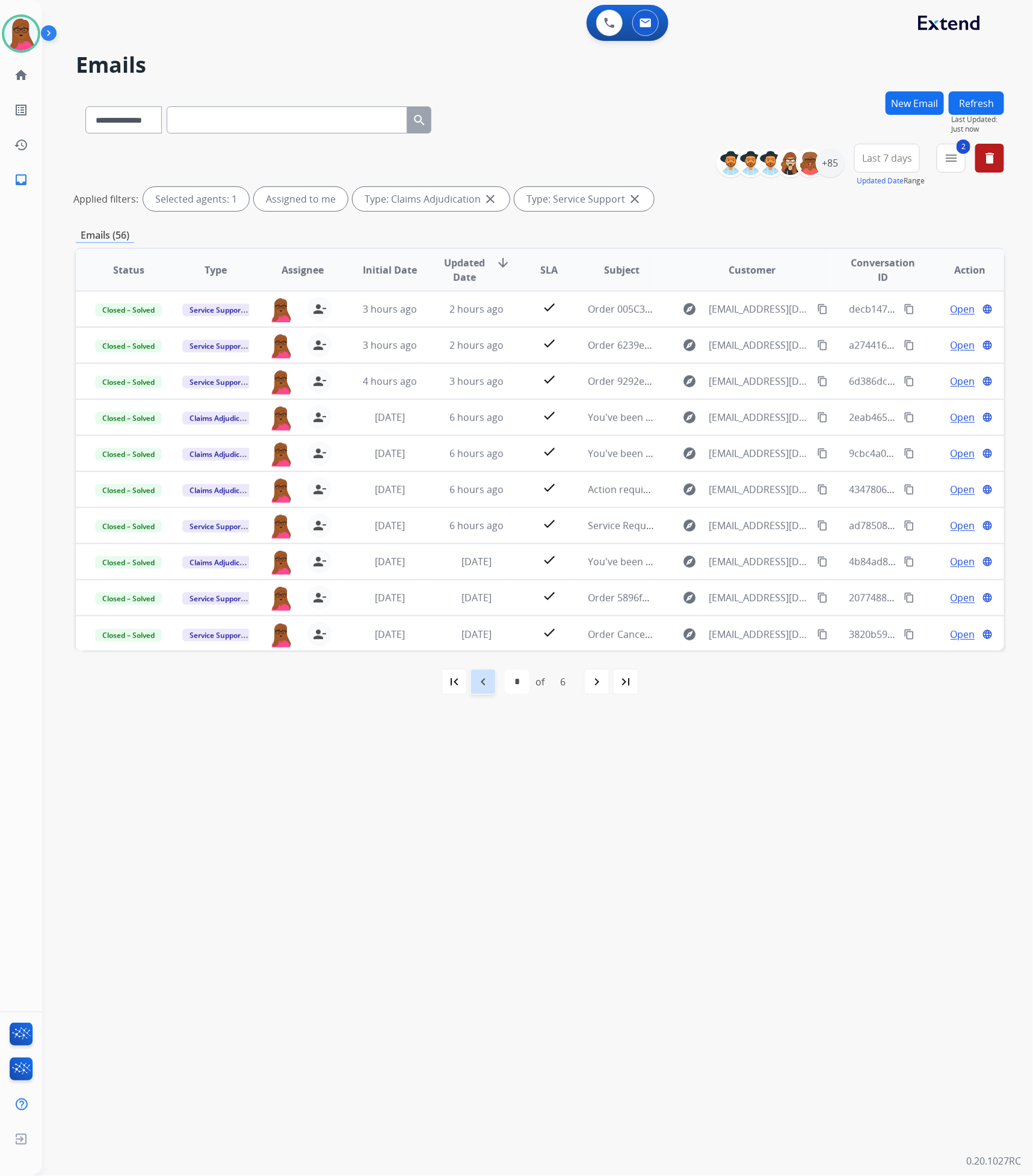
click at [482, 600] on div "navigate_before" at bounding box center [483, 682] width 26 height 26
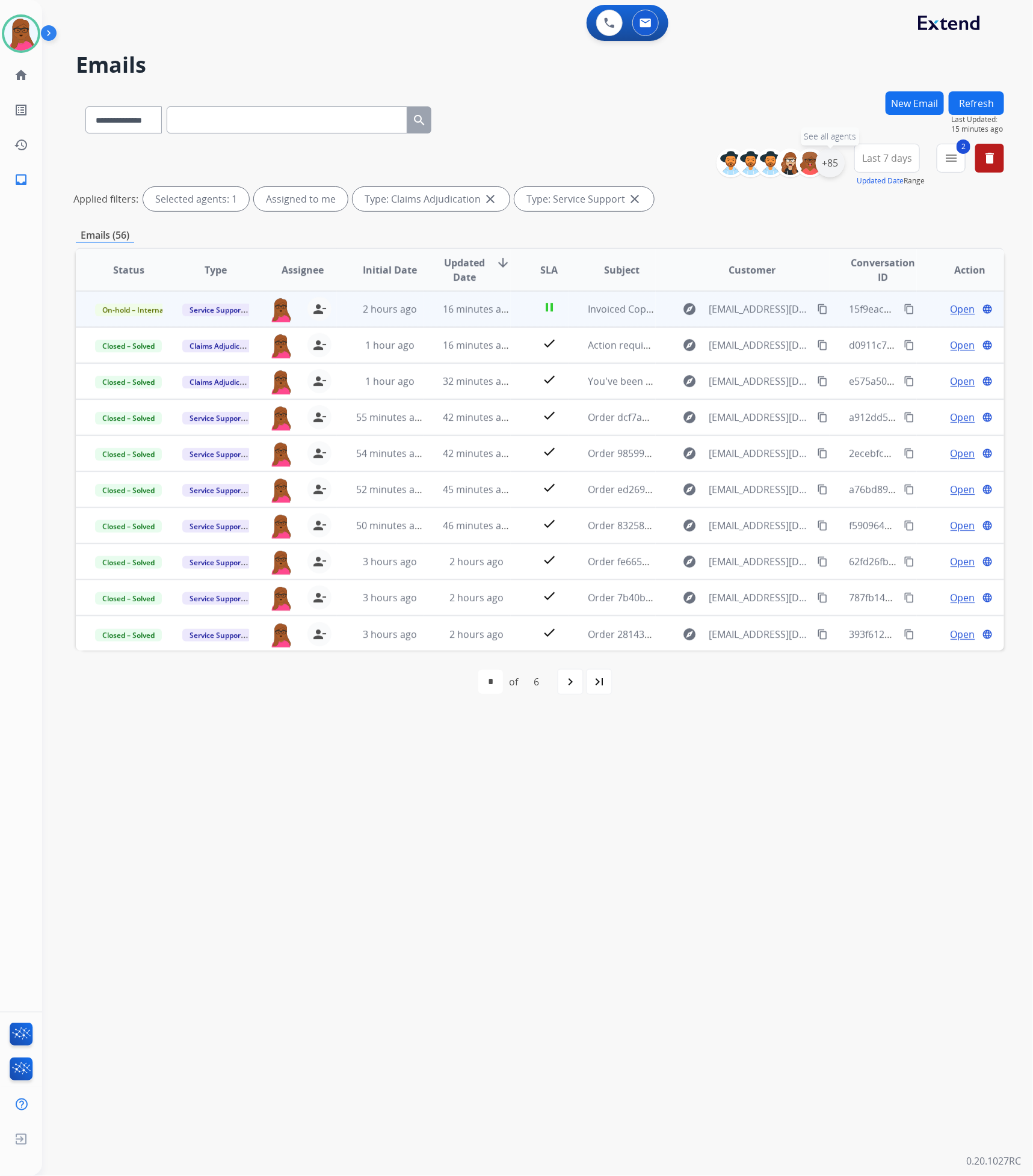
click at [830, 164] on div "+85" at bounding box center [830, 163] width 29 height 29
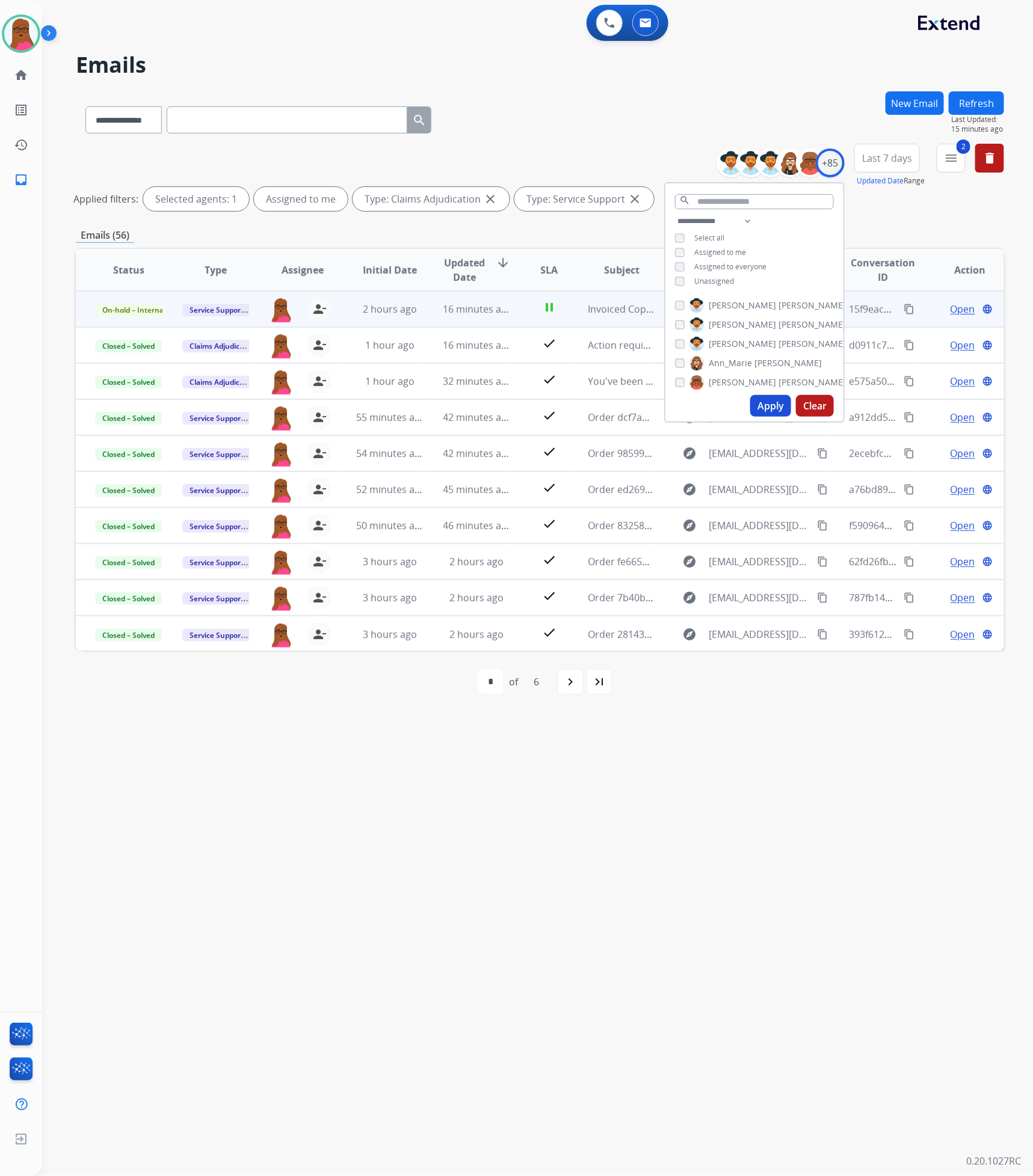
click at [759, 398] on button "Apply" at bounding box center [771, 406] width 41 height 22
click at [771, 404] on button "Apply" at bounding box center [771, 406] width 41 height 22
click at [573, 600] on div "**********" at bounding box center [523, 610] width 962 height 1133
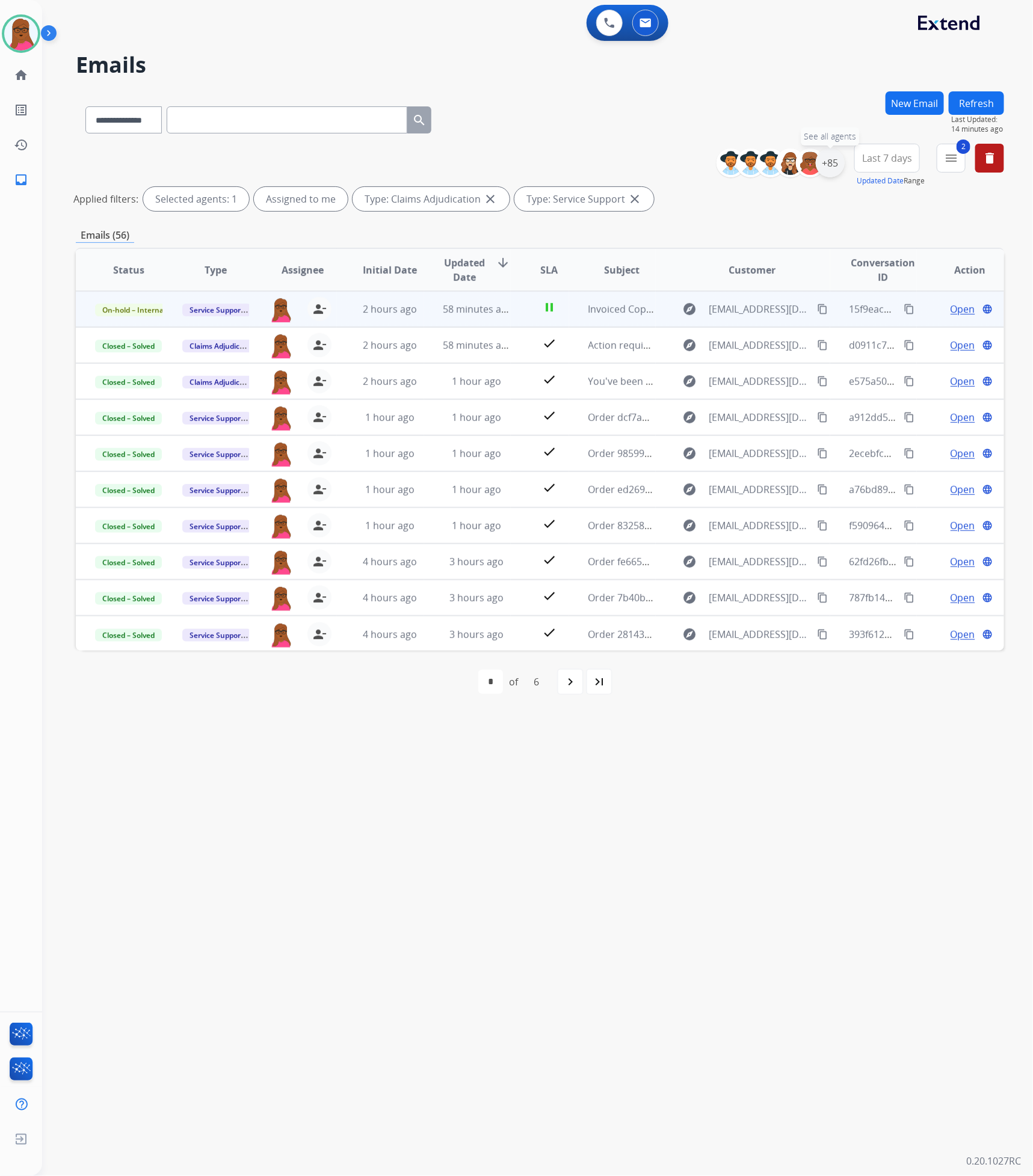
click at [840, 159] on div "+85" at bounding box center [830, 163] width 29 height 29
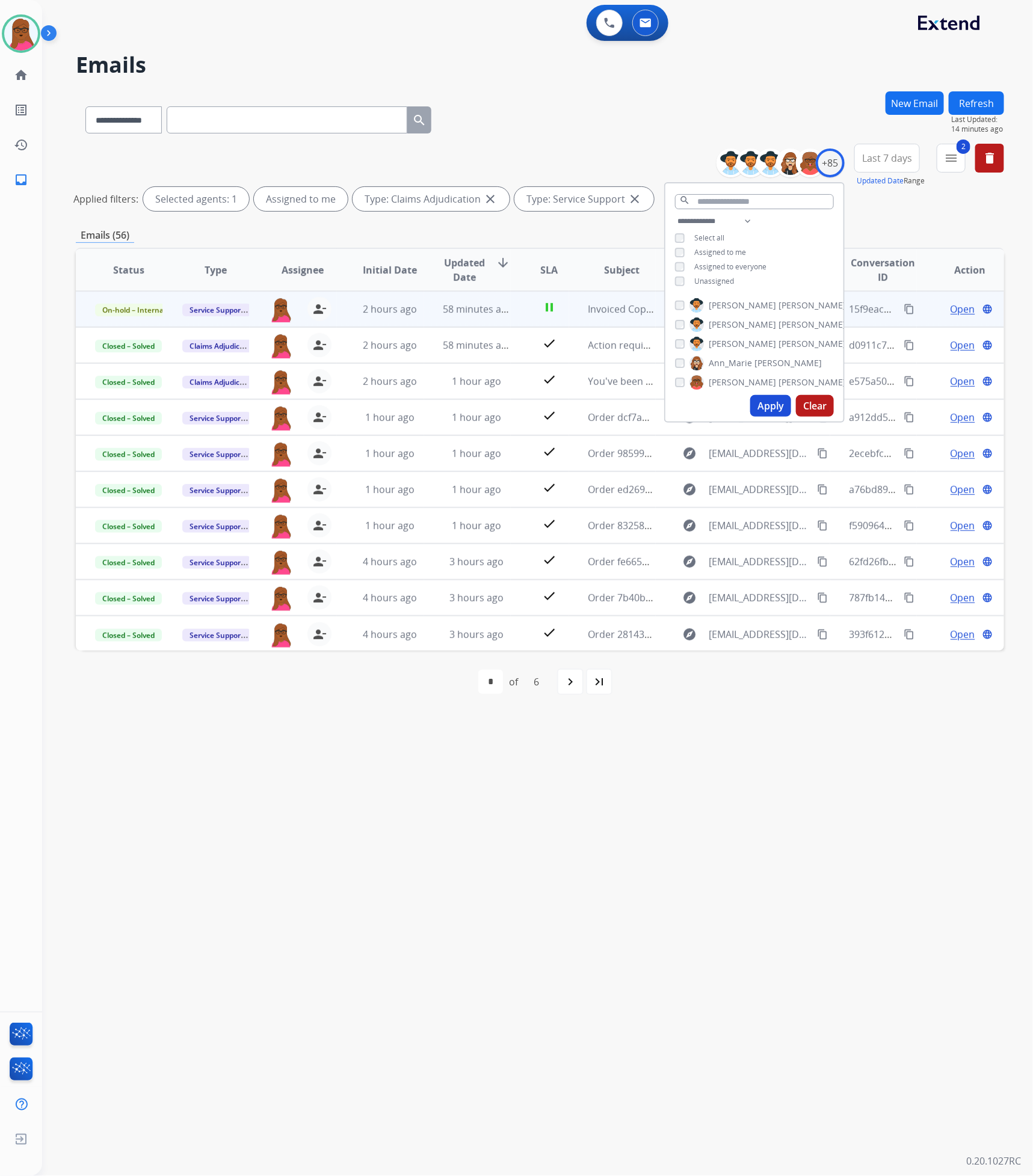
click at [912, 217] on div "**********" at bounding box center [540, 402] width 929 height 622
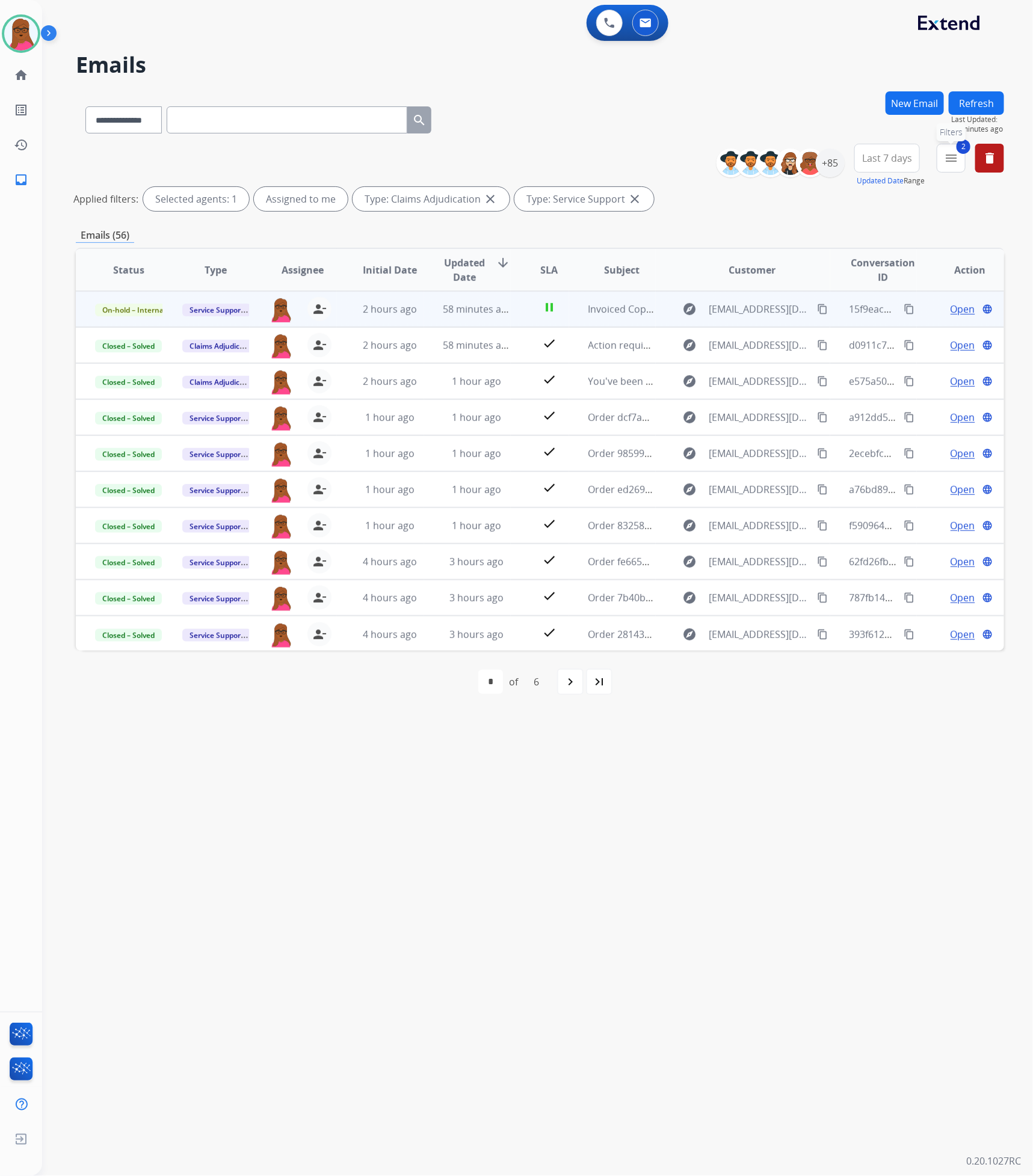
click at [957, 161] on mat-icon "menu" at bounding box center [951, 158] width 15 height 15
click at [927, 600] on div "**********" at bounding box center [523, 610] width 962 height 1133
click at [827, 161] on div "+85" at bounding box center [830, 163] width 29 height 29
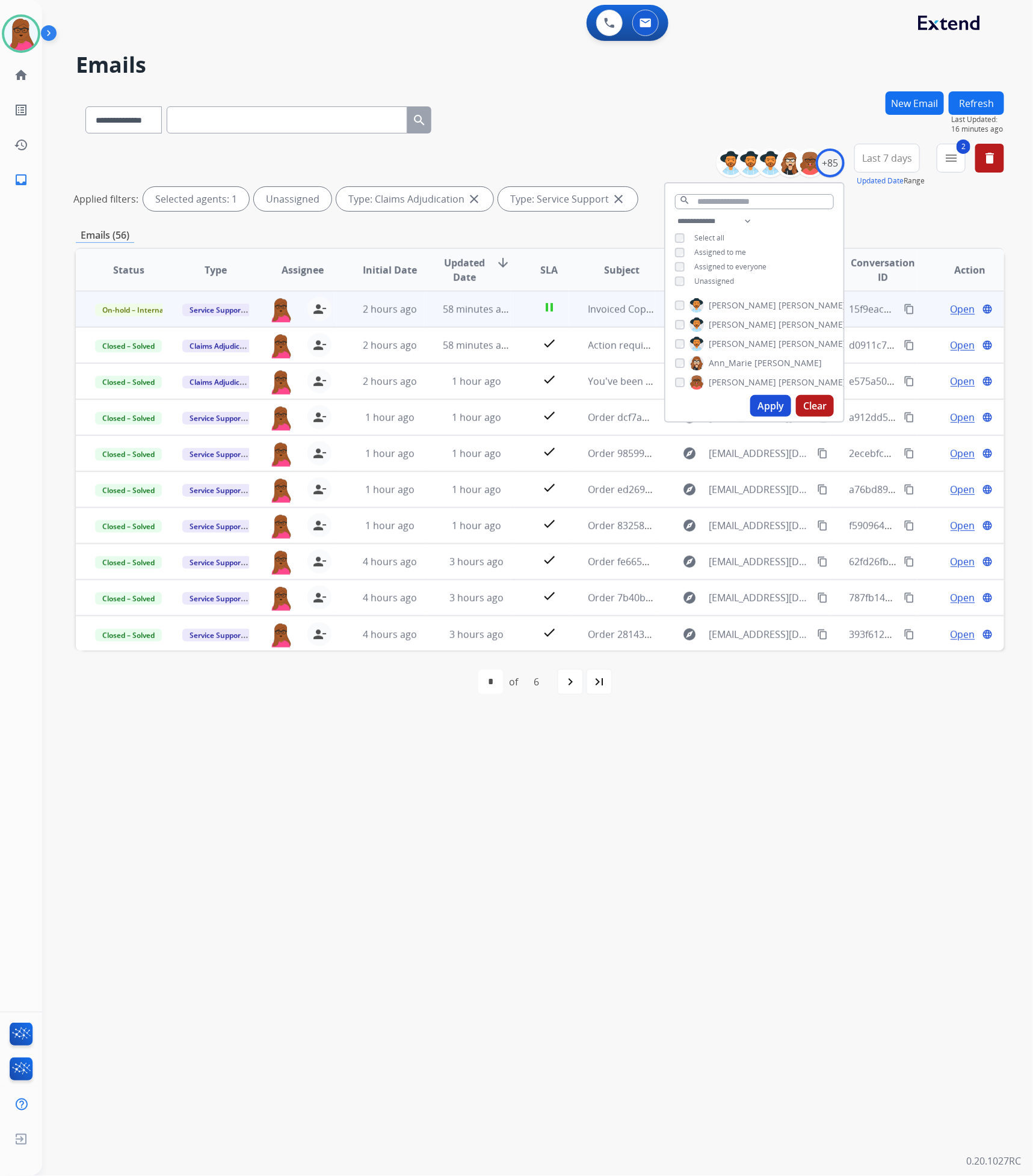
click at [778, 402] on button "Apply" at bounding box center [771, 406] width 41 height 22
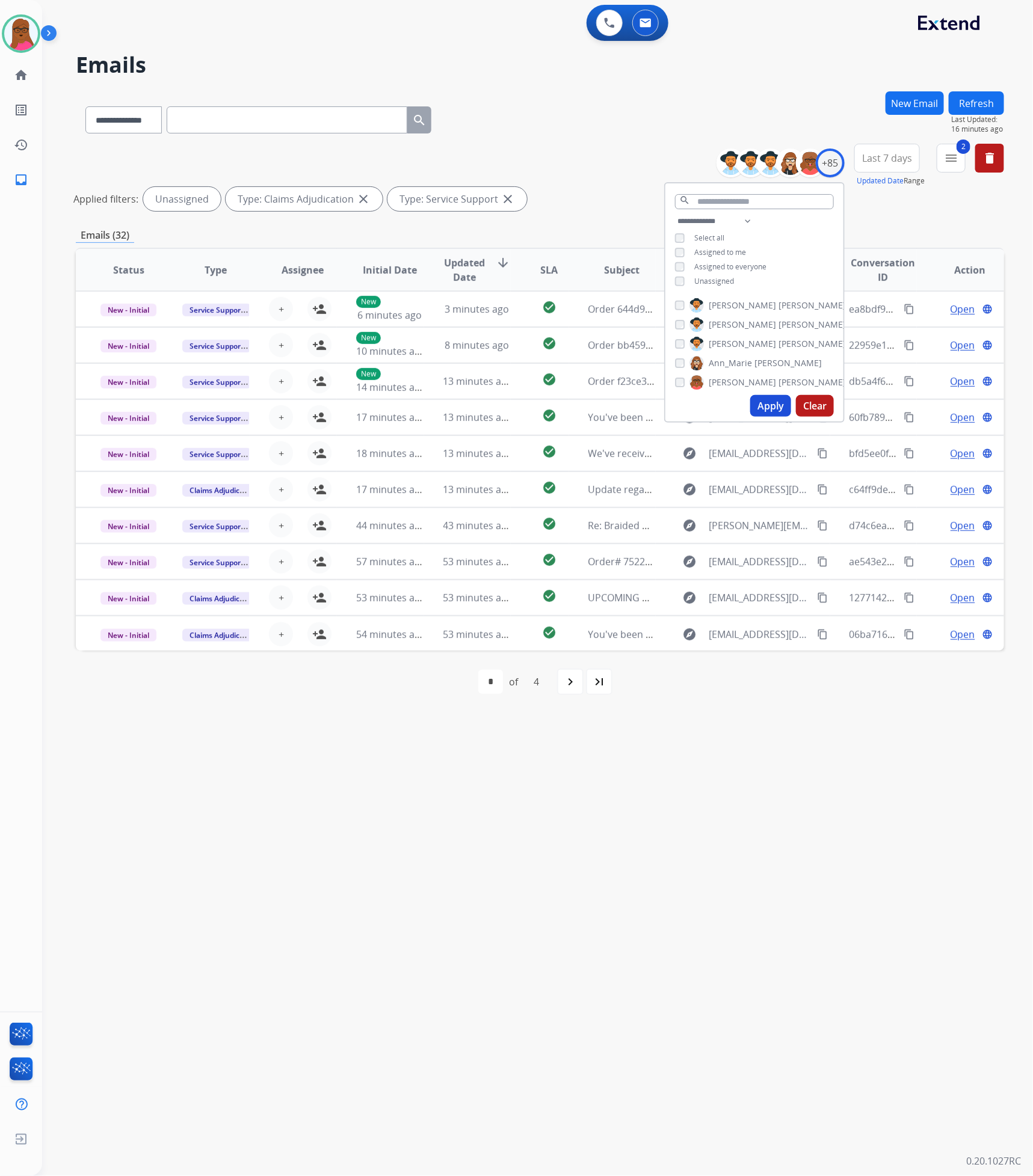
click at [757, 600] on div "**********" at bounding box center [523, 610] width 962 height 1133
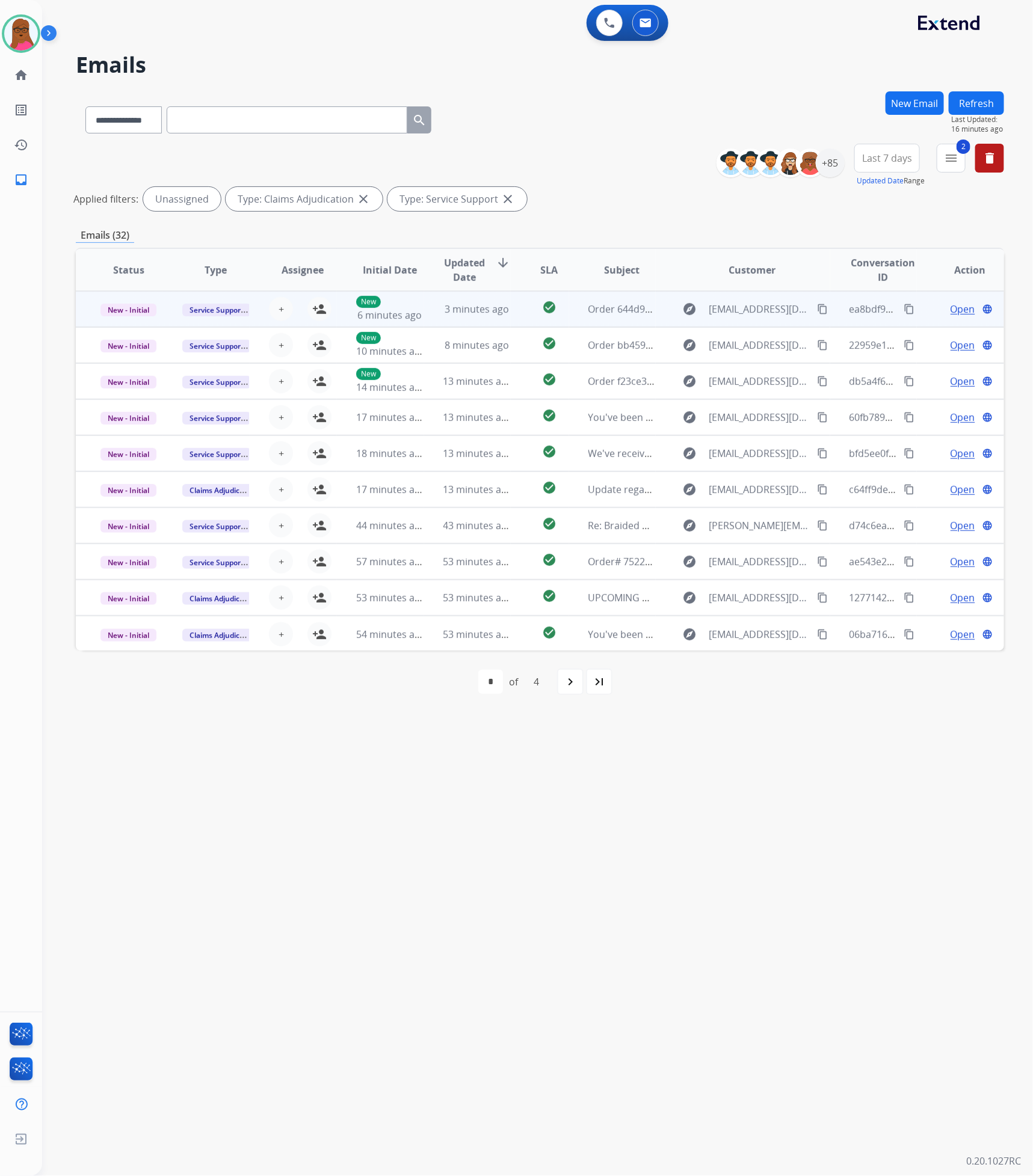
click at [950, 309] on span "Open" at bounding box center [962, 309] width 24 height 15
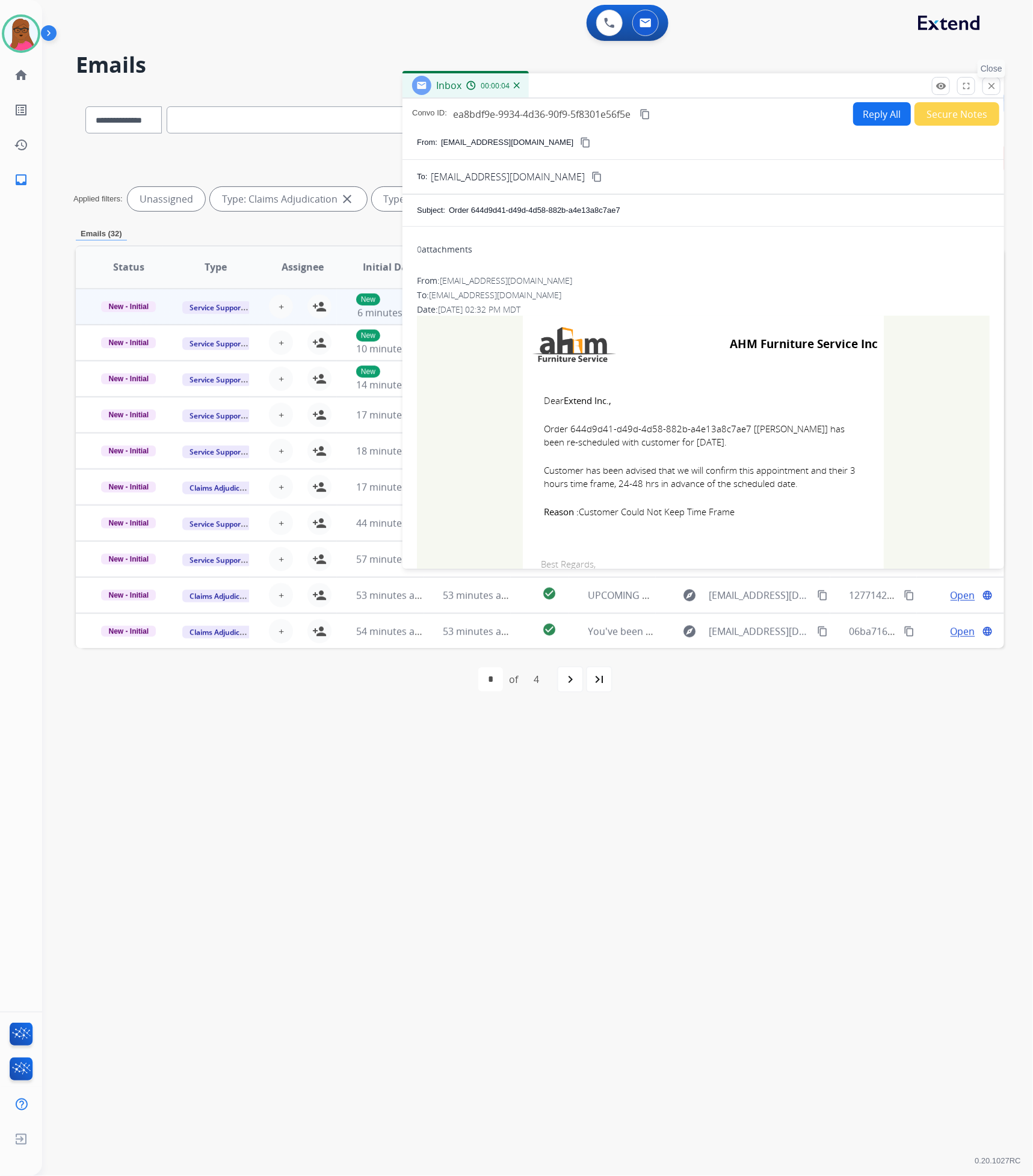
drag, startPoint x: 989, startPoint y: 96, endPoint x: 993, endPoint y: 87, distance: 9.8
click at [989, 96] on div "Inbox 00:00:04" at bounding box center [703, 86] width 601 height 25
click at [991, 85] on mat-icon "close" at bounding box center [991, 86] width 11 height 11
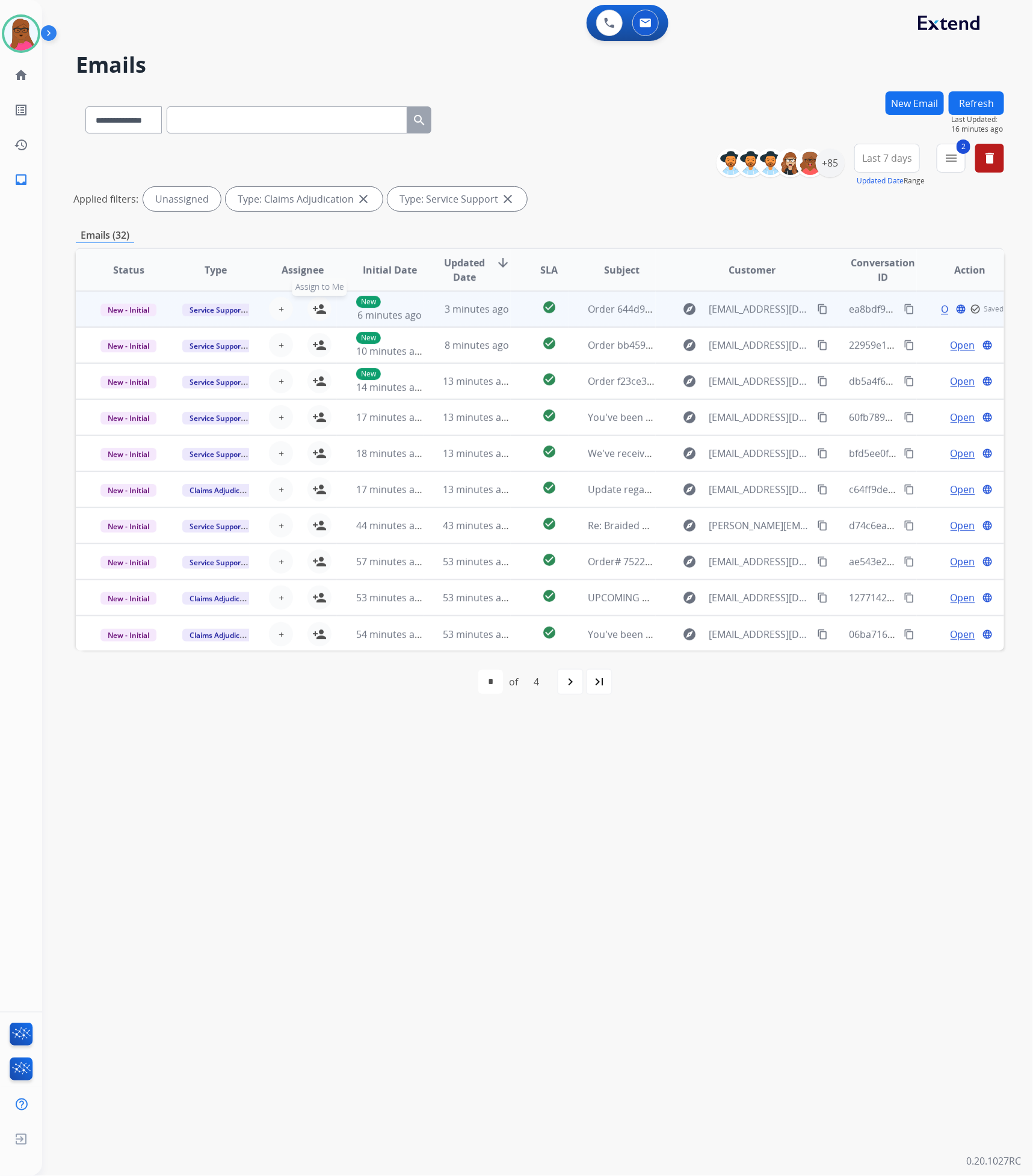
click at [318, 305] on mat-icon "person_add" at bounding box center [319, 309] width 15 height 15
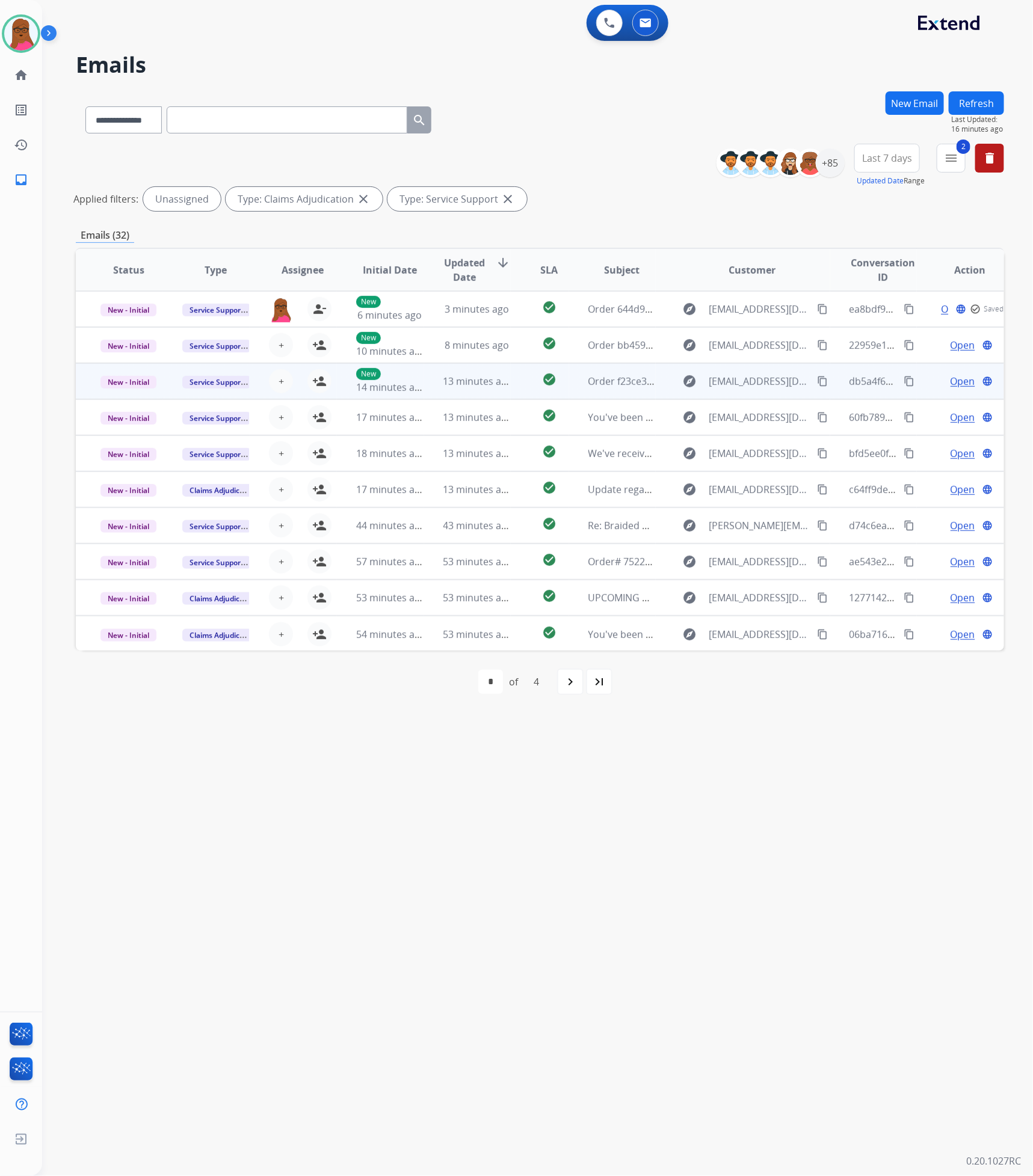
drag, startPoint x: 318, startPoint y: 347, endPoint x: 319, endPoint y: 368, distance: 21.0
click at [318, 348] on mat-icon "person_add" at bounding box center [319, 346] width 15 height 15
click at [322, 379] on mat-icon "person_add" at bounding box center [319, 381] width 15 height 15
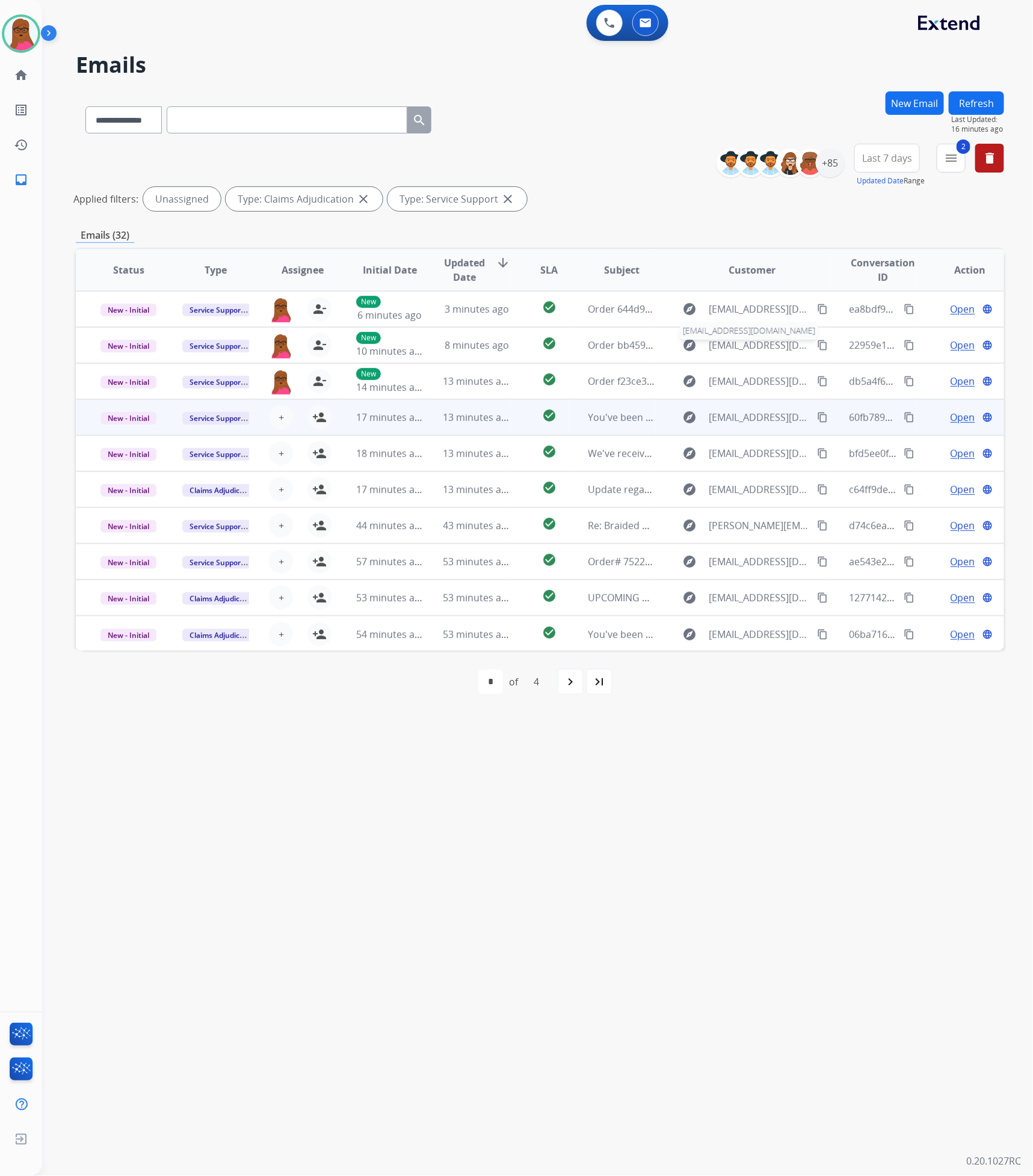
scroll to position [1, 0]
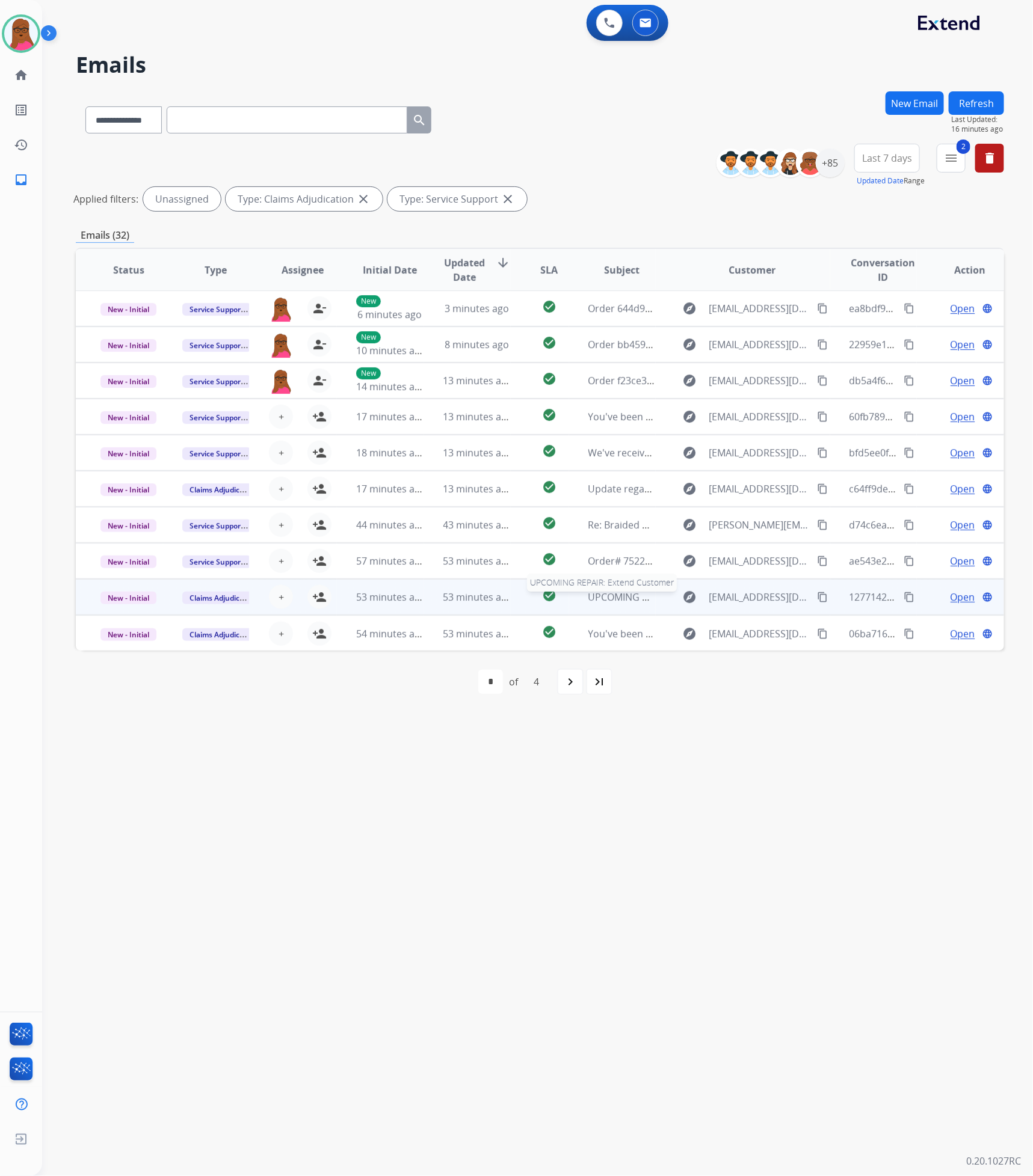
click at [627, 598] on span "UPCOMING REPAIR: Extend Customer" at bounding box center [673, 597] width 170 height 13
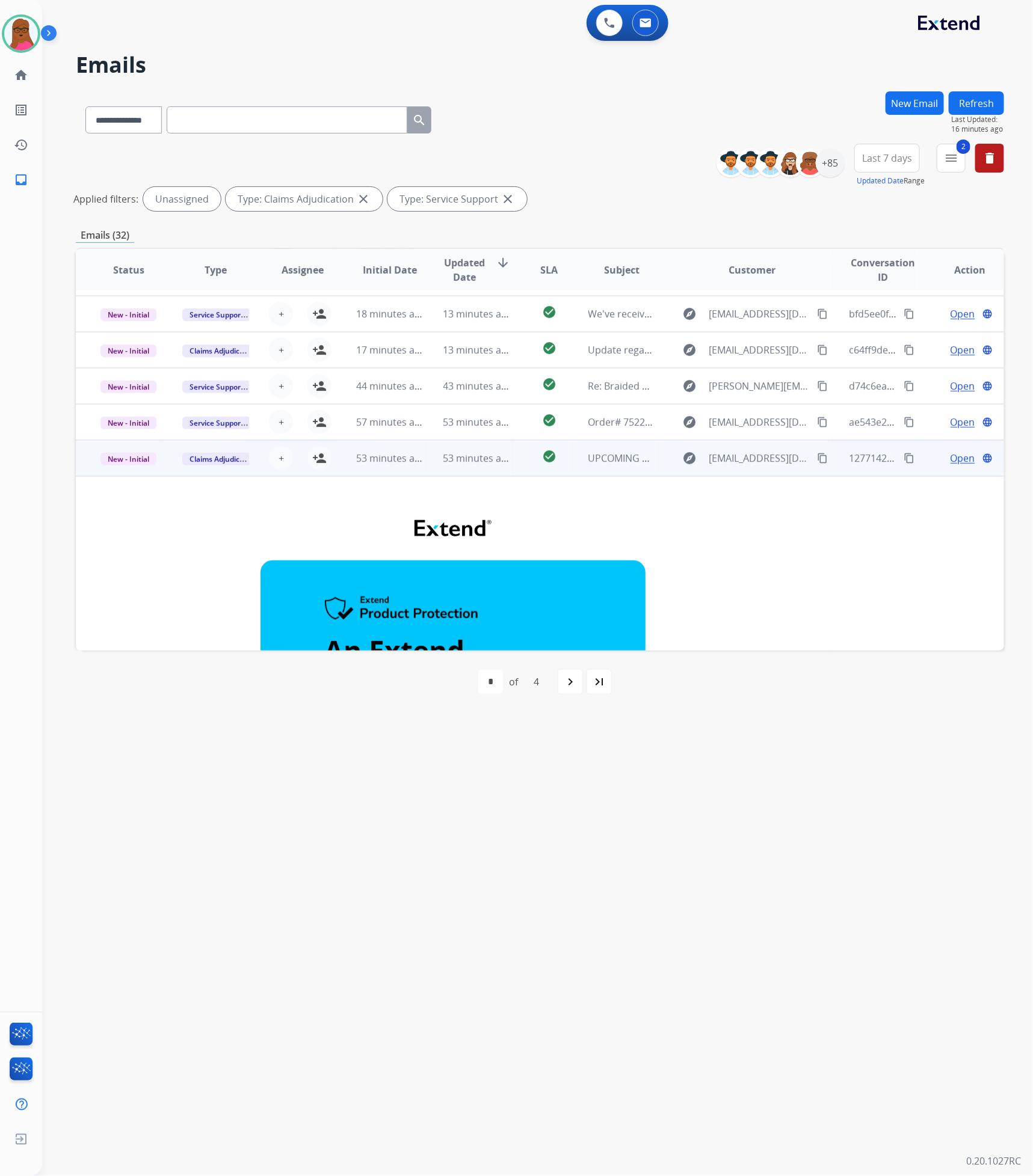
scroll to position [108, 0]
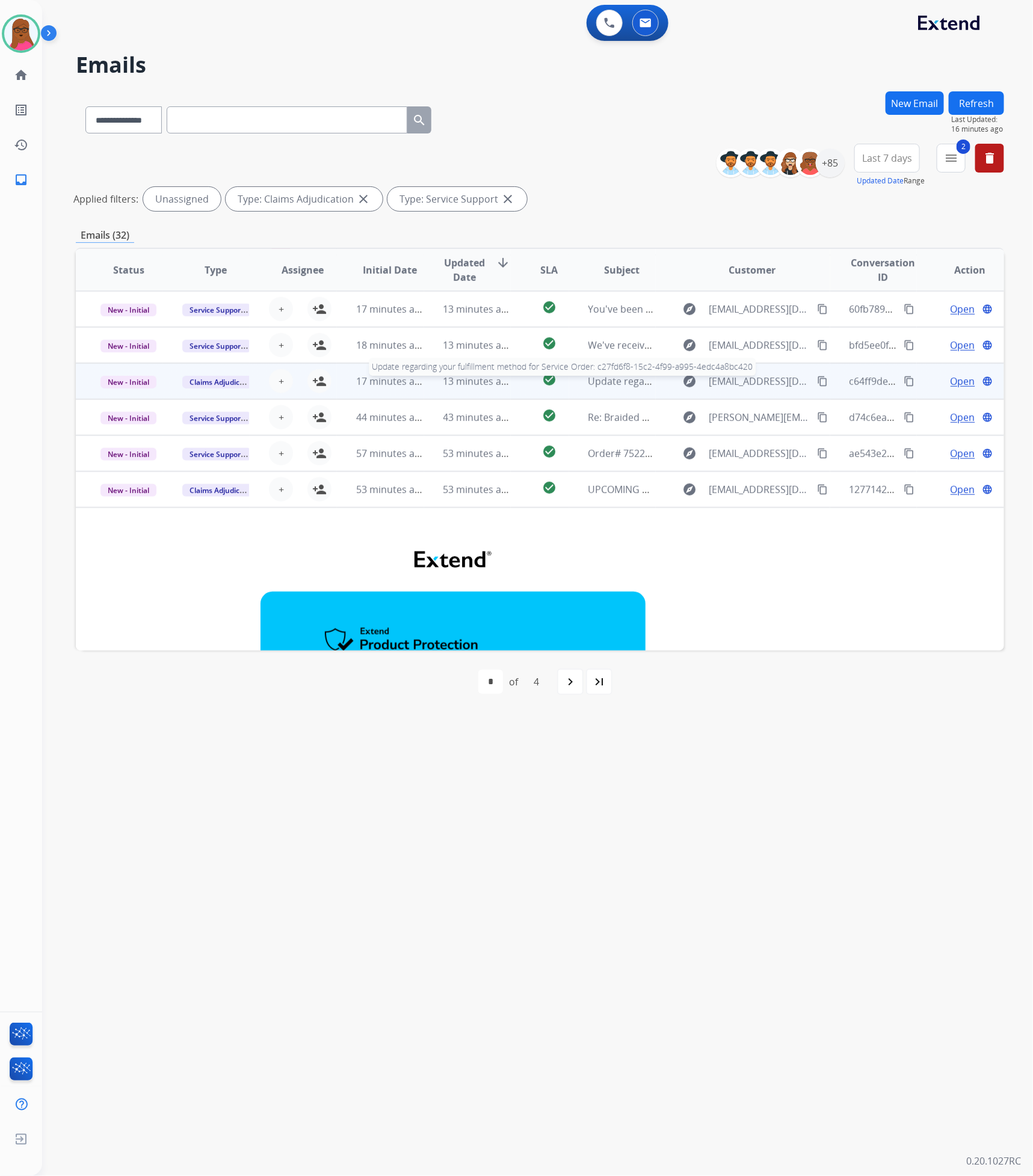
click at [601, 381] on span "Update regarding your fulfillment method for Service Order: c27fd6f8-15c2-4f99-…" at bounding box center [814, 381] width 453 height 13
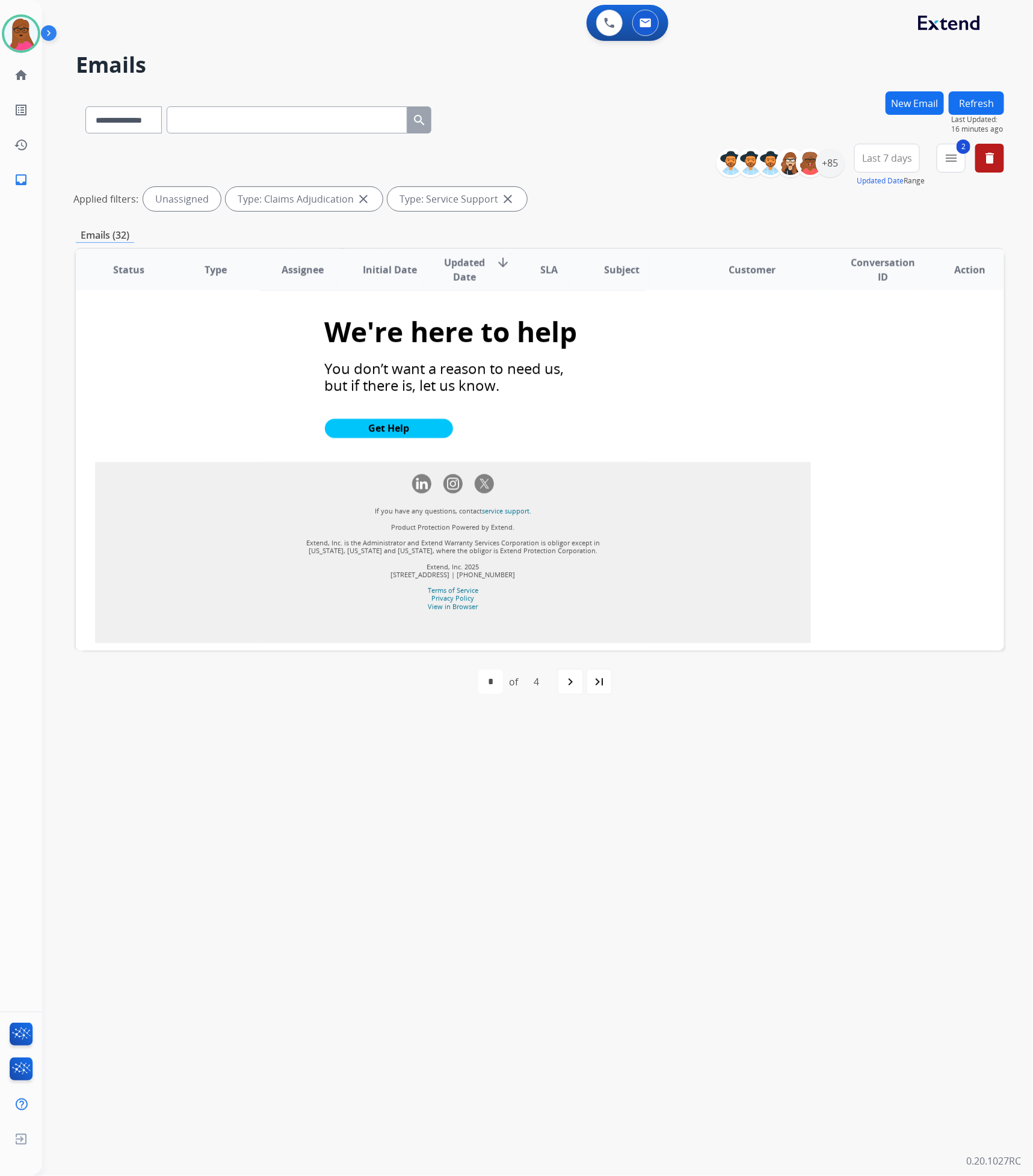
scroll to position [1057, 0]
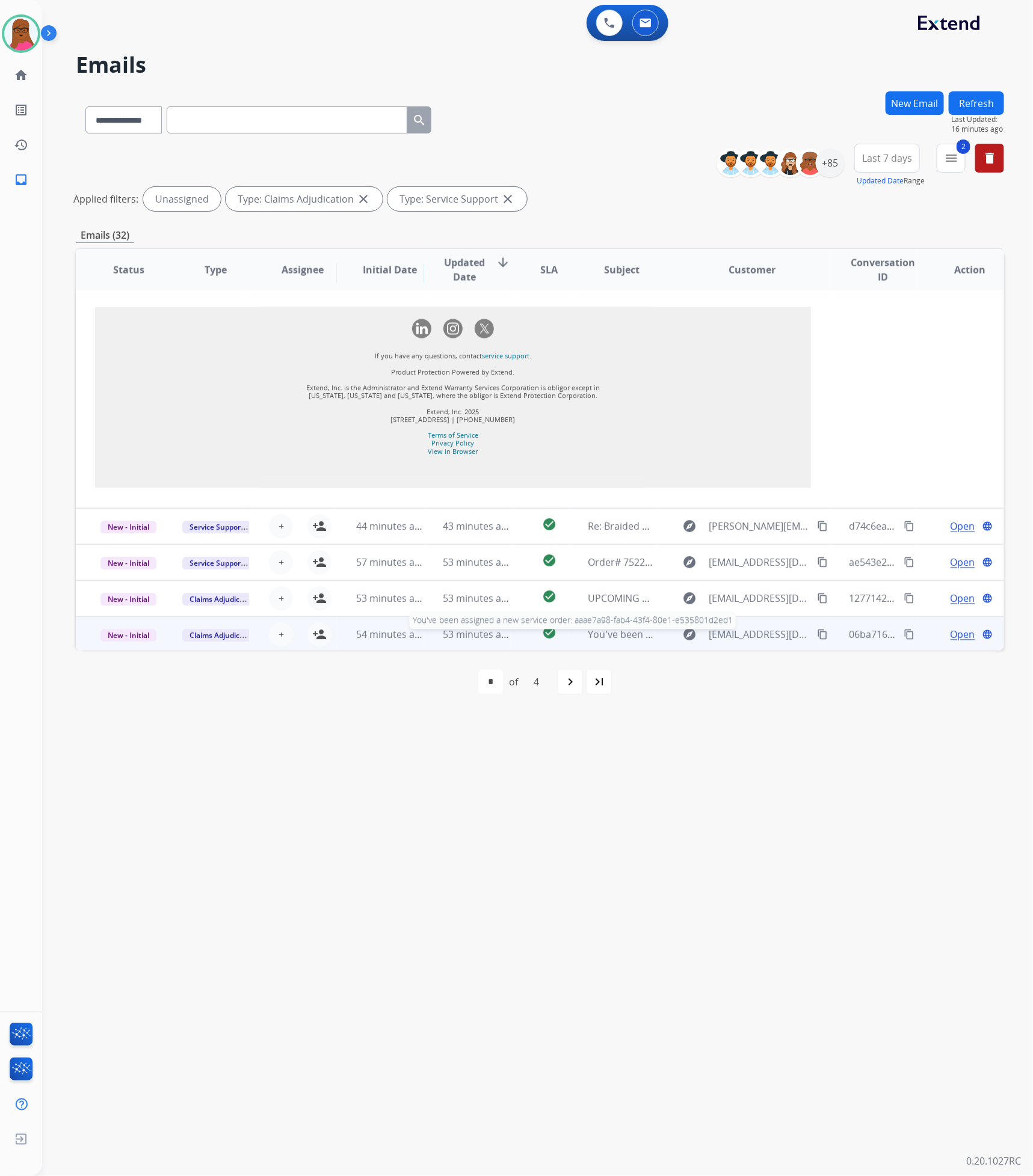
click at [607, 600] on span "You've been assigned a new service order: aaae7a98-fab4-43f4-80e1-e535801d2ed1" at bounding box center [777, 635] width 377 height 13
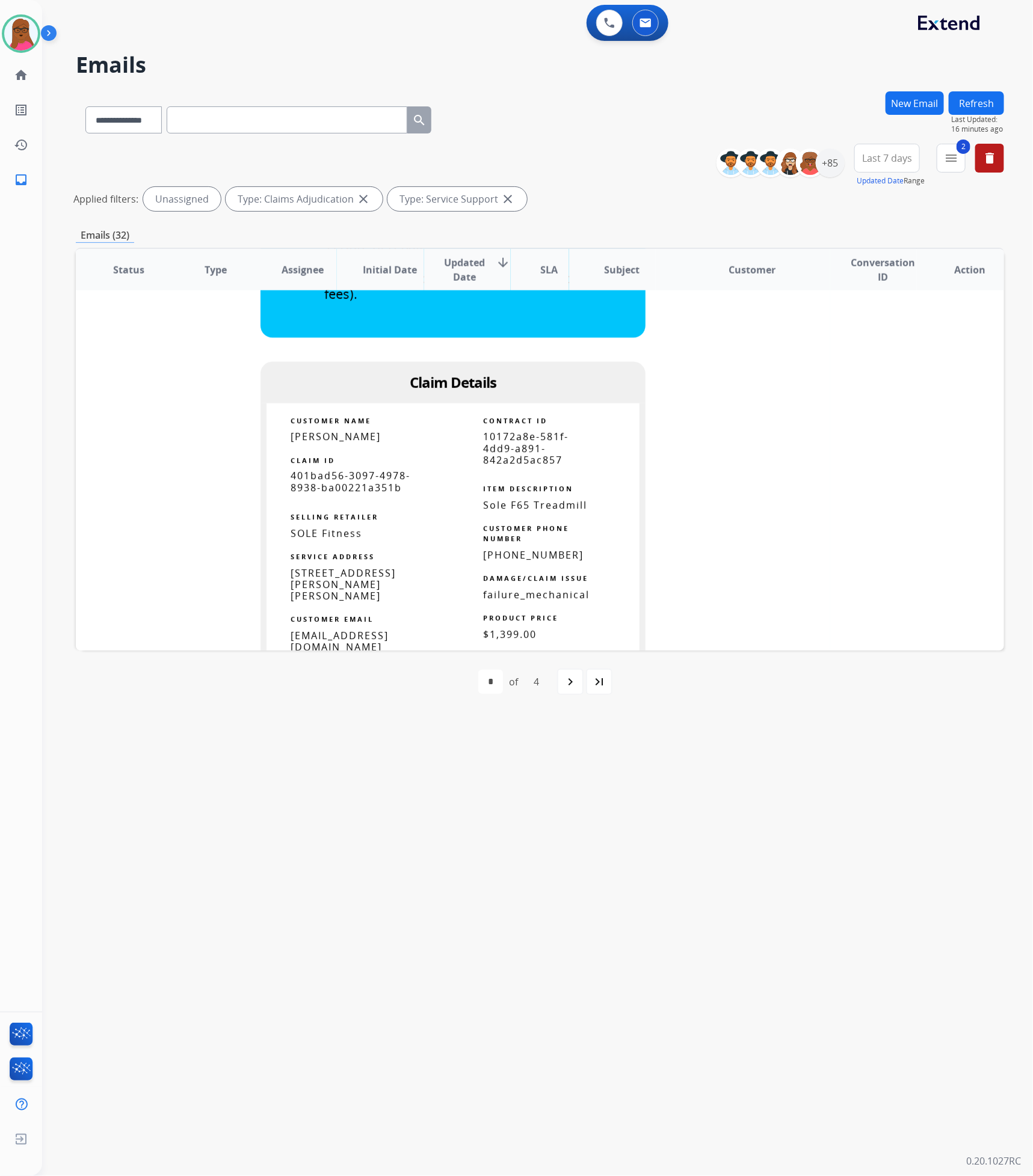
scroll to position [894, 0]
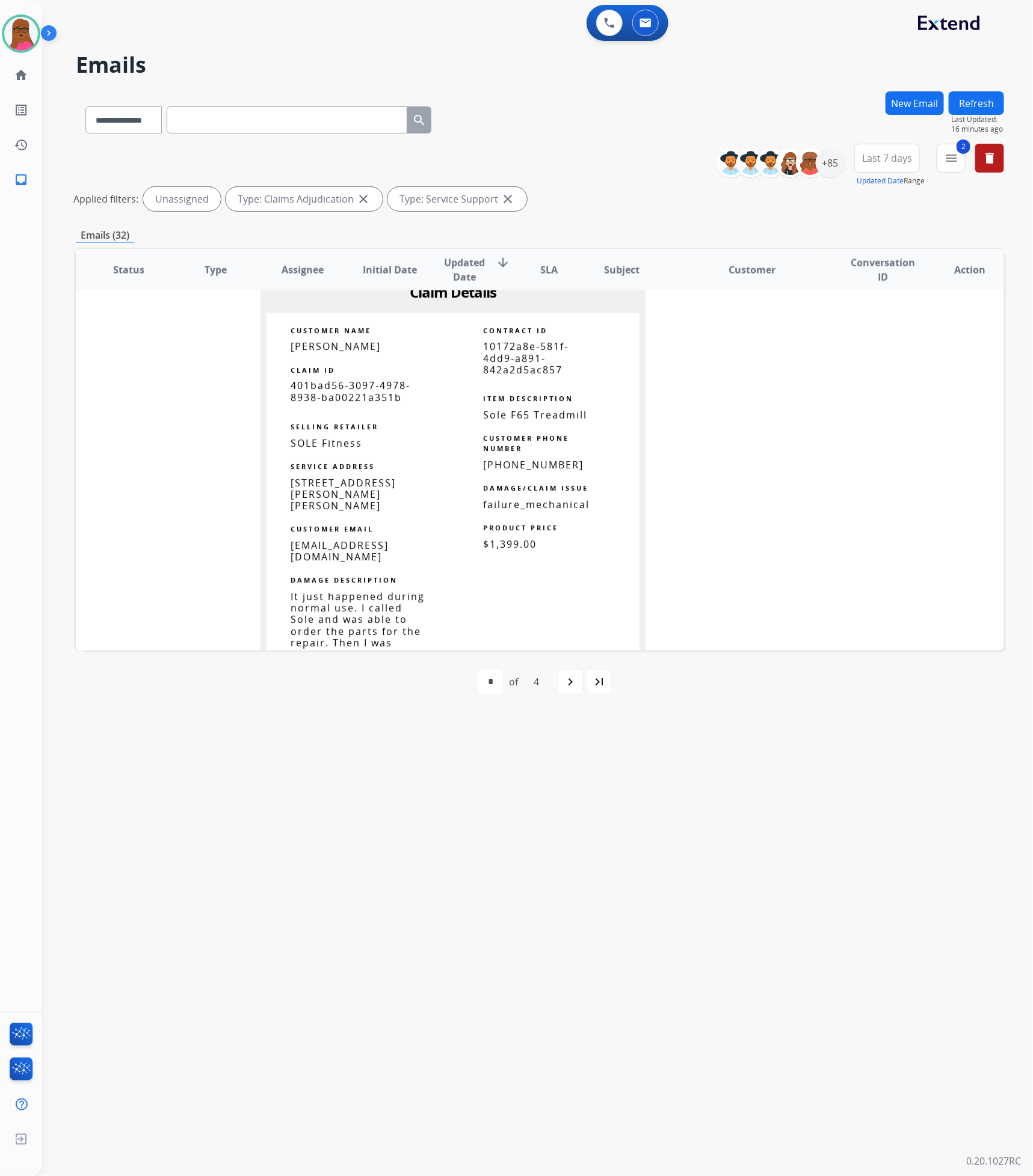
click at [570, 600] on mat-icon "navigate_next" at bounding box center [570, 682] width 15 height 15
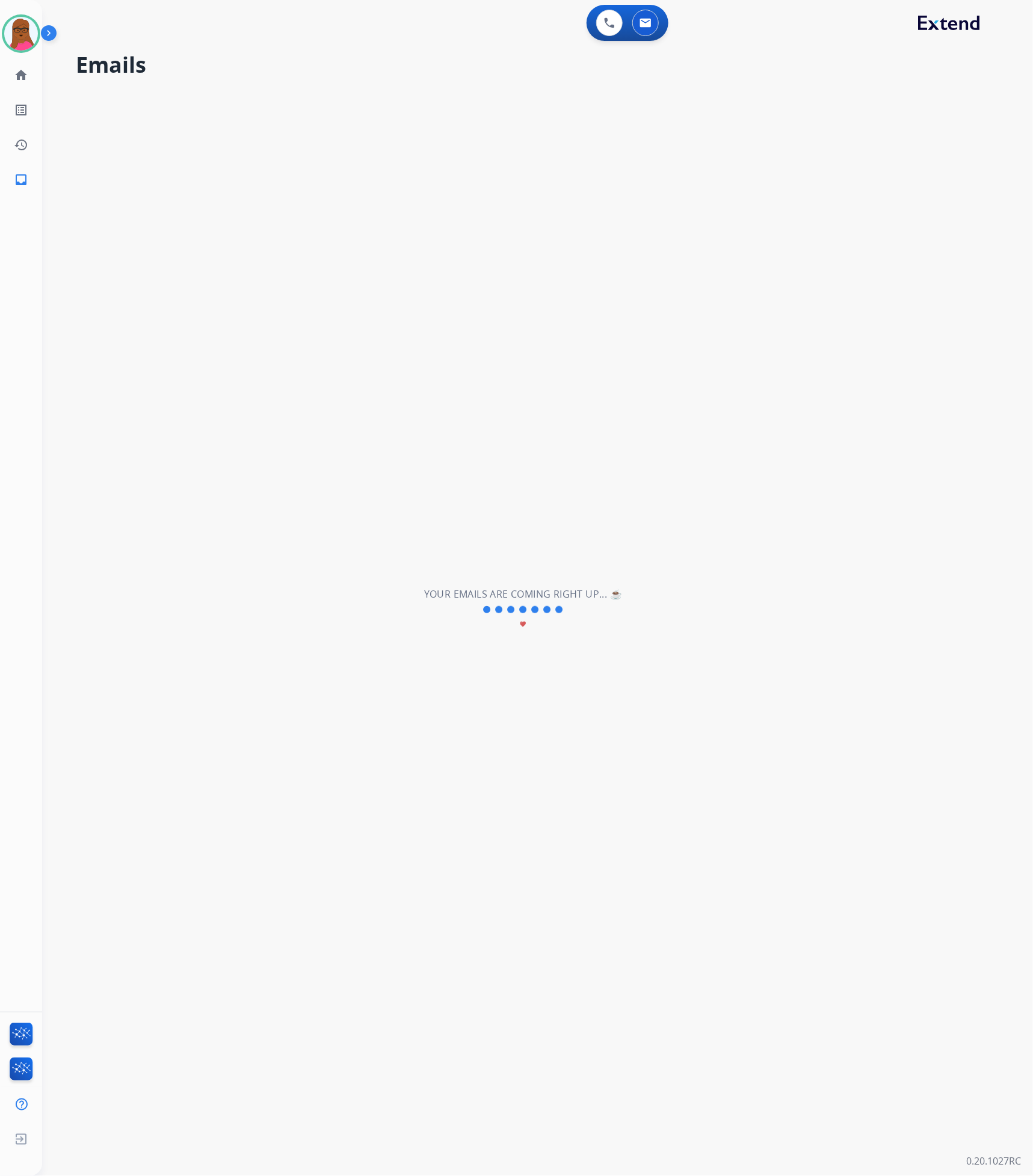
scroll to position [40, 0]
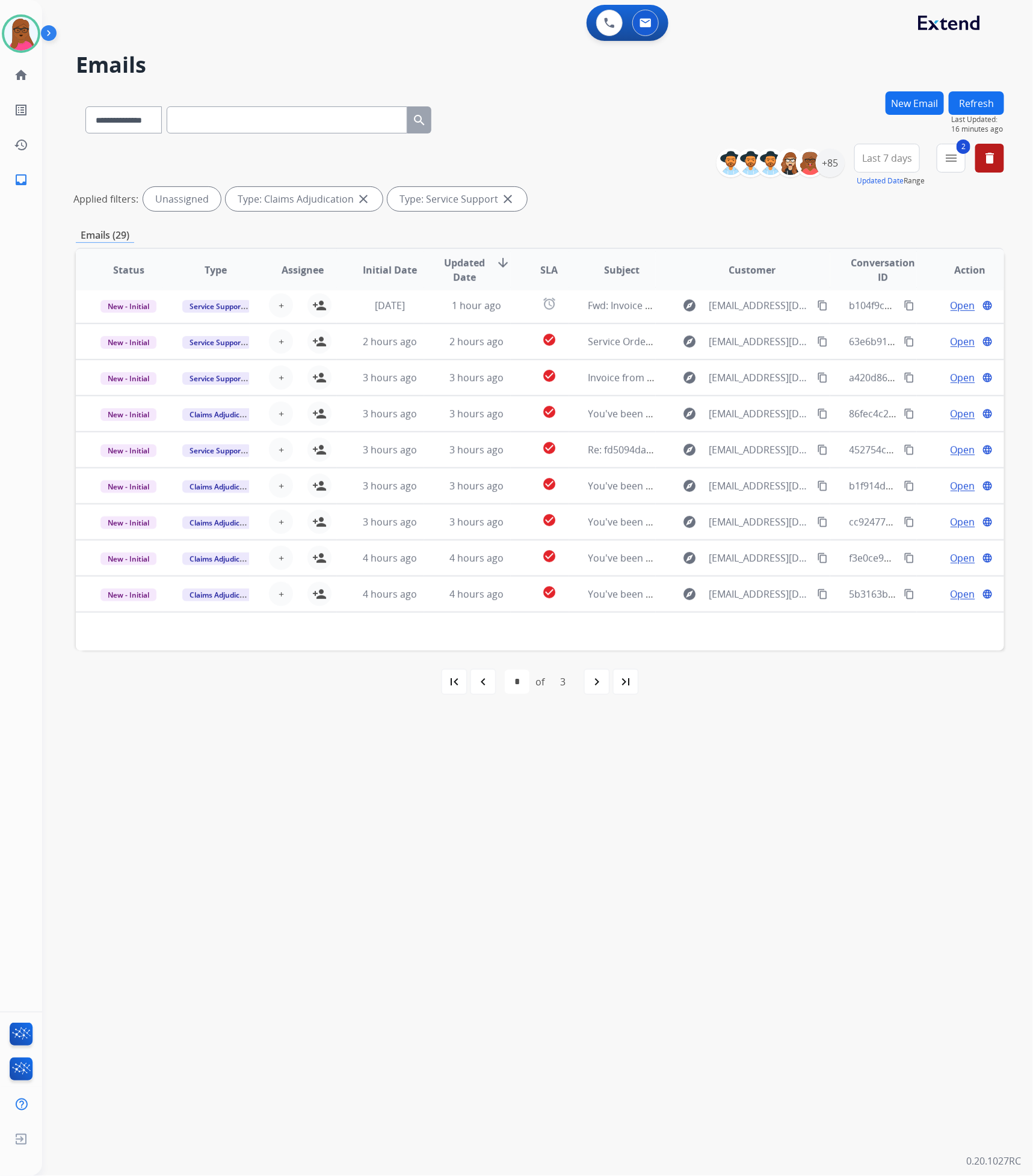
click at [448, 600] on mat-icon "first_page" at bounding box center [454, 682] width 15 height 15
select select "*"
click at [834, 163] on div "+85" at bounding box center [830, 163] width 29 height 29
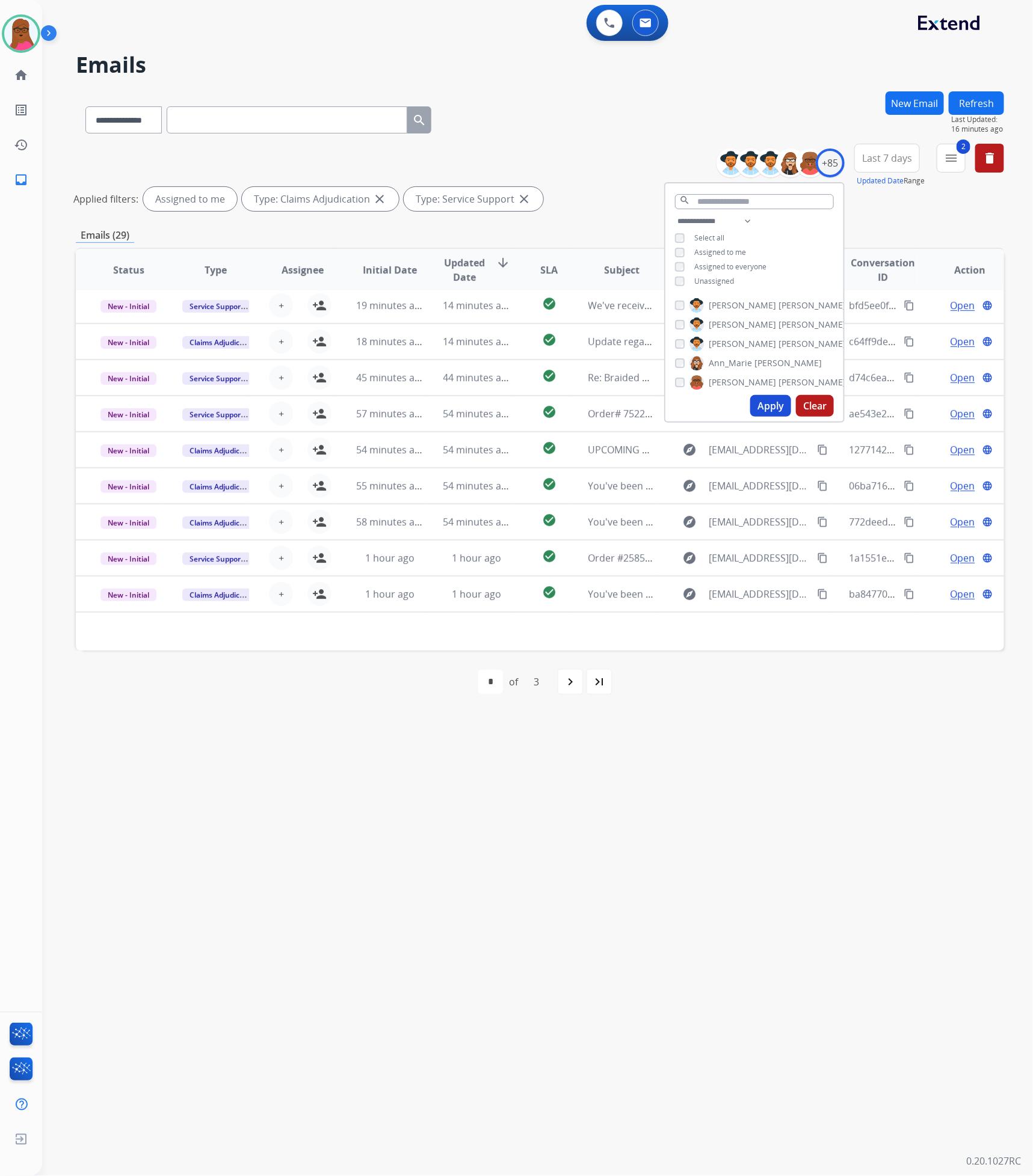
click at [762, 400] on button "Apply" at bounding box center [771, 406] width 41 height 22
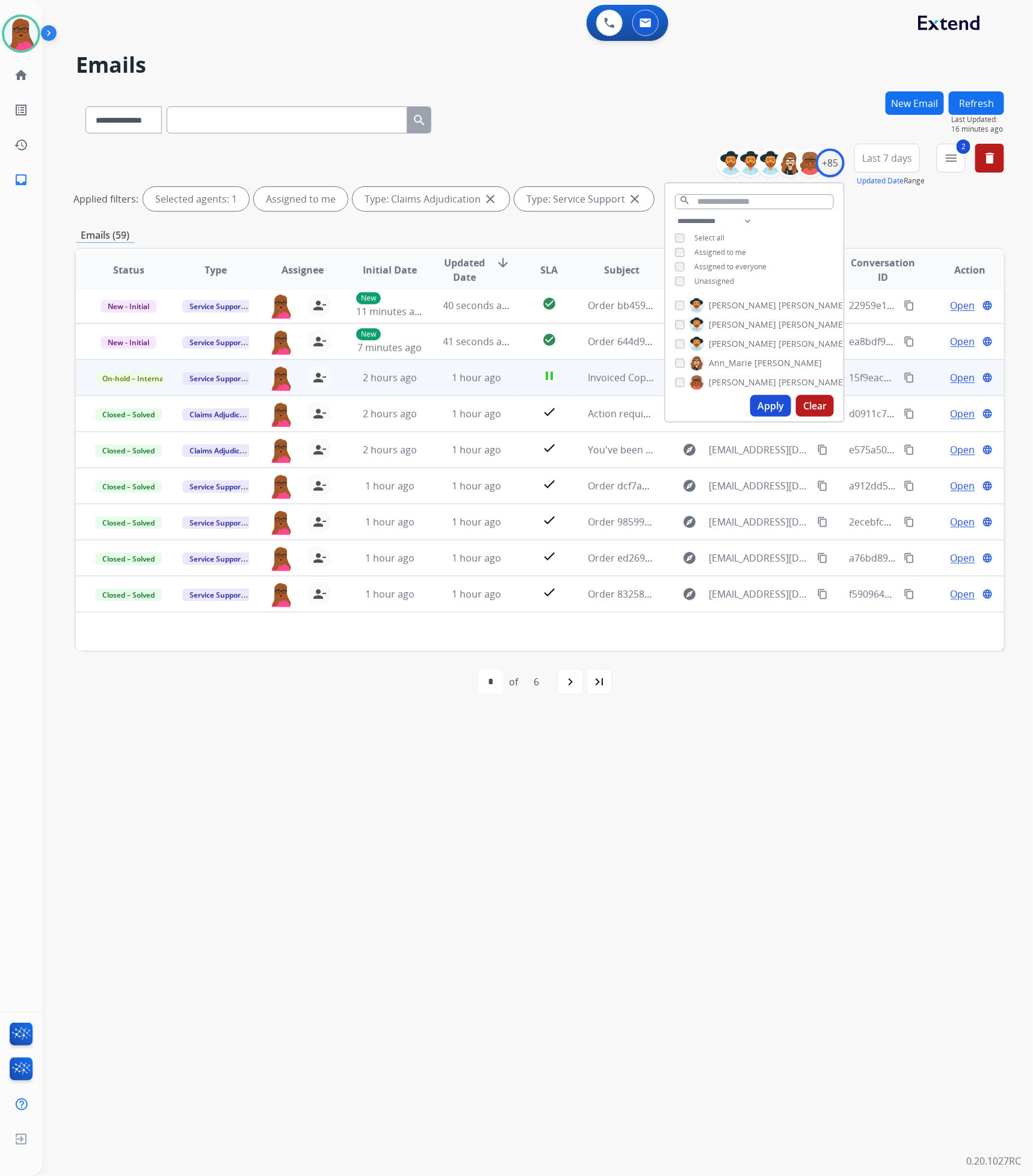
drag, startPoint x: 807, startPoint y: 828, endPoint x: 818, endPoint y: 774, distance: 55.1
click at [806, 600] on div "**********" at bounding box center [523, 610] width 962 height 1133
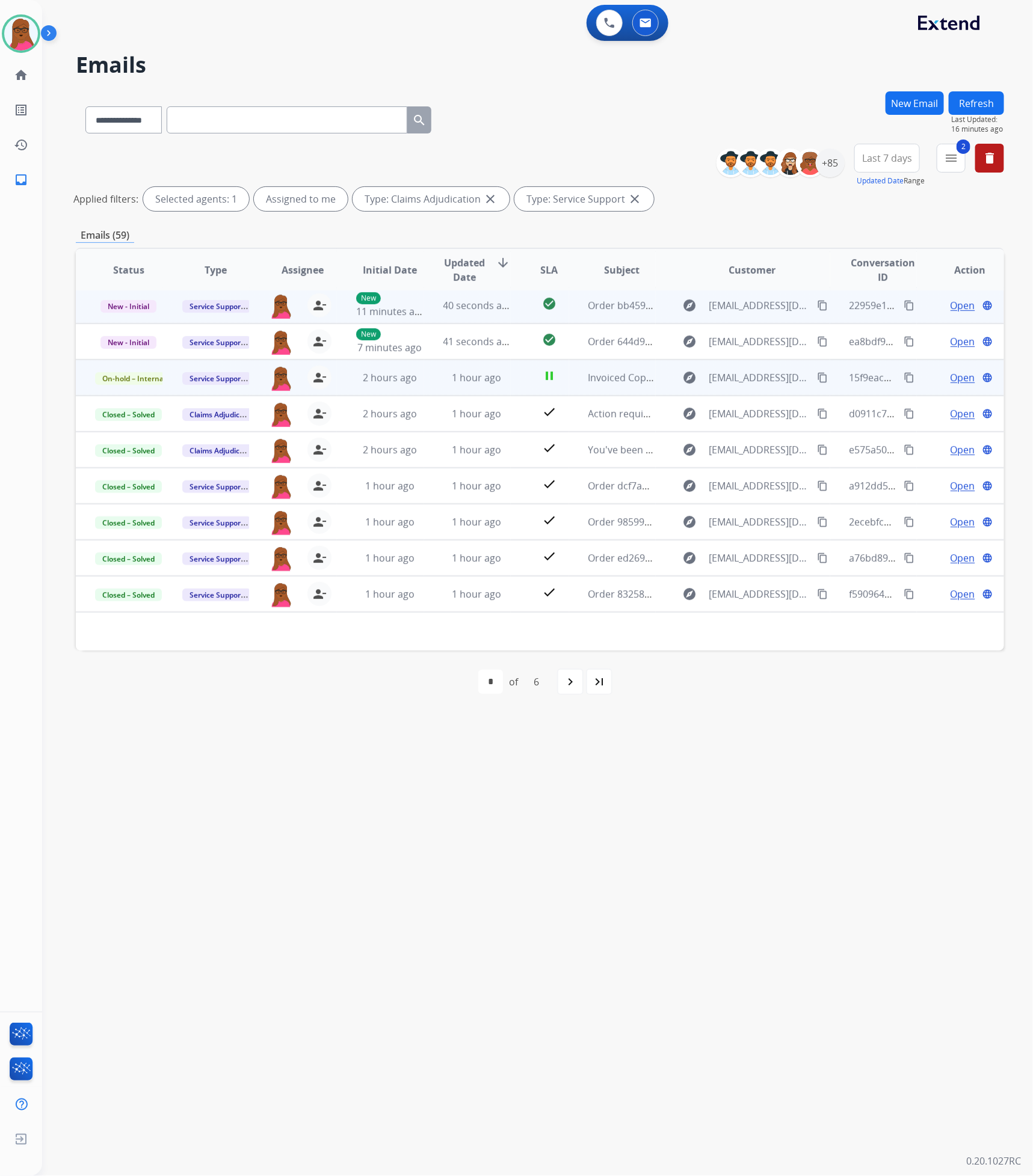
click at [953, 305] on span "Open" at bounding box center [962, 305] width 24 height 15
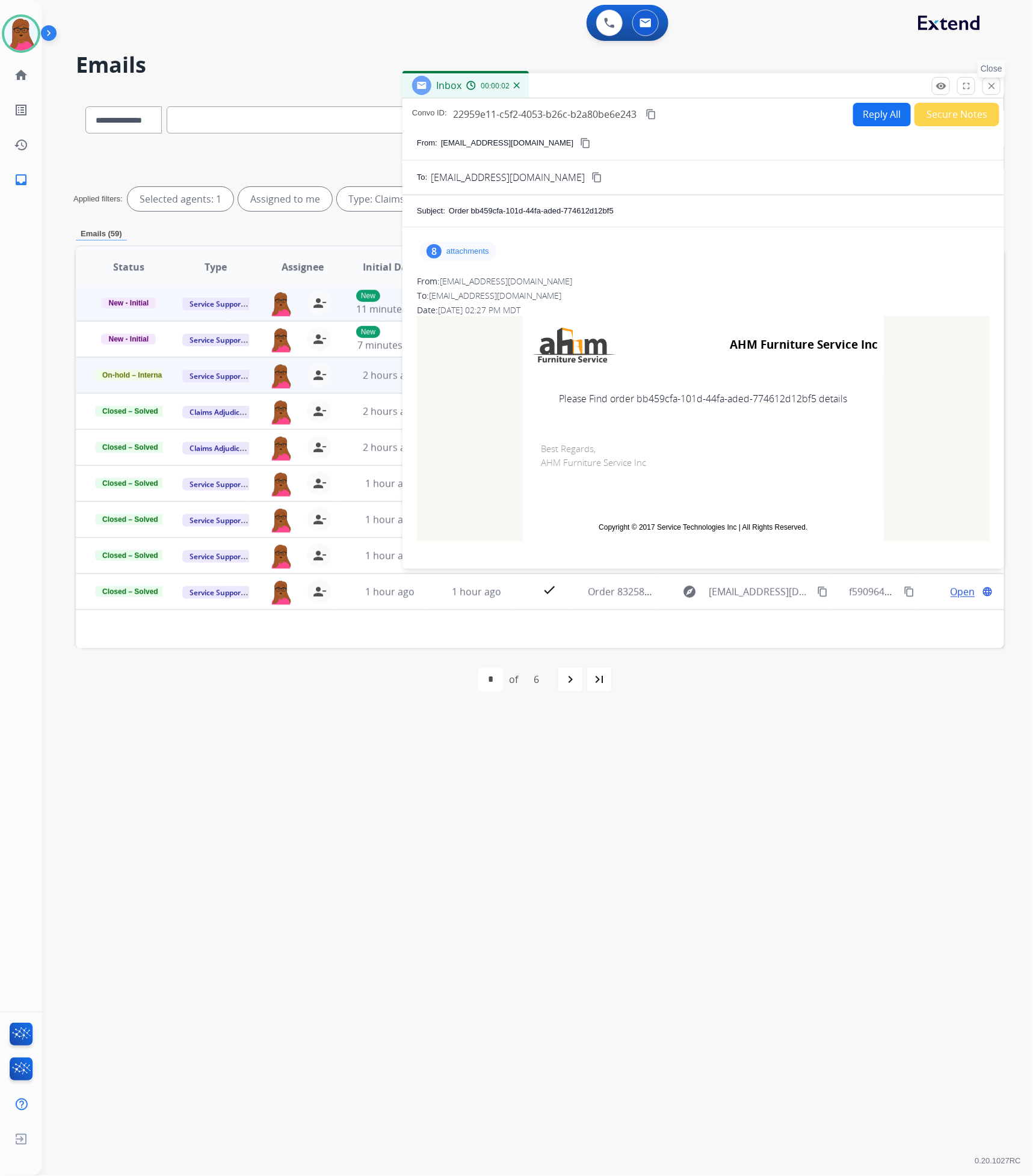
click at [995, 85] on mat-icon "close" at bounding box center [991, 86] width 11 height 11
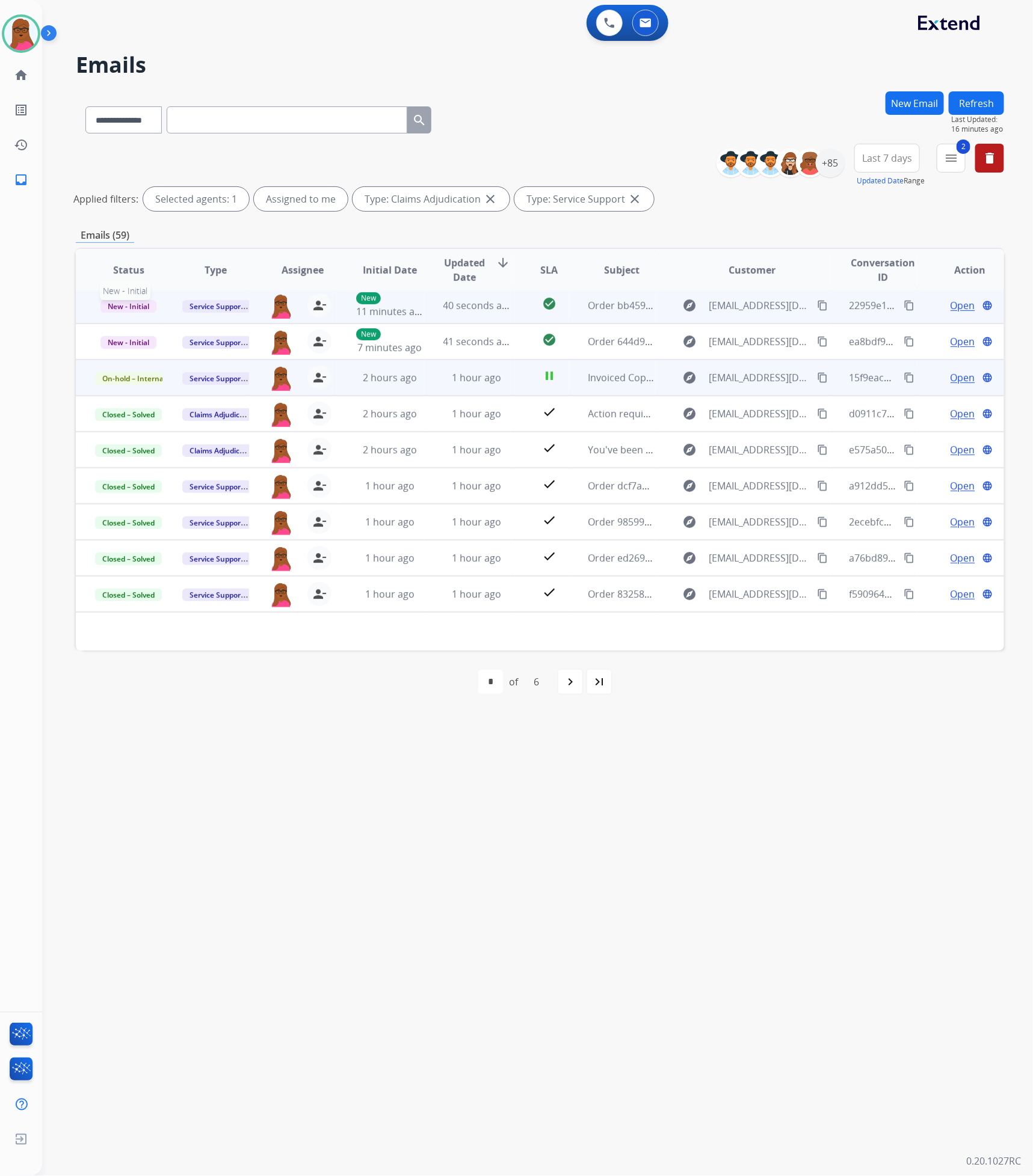
click at [151, 301] on span "New - Initial" at bounding box center [128, 306] width 56 height 13
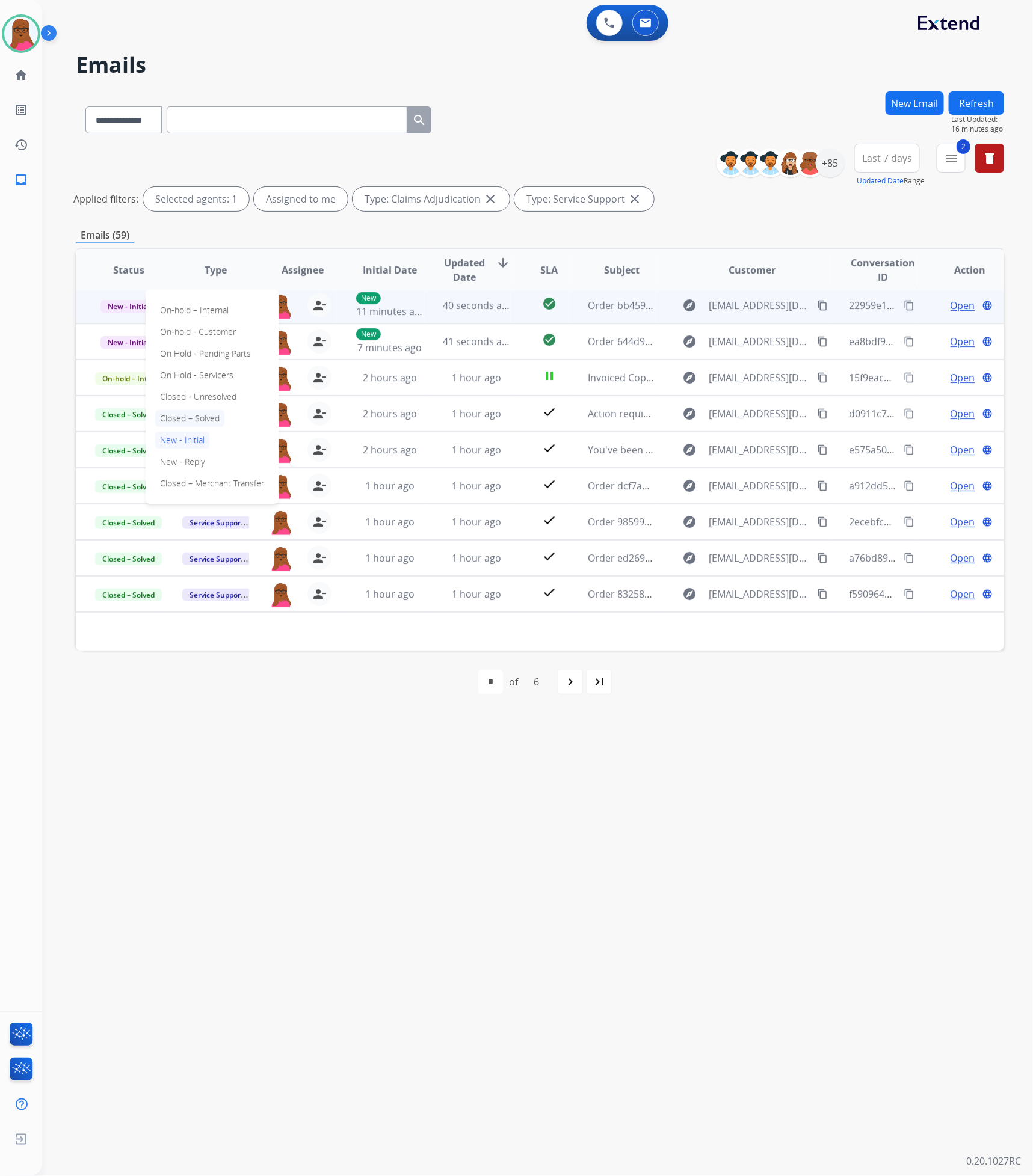
click at [210, 419] on p "Closed – Solved" at bounding box center [190, 418] width 69 height 17
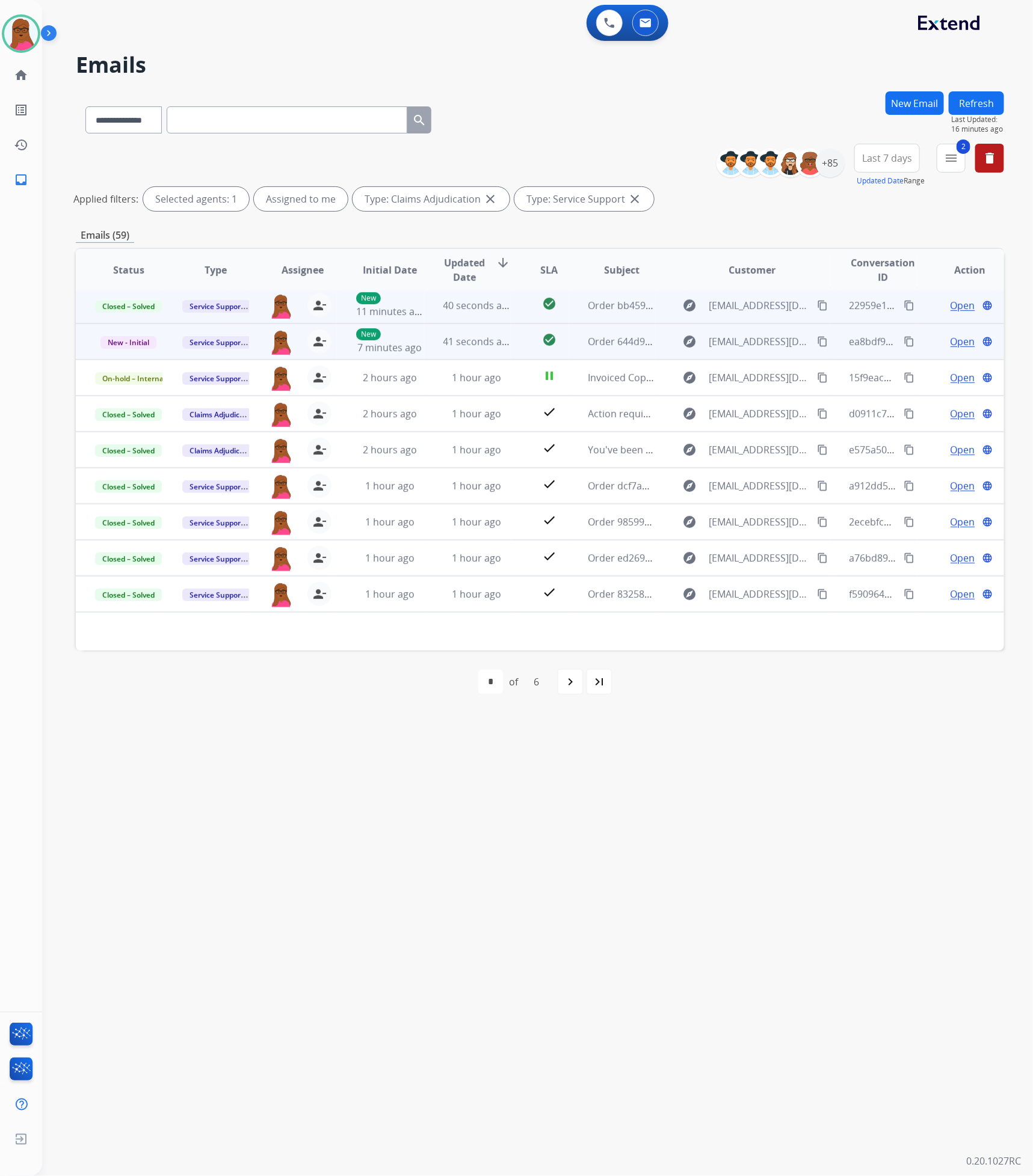
click at [950, 344] on span "Open" at bounding box center [962, 342] width 24 height 15
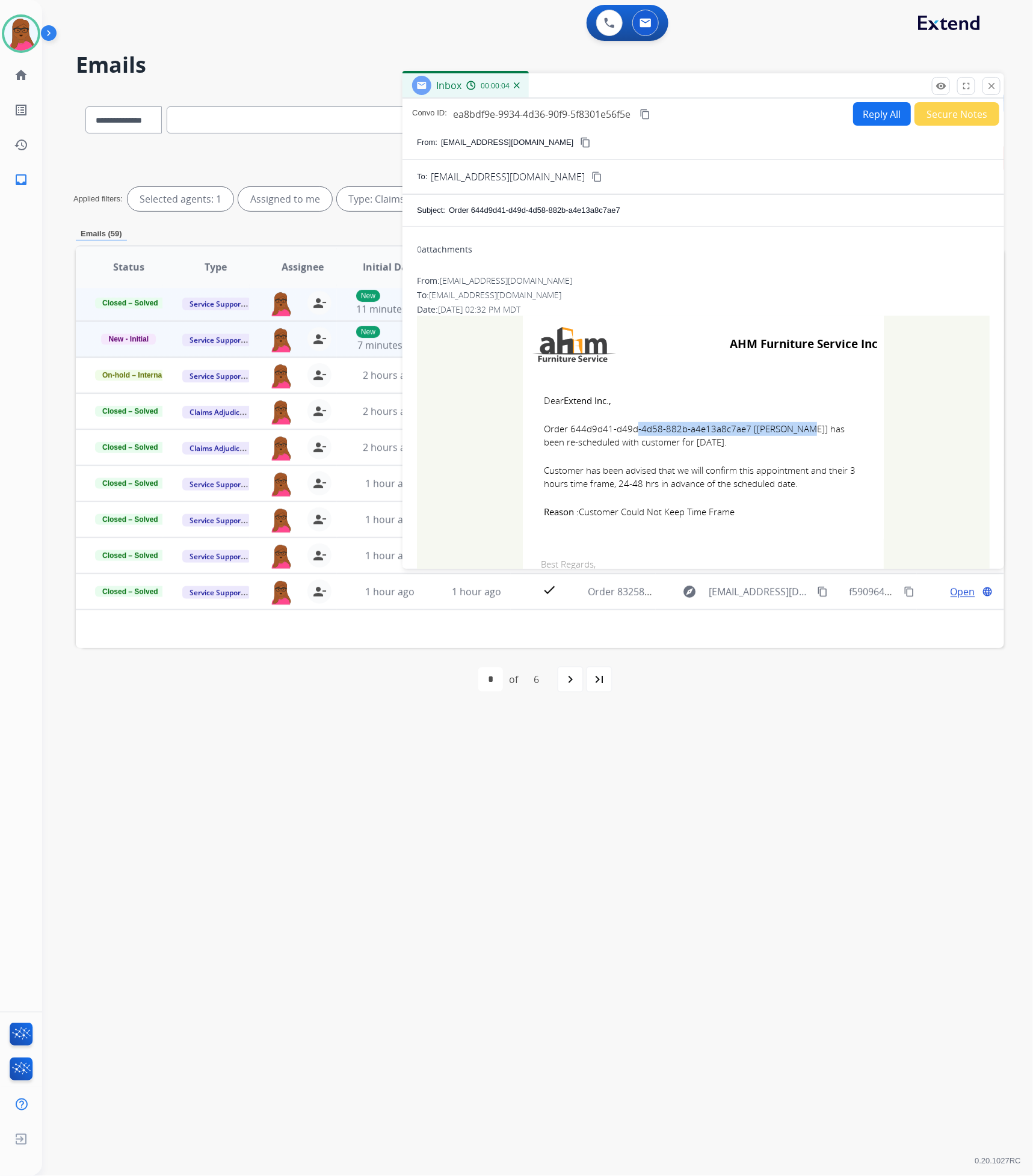
drag, startPoint x: 742, startPoint y: 425, endPoint x: 566, endPoint y: 430, distance: 176.1
click at [566, 430] on span "Order 644d9d41-d49d-4d58-882b-a4e13a8c7ae7 [[PERSON_NAME]] has been re-schedule…" at bounding box center [703, 435] width 319 height 27
copy span "644d9d41-d49d-4d58-882b-a4e13a8c7ae7"
drag, startPoint x: 753, startPoint y: 504, endPoint x: 618, endPoint y: 468, distance: 139.7
click at [618, 468] on td "Dear Extend Inc., Order 644d9d41-d49d-4d58-882b-a4e13a8c7ae7 [[PERSON_NAME]] ha…" at bounding box center [703, 456] width 361 height 166
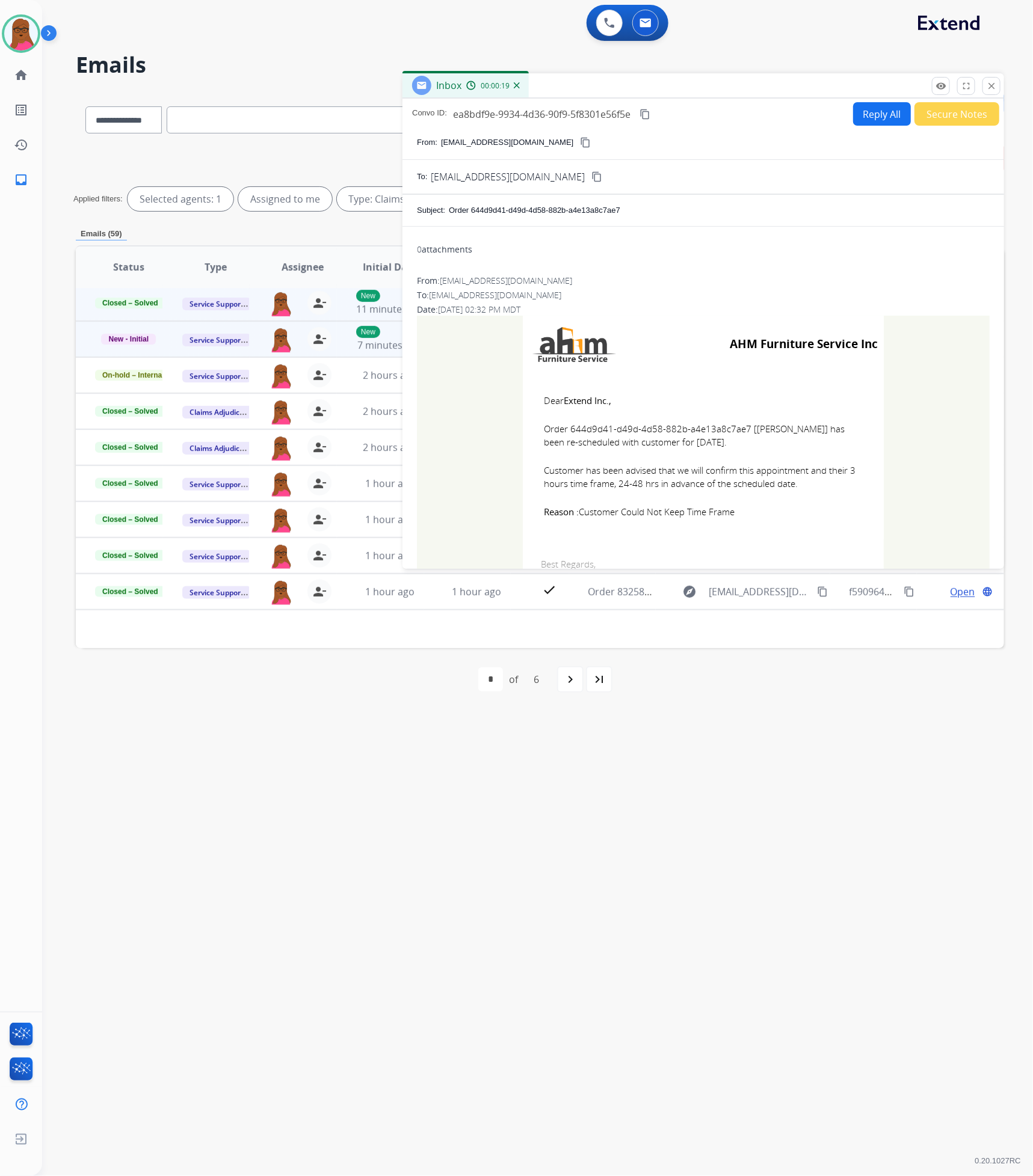
click at [747, 527] on td "Dear Extend Inc., Order 644d9d41-d49d-4d58-882b-a4e13a8c7ae7 [[PERSON_NAME]] ha…" at bounding box center [703, 456] width 361 height 166
drag, startPoint x: 746, startPoint y: 521, endPoint x: 534, endPoint y: 401, distance: 243.6
click at [534, 401] on td "Dear Extend Inc., Order 644d9d41-d49d-4d58-882b-a4e13a8c7ae7 [[PERSON_NAME]] ha…" at bounding box center [703, 456] width 361 height 166
copy td "Dear Extend Inc., Order 644d9d41-d49d-4d58-882b-a4e13a8c7ae7 [[PERSON_NAME]] ha…"
drag, startPoint x: 989, startPoint y: 87, endPoint x: 645, endPoint y: 166, distance: 353.0
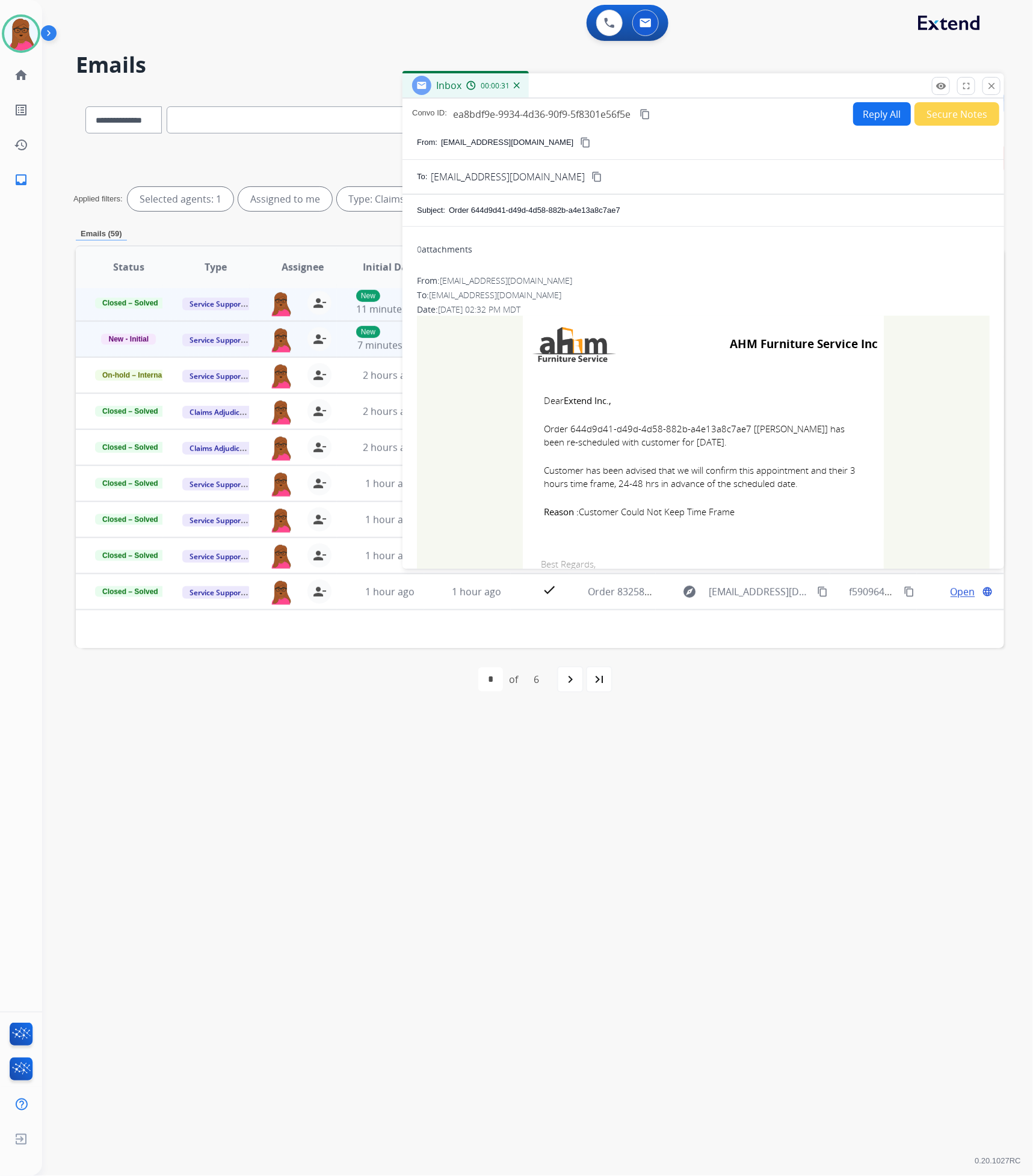
click at [989, 87] on mat-icon "close" at bounding box center [991, 86] width 11 height 11
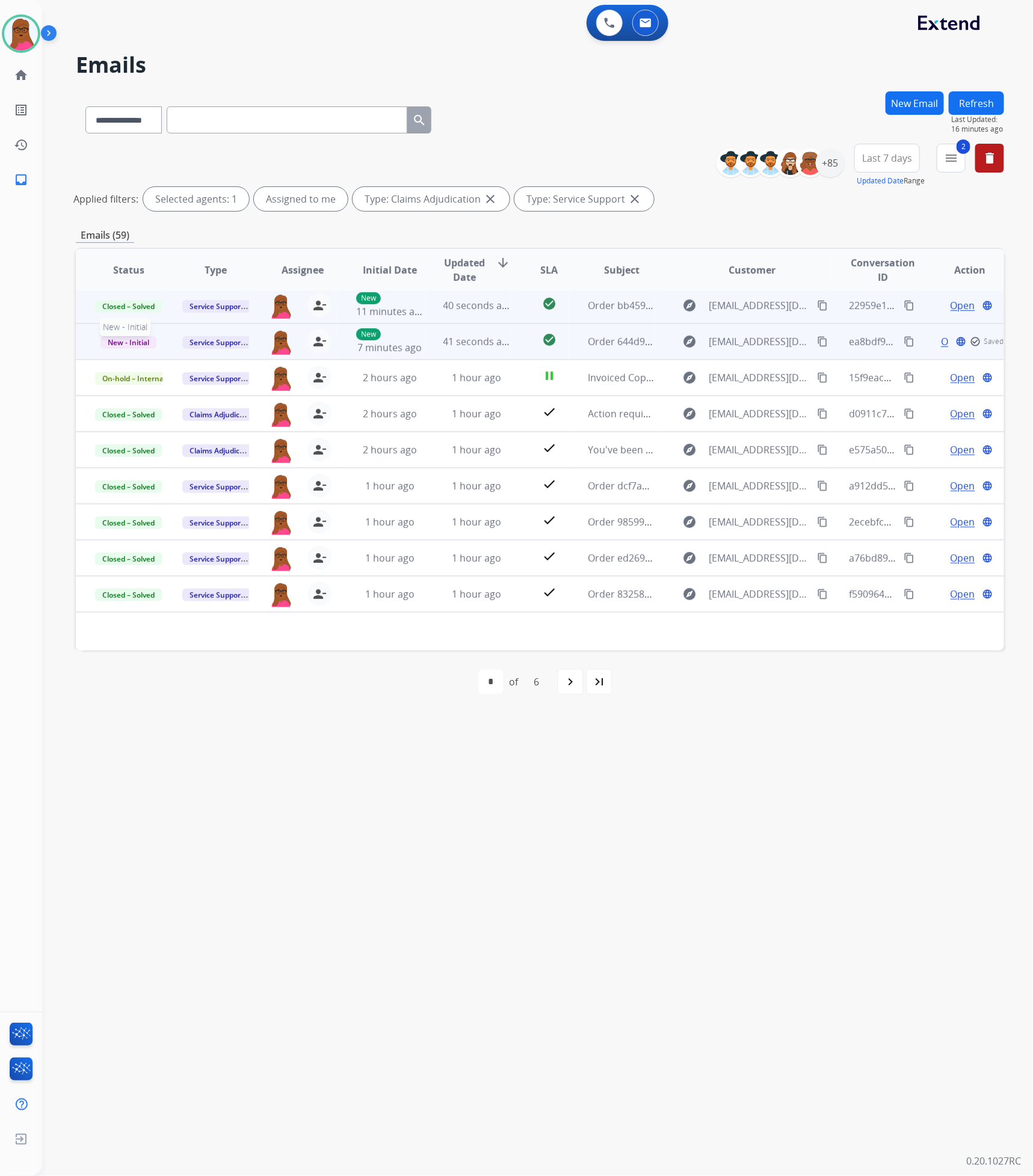
click at [119, 339] on span "New - Initial" at bounding box center [128, 342] width 56 height 13
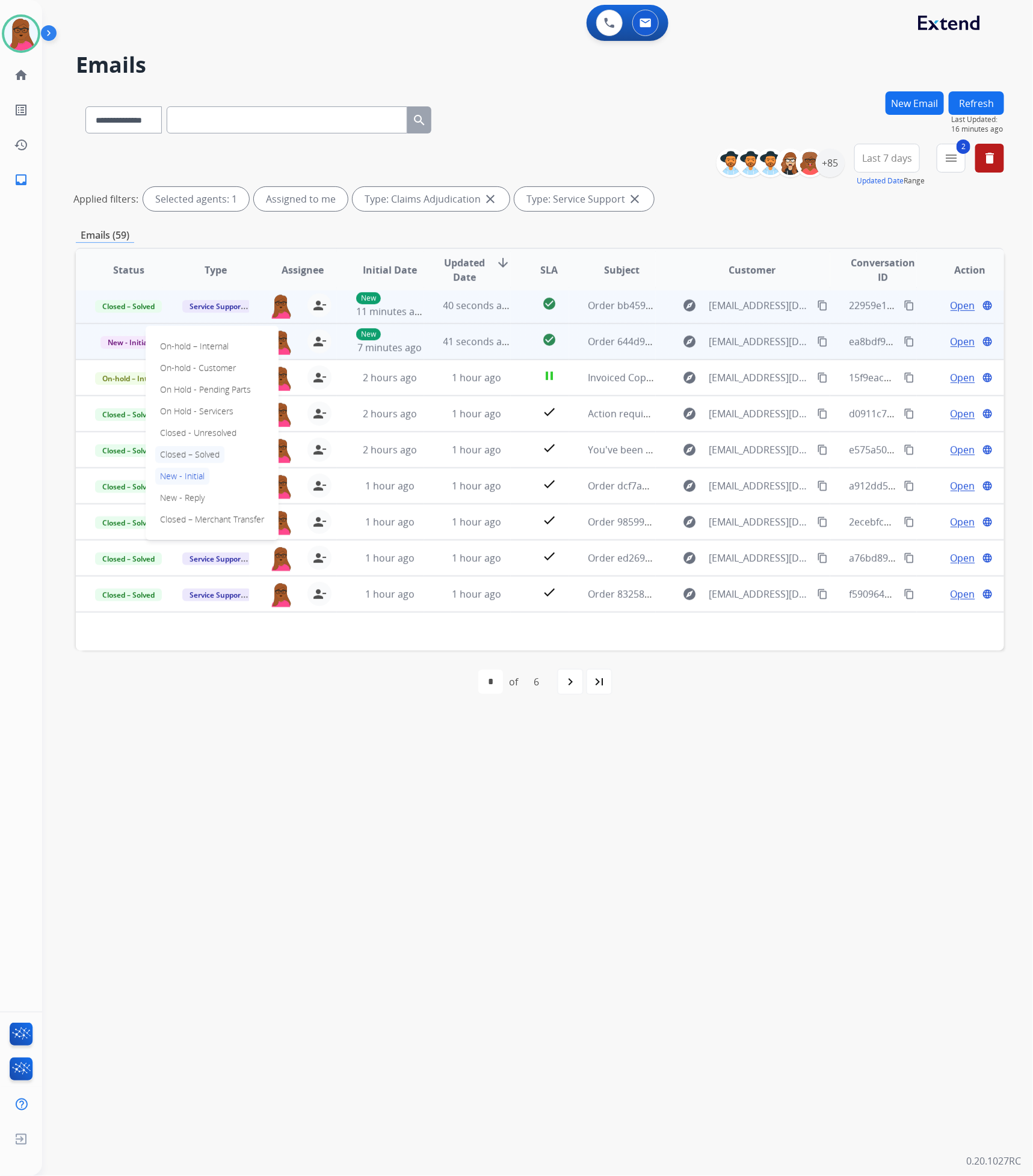
click at [196, 457] on p "Closed – Solved" at bounding box center [190, 454] width 69 height 17
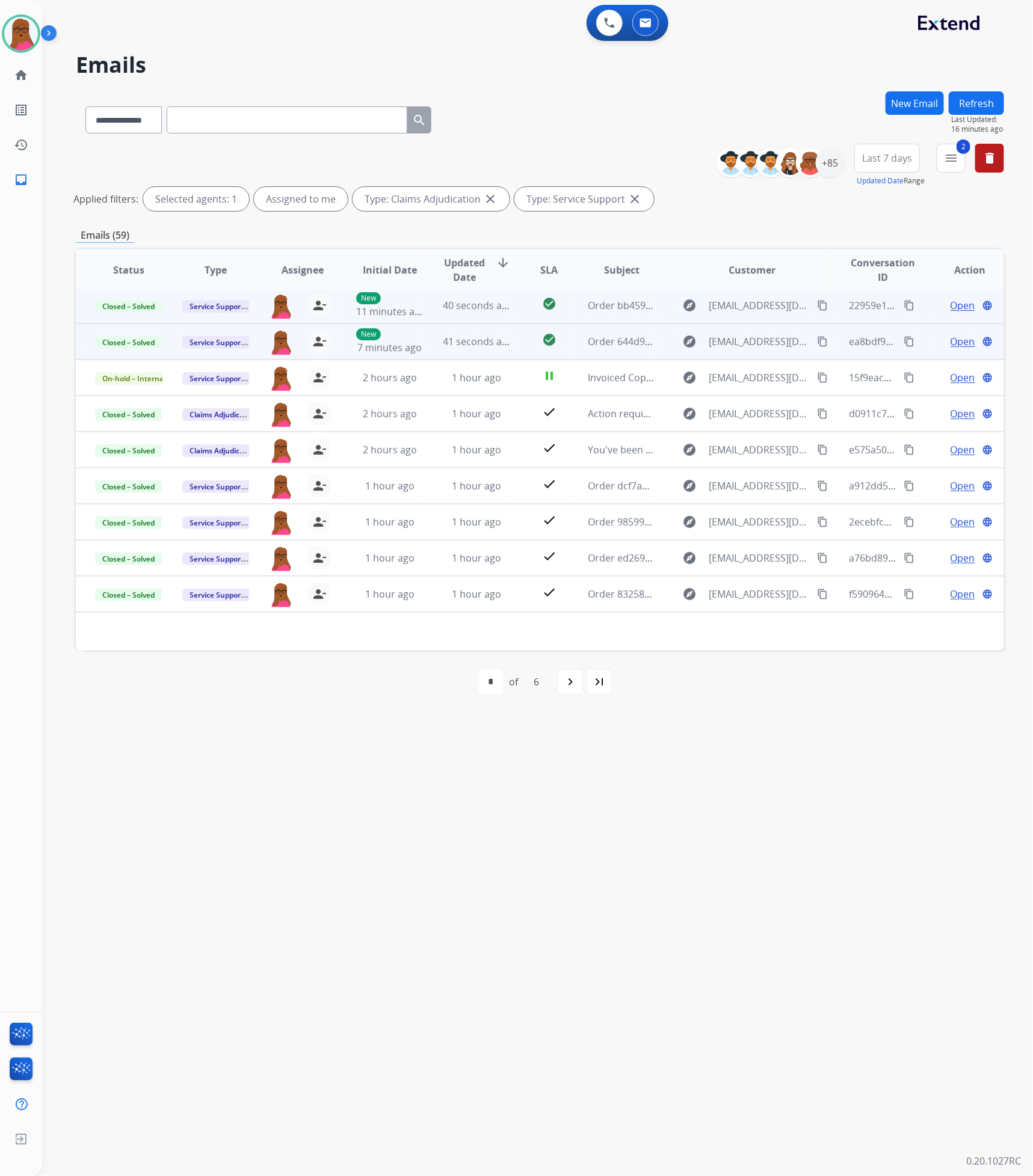
click at [983, 104] on button "Refresh" at bounding box center [976, 102] width 56 height 23
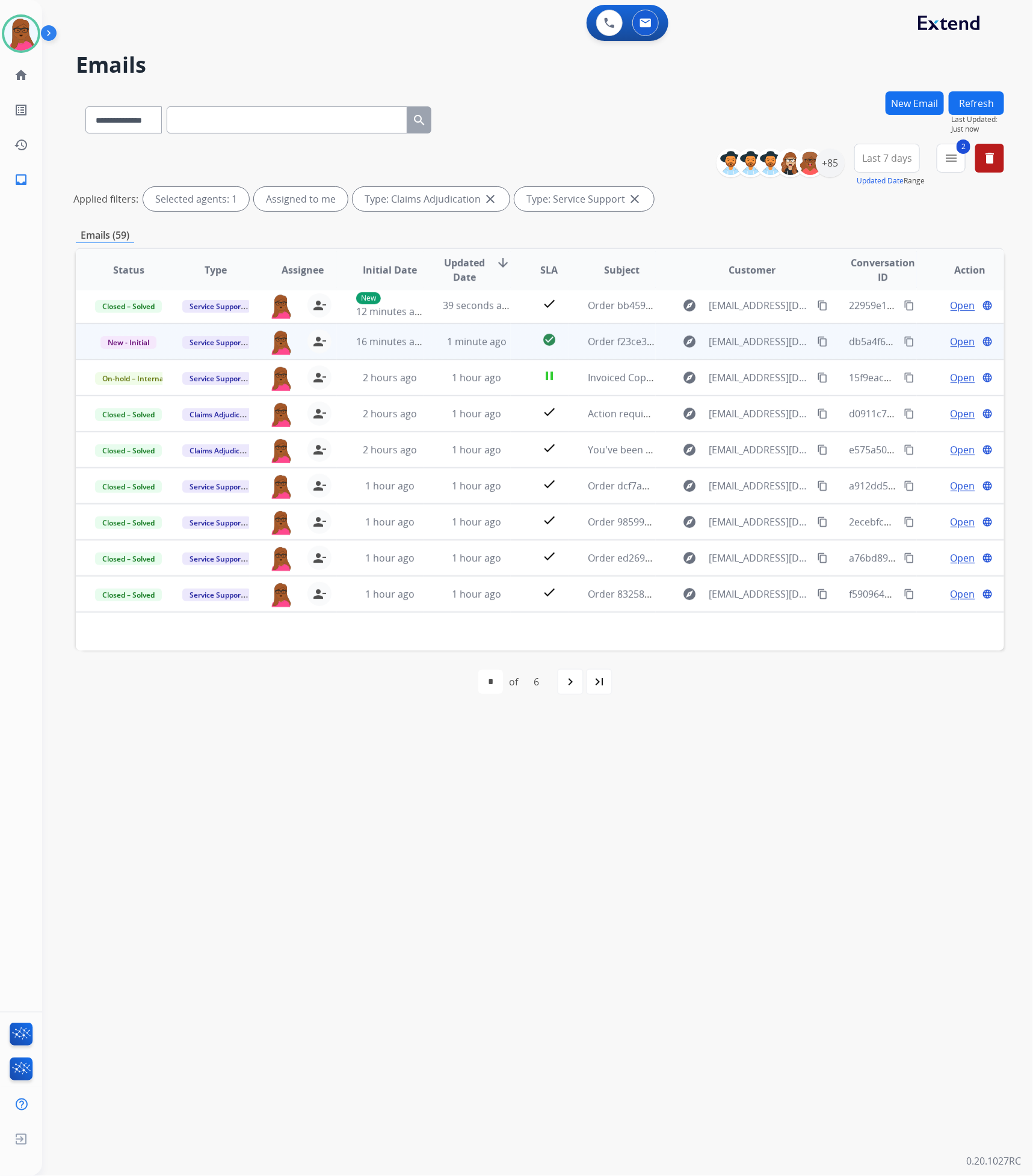
click at [950, 344] on span "Open" at bounding box center [962, 342] width 24 height 15
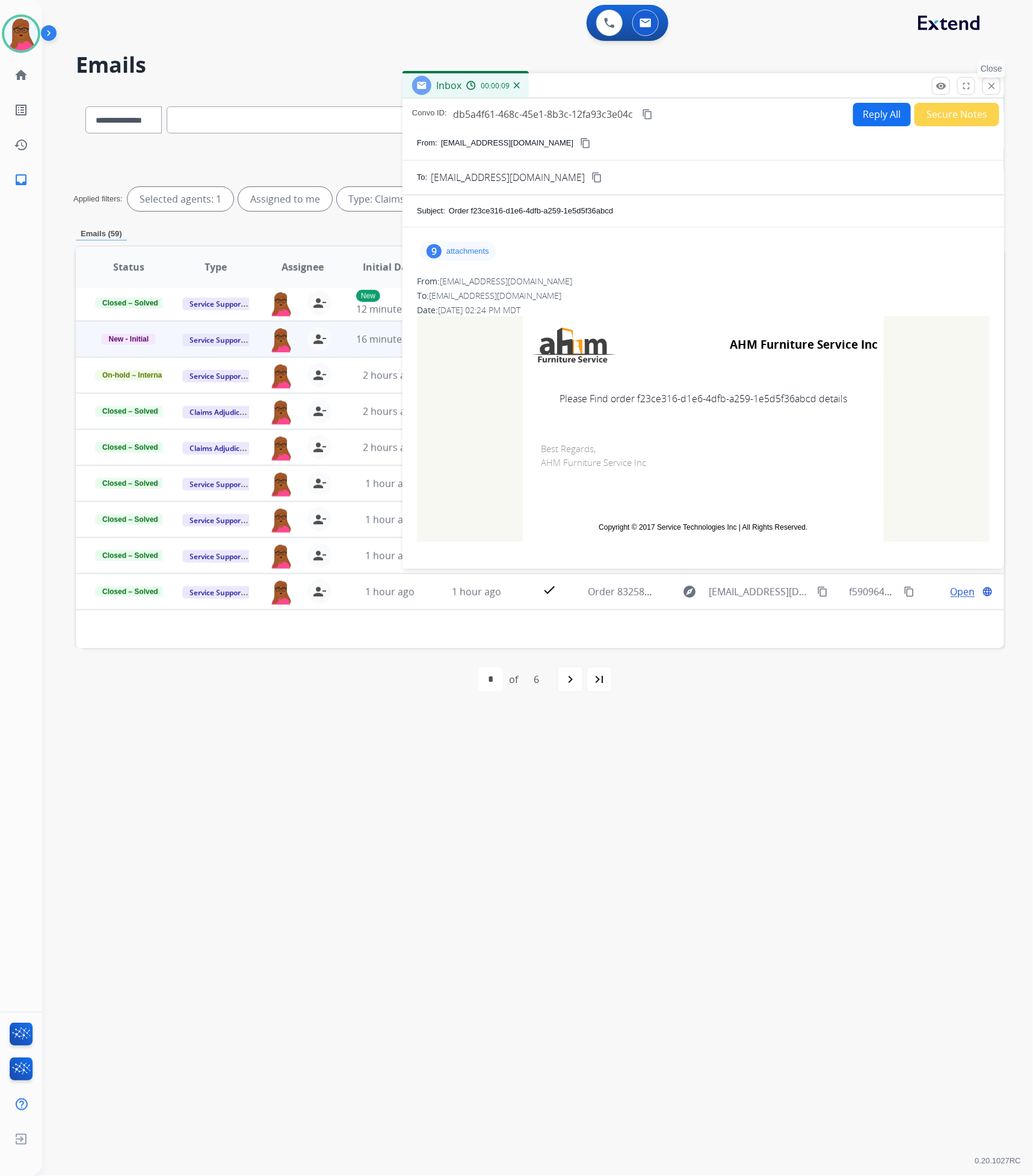
click at [999, 84] on button "close Close" at bounding box center [991, 86] width 18 height 18
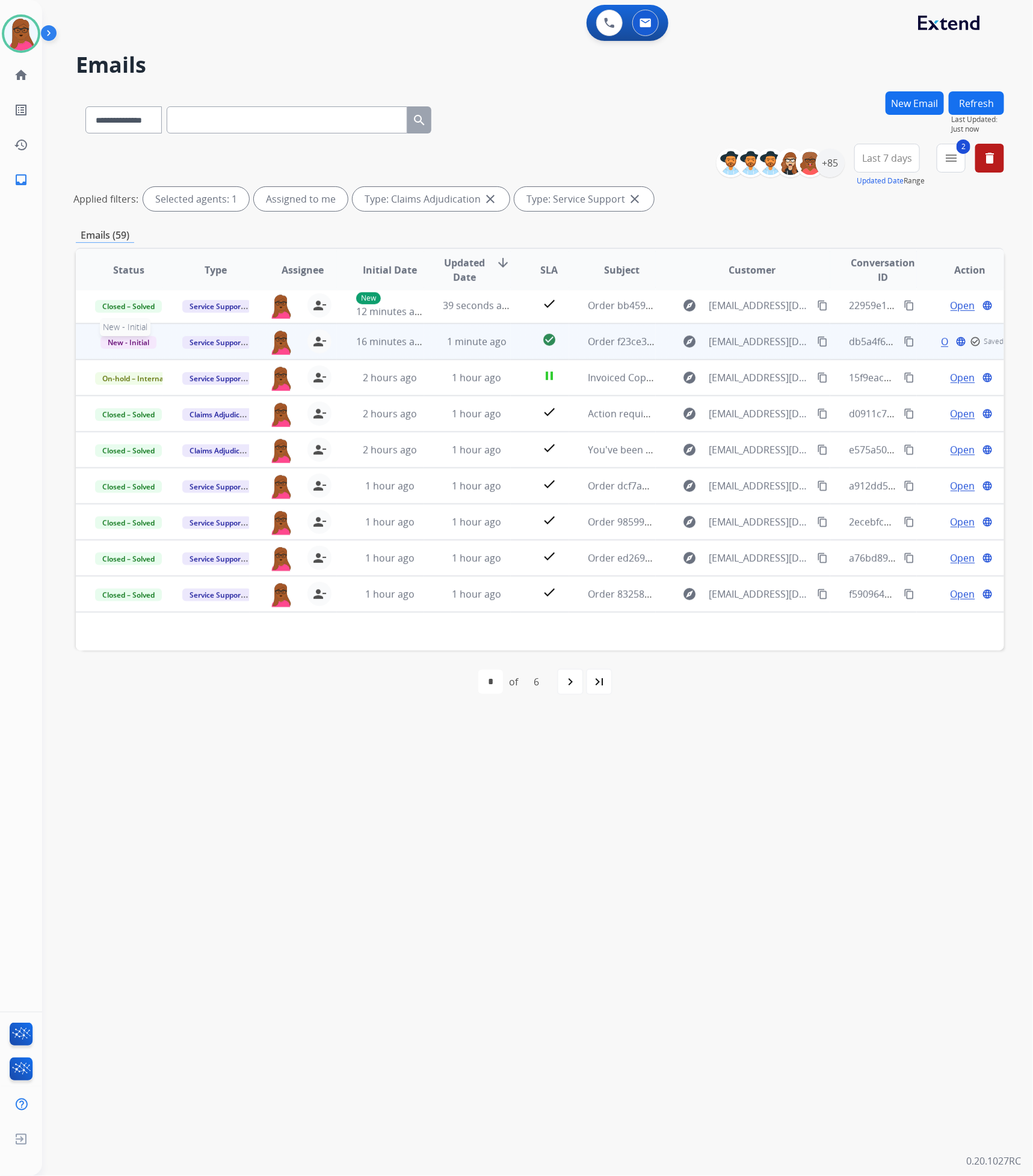
click at [141, 343] on span "New - Initial" at bounding box center [128, 342] width 56 height 13
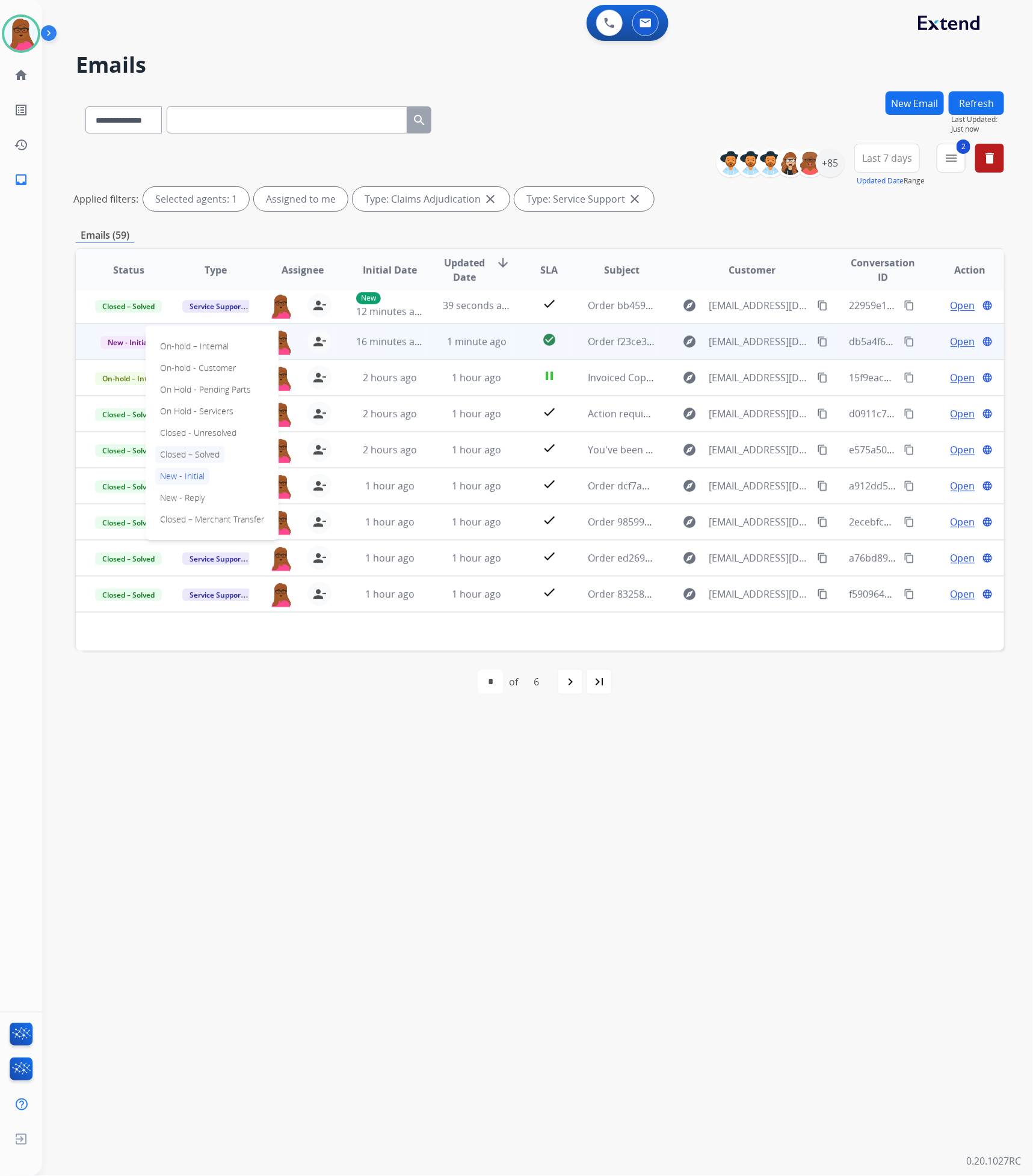
click at [210, 455] on p "Closed – Solved" at bounding box center [190, 454] width 69 height 17
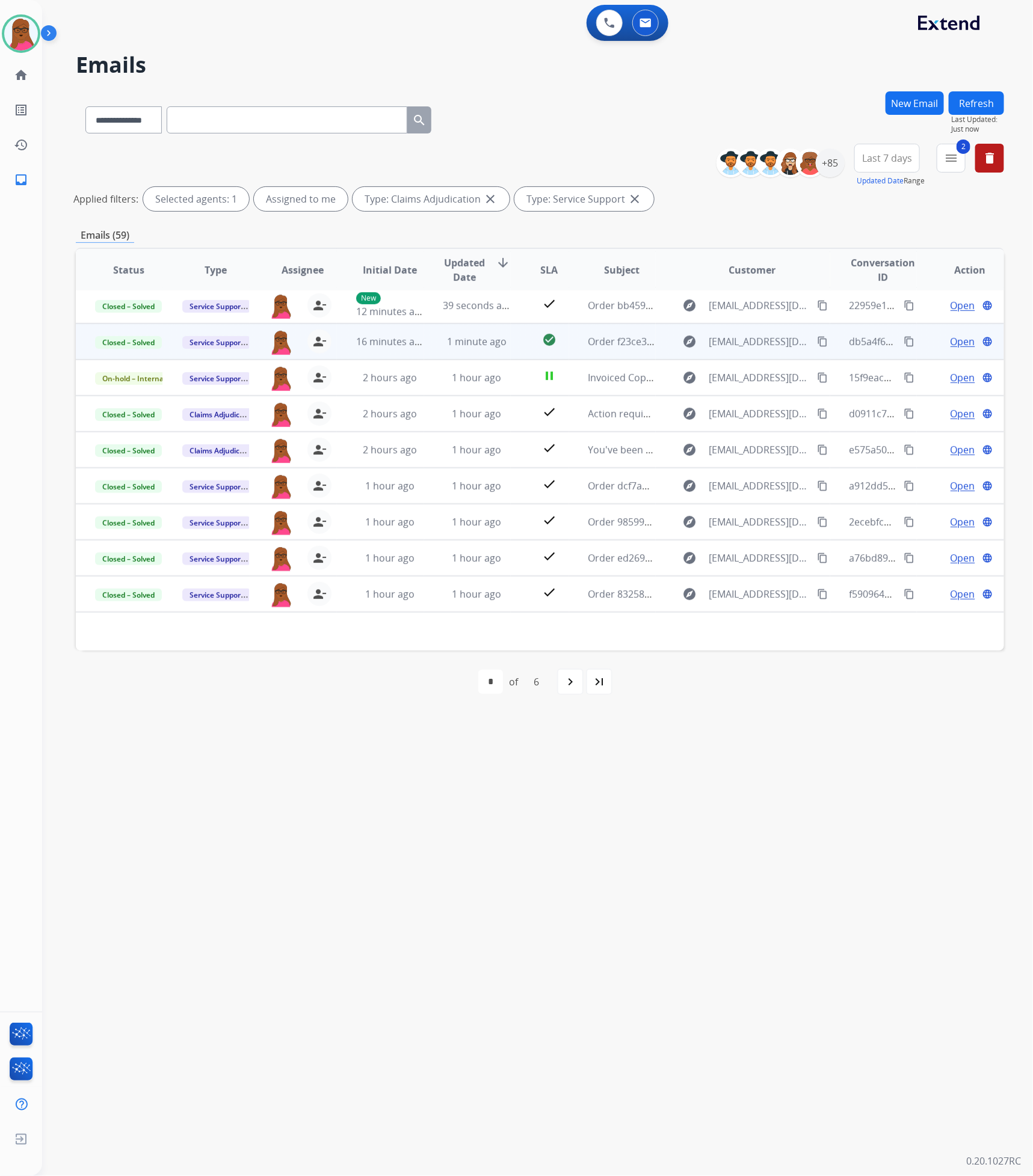
click at [778, 600] on div "**********" at bounding box center [523, 610] width 962 height 1133
click at [13, 40] on img at bounding box center [20, 33] width 34 height 34
